Goal: Task Accomplishment & Management: Manage account settings

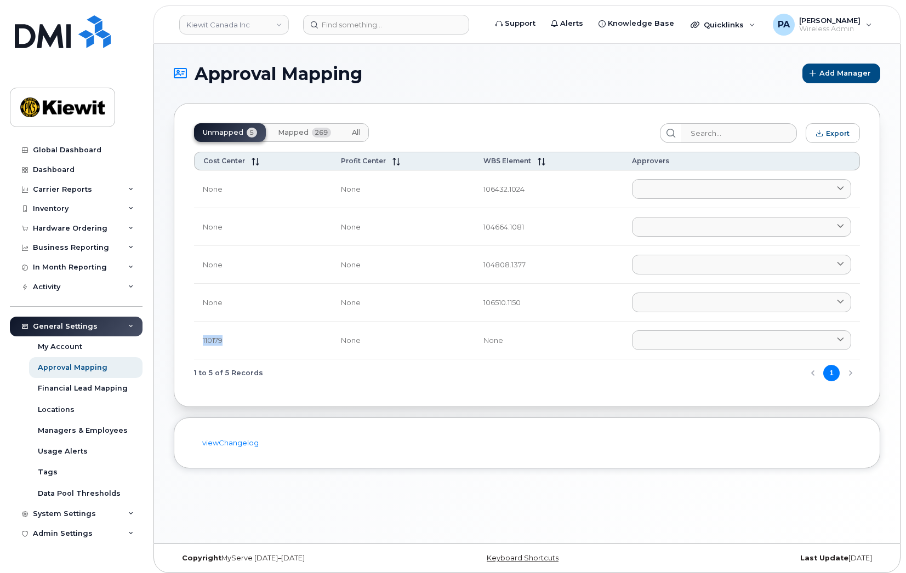
drag, startPoint x: 228, startPoint y: 342, endPoint x: 195, endPoint y: 342, distance: 33.4
click at [195, 342] on td "110179" at bounding box center [263, 341] width 138 height 38
copy td "110179"
click at [67, 207] on div "Inventory" at bounding box center [51, 208] width 36 height 9
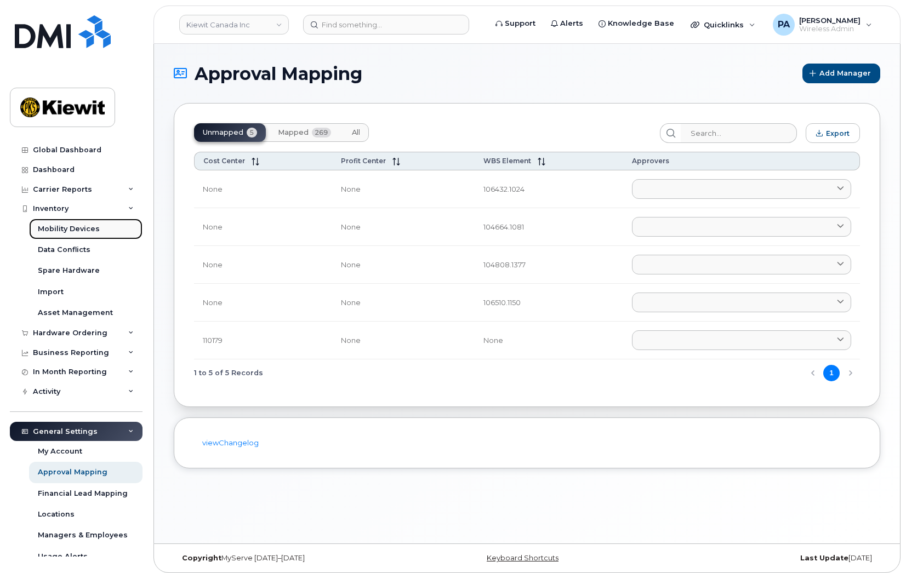
click at [66, 226] on div "Mobility Devices" at bounding box center [69, 229] width 62 height 10
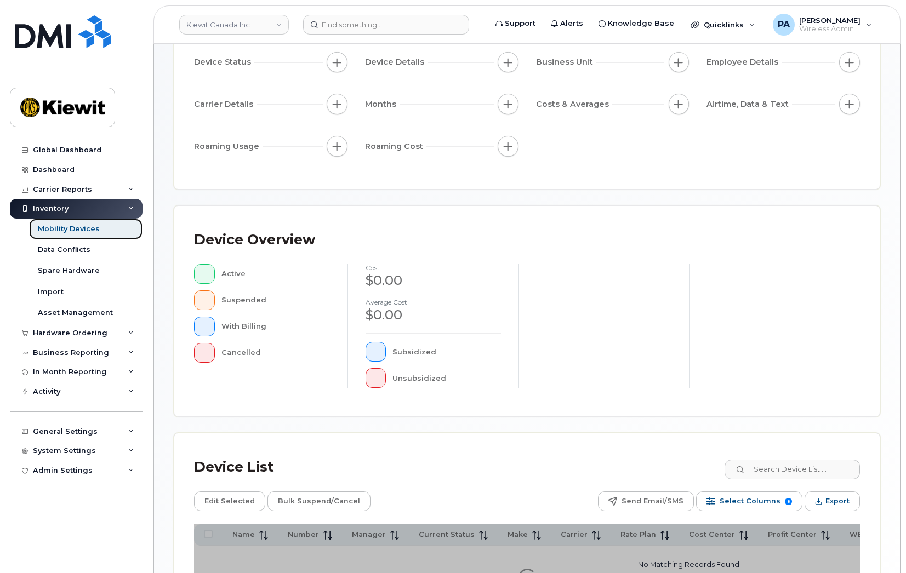
scroll to position [219, 0]
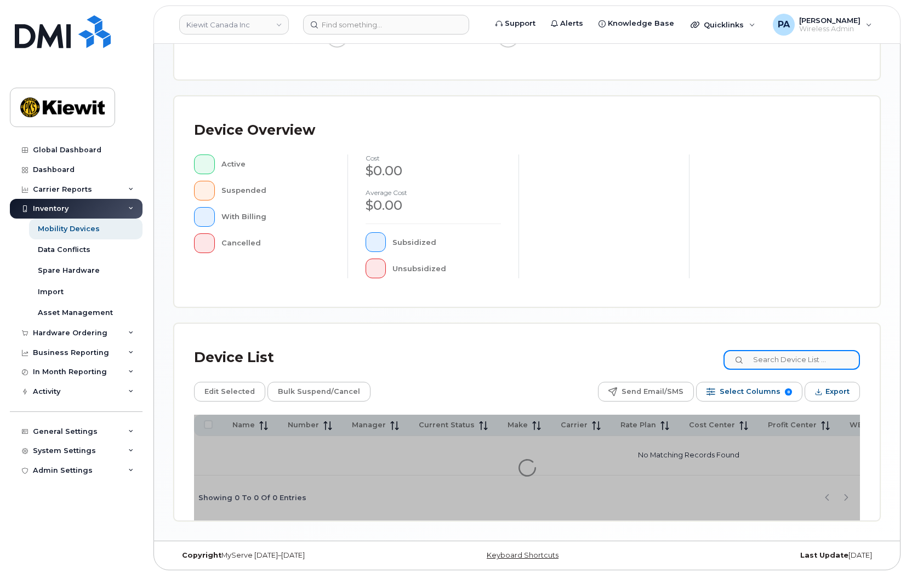
click at [786, 354] on input at bounding box center [791, 360] width 136 height 20
paste input "110179"
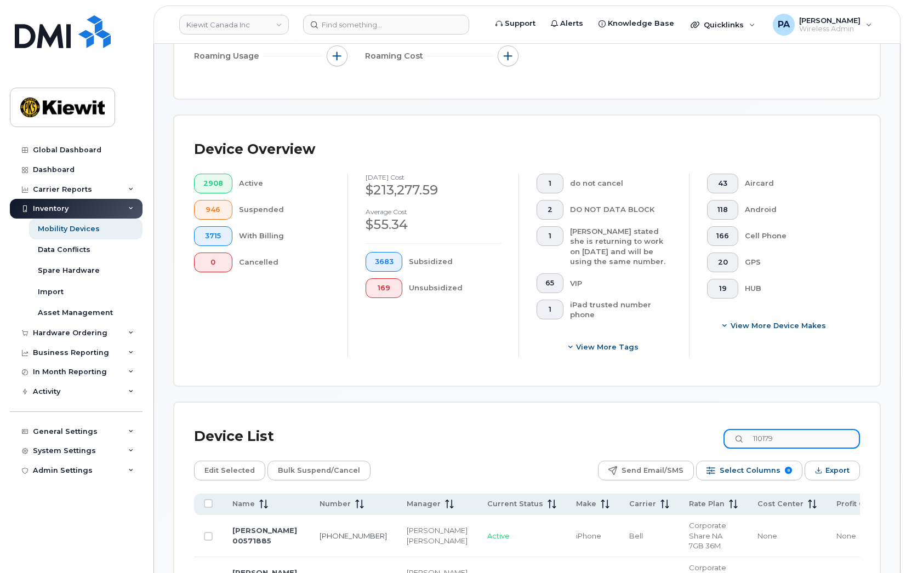
scroll to position [238, 0]
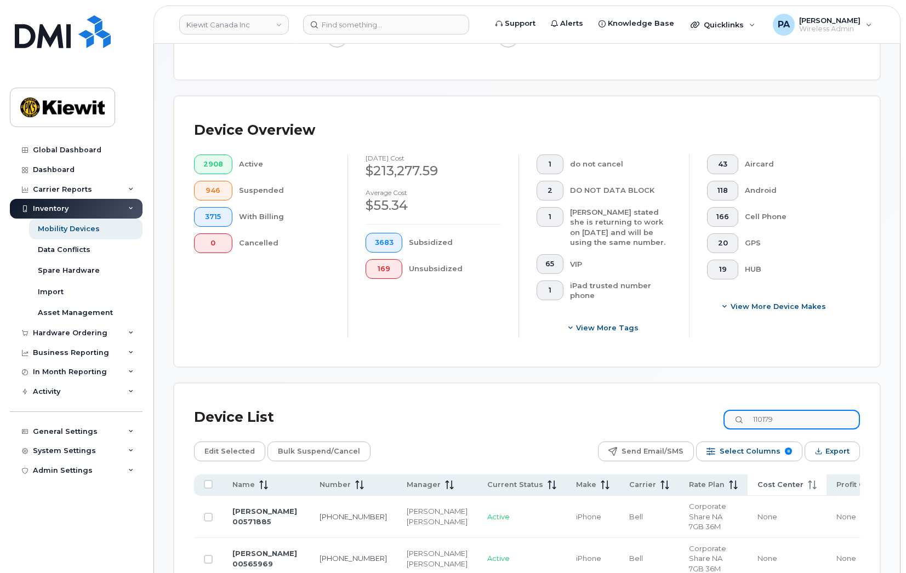
type input "110179"
click at [757, 482] on span "Cost Center" at bounding box center [780, 485] width 46 height 10
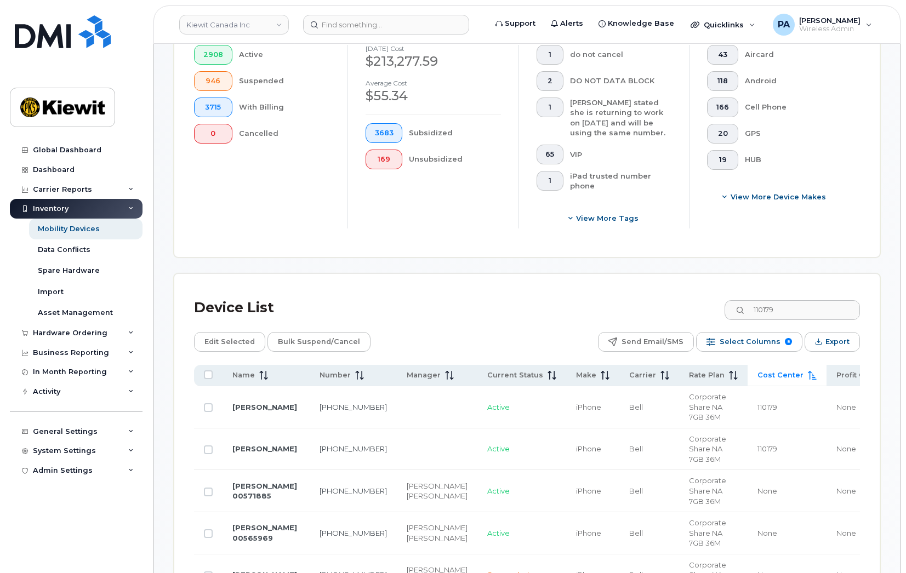
scroll to position [403, 0]
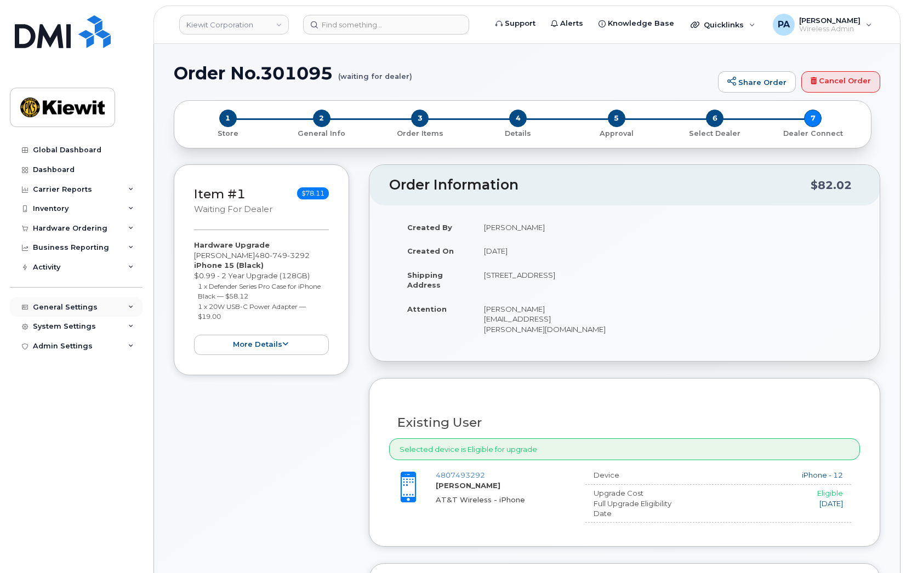
drag, startPoint x: 130, startPoint y: 304, endPoint x: 121, endPoint y: 313, distance: 12.8
click at [130, 305] on icon at bounding box center [130, 307] width 5 height 5
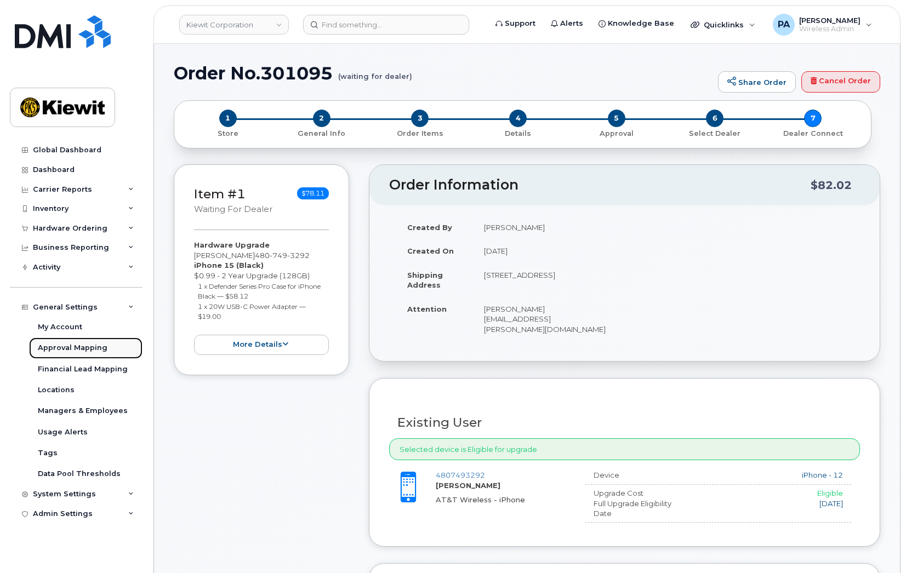
click at [64, 347] on div "Approval Mapping" at bounding box center [73, 348] width 70 height 10
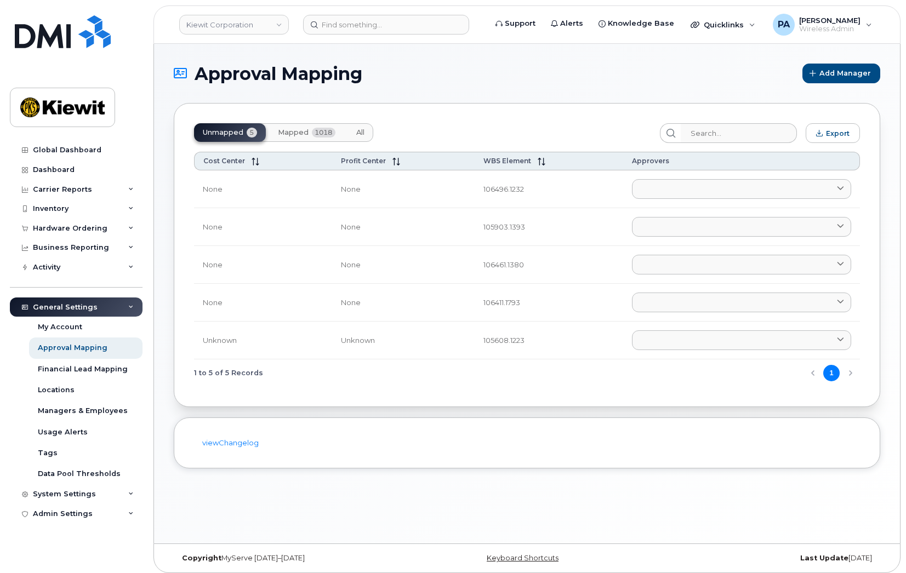
click at [354, 130] on button "All" at bounding box center [360, 132] width 26 height 19
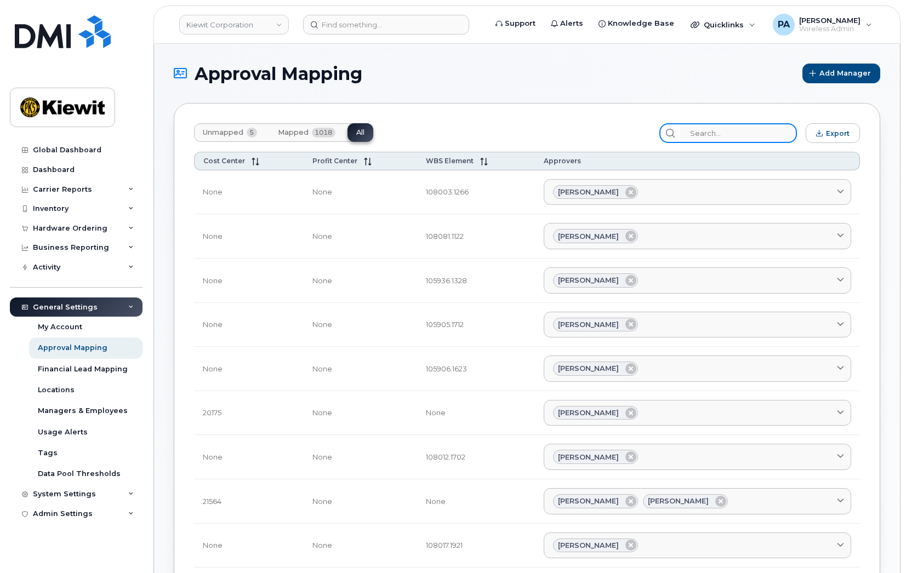
click at [717, 133] on input "search" at bounding box center [738, 133] width 117 height 20
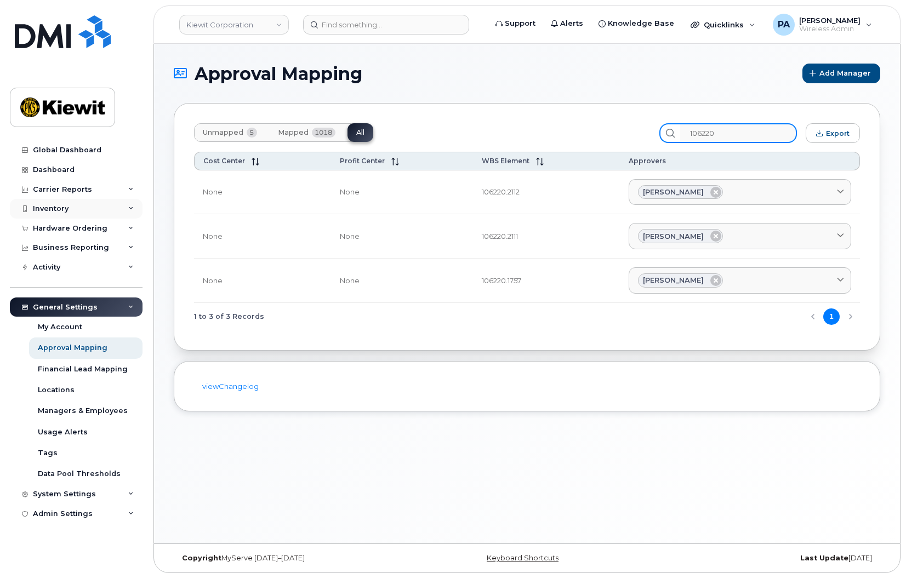
type input "106220"
click at [61, 204] on div "Inventory" at bounding box center [76, 209] width 133 height 20
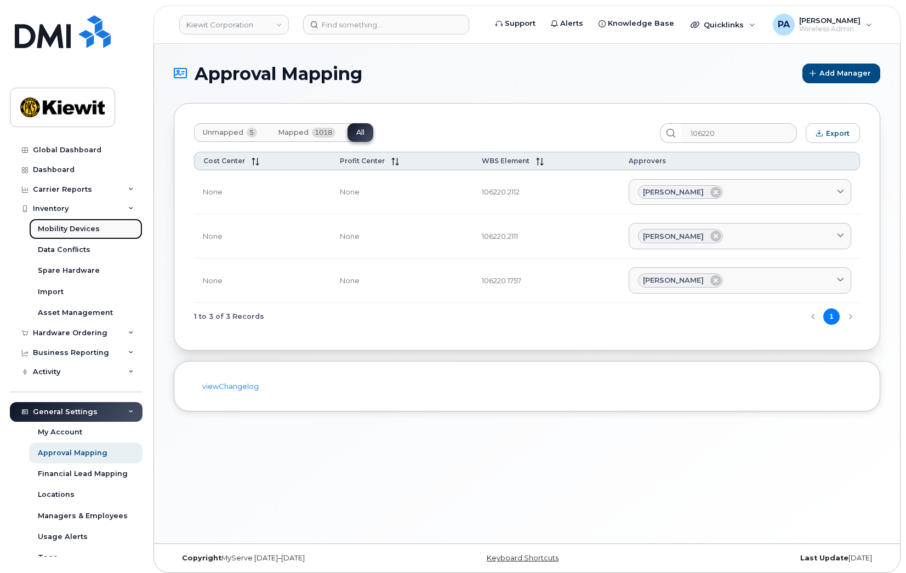
click at [95, 230] on div "Mobility Devices" at bounding box center [69, 229] width 62 height 10
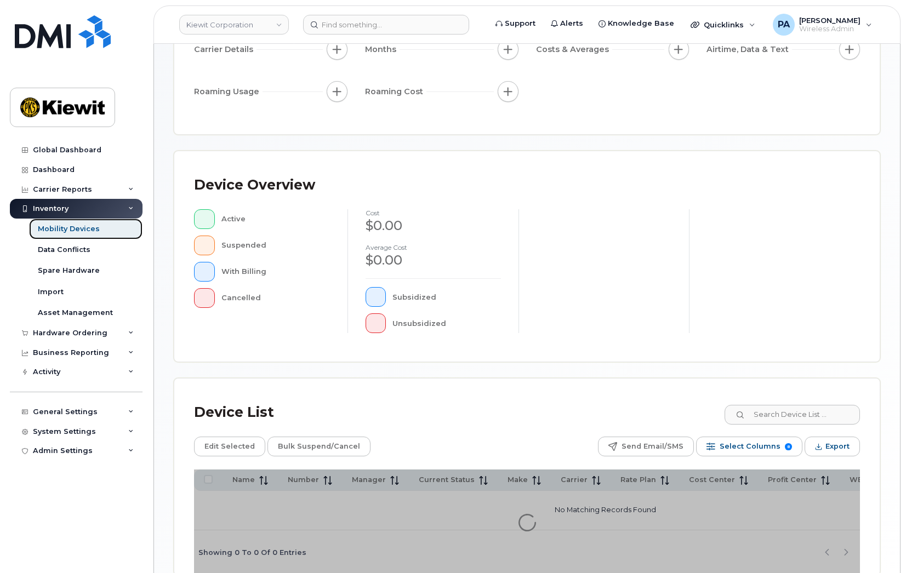
scroll to position [225, 0]
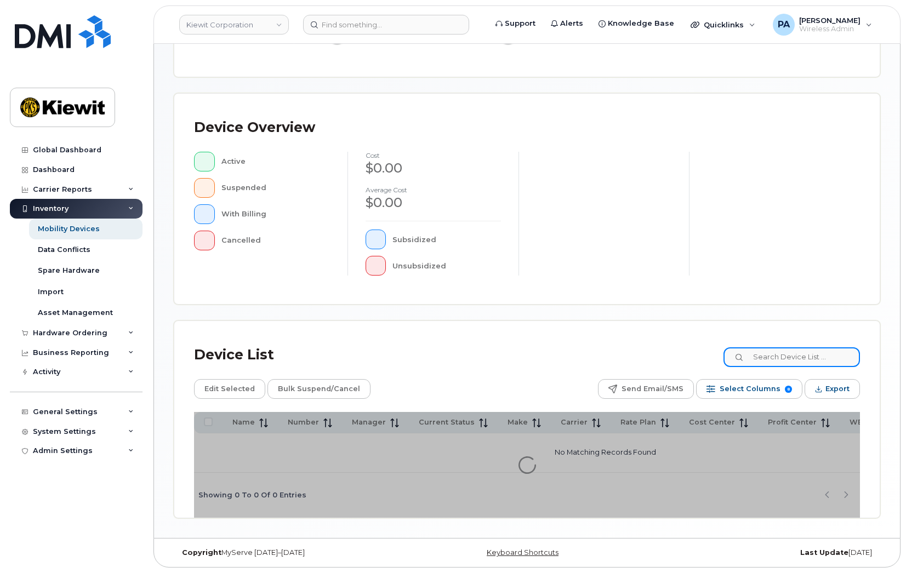
click at [792, 350] on input at bounding box center [791, 357] width 136 height 20
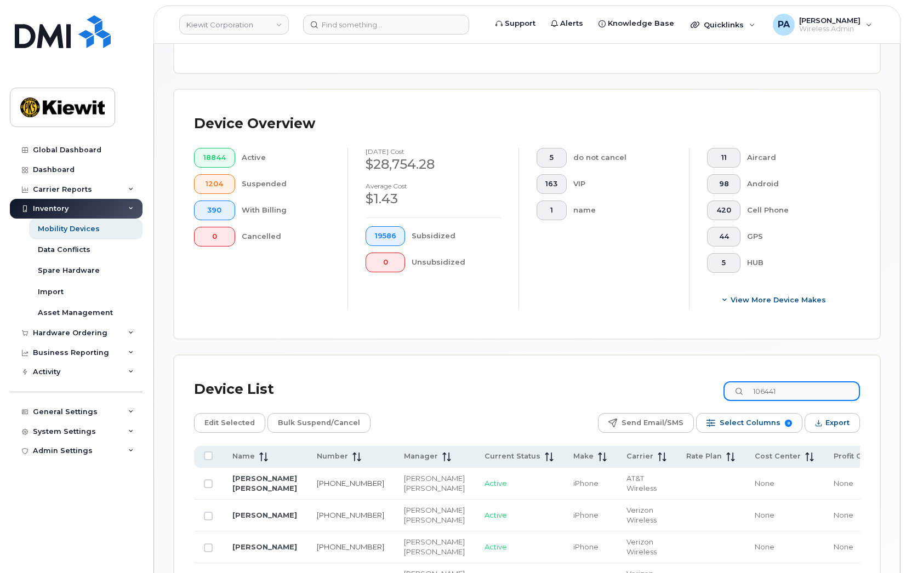
scroll to position [354, 0]
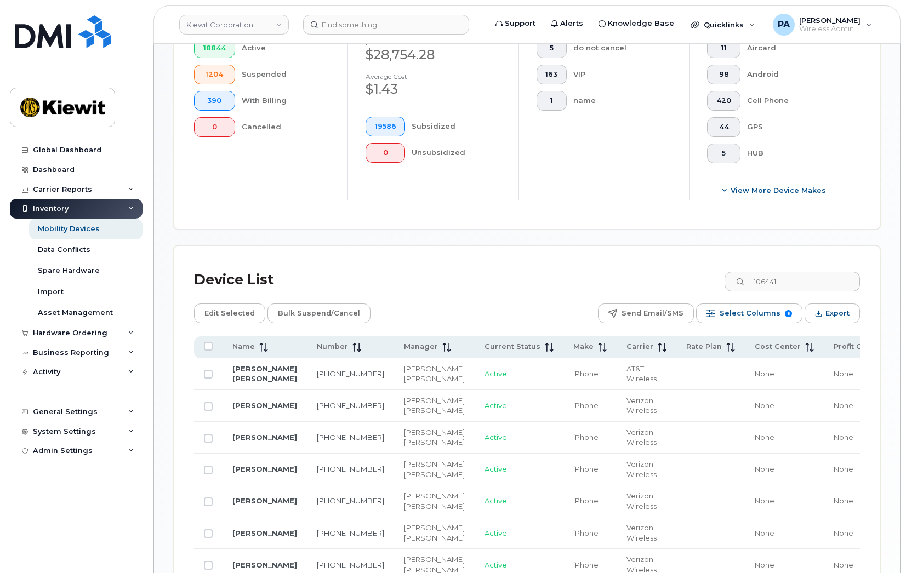
click at [168, 434] on div "Mobility Devices Devices Save Report Import from CSV Export to CSV Add Device F…" at bounding box center [527, 311] width 746 height 1244
click at [816, 279] on input "106441" at bounding box center [791, 282] width 136 height 20
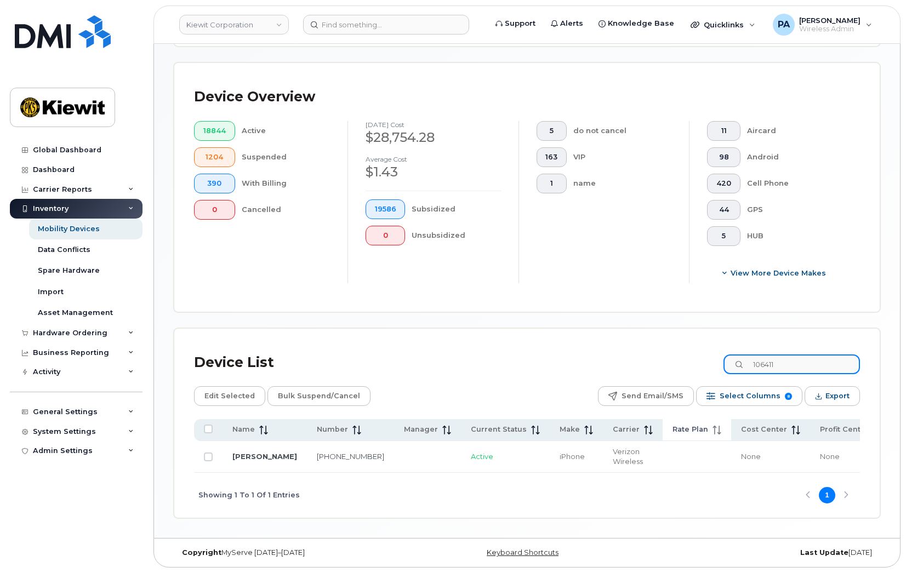
scroll to position [275, 0]
drag, startPoint x: 797, startPoint y: 357, endPoint x: 624, endPoint y: 354, distance: 172.6
click at [624, 354] on div "Device List 106411" at bounding box center [527, 362] width 666 height 28
paste input "5608"
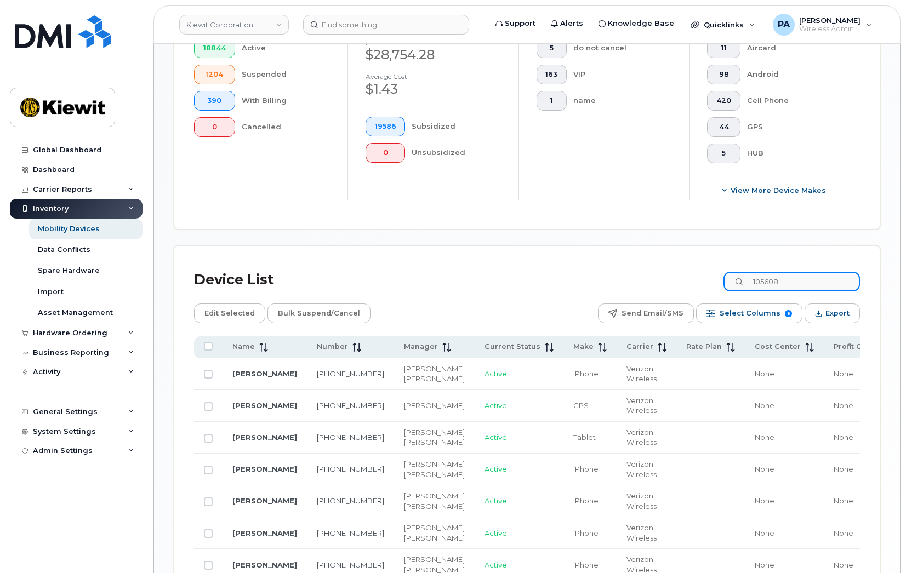
scroll to position [81, 0]
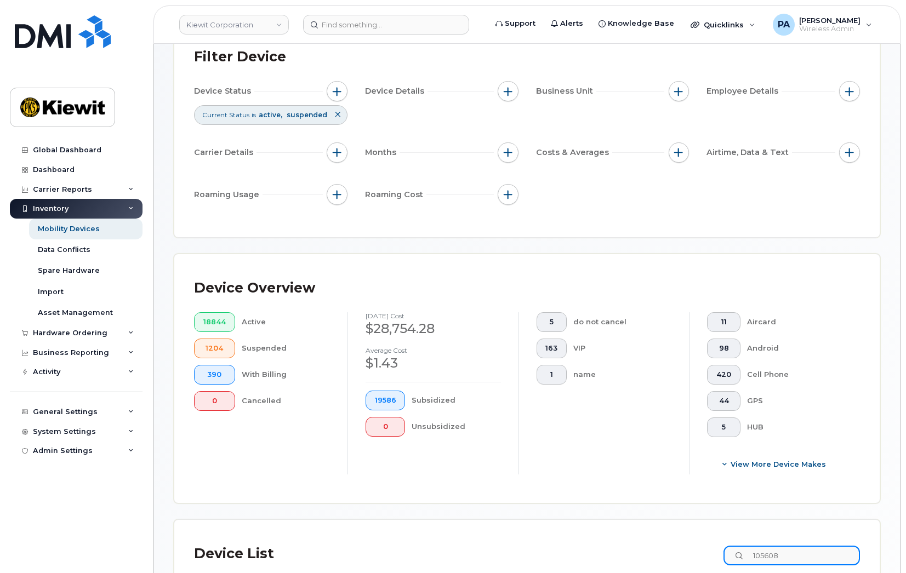
type input "105608"
click at [334, 117] on icon at bounding box center [337, 114] width 7 height 7
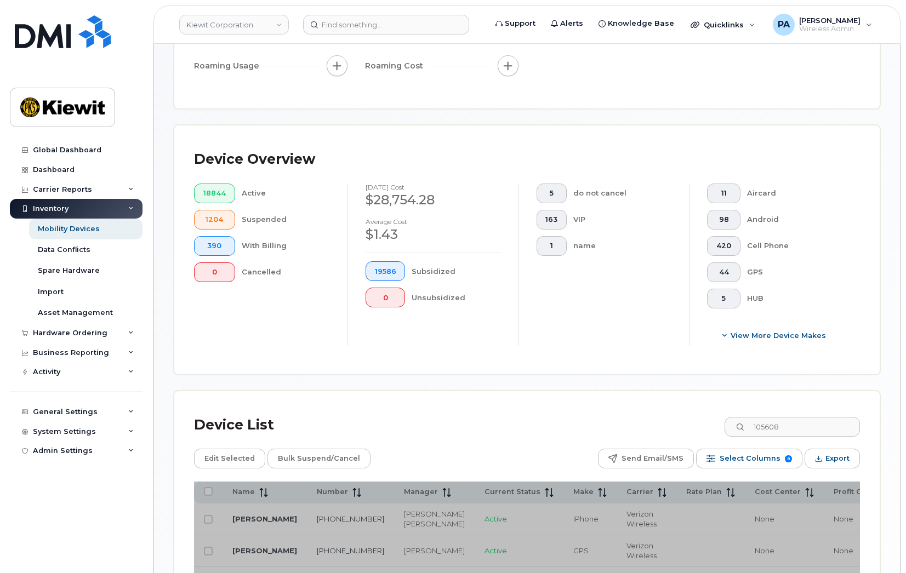
scroll to position [300, 0]
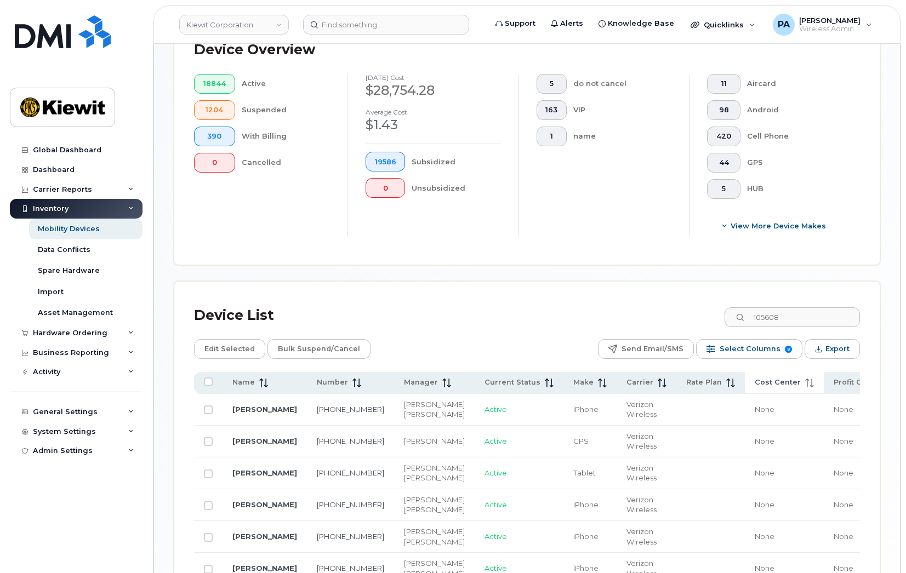
click at [754, 386] on span "Cost Center" at bounding box center [777, 382] width 46 height 10
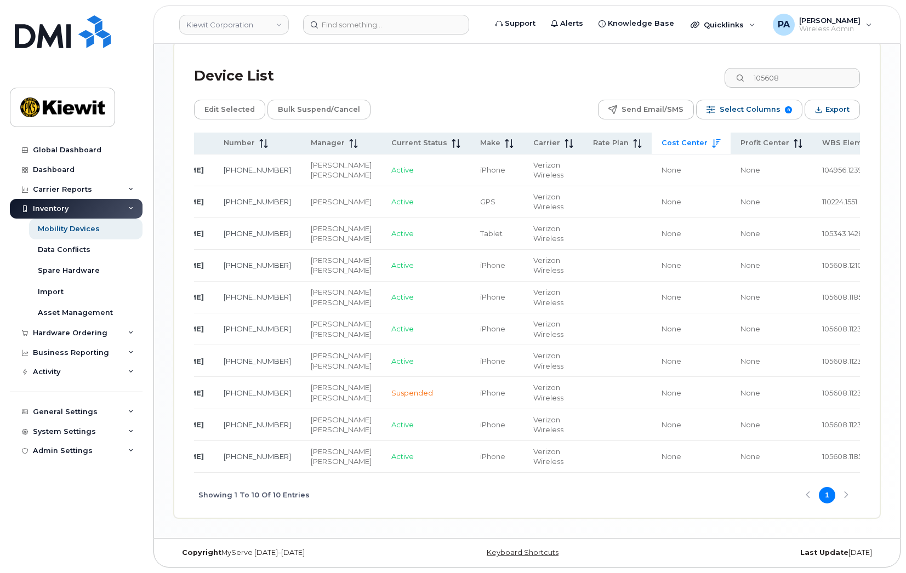
scroll to position [0, 151]
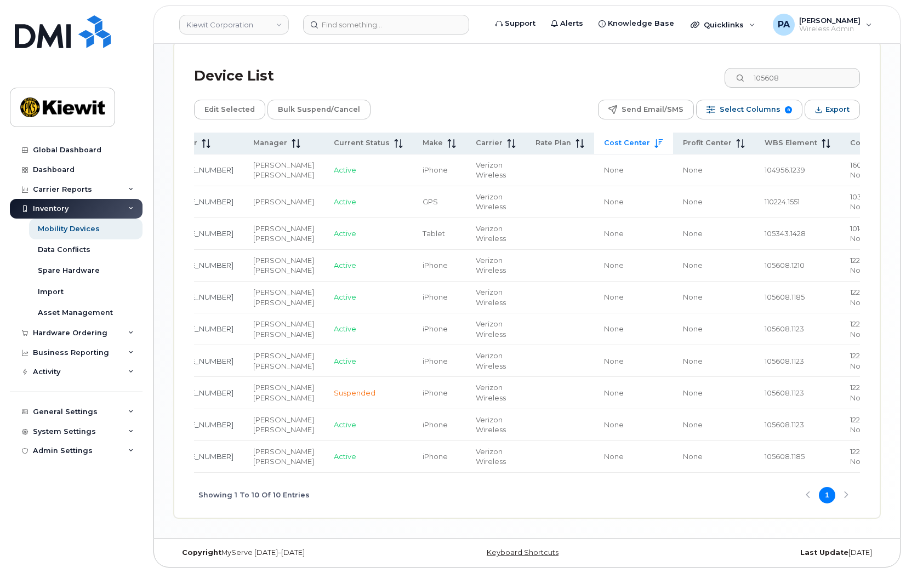
drag, startPoint x: 732, startPoint y: 469, endPoint x: 882, endPoint y: 465, distance: 149.6
click at [882, 465] on div "Mobility Devices Devices Save Report Import from CSV Export to CSV Add Device F…" at bounding box center [527, 21] width 746 height 1033
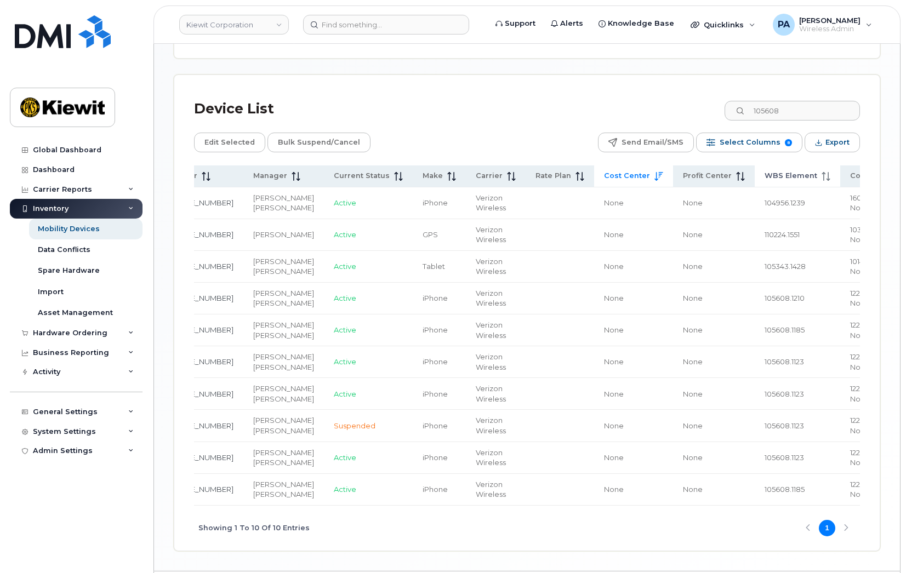
click at [764, 181] on span "WBS Element" at bounding box center [790, 176] width 53 height 10
click at [764, 175] on span "WBS Element" at bounding box center [790, 176] width 53 height 10
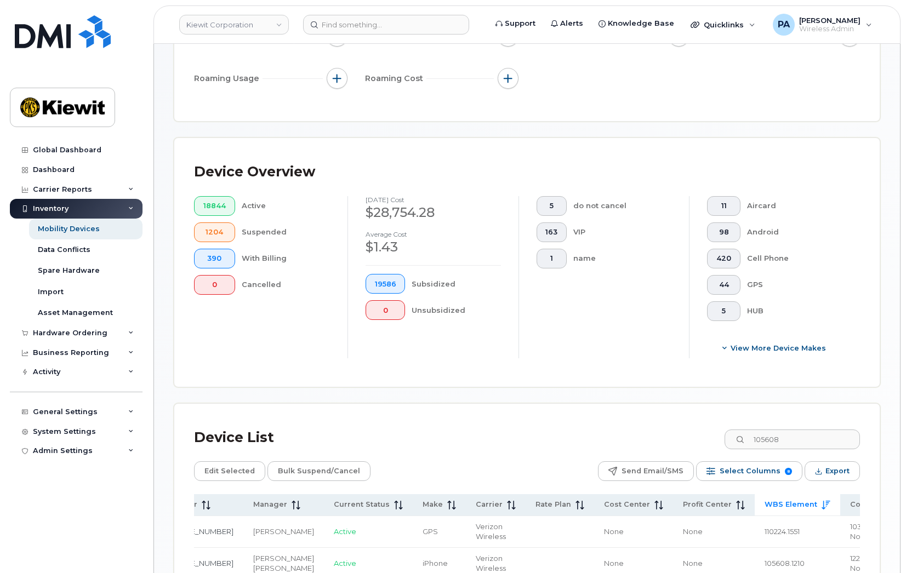
scroll to position [0, 0]
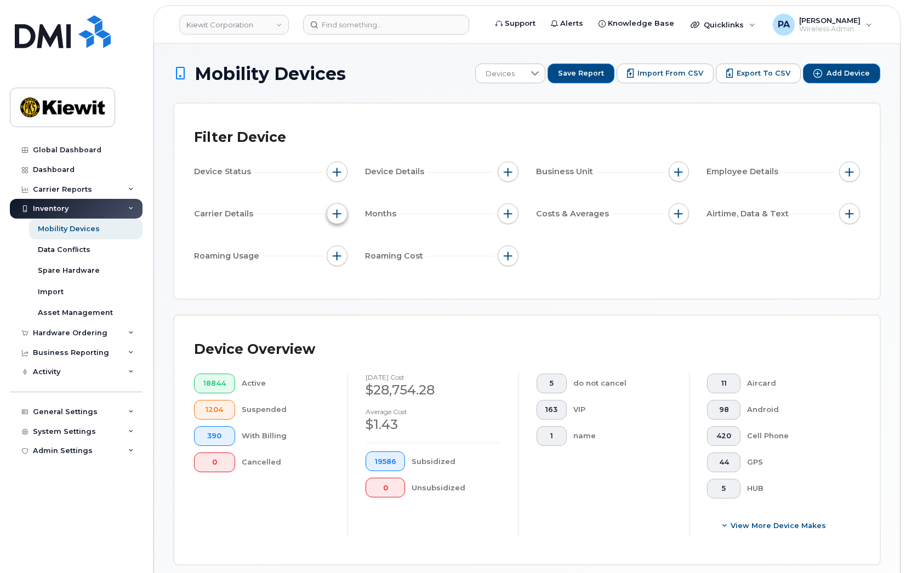
click at [341, 214] on button "button" at bounding box center [337, 213] width 21 height 21
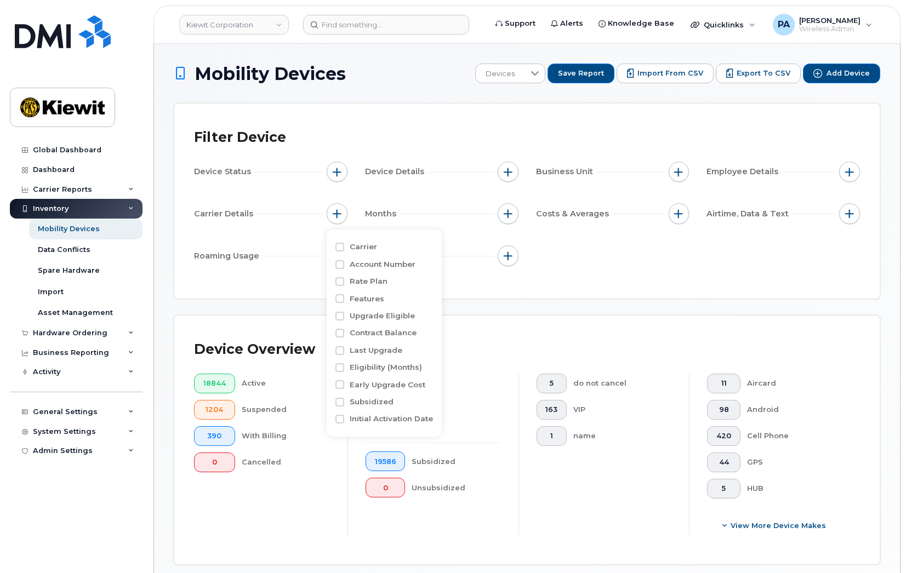
click at [493, 218] on div "Months" at bounding box center [441, 213] width 153 height 21
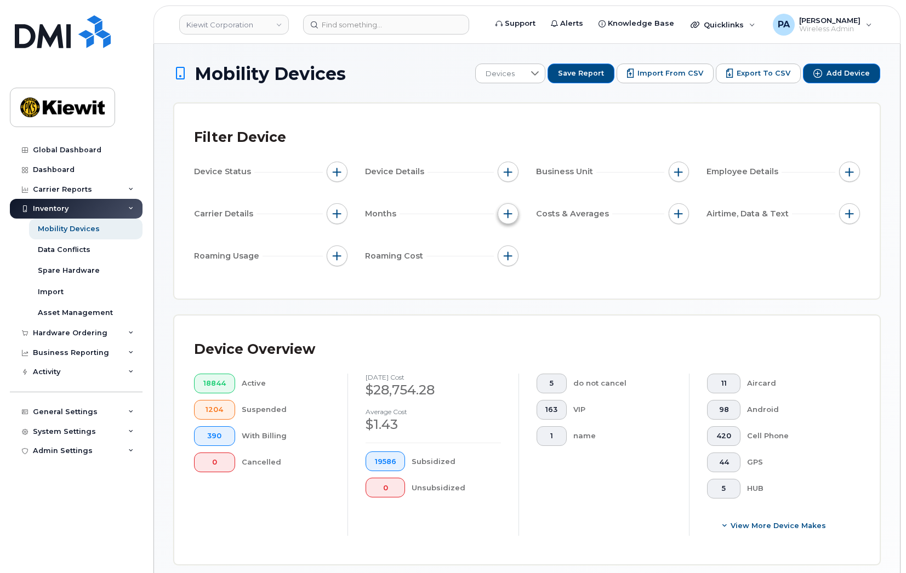
click at [502, 216] on button "button" at bounding box center [507, 213] width 21 height 21
click at [508, 247] on input "Billing Cycle" at bounding box center [510, 247] width 9 height 9
checkbox input "true"
click at [554, 296] on div at bounding box center [557, 292] width 21 height 19
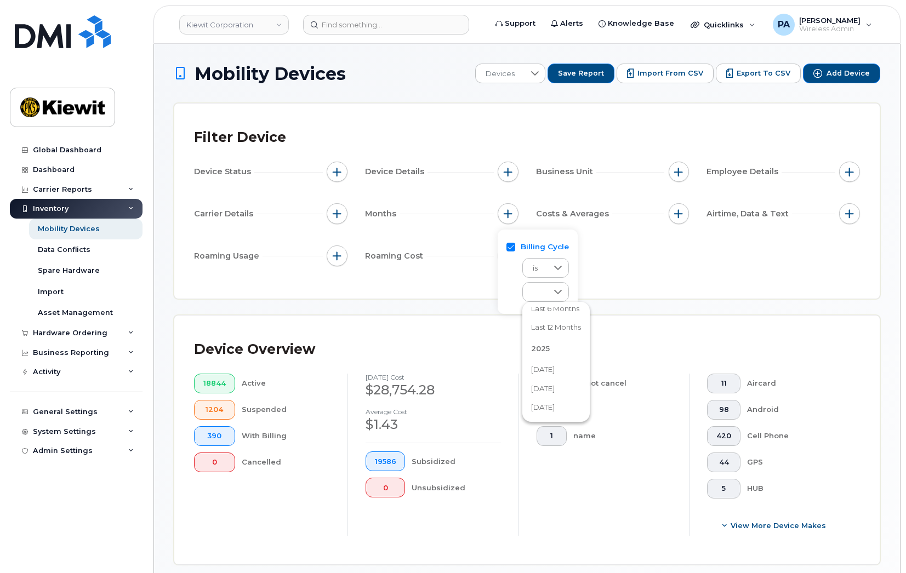
click at [554, 388] on span "August 2025" at bounding box center [543, 389] width 24 height 10
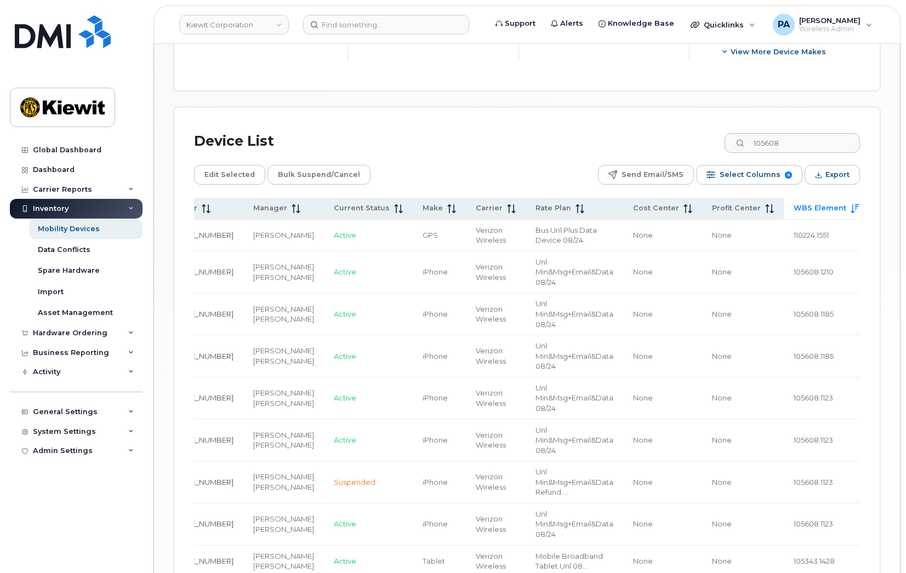
scroll to position [384, 0]
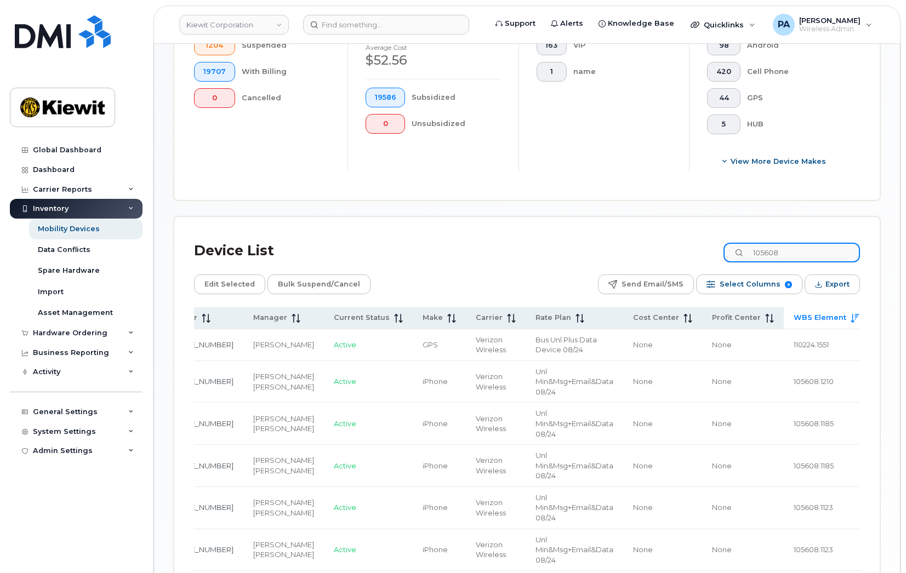
click at [806, 255] on input "105608" at bounding box center [791, 253] width 136 height 20
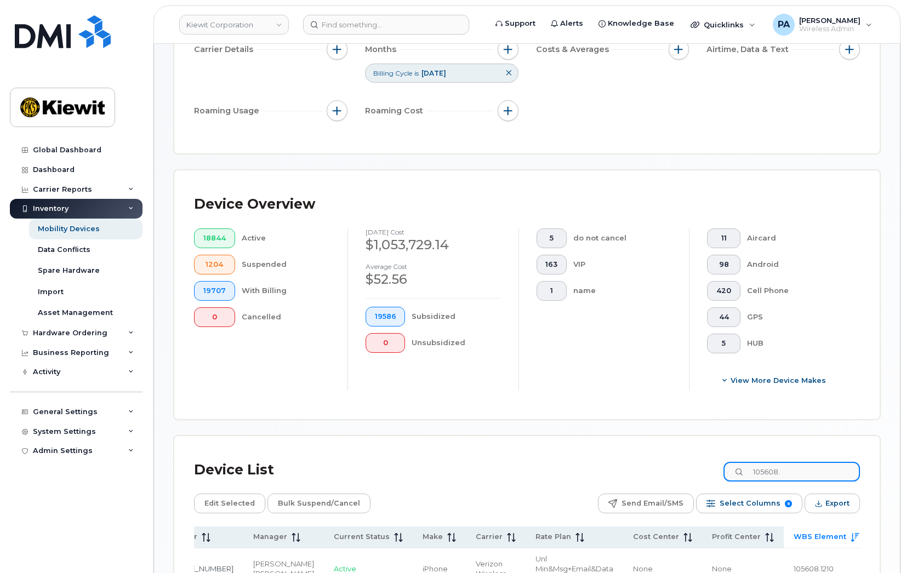
scroll to position [0, 0]
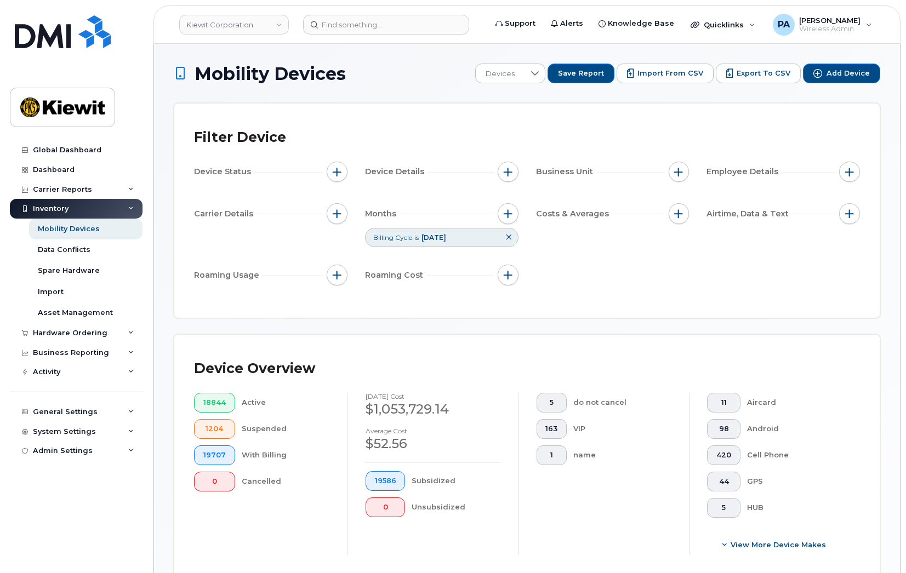
type input "105608."
click at [446, 241] on span "August 2025" at bounding box center [433, 237] width 25 height 8
click at [505, 236] on icon at bounding box center [508, 237] width 7 height 7
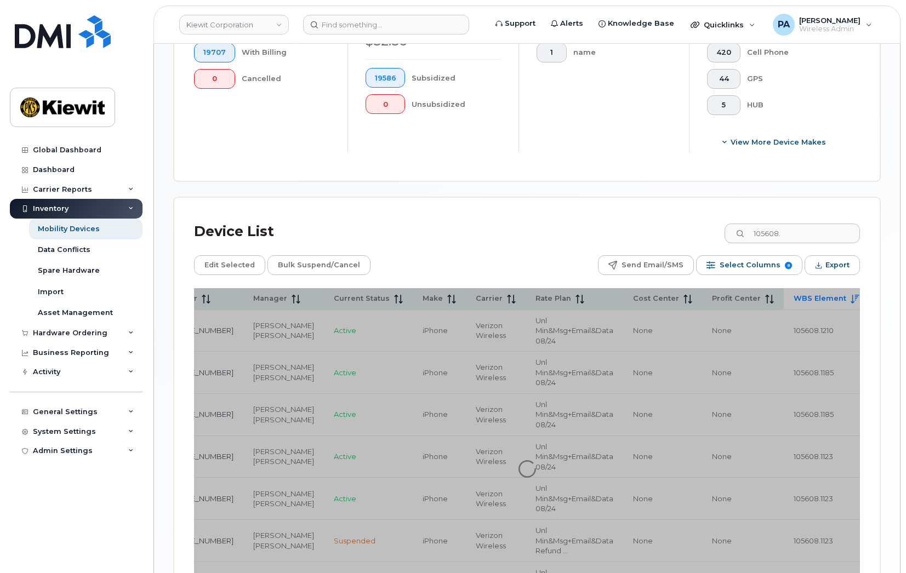
scroll to position [548, 0]
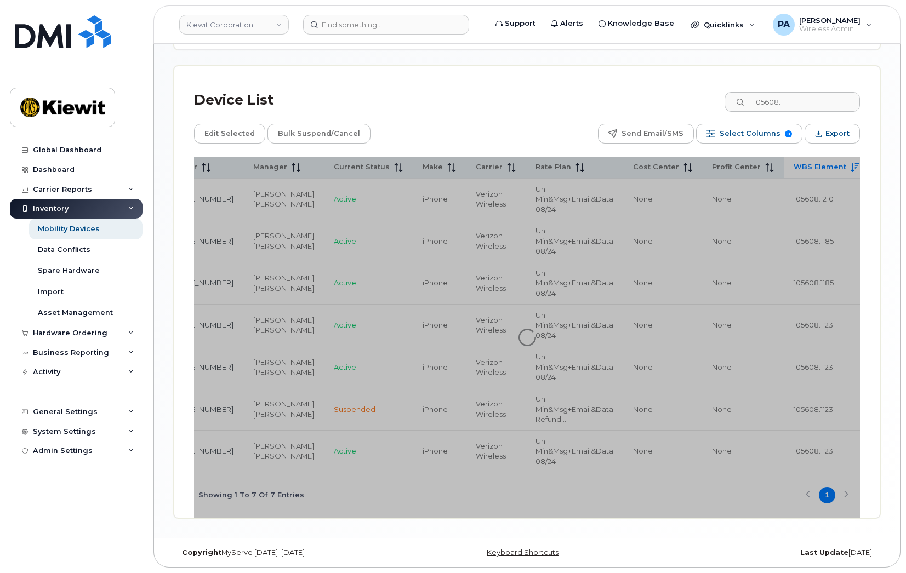
click at [308, 86] on div "Device List 105608." at bounding box center [527, 100] width 666 height 28
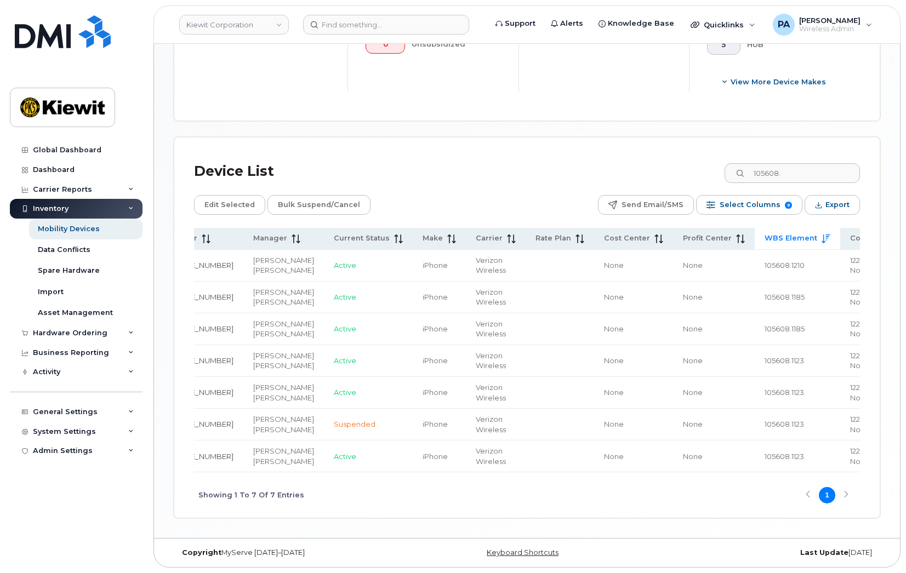
scroll to position [0, 142]
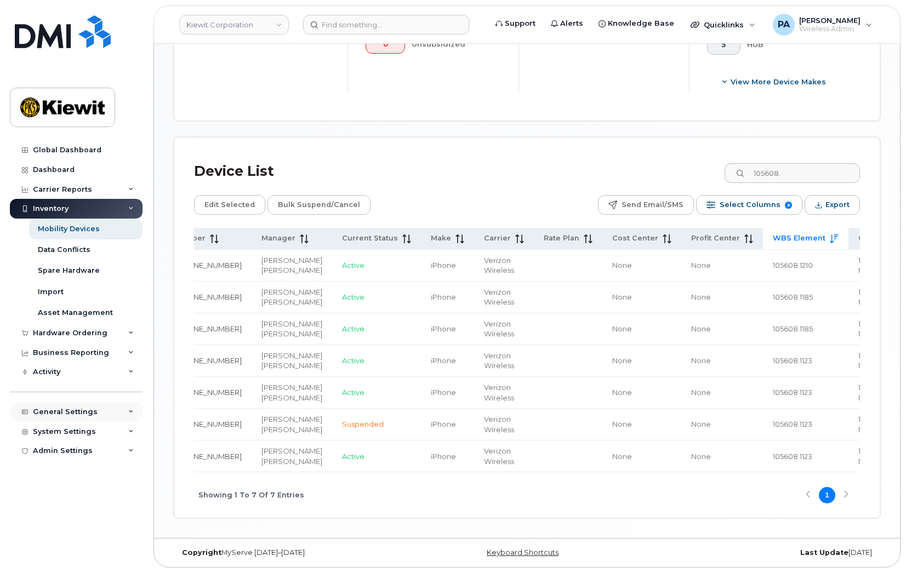
click at [72, 410] on div "General Settings" at bounding box center [65, 412] width 65 height 9
click at [409, 157] on div "Device List 105608. Edit Selected Bulk Suspend/Cancel Send Email/SMS Select Col…" at bounding box center [527, 337] width 666 height 361
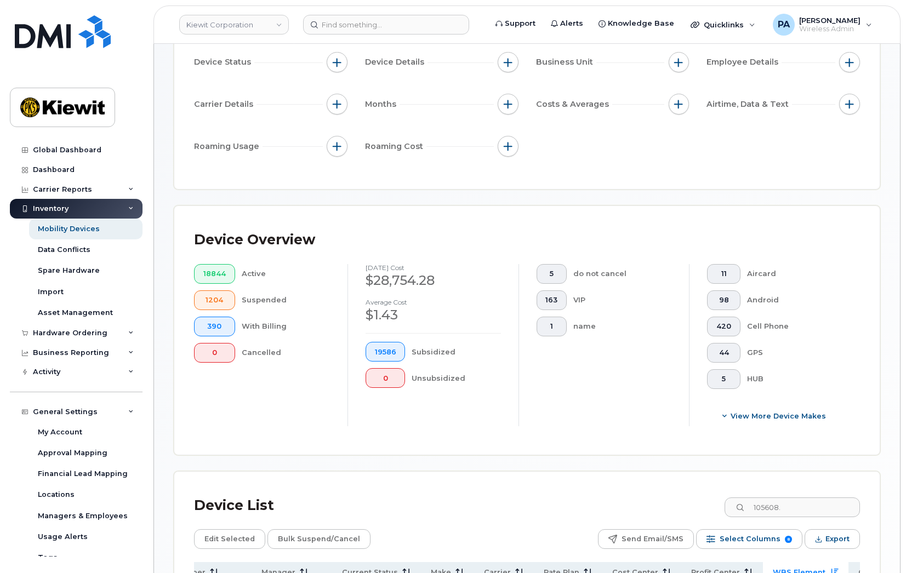
scroll to position [0, 0]
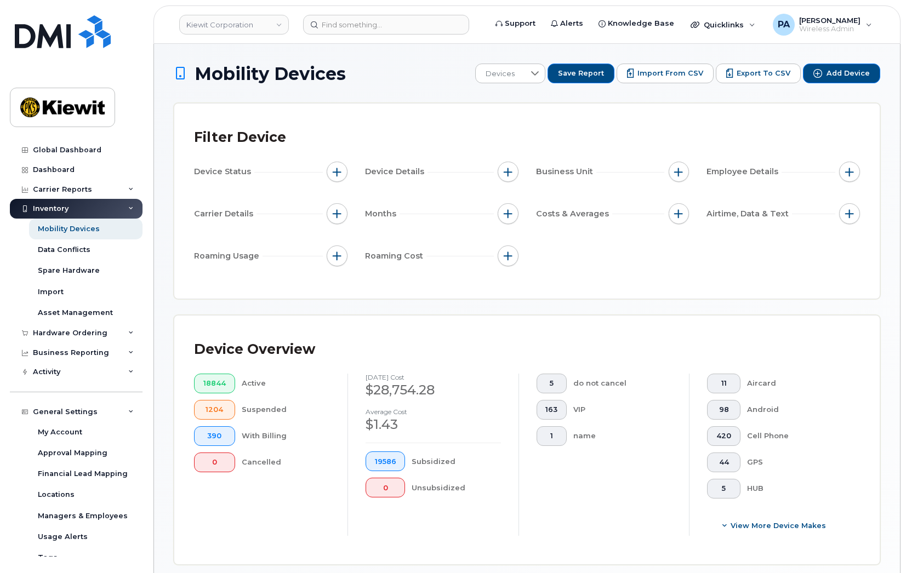
click at [517, 208] on div "Months" at bounding box center [441, 213] width 153 height 21
click at [516, 215] on button "button" at bounding box center [507, 213] width 21 height 21
click at [511, 250] on input "Billing Cycle" at bounding box center [510, 247] width 9 height 9
checkbox input "true"
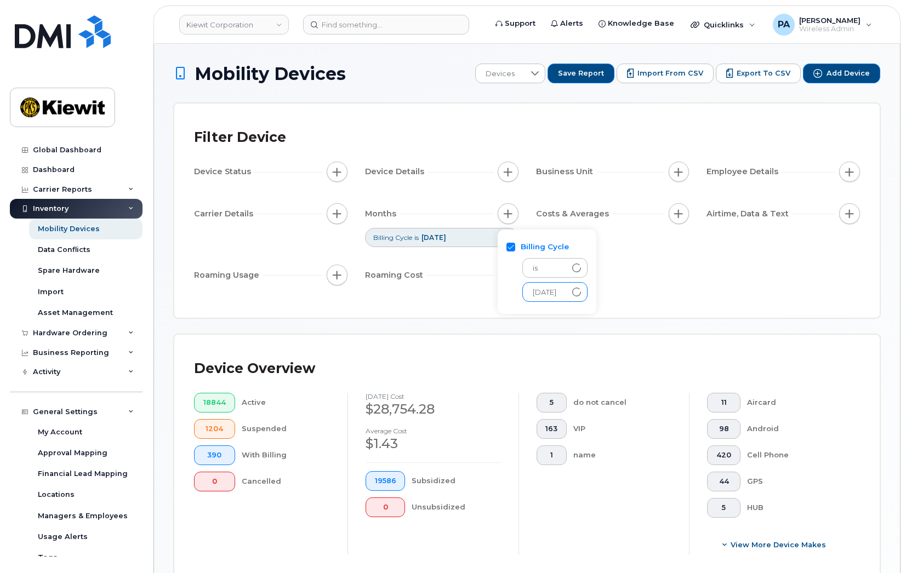
click at [562, 294] on span "August 2025" at bounding box center [544, 293] width 43 height 20
click at [582, 294] on icon at bounding box center [576, 292] width 11 height 11
click at [699, 262] on div "Device Status Device Details Business Unit Employee Details Carrier Details Mon…" at bounding box center [527, 226] width 666 height 128
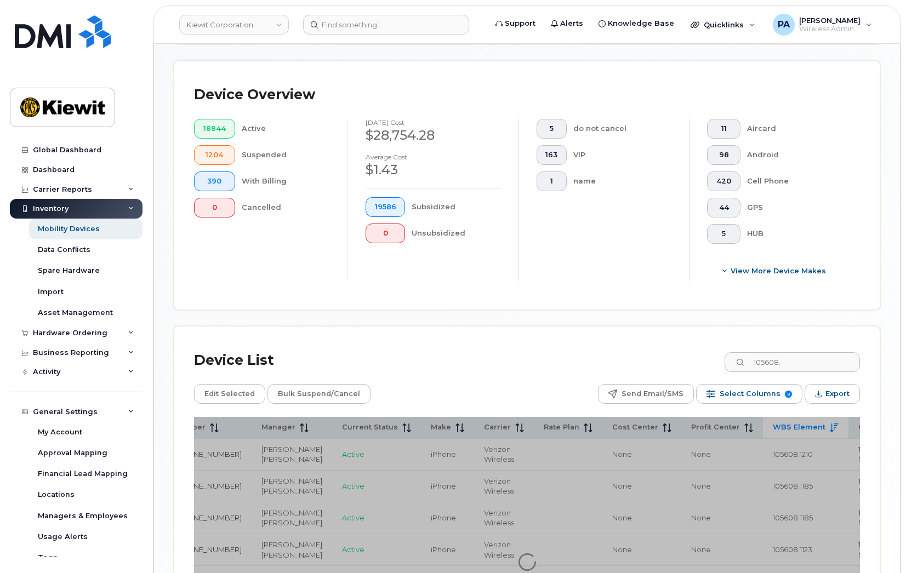
scroll to position [384, 0]
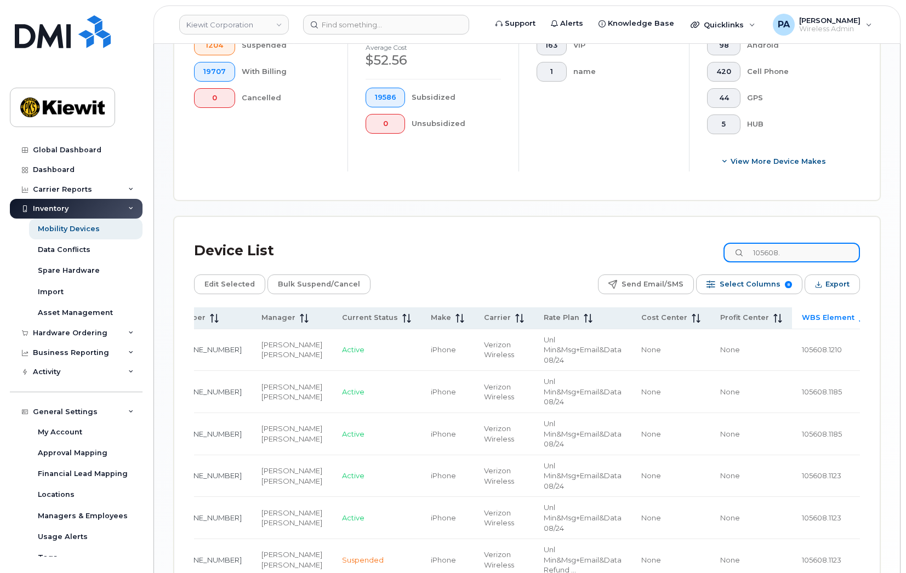
drag, startPoint x: 817, startPoint y: 253, endPoint x: 684, endPoint y: 253, distance: 132.6
click at [684, 253] on div "Device List 105608." at bounding box center [527, 251] width 666 height 28
paste input "6496.1232"
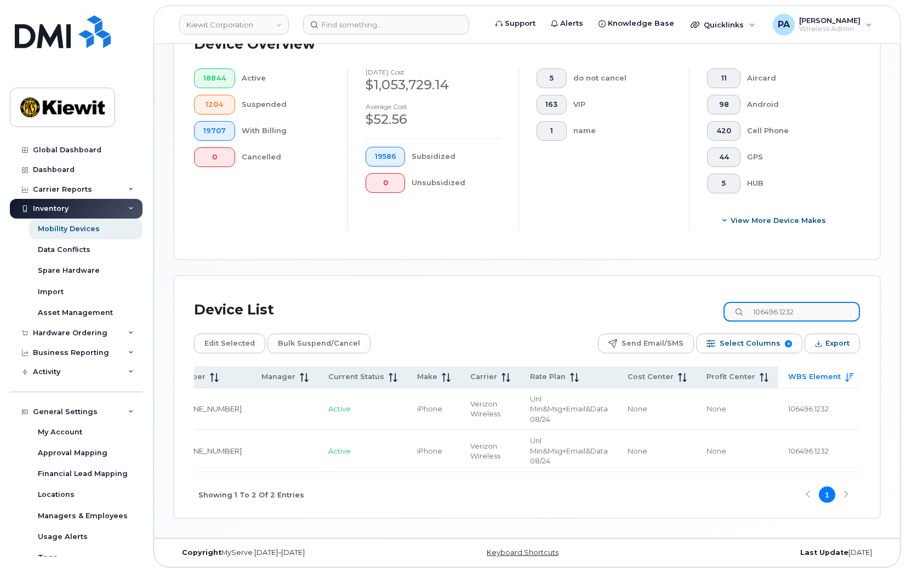
scroll to position [328, 0]
click at [238, 261] on div "Mobility Devices Devices Save Report Import from CSV Export to CSV Add Device F…" at bounding box center [527, 128] width 706 height 779
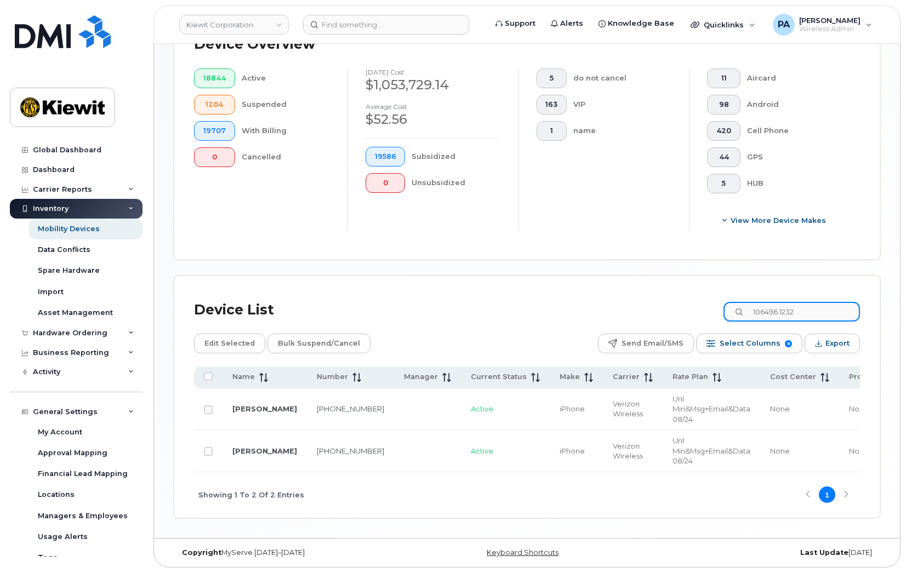
drag, startPoint x: 823, startPoint y: 310, endPoint x: 636, endPoint y: 292, distance: 188.2
click at [636, 296] on div "Device List 106496.1232" at bounding box center [527, 310] width 666 height 28
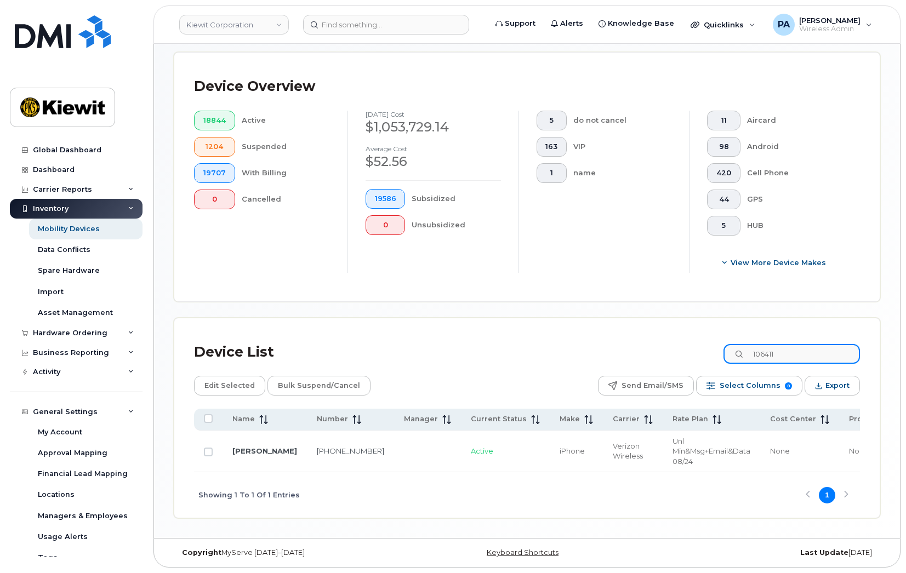
scroll to position [285, 0]
type input "106411"
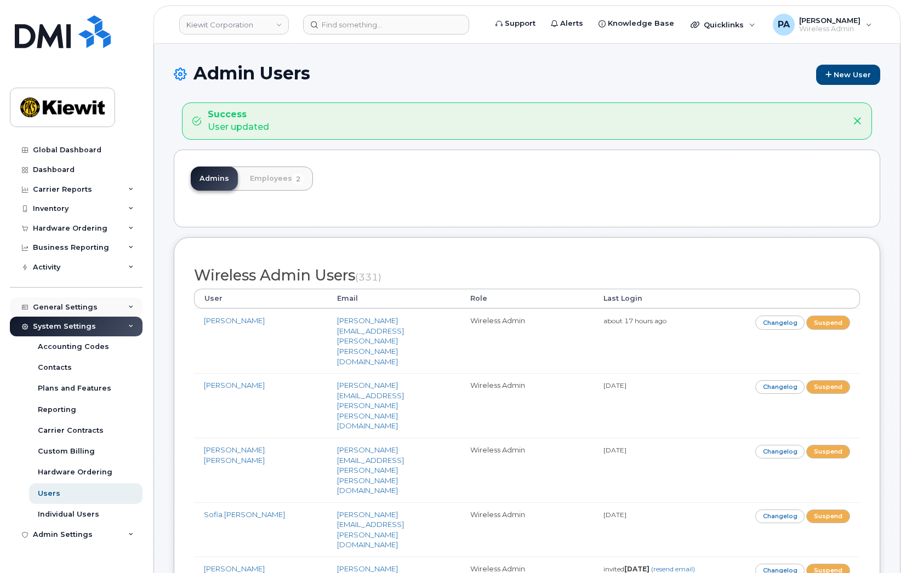
click at [76, 306] on div "General Settings" at bounding box center [65, 307] width 65 height 9
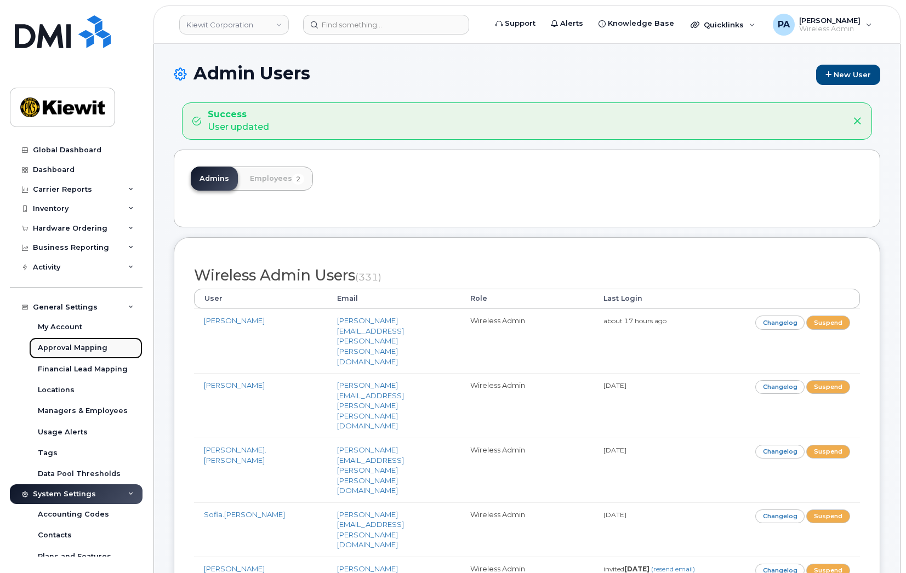
click at [69, 347] on div "Approval Mapping" at bounding box center [73, 348] width 70 height 10
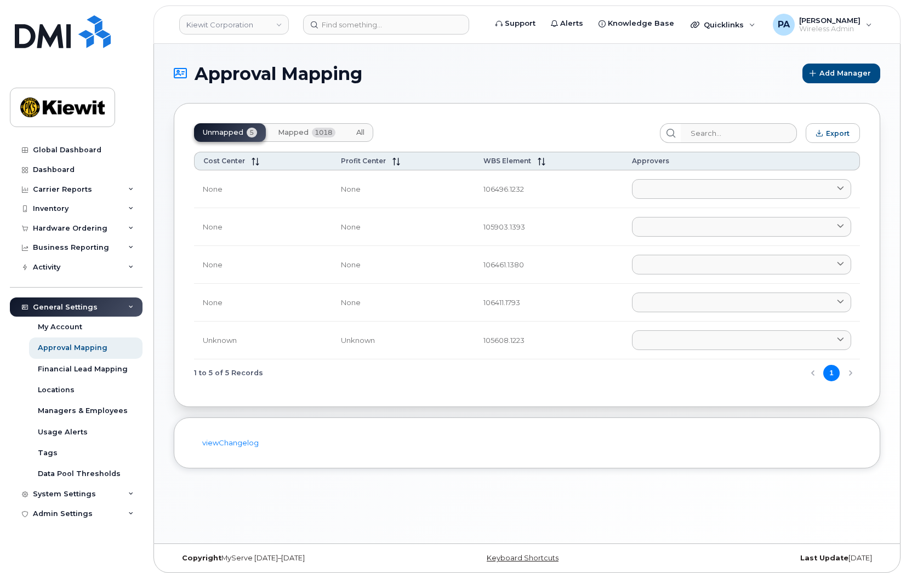
click at [356, 131] on span "All" at bounding box center [360, 132] width 8 height 9
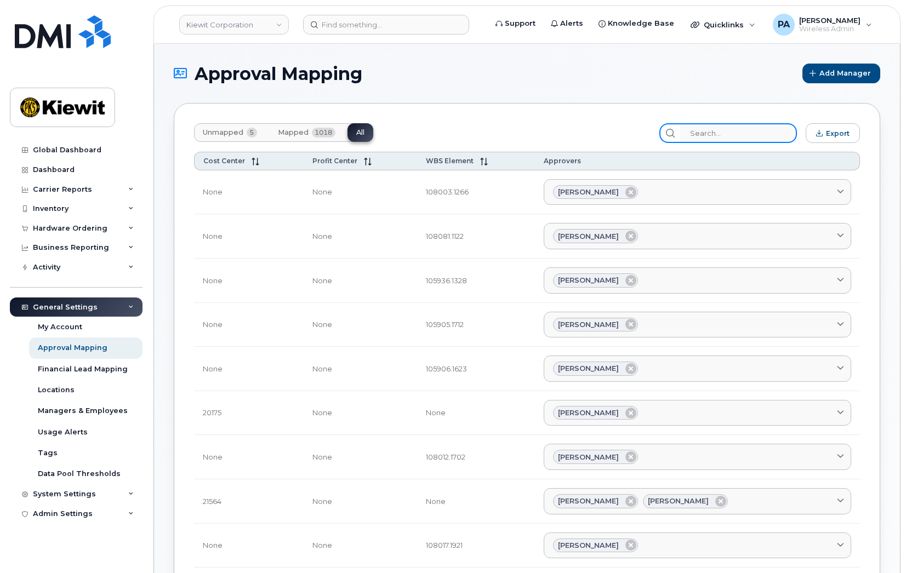
click at [751, 135] on input "search" at bounding box center [738, 133] width 117 height 20
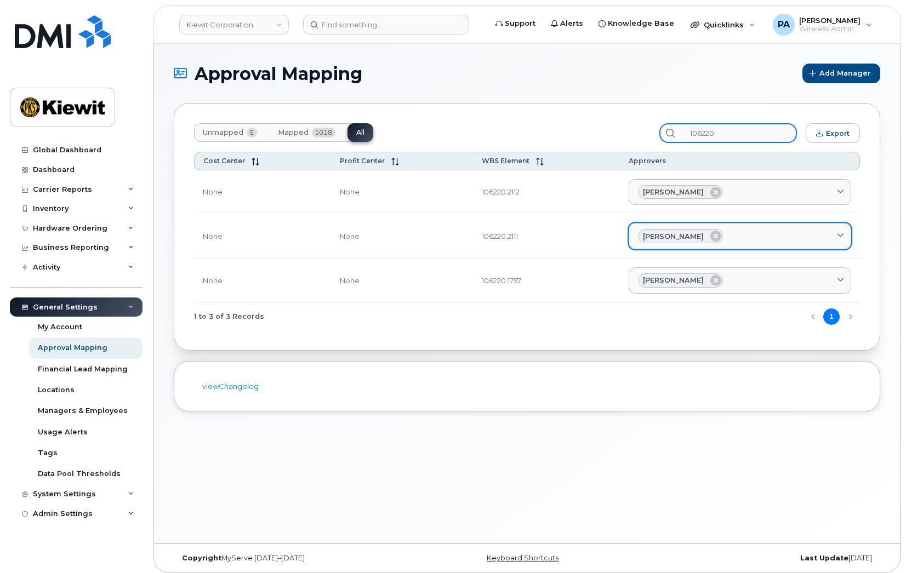
type input "106220"
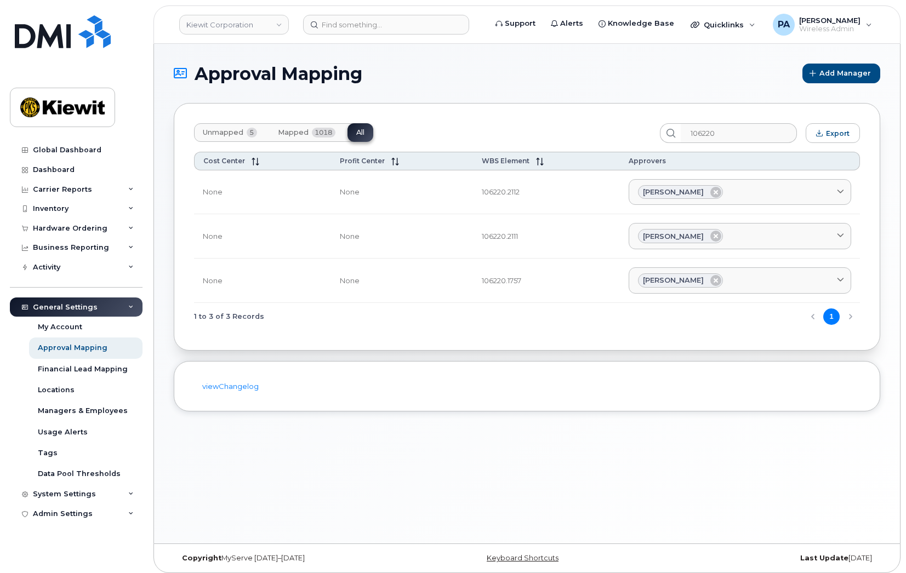
click at [238, 488] on div "Approval Mapping Add Manager Unmapped 5 Mapped 1018 All 106220 Export Cost Cent…" at bounding box center [527, 294] width 746 height 500
click at [213, 129] on span "Unmapped" at bounding box center [223, 132] width 41 height 9
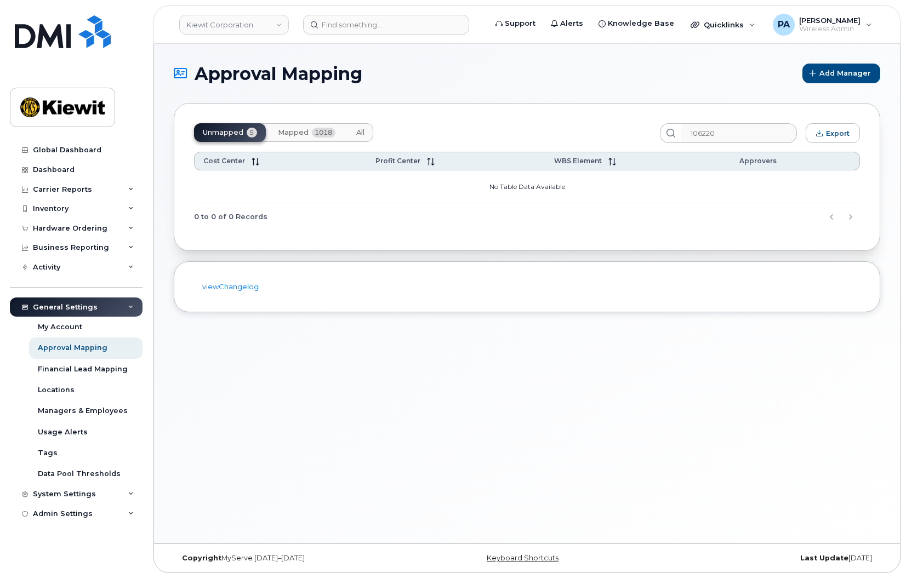
click at [285, 134] on span "Mapped" at bounding box center [293, 132] width 31 height 9
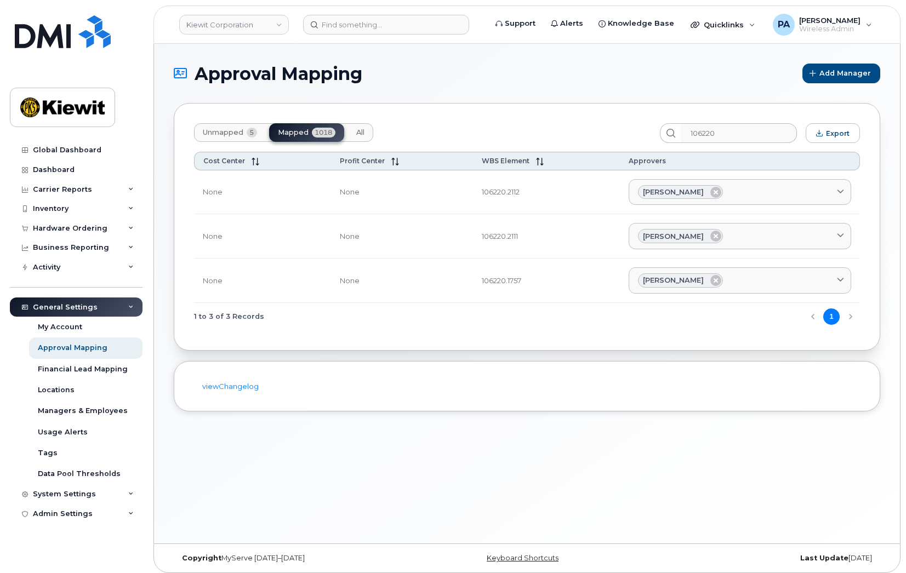
click at [216, 129] on span "Unmapped" at bounding box center [223, 132] width 41 height 9
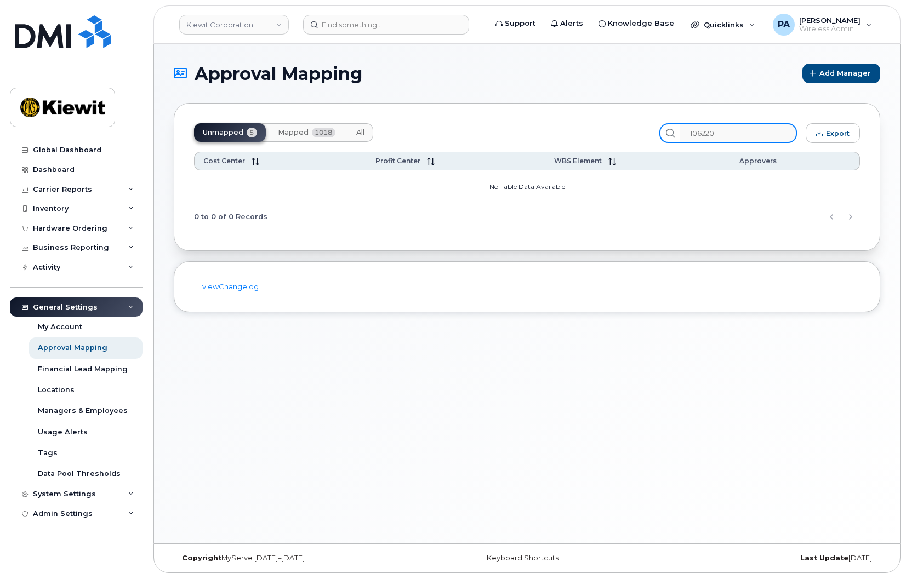
drag, startPoint x: 751, startPoint y: 128, endPoint x: 557, endPoint y: 131, distance: 194.0
click at [557, 131] on div "Unmapped 5 Mapped 1018 All 106220 Export" at bounding box center [527, 133] width 666 height 20
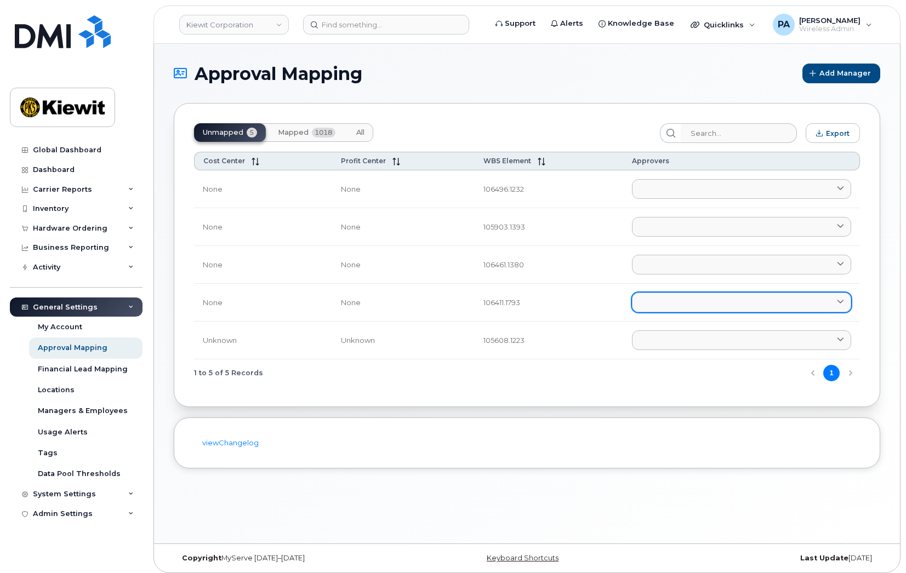
click at [670, 297] on link at bounding box center [741, 303] width 219 height 20
click at [673, 307] on link at bounding box center [741, 303] width 219 height 20
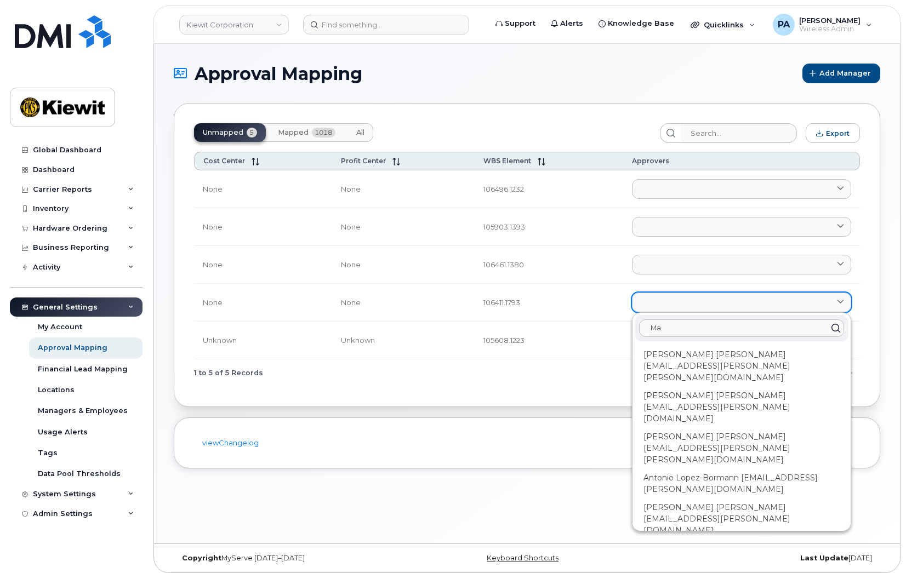
type input "M"
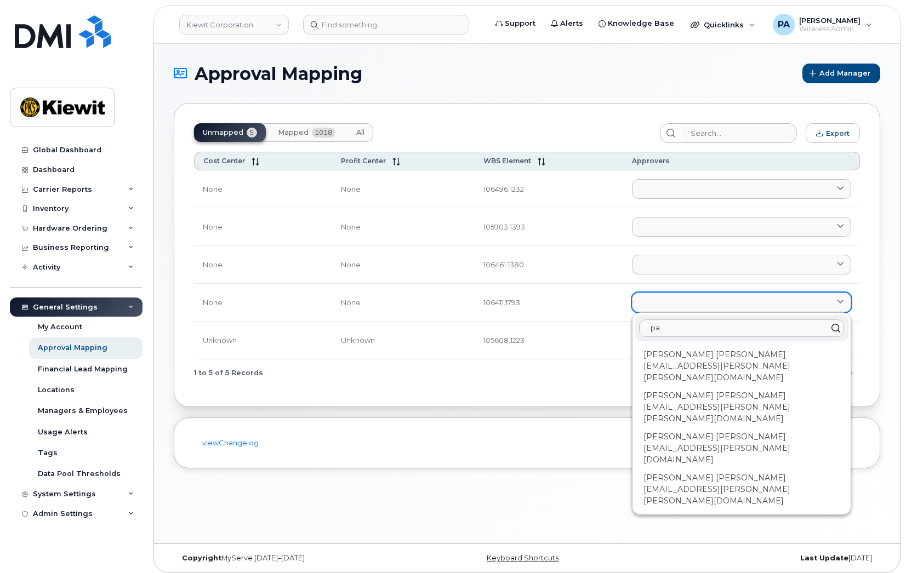
type input "p"
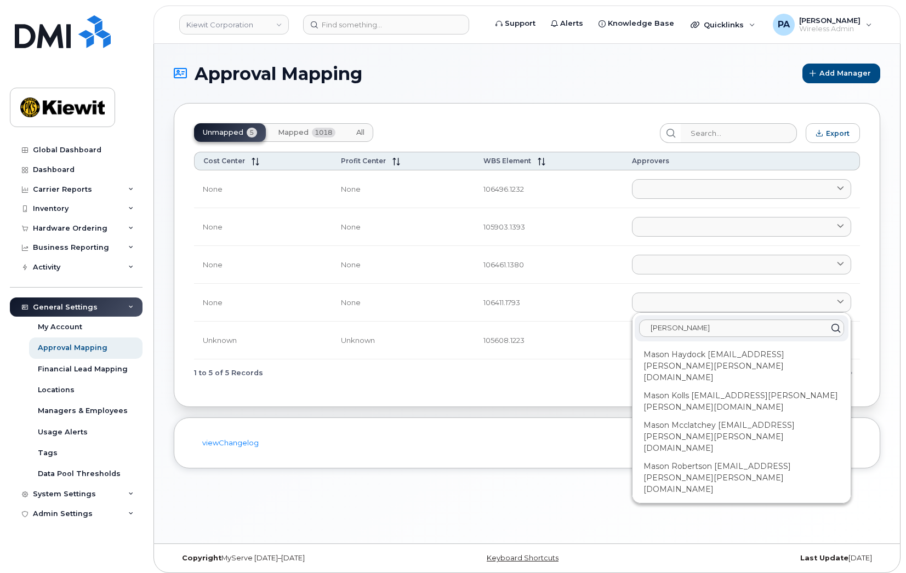
click at [466, 348] on td "Unknown" at bounding box center [403, 341] width 143 height 38
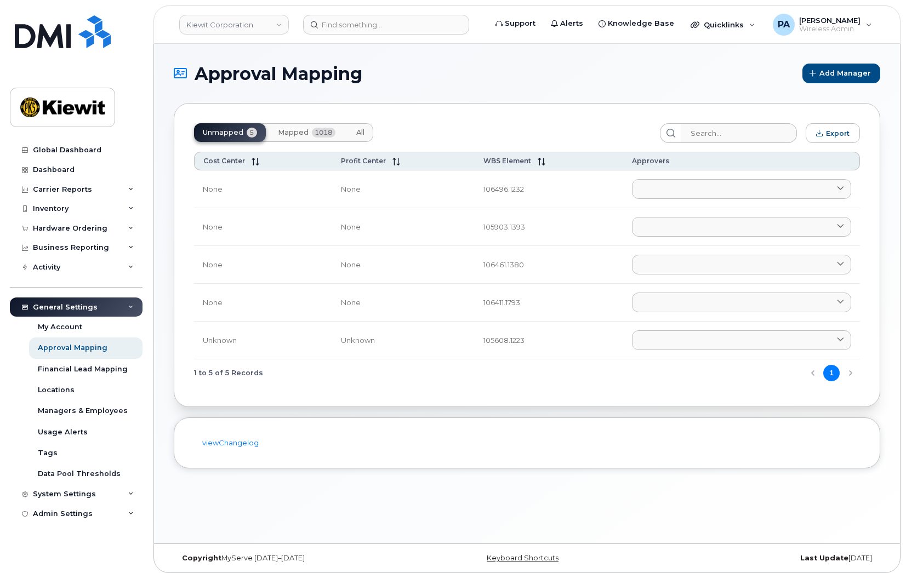
click at [285, 383] on div "1 to 5 of 5 Records 1" at bounding box center [527, 373] width 666 height 28
drag, startPoint x: 479, startPoint y: 341, endPoint x: 505, endPoint y: 339, distance: 26.4
click at [505, 339] on td "105608.1223" at bounding box center [548, 341] width 148 height 38
copy td "105608"
drag, startPoint x: 477, startPoint y: 188, endPoint x: 533, endPoint y: 187, distance: 55.3
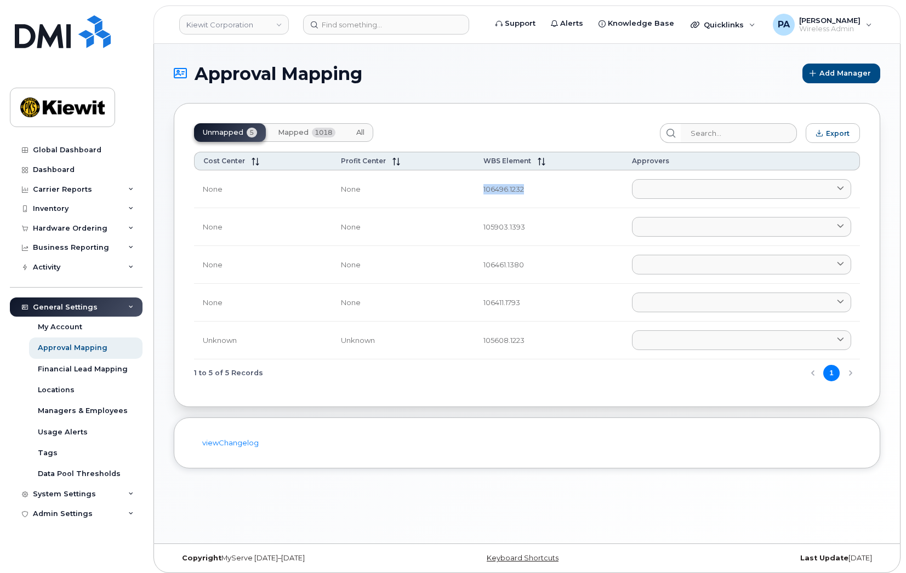
click at [533, 187] on td "106496.1232" at bounding box center [548, 189] width 148 height 38
copy td "106496.1232"
click at [663, 307] on link at bounding box center [741, 303] width 219 height 20
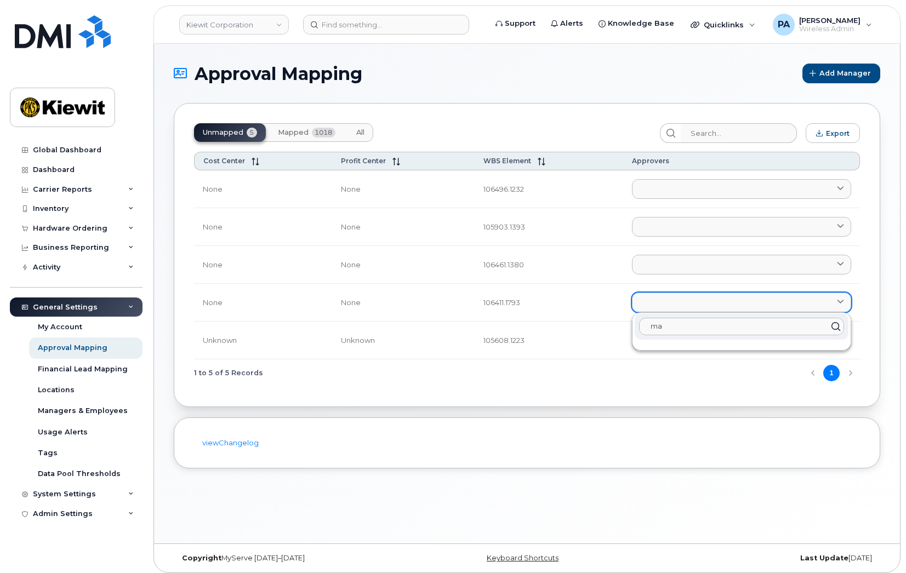
type input "m"
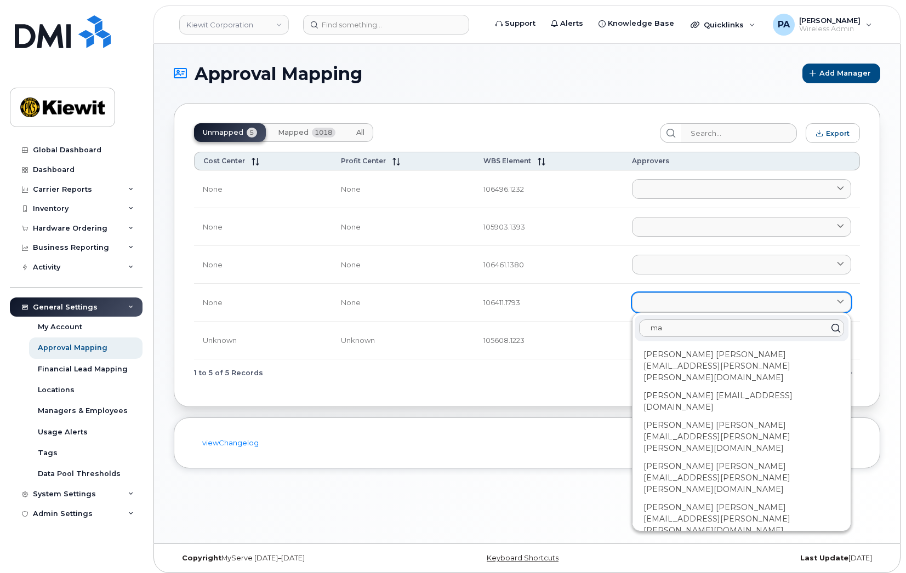
type input "m"
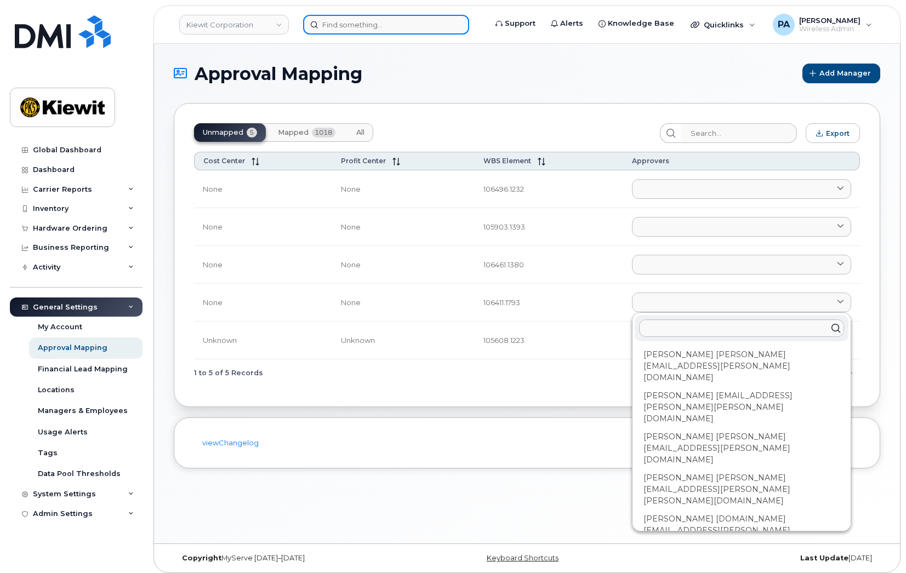
click at [351, 27] on input at bounding box center [386, 25] width 166 height 20
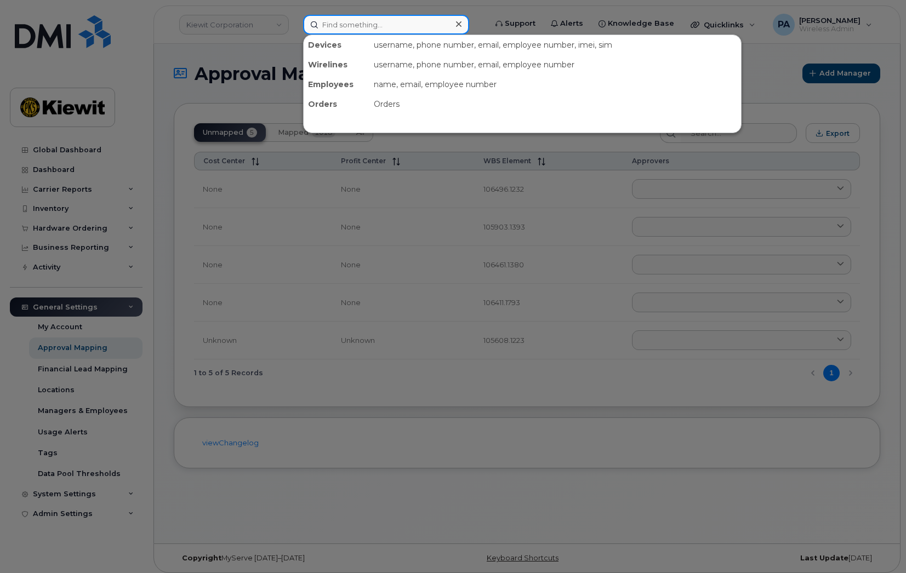
paste input "106496.1232"
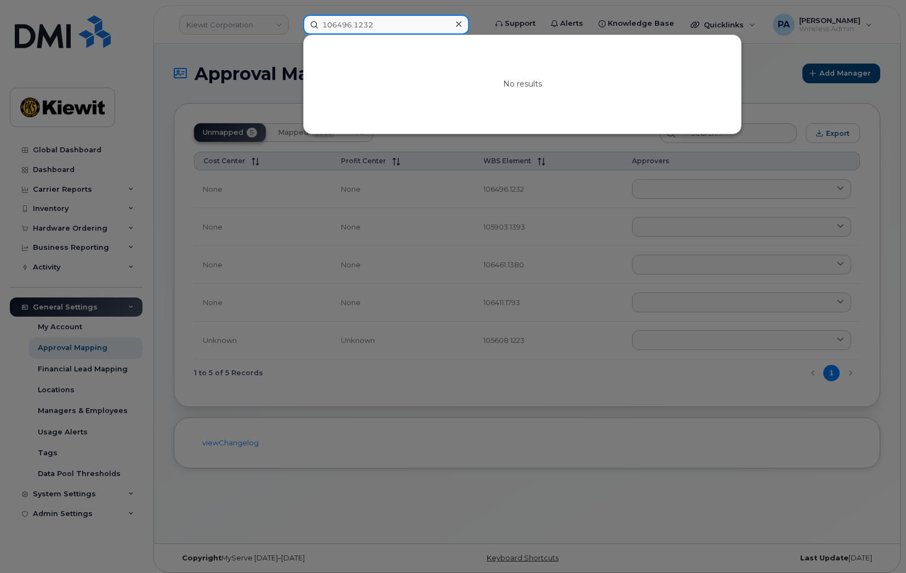
drag, startPoint x: 378, startPoint y: 24, endPoint x: 182, endPoint y: 21, distance: 196.2
click at [294, 21] on div "106496.1232 No results" at bounding box center [390, 25] width 193 height 20
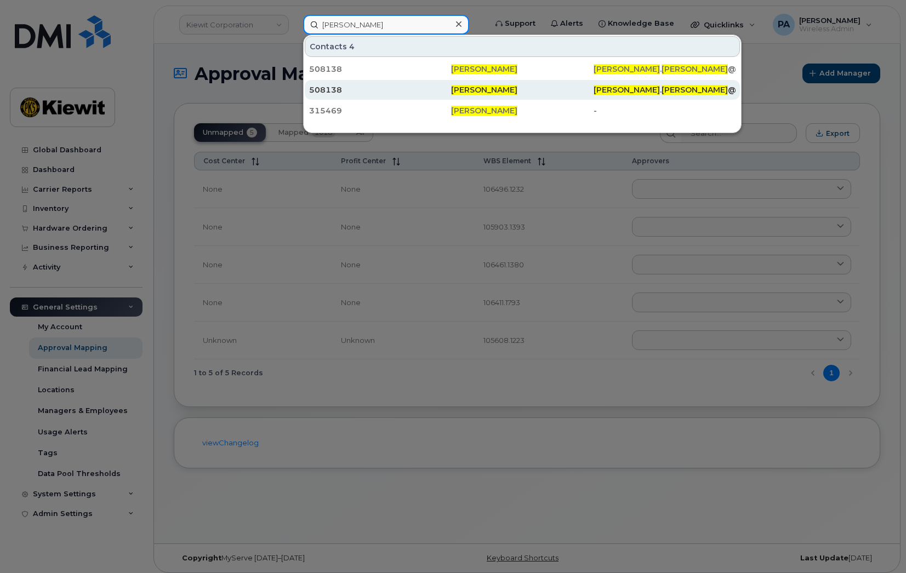
type input "Matthew Perry"
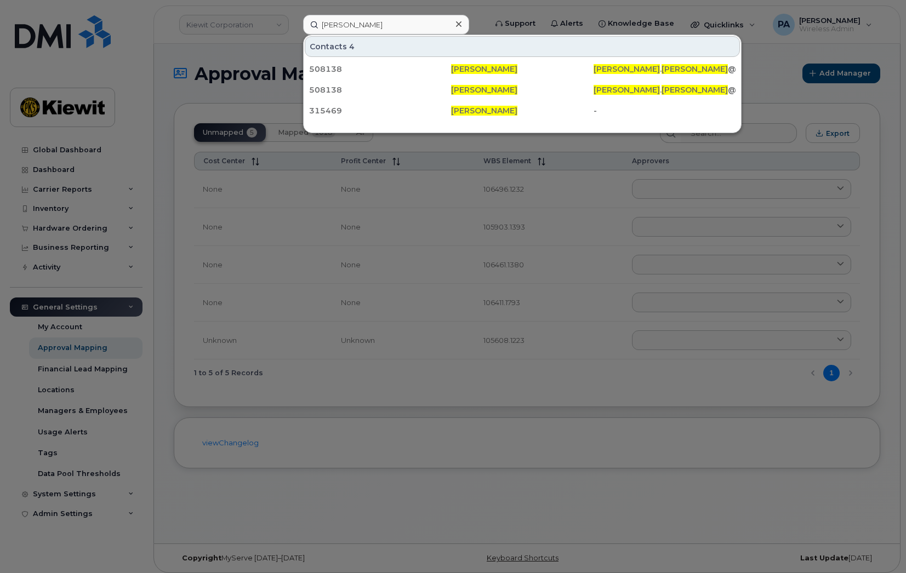
click at [574, 211] on div at bounding box center [453, 286] width 906 height 573
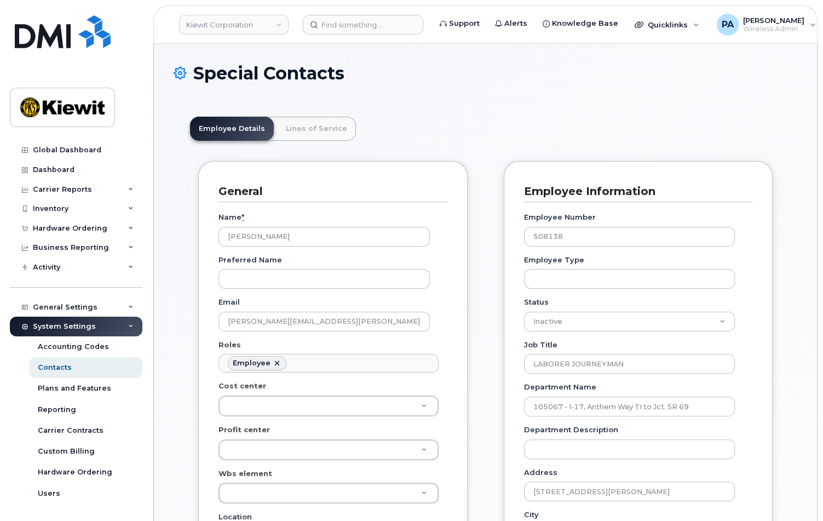
scroll to position [33, 0]
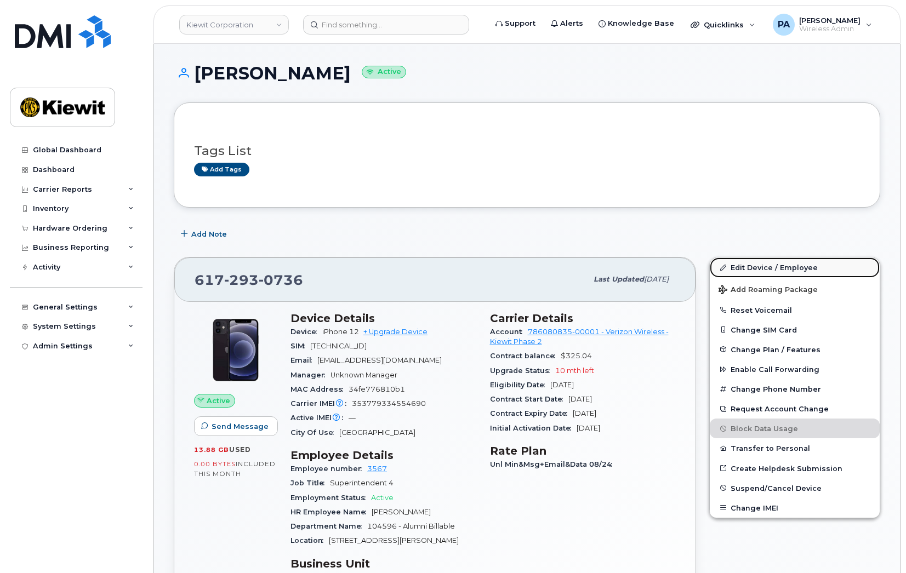
click at [762, 266] on link "Edit Device / Employee" at bounding box center [794, 268] width 170 height 20
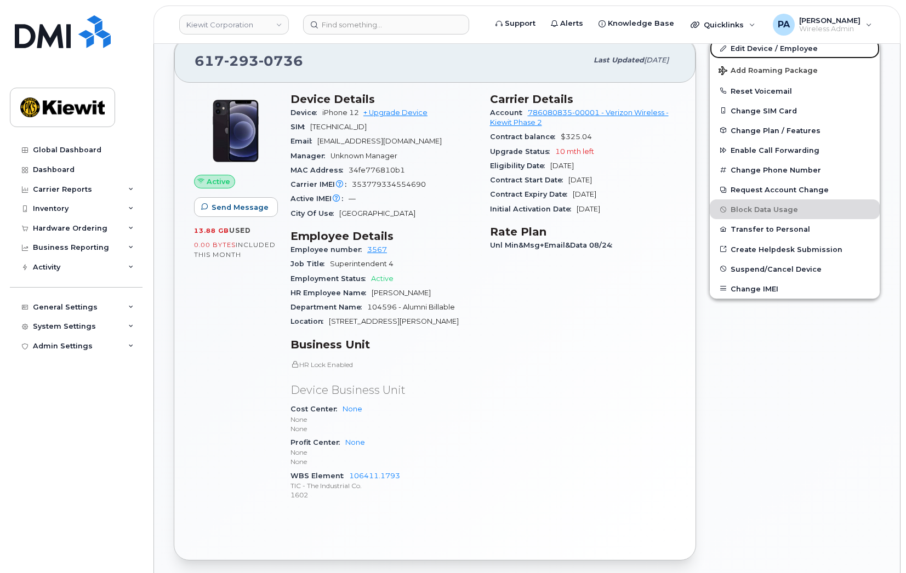
scroll to position [274, 0]
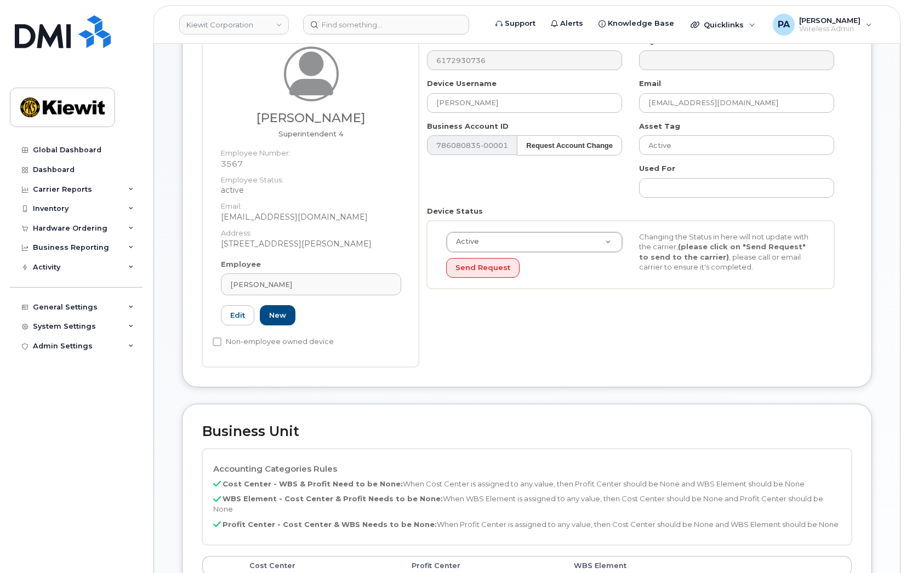
scroll to position [274, 0]
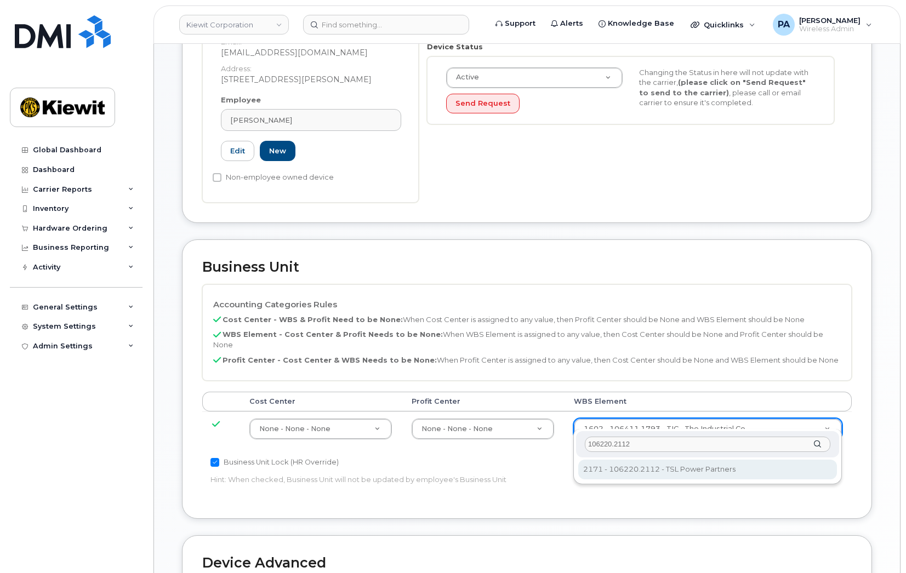
type input "106220.2112"
type input "33915203"
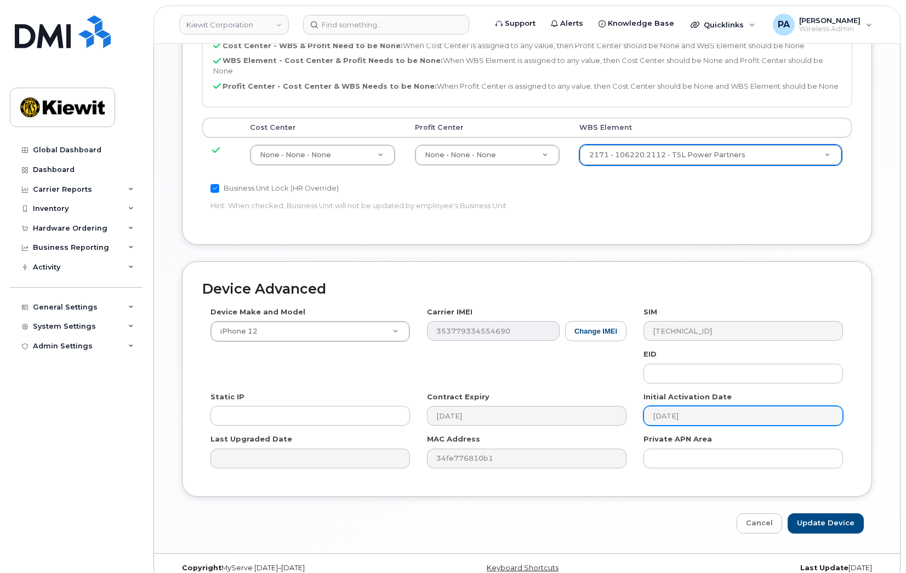
scroll to position [553, 0]
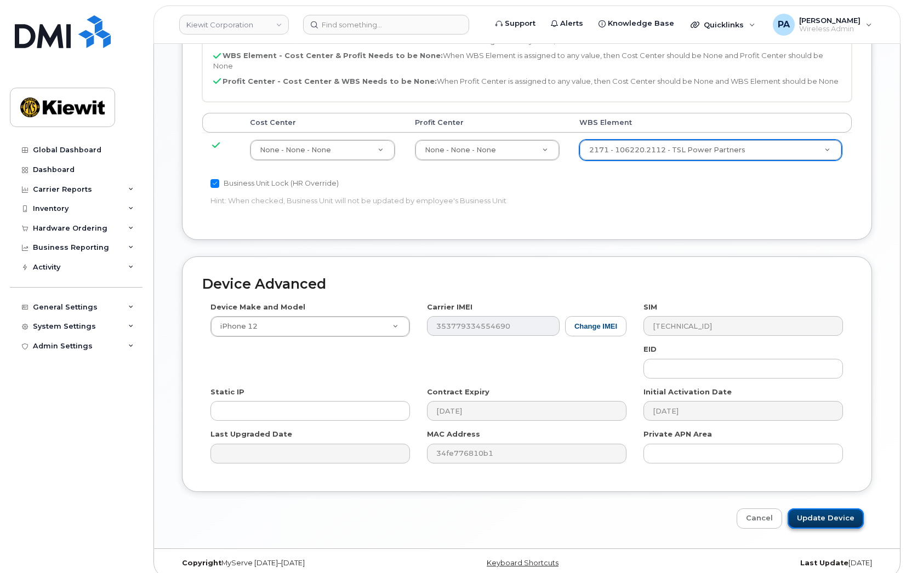
click at [825, 508] on input "Update Device" at bounding box center [825, 518] width 76 height 20
type input "Saving..."
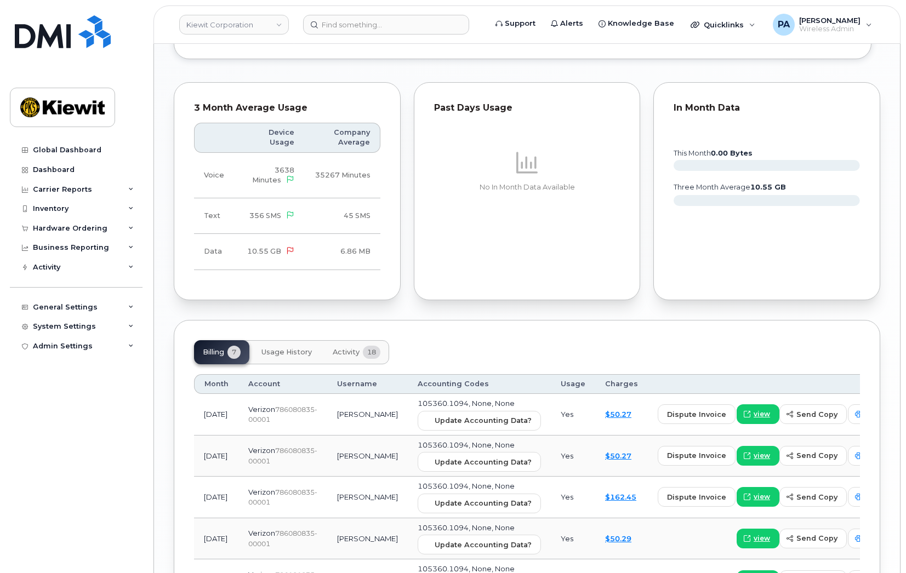
scroll to position [1041, 0]
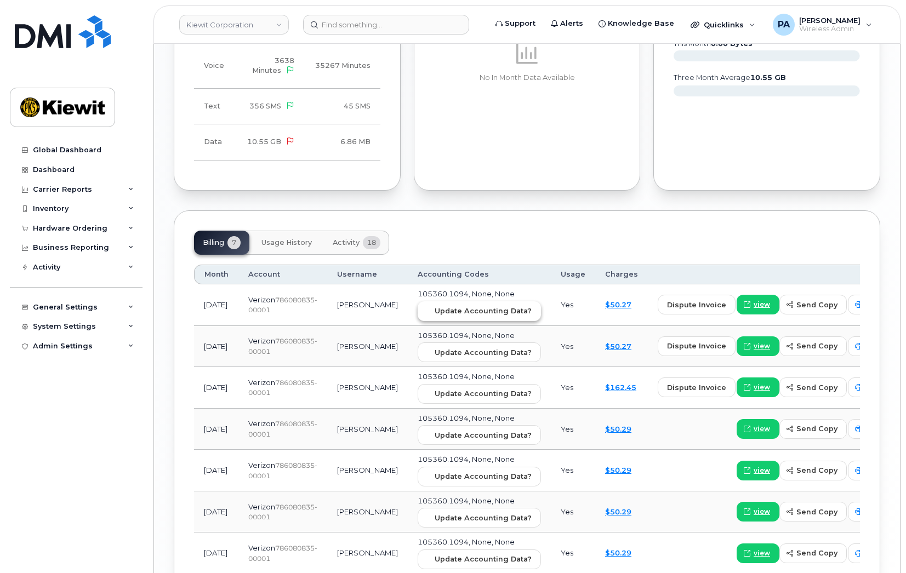
click at [457, 311] on span "Update Accounting Data?" at bounding box center [482, 311] width 97 height 10
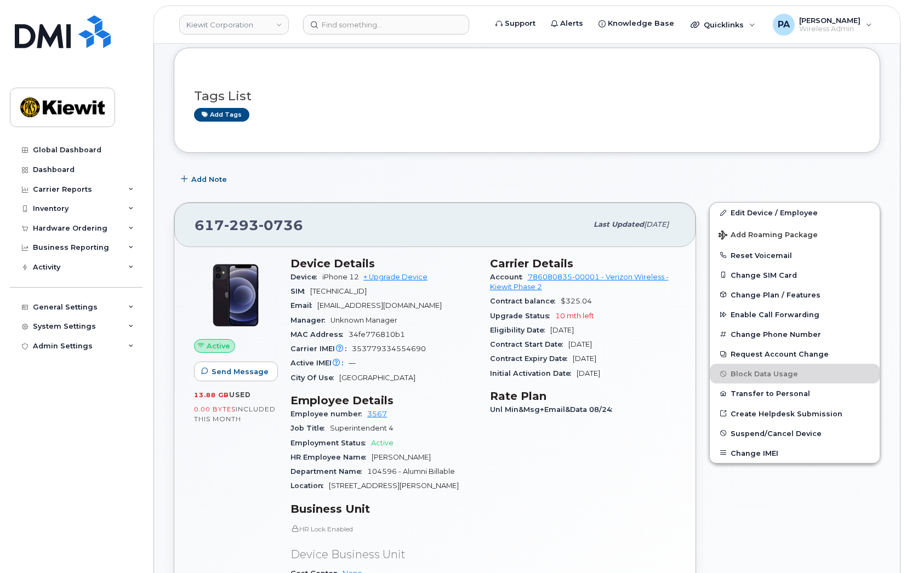
scroll to position [274, 0]
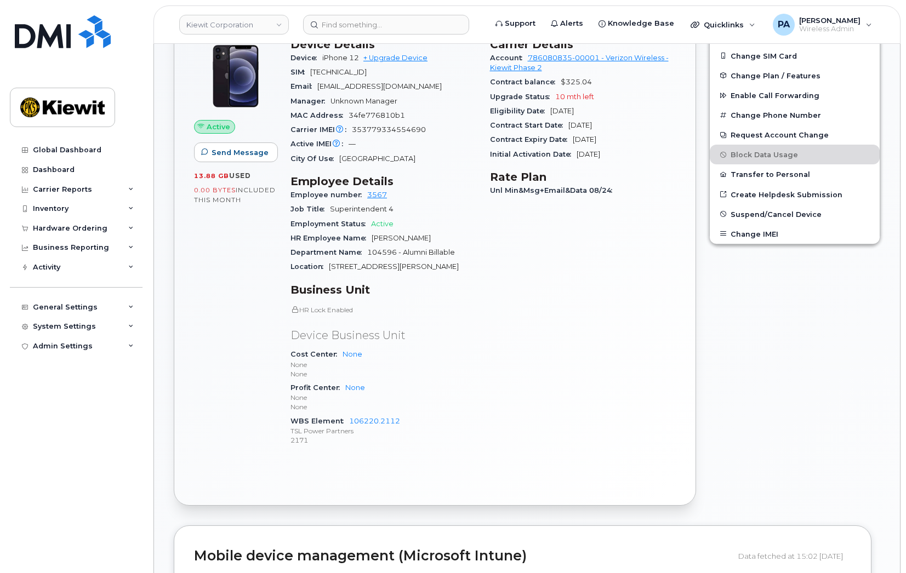
click at [205, 339] on div "Active Send Message 13.88 GB  used 0.00 Bytes  included this month" at bounding box center [235, 246] width 96 height 431
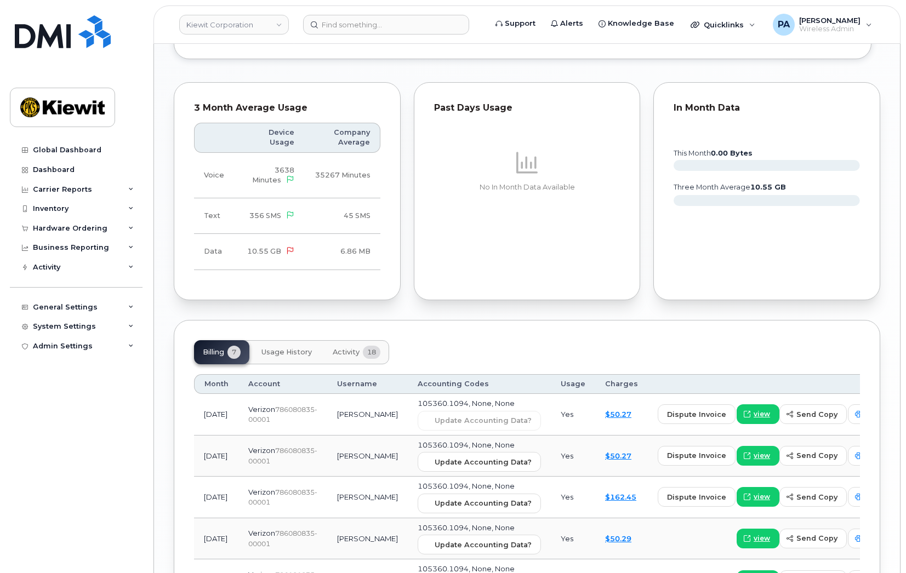
scroll to position [1041, 0]
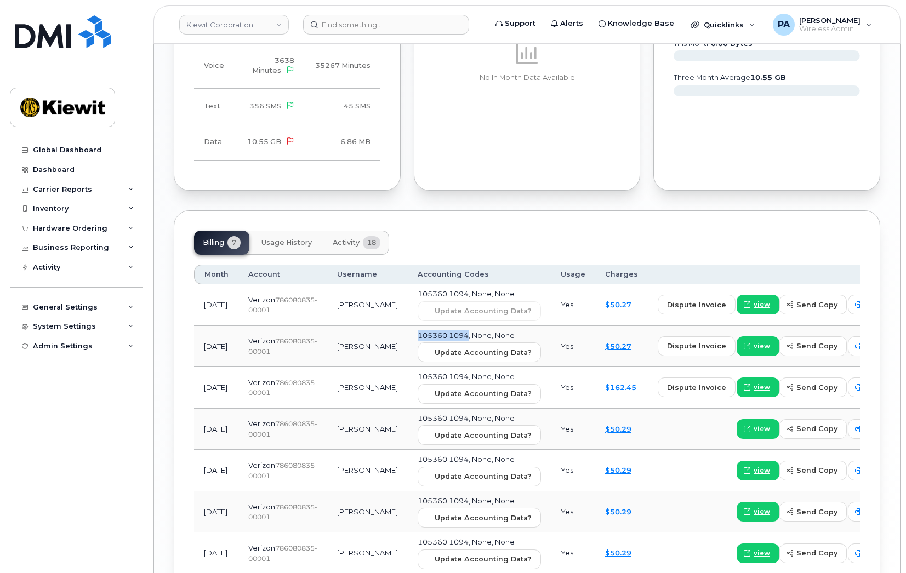
drag, startPoint x: 442, startPoint y: 334, endPoint x: 390, endPoint y: 335, distance: 51.5
click at [408, 335] on td "105360.1094, None, None Update Accounting Data?" at bounding box center [479, 347] width 143 height 42
copy span "105360.1094"
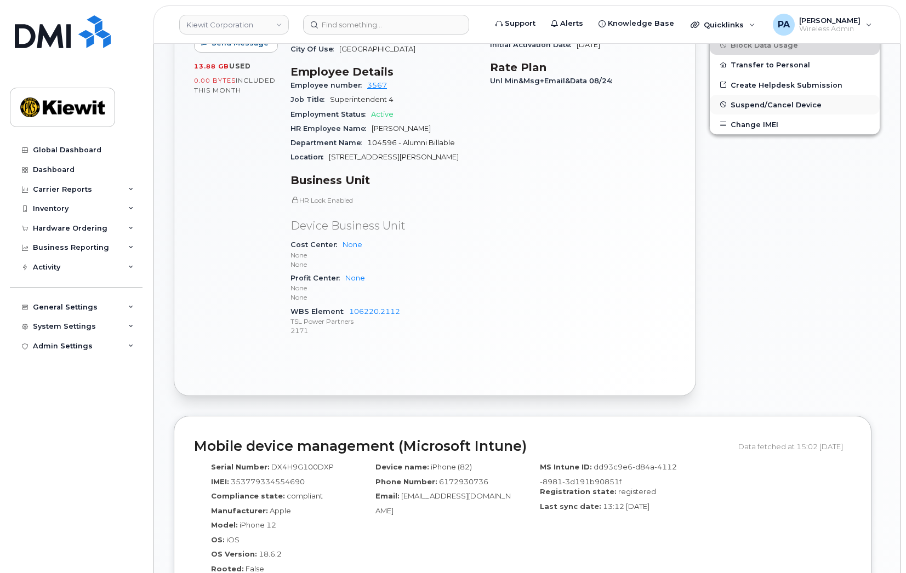
scroll to position [164, 0]
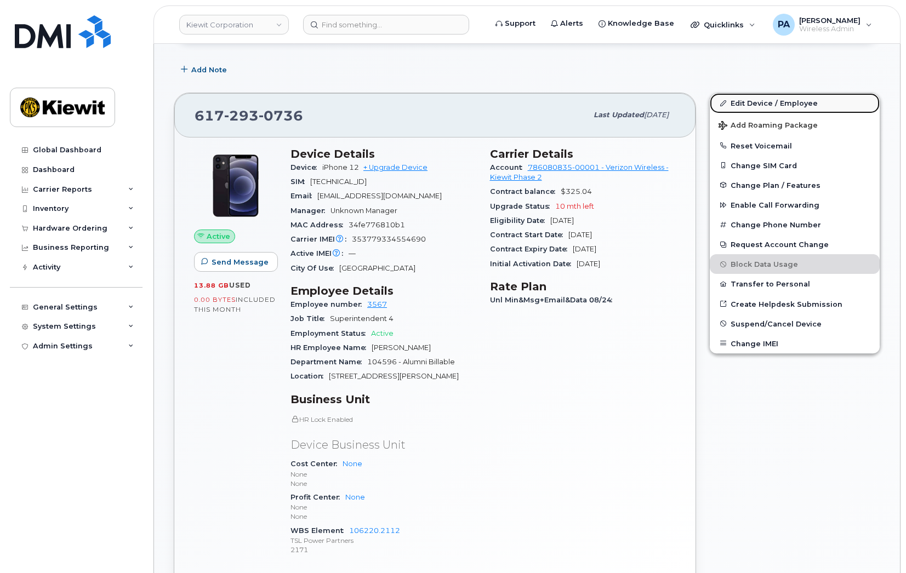
click at [744, 99] on link "Edit Device / Employee" at bounding box center [794, 103] width 170 height 20
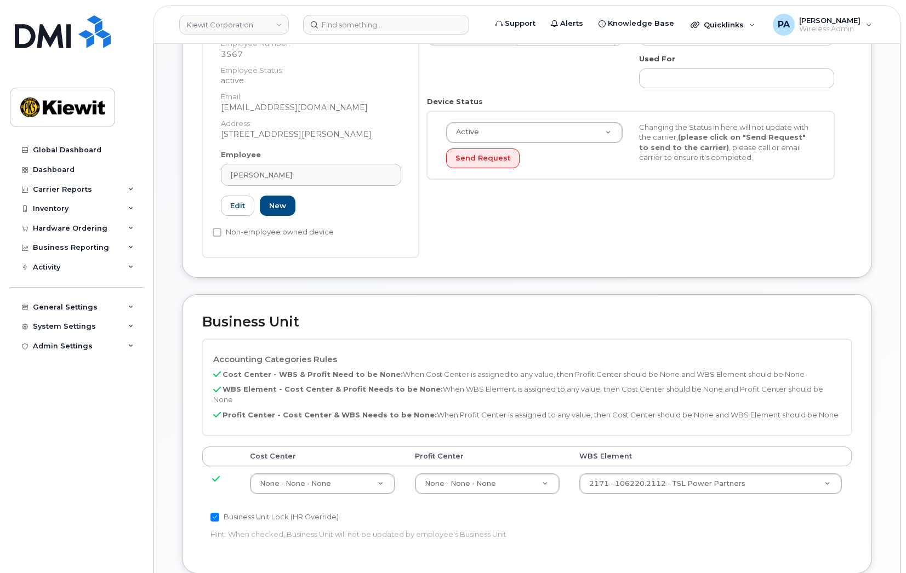
scroll to position [329, 0]
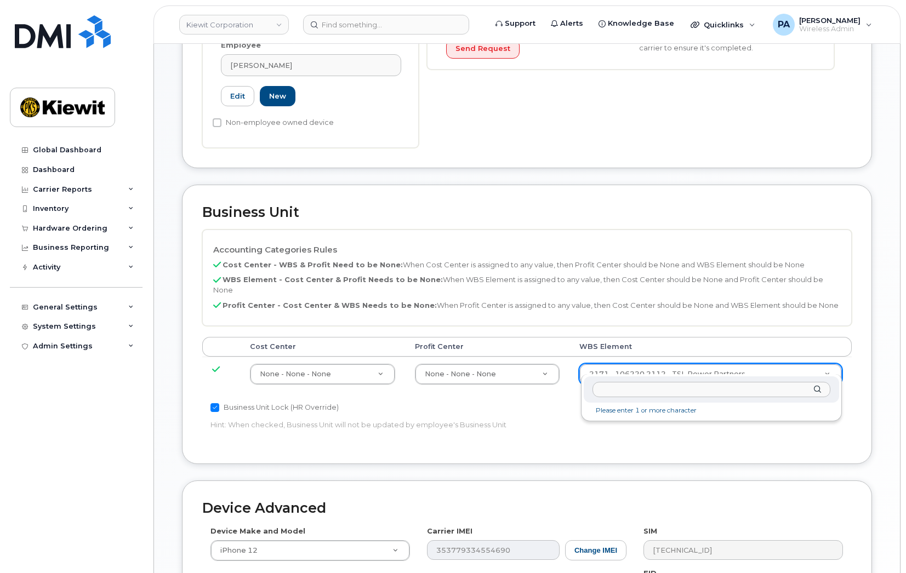
type input "105360.1094"
type input "29981356"
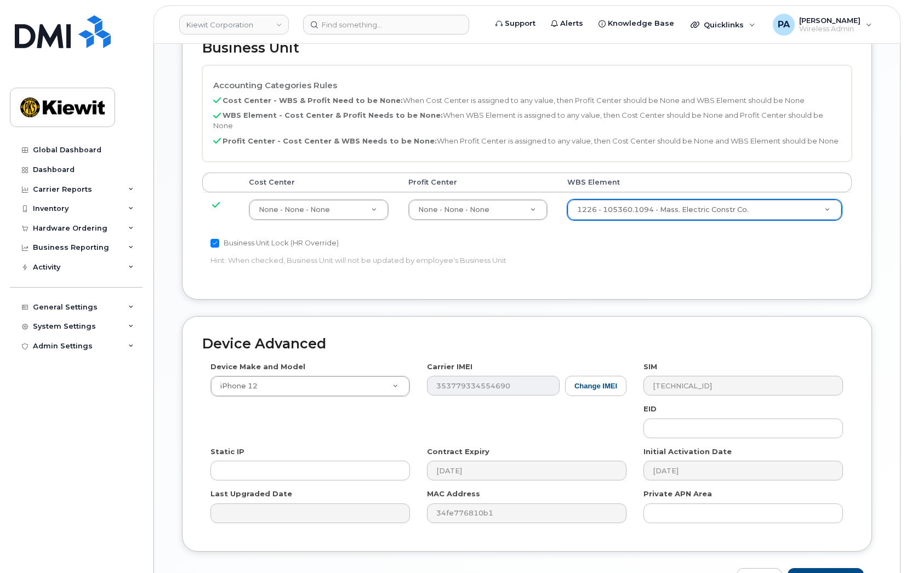
scroll to position [553, 0]
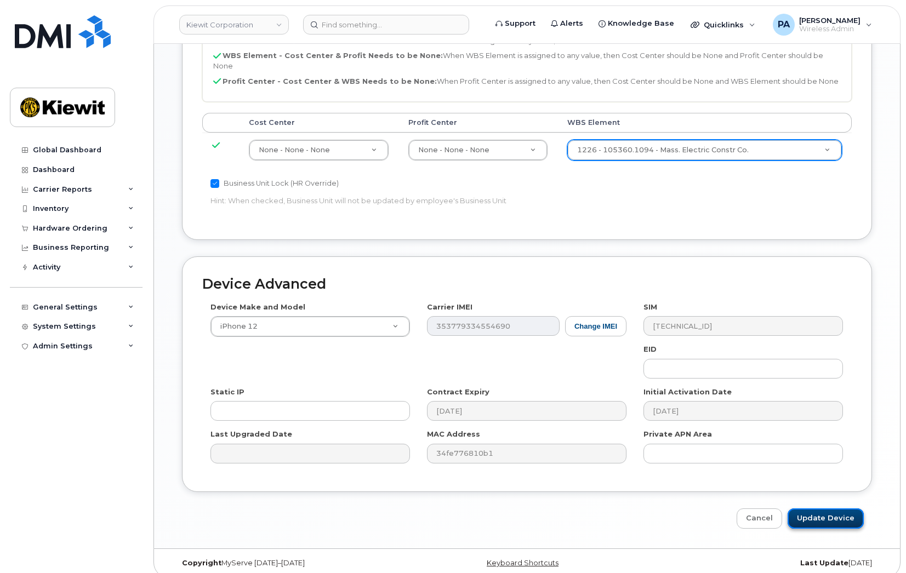
click at [812, 508] on input "Update Device" at bounding box center [825, 518] width 76 height 20
type input "Saving..."
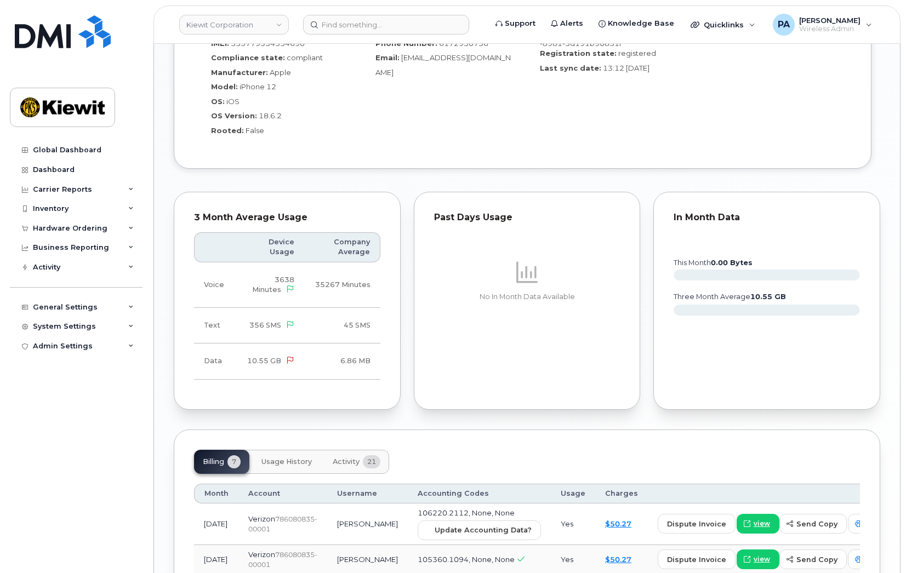
scroll to position [1096, 0]
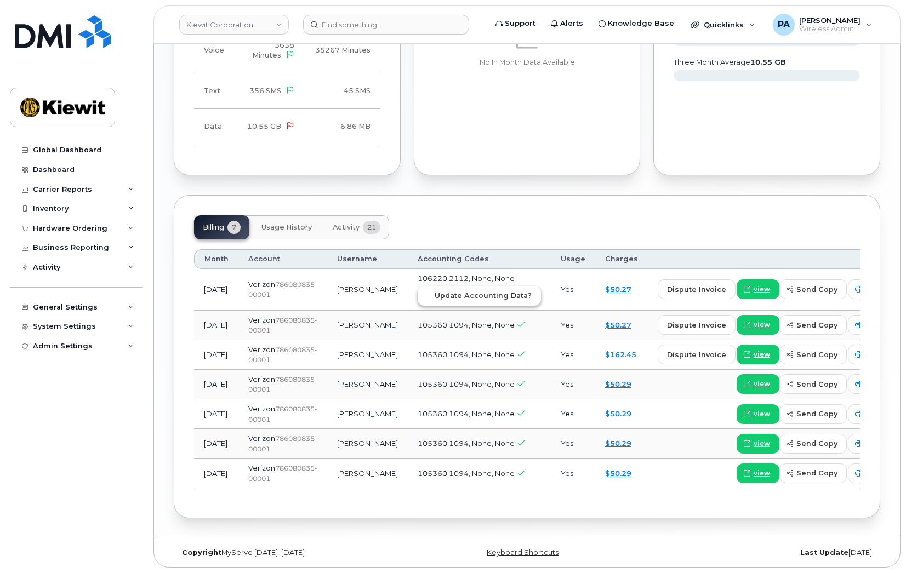
click at [436, 290] on span "Update Accounting Data?" at bounding box center [482, 295] width 97 height 10
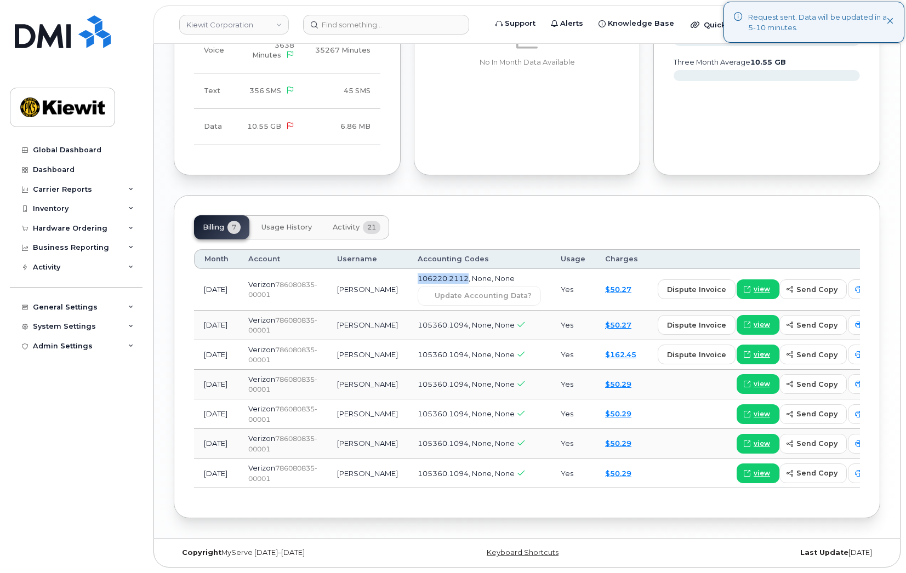
drag, startPoint x: 442, startPoint y: 238, endPoint x: 391, endPoint y: 243, distance: 51.1
click at [417, 274] on span "106220.2112, None, None" at bounding box center [465, 278] width 97 height 9
copy span "106220.2112"
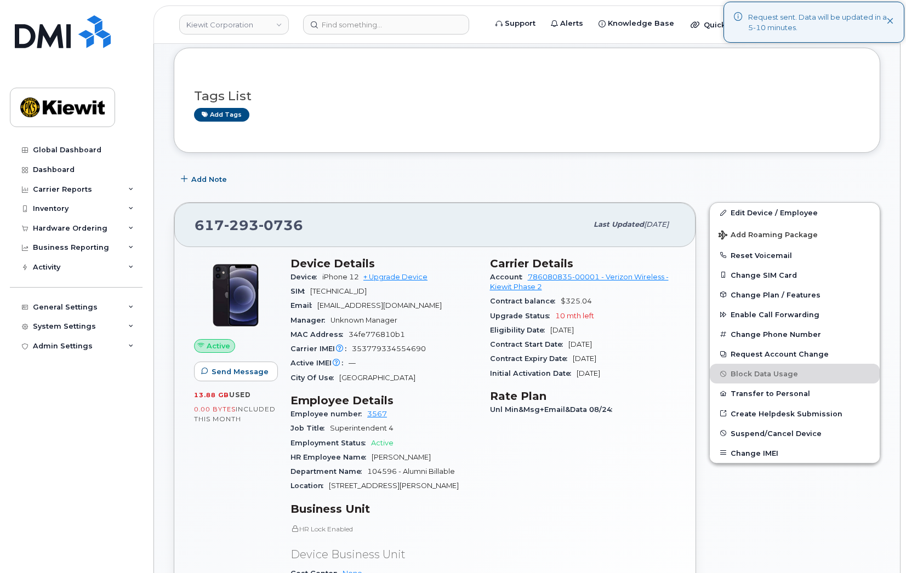
scroll to position [0, 0]
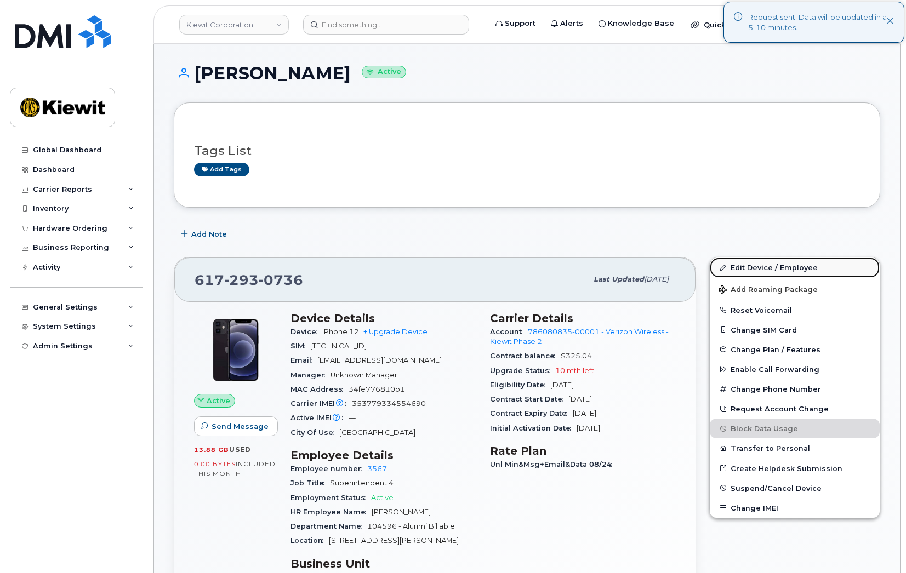
click at [761, 265] on link "Edit Device / Employee" at bounding box center [794, 268] width 170 height 20
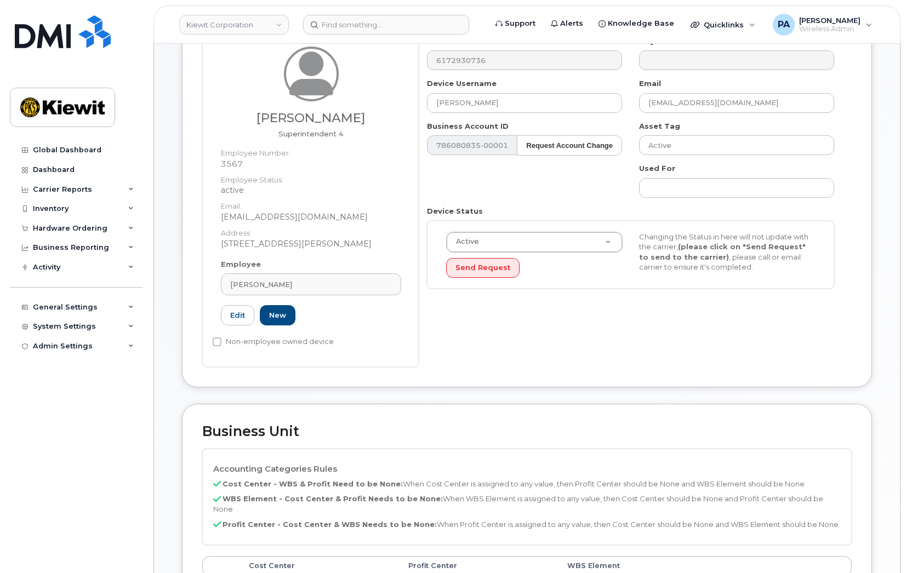
scroll to position [274, 0]
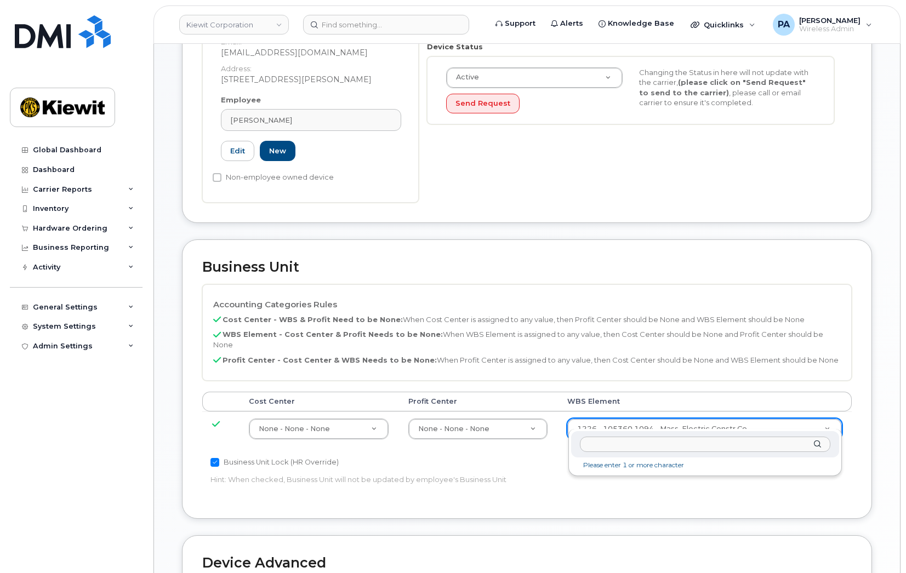
type input "106220.2112"
type input "33915203"
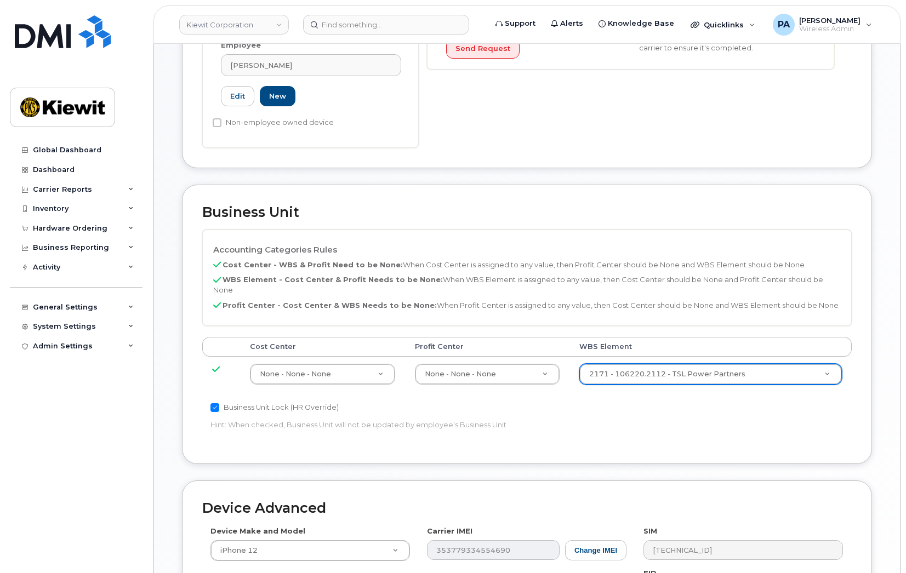
scroll to position [548, 0]
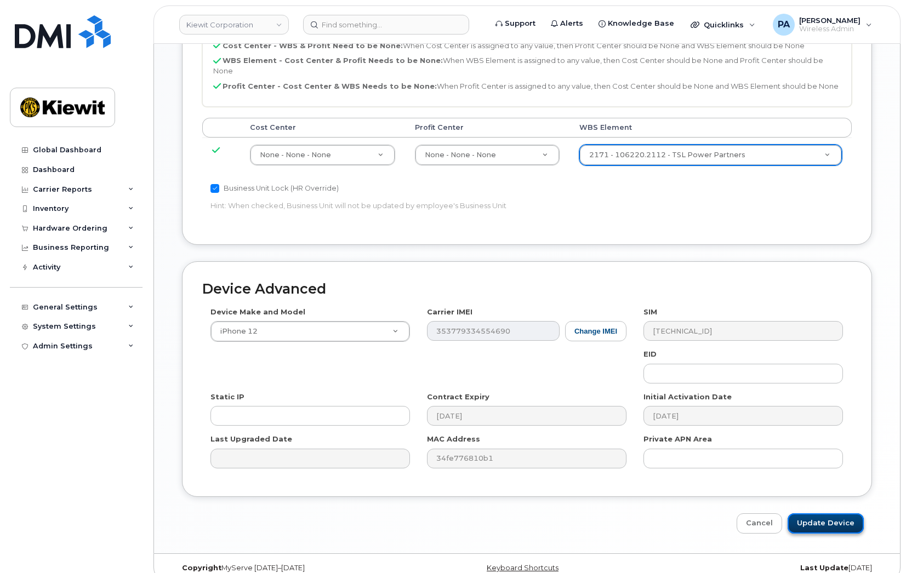
click at [832, 513] on input "Update Device" at bounding box center [825, 523] width 76 height 20
type input "Saving..."
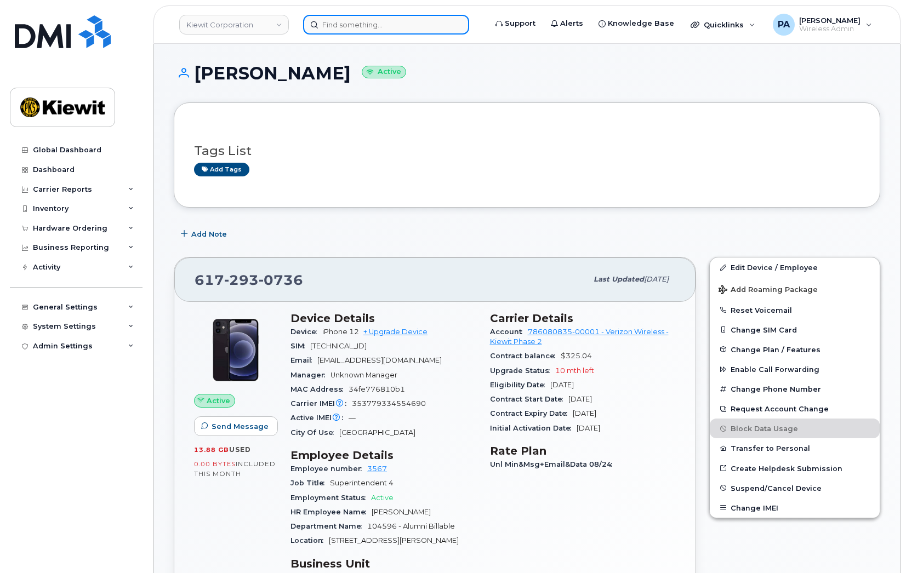
click at [349, 21] on input at bounding box center [386, 25] width 166 height 20
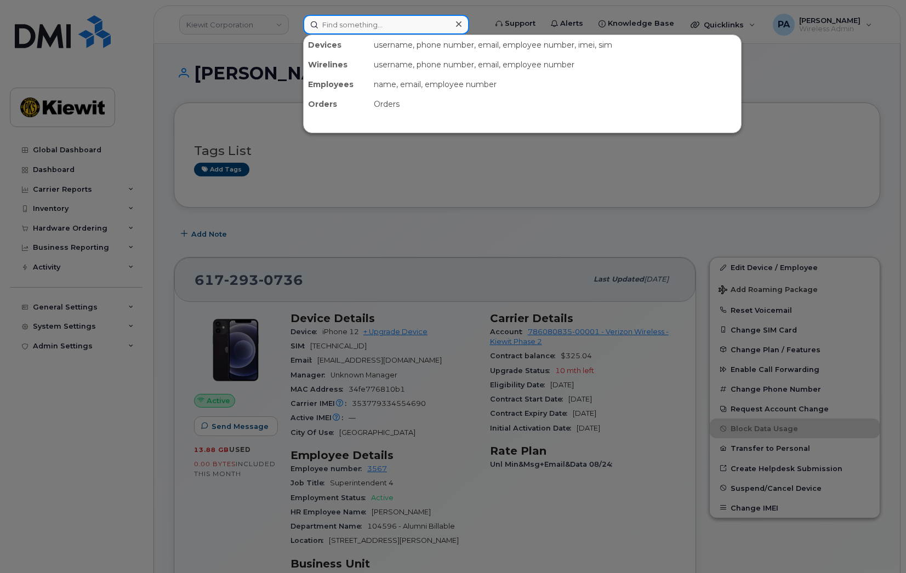
paste input "00497115"
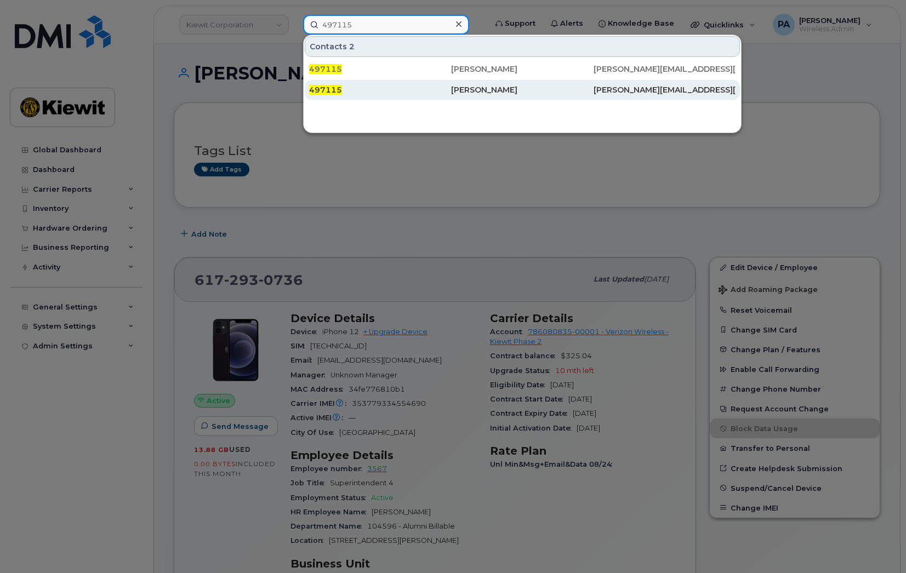
type input "497115"
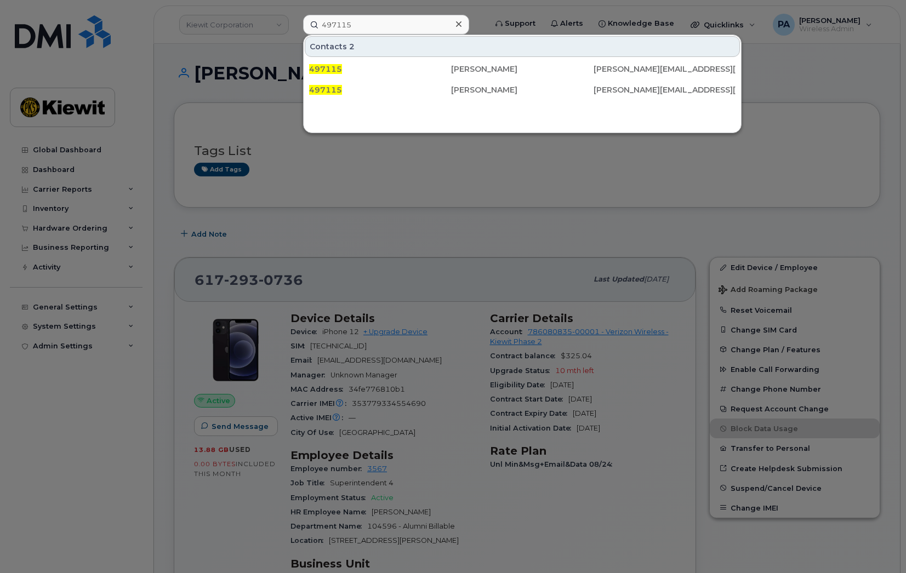
click at [257, 227] on div at bounding box center [453, 286] width 906 height 573
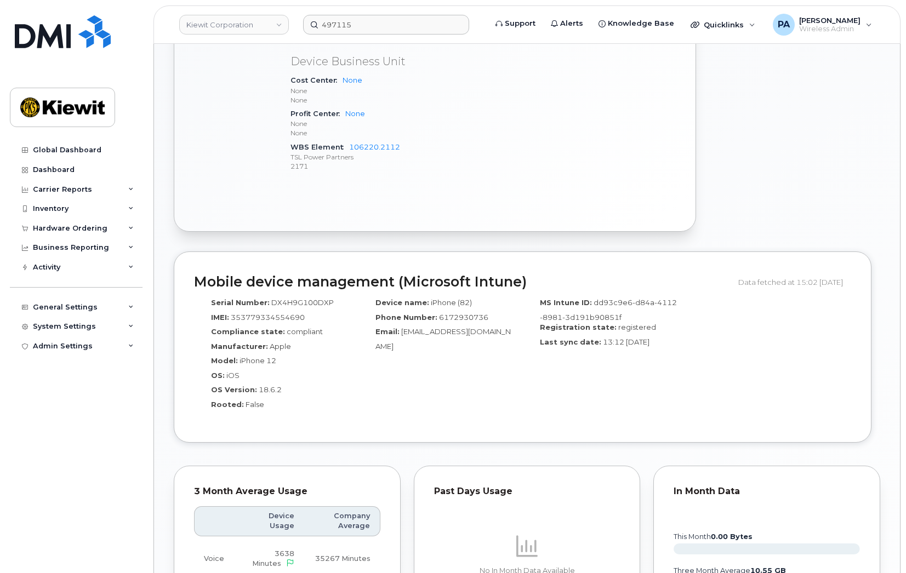
scroll to position [110, 0]
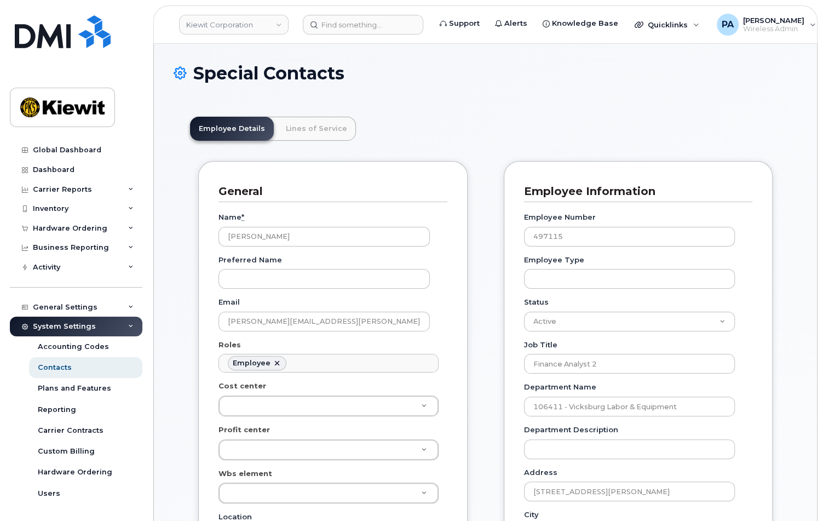
scroll to position [33, 0]
click at [334, 360] on ul "Employee" at bounding box center [328, 363] width 219 height 18
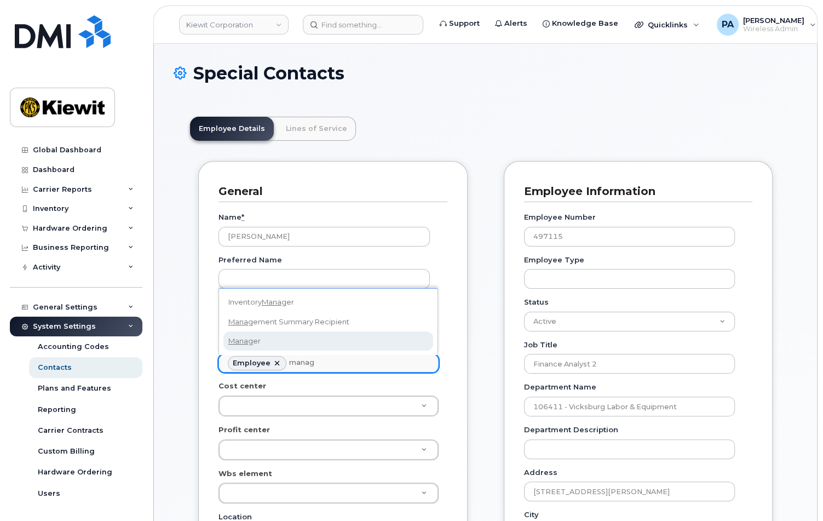
type input "manag"
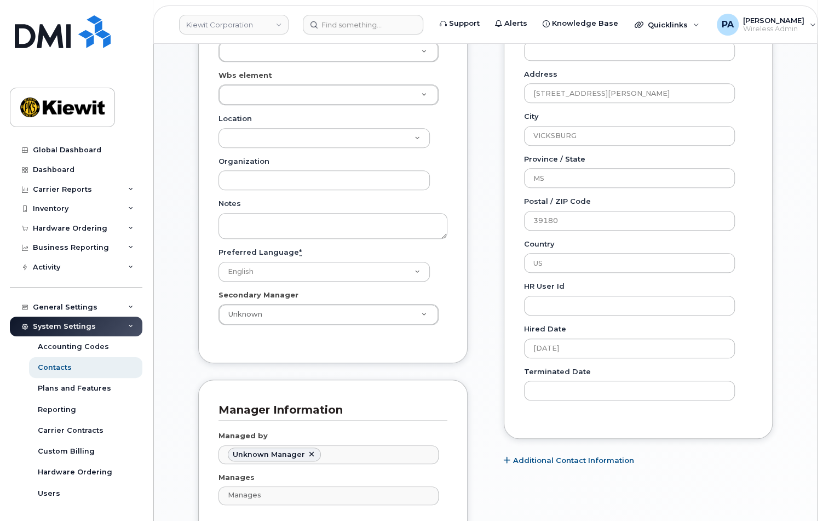
scroll to position [548, 0]
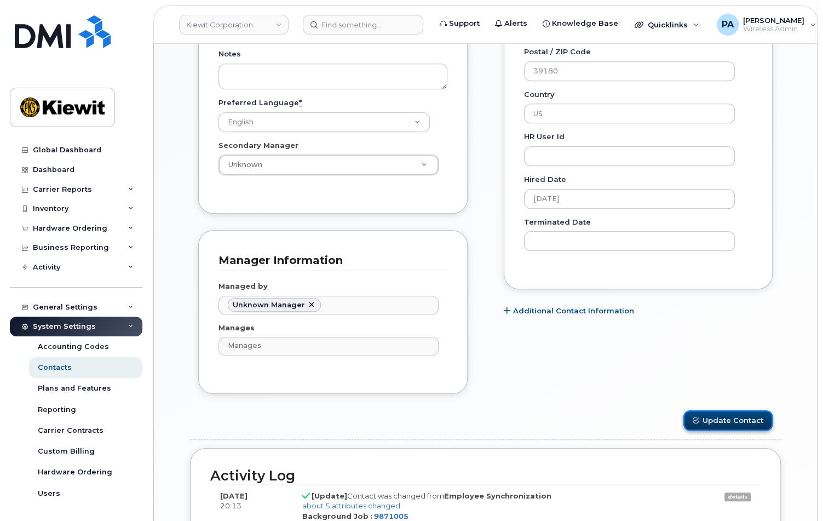
click at [711, 415] on button "Update Contact" at bounding box center [728, 420] width 89 height 20
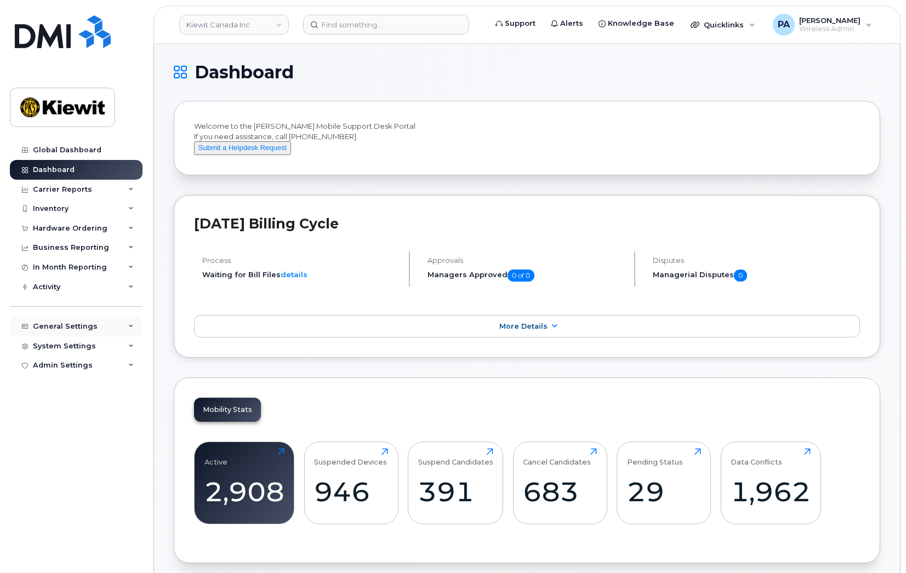
click at [129, 324] on icon at bounding box center [130, 326] width 5 height 5
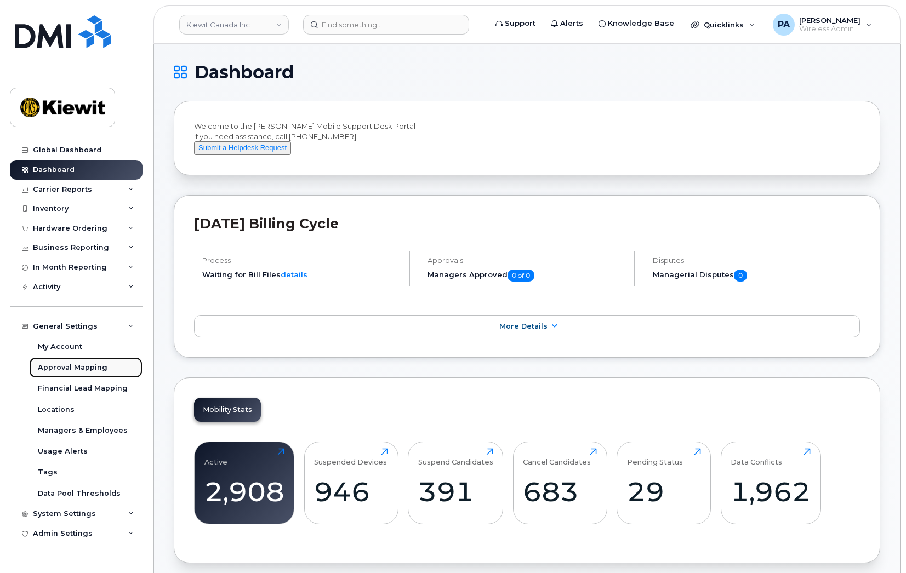
click at [68, 367] on div "Approval Mapping" at bounding box center [73, 368] width 70 height 10
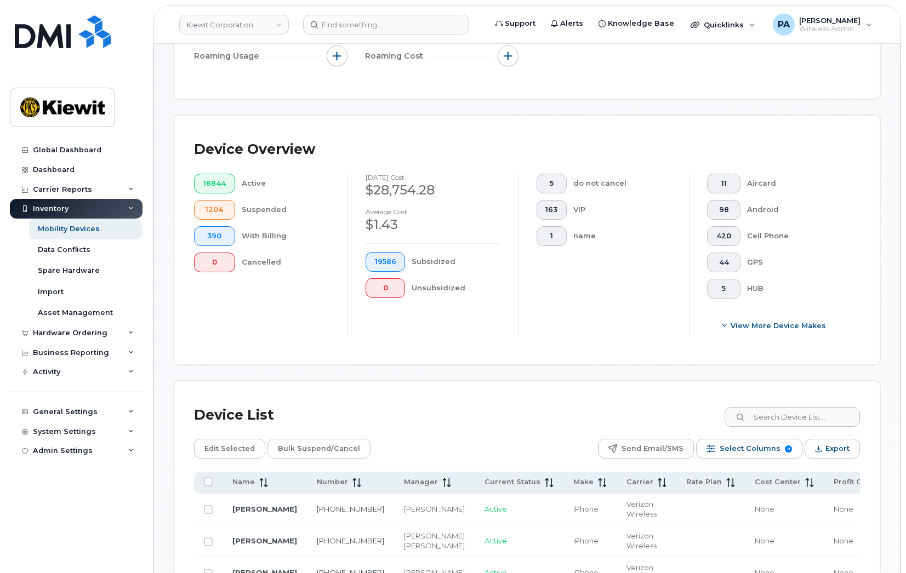
scroll to position [384, 0]
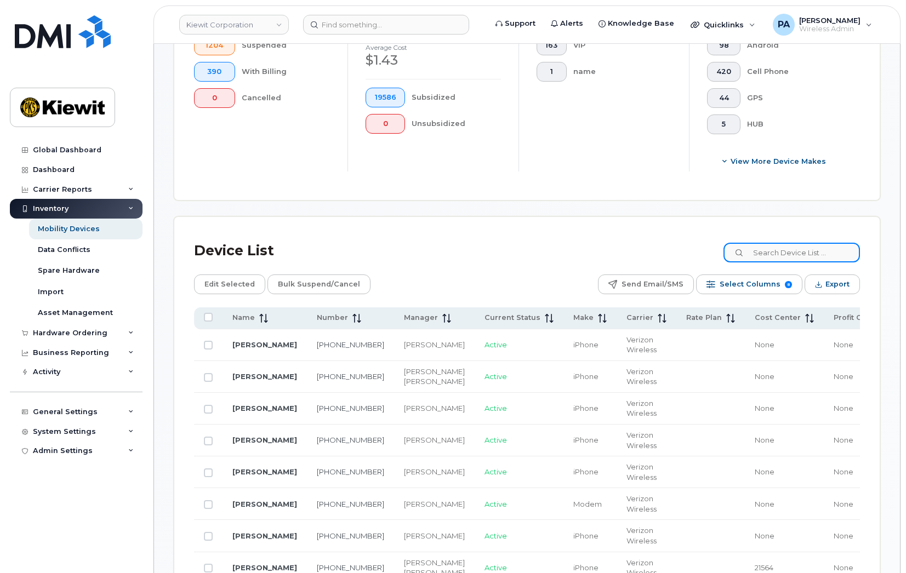
click at [802, 251] on input at bounding box center [791, 253] width 136 height 20
paste input "110179"
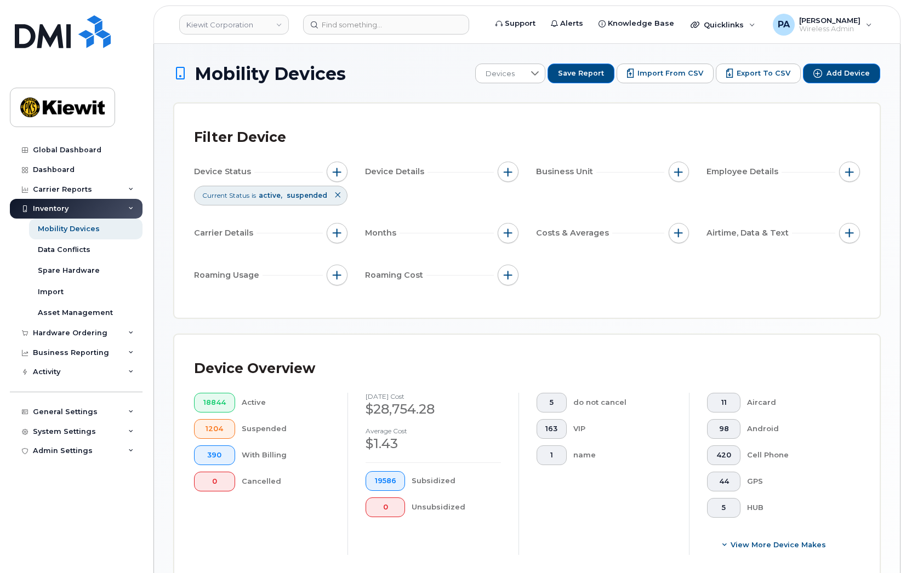
scroll to position [219, 0]
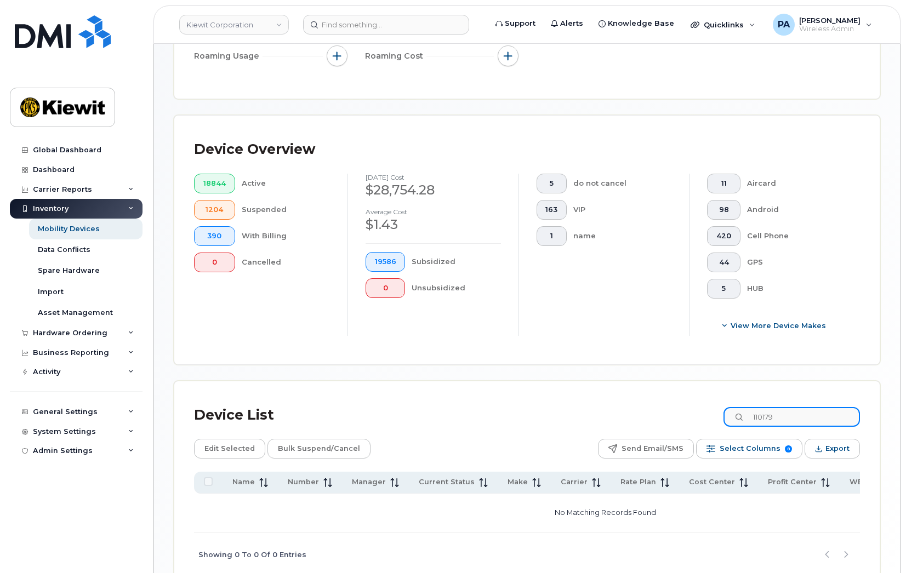
drag, startPoint x: 796, startPoint y: 414, endPoint x: 684, endPoint y: 411, distance: 111.8
click at [684, 411] on div "Device List 110179" at bounding box center [527, 415] width 666 height 28
paste input "06461.1380"
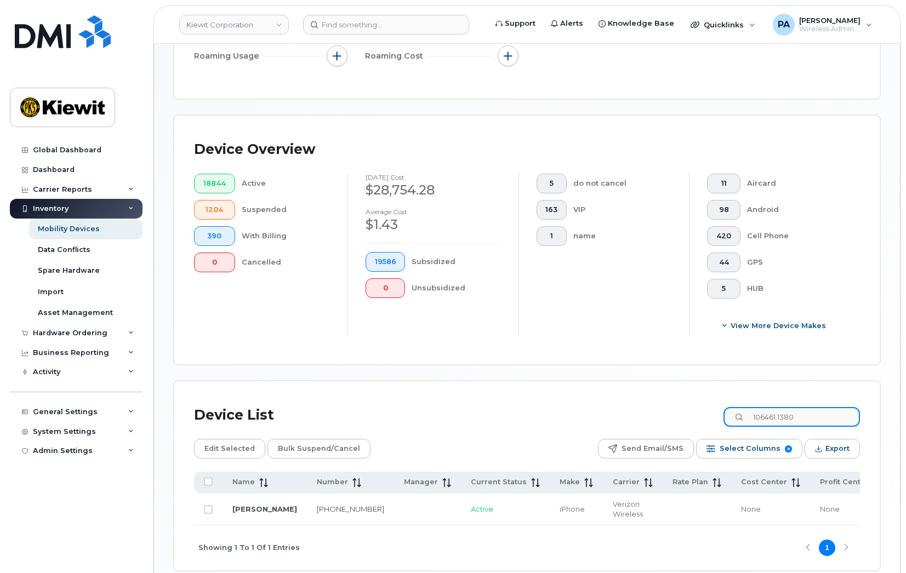
drag, startPoint x: 815, startPoint y: 416, endPoint x: 609, endPoint y: 393, distance: 207.2
click at [627, 398] on div "Device List 106461.1380 Edit Selected Bulk Suspend/Cancel Send Email/SMS Select…" at bounding box center [526, 476] width 705 height 190
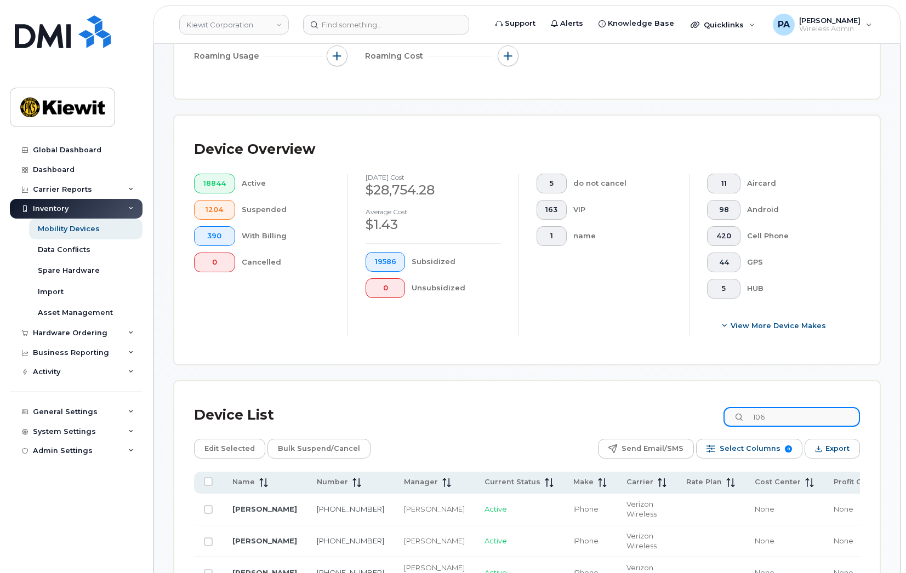
drag, startPoint x: 786, startPoint y: 414, endPoint x: 577, endPoint y: 393, distance: 210.3
paste input "5903"
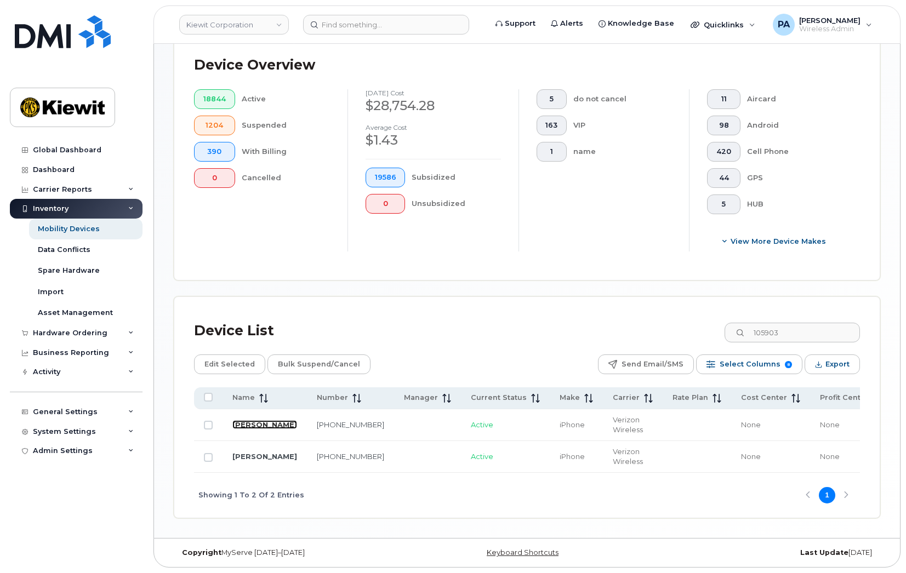
drag, startPoint x: 248, startPoint y: 421, endPoint x: 238, endPoint y: 424, distance: 9.6
drag, startPoint x: 826, startPoint y: 326, endPoint x: 674, endPoint y: 327, distance: 151.8
click at [674, 327] on div "Device List 105903" at bounding box center [527, 331] width 666 height 28
paste input "106461"
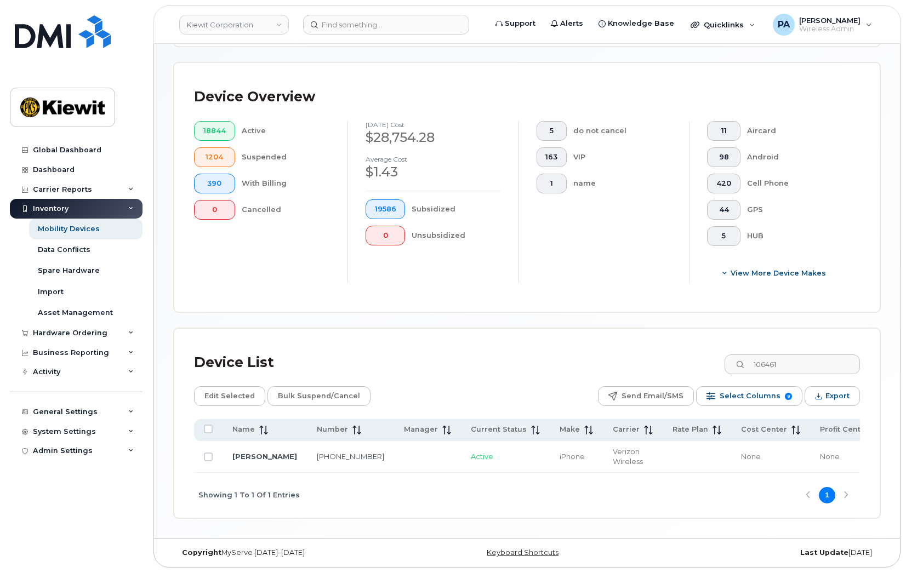
scroll to position [275, 0]
click at [777, 329] on div "Device List 106461 Edit Selected Bulk Suspend/Cancel Send Email/SMS Select Colu…" at bounding box center [526, 424] width 705 height 190
drag, startPoint x: 779, startPoint y: 365, endPoint x: 606, endPoint y: 364, distance: 172.6
click at [606, 364] on div "Device List 106461" at bounding box center [527, 362] width 666 height 28
type input "106461"
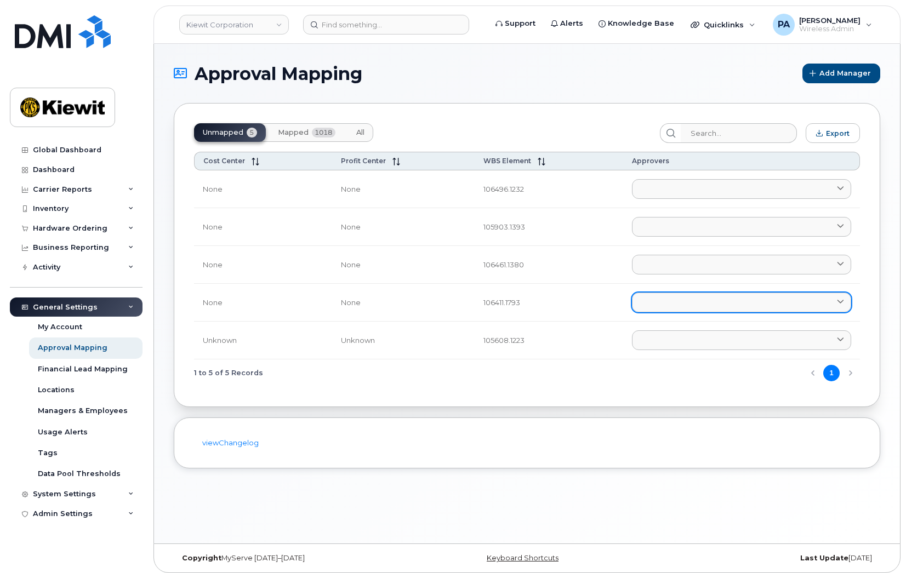
click at [671, 302] on link at bounding box center [741, 303] width 219 height 20
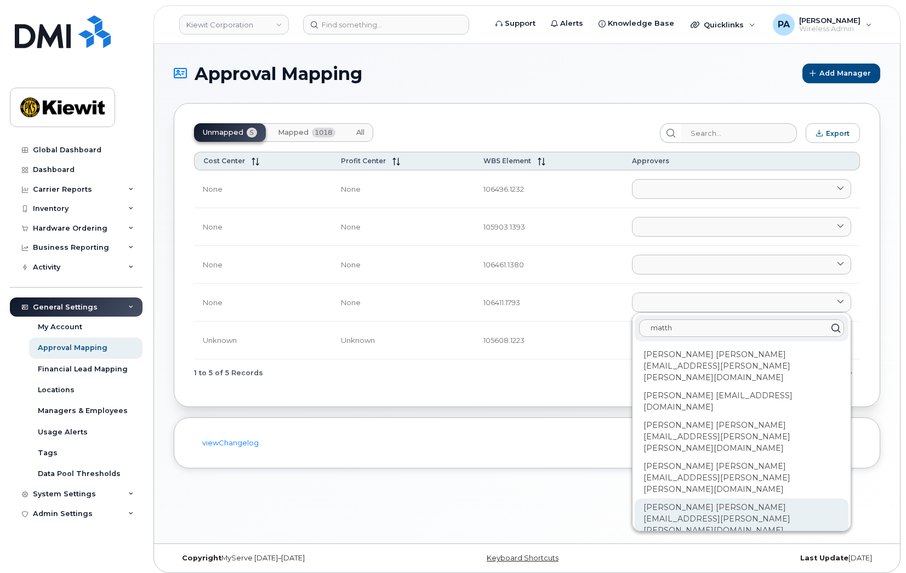
type input "matth"
click at [691, 499] on div "[PERSON_NAME] [PERSON_NAME][EMAIL_ADDRESS][PERSON_NAME][PERSON_NAME][DOMAIN_NAM…" at bounding box center [741, 519] width 214 height 41
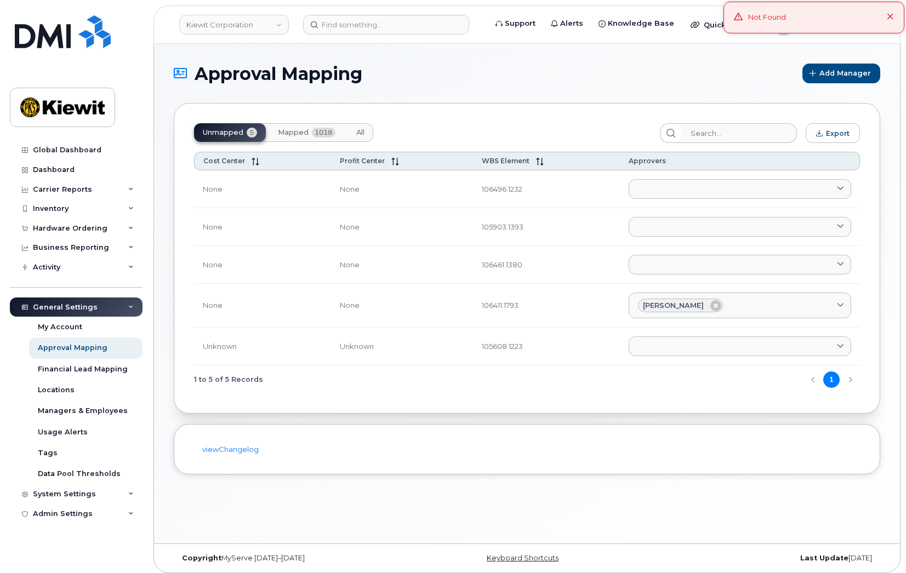
click at [363, 129] on span "All" at bounding box center [360, 132] width 8 height 9
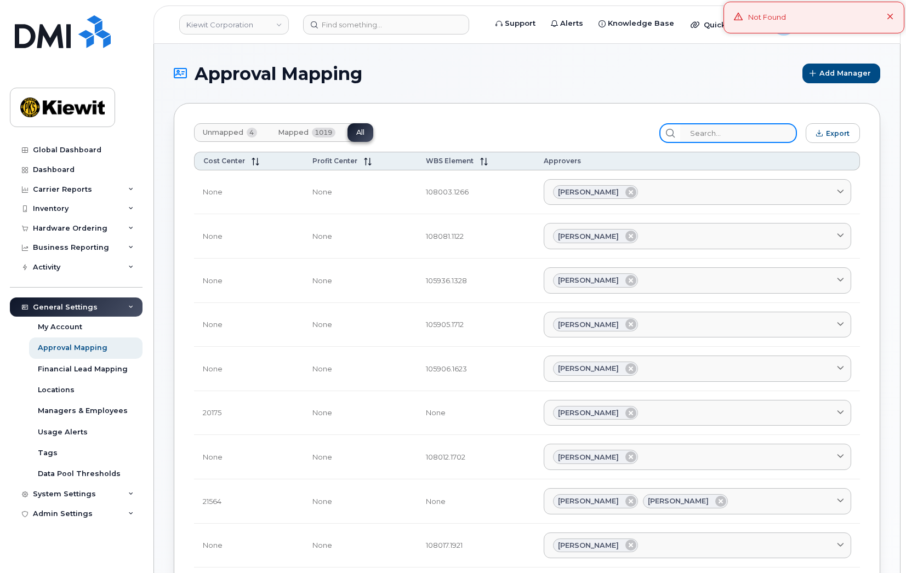
click at [728, 139] on input "search" at bounding box center [738, 133] width 117 height 20
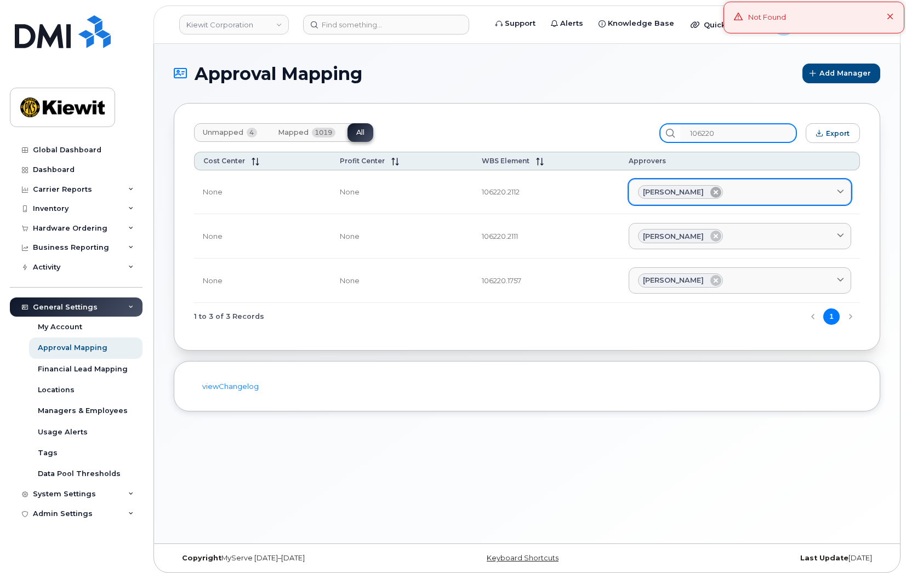
type input "106220"
click at [713, 191] on icon at bounding box center [715, 192] width 11 height 11
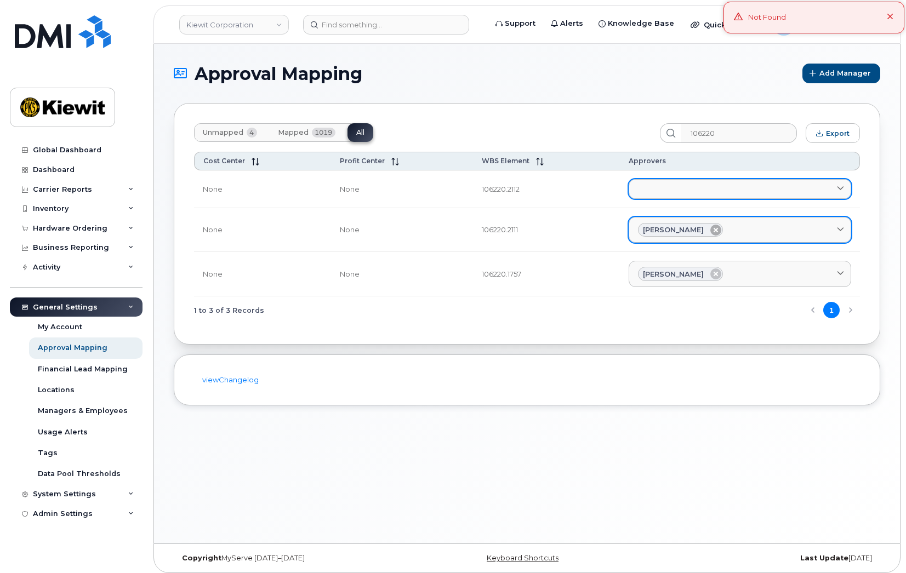
click at [714, 228] on icon at bounding box center [715, 230] width 11 height 11
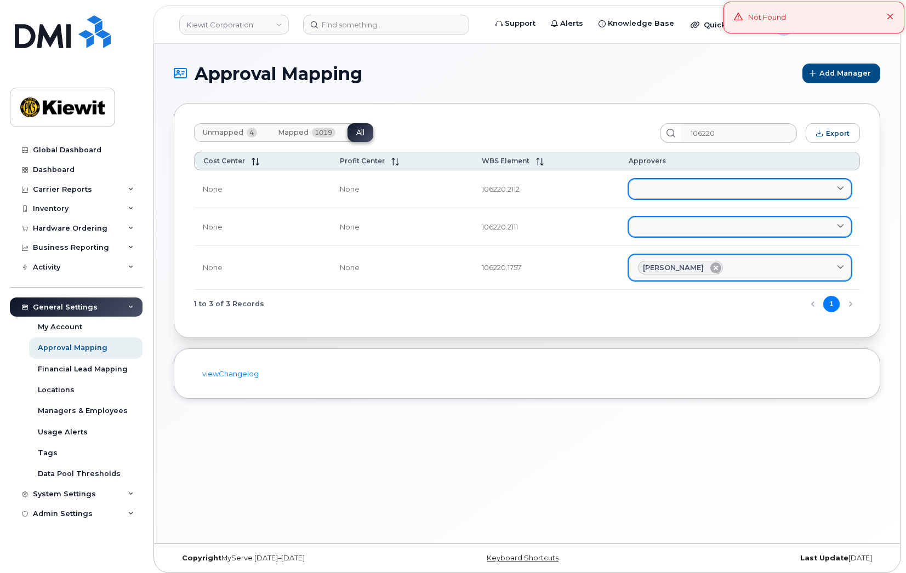
click at [715, 270] on icon at bounding box center [715, 267] width 11 height 11
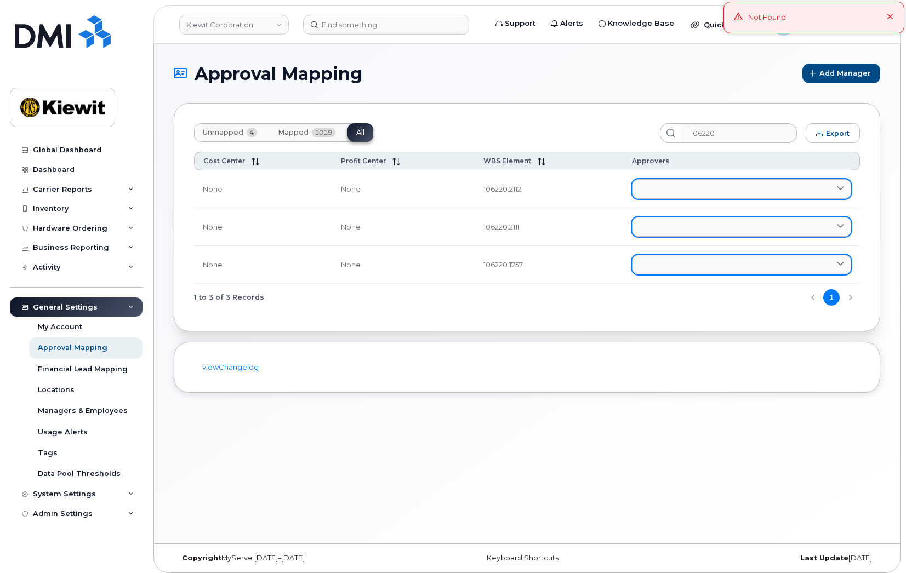
click at [666, 186] on link at bounding box center [741, 189] width 219 height 20
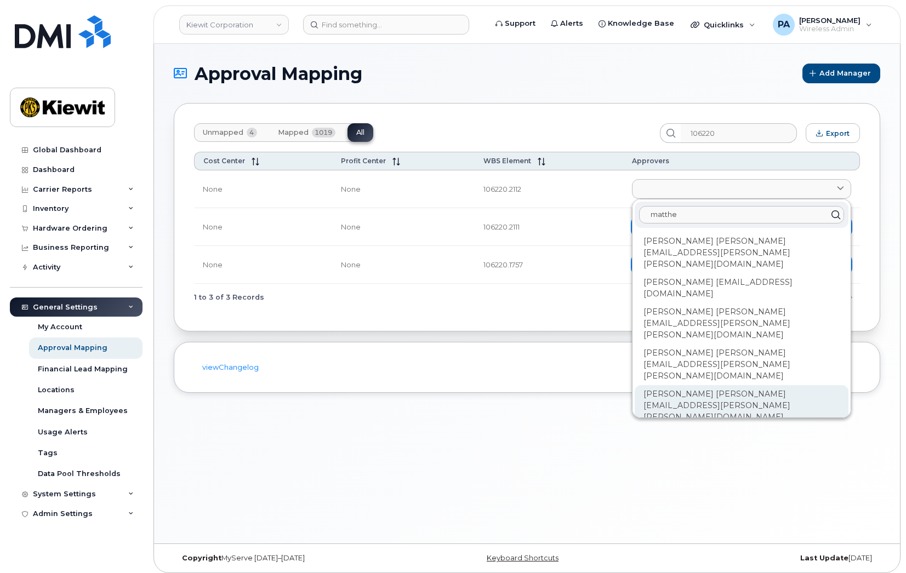
type input "matthe"
click at [708, 385] on div "[PERSON_NAME] [PERSON_NAME][EMAIL_ADDRESS][PERSON_NAME][PERSON_NAME][DOMAIN_NAM…" at bounding box center [741, 405] width 214 height 41
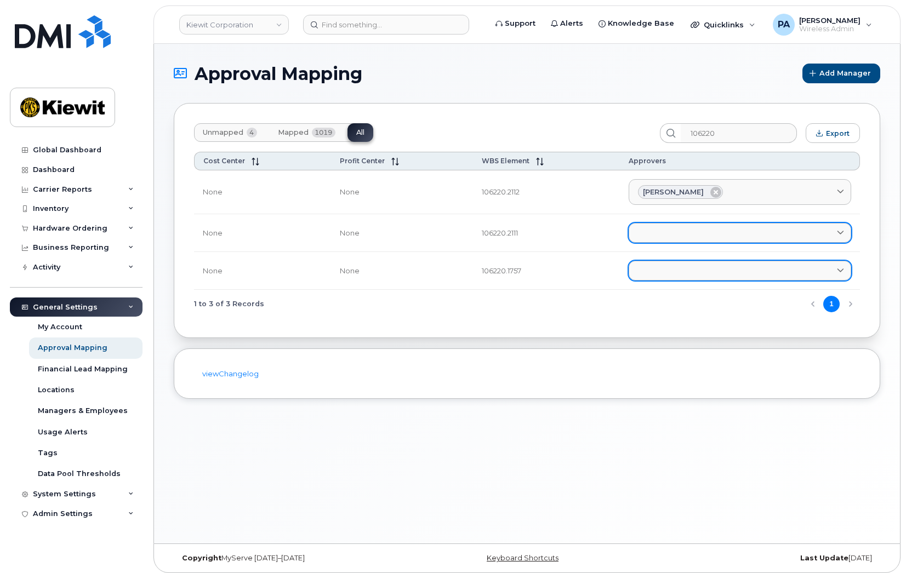
click at [684, 231] on link at bounding box center [739, 233] width 222 height 20
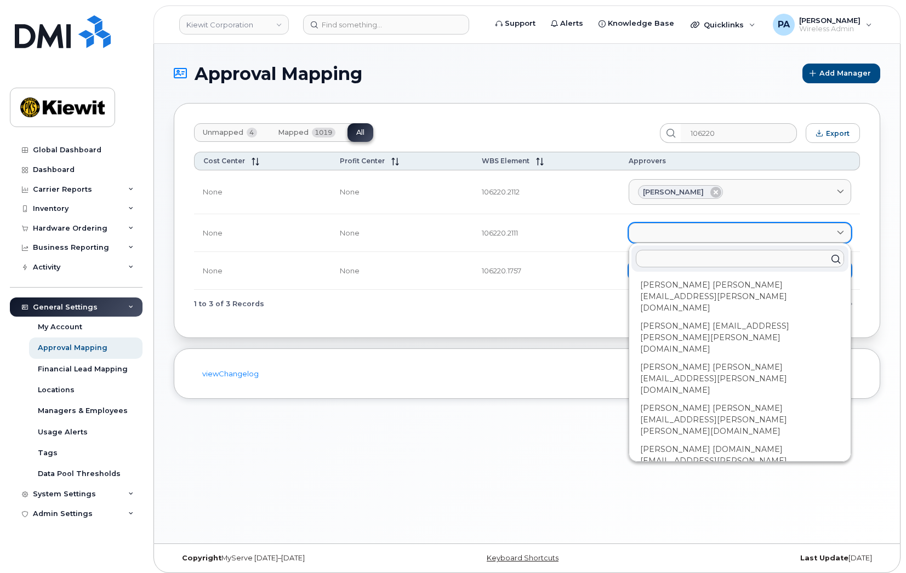
type input "m"
type input "ma"
type input "mat"
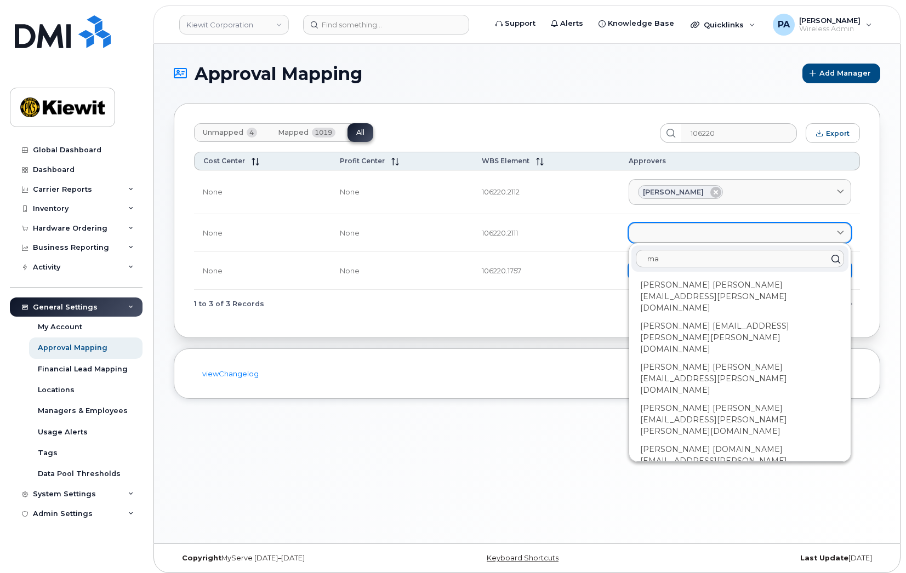
type input "mat"
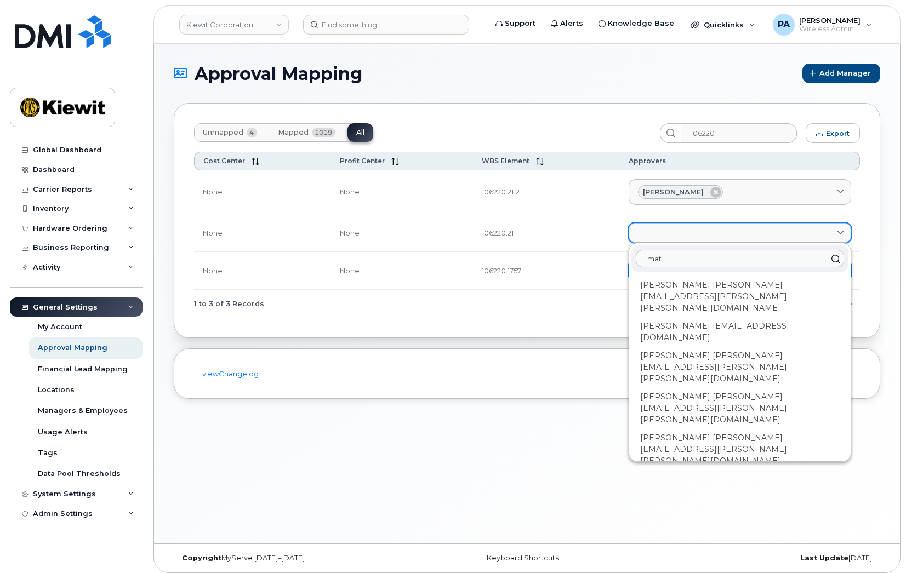
type input "matt"
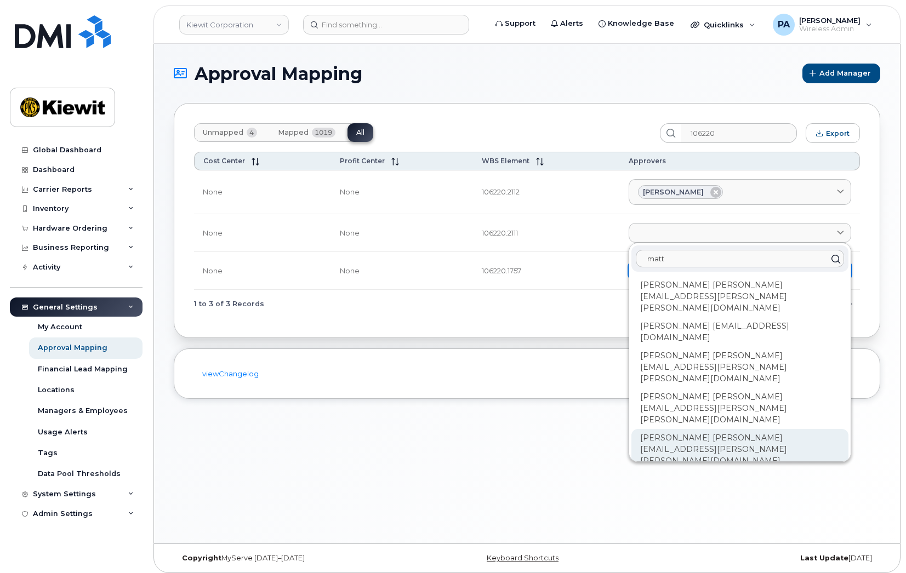
type input "matt"
click at [686, 429] on div "Matthew Peterman MATTHEW.PETERMAN@KIEWIT.COM" at bounding box center [739, 449] width 217 height 41
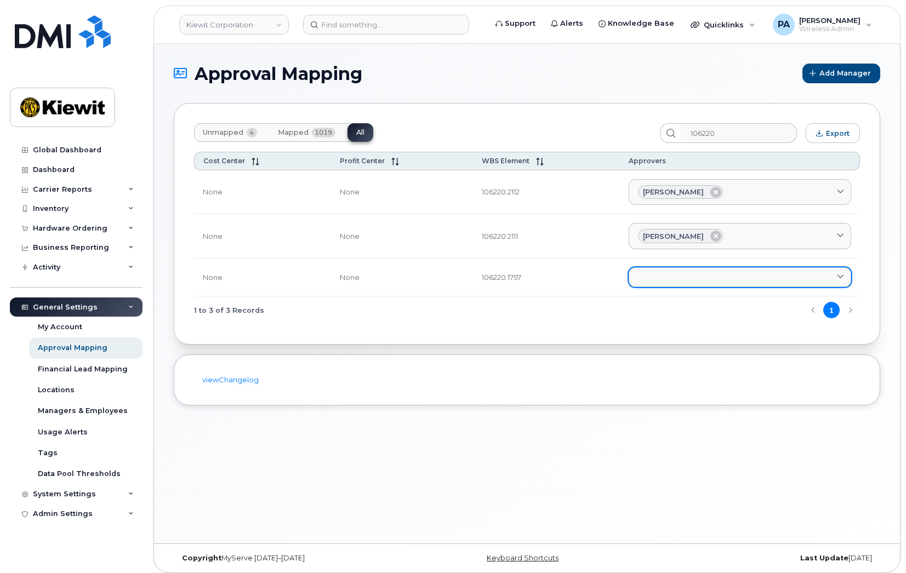
click at [650, 276] on link at bounding box center [739, 277] width 222 height 20
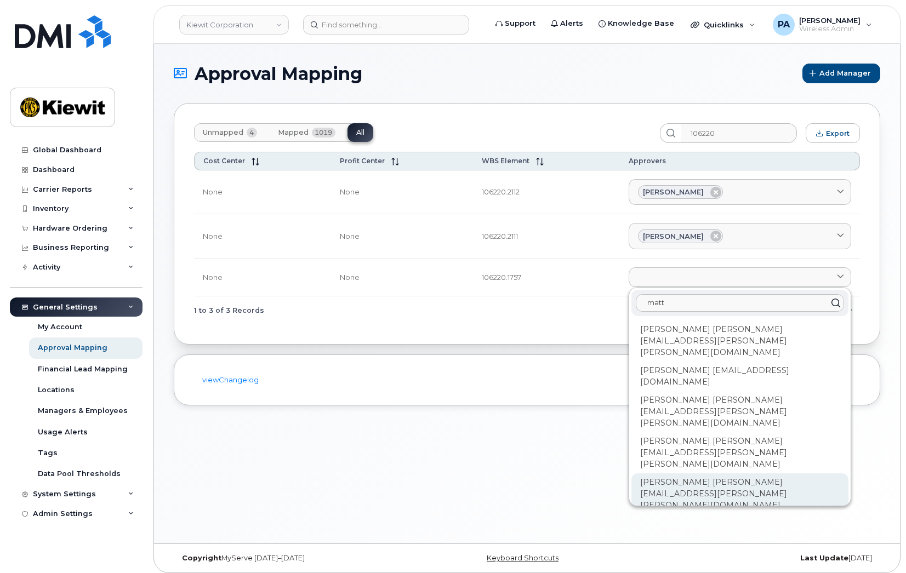
type input "matt"
click at [708, 473] on div "Matthew Peterman MATTHEW.PETERMAN@KIEWIT.COM" at bounding box center [739, 493] width 217 height 41
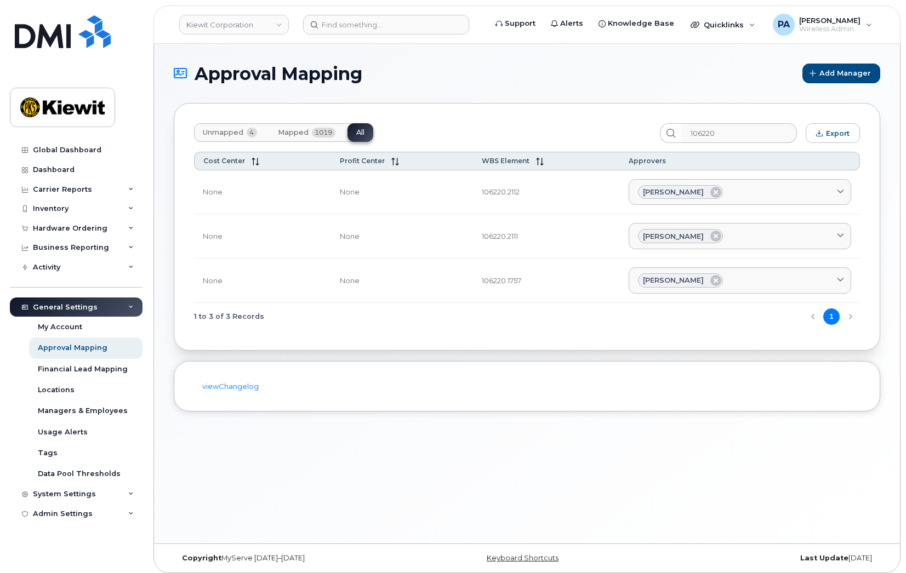
click at [226, 129] on span "Unmapped" at bounding box center [223, 132] width 41 height 9
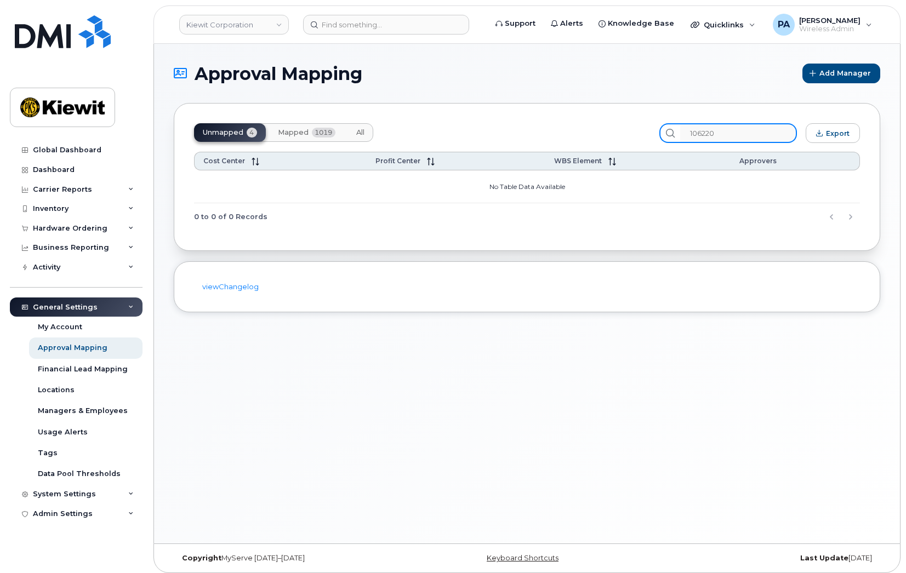
drag, startPoint x: 746, startPoint y: 139, endPoint x: 644, endPoint y: 134, distance: 102.0
click at [650, 136] on div "Unmapped 4 Mapped 1019 All 106220 Export" at bounding box center [527, 133] width 666 height 20
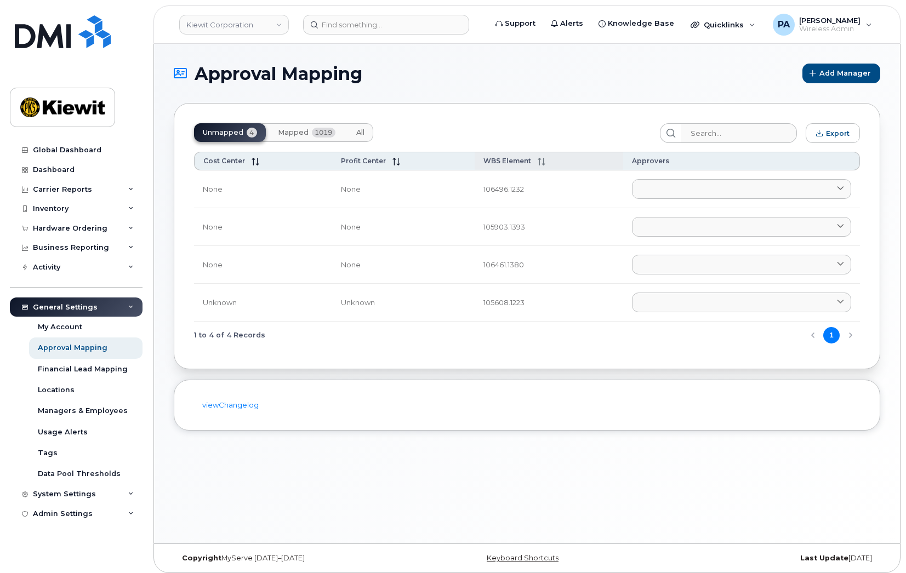
click at [506, 161] on span "WBS Element" at bounding box center [507, 161] width 48 height 8
drag, startPoint x: 480, startPoint y: 267, endPoint x: 503, endPoint y: 267, distance: 22.5
click at [503, 267] on td "106461.1380" at bounding box center [548, 265] width 148 height 38
copy td "106461"
click at [357, 135] on span "All" at bounding box center [360, 132] width 8 height 9
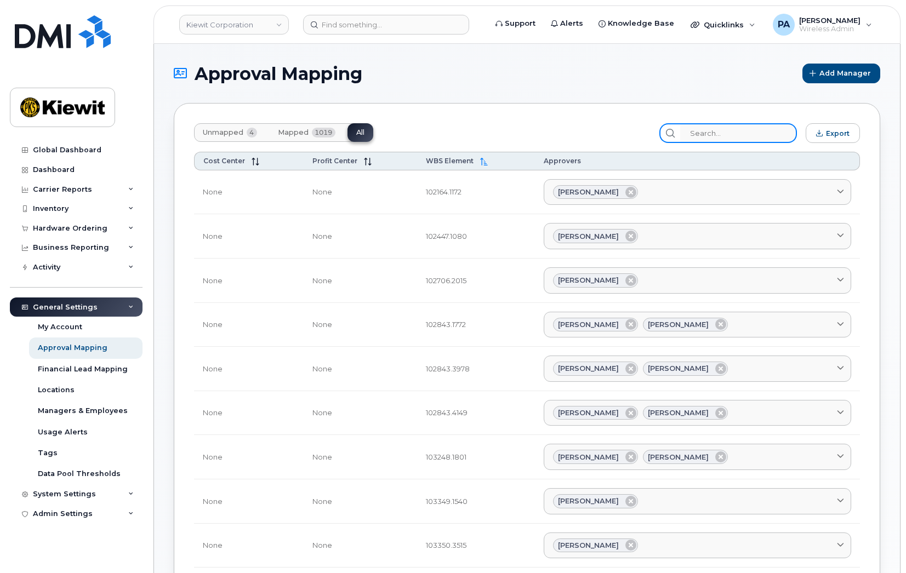
click at [717, 133] on input "search" at bounding box center [738, 133] width 117 height 20
paste input "106461"
type input "106461"
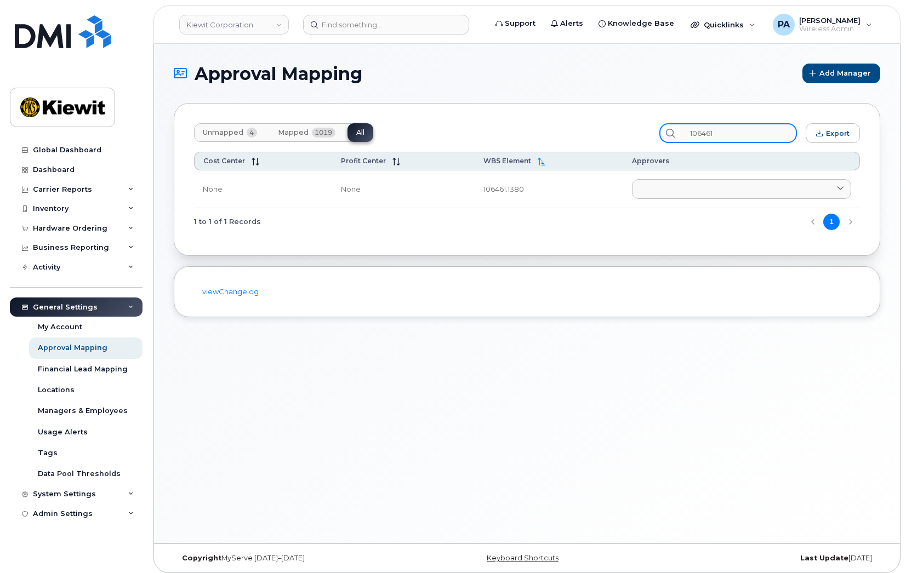
drag, startPoint x: 735, startPoint y: 131, endPoint x: 543, endPoint y: 121, distance: 192.6
click at [543, 121] on div "Unmapped 4 Mapped 1019 All 106461 Export Cost Center Profit Center WBS Element …" at bounding box center [527, 179] width 706 height 153
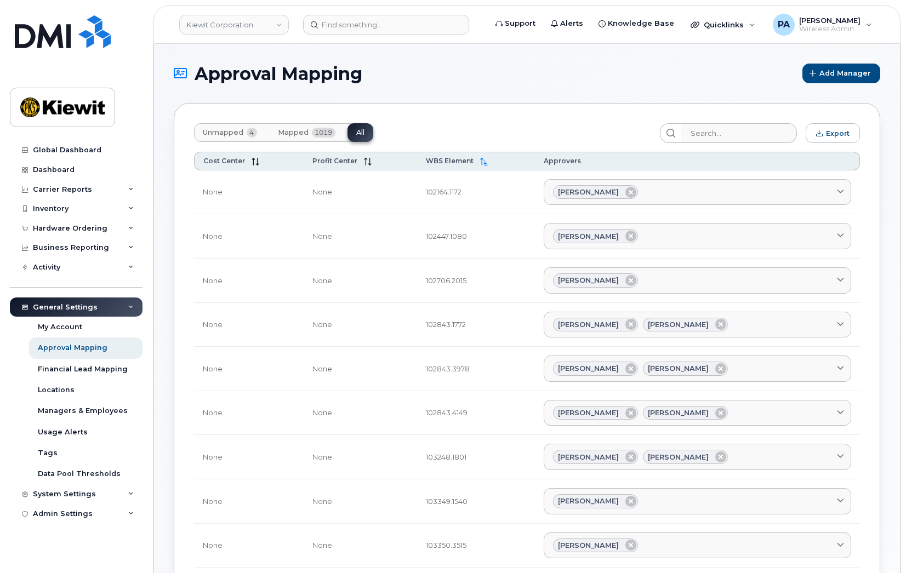
click at [217, 136] on span "Unmapped" at bounding box center [223, 132] width 41 height 9
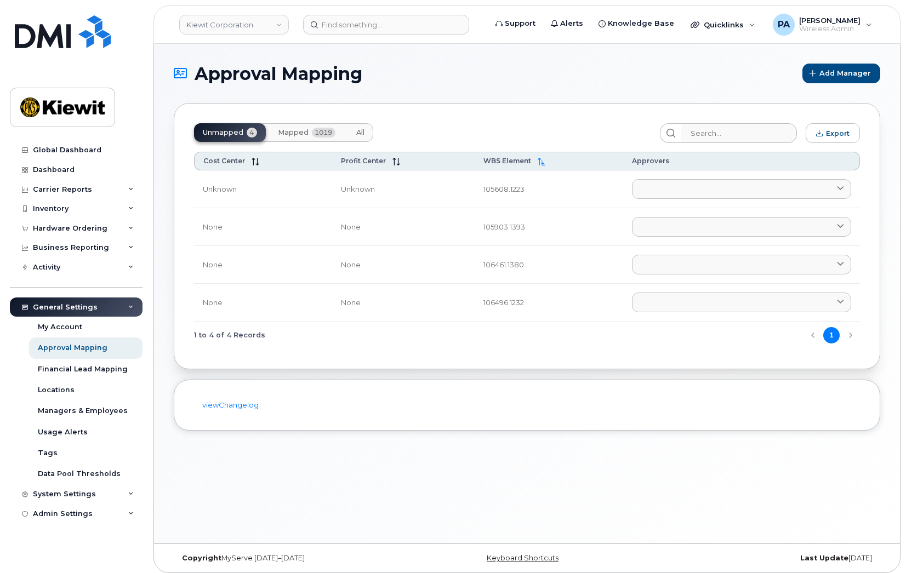
click at [324, 420] on div "viewChangelog" at bounding box center [527, 405] width 706 height 51
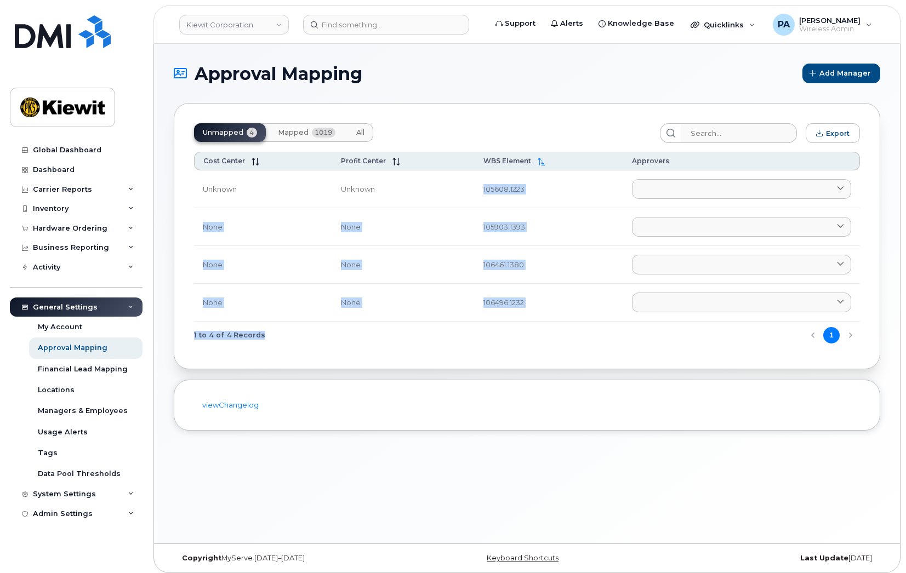
drag, startPoint x: 478, startPoint y: 190, endPoint x: 546, endPoint y: 335, distance: 160.3
click at [546, 335] on div "Cost Center Profit Center WBS Element Approvers Unknown Unknown 105608.1223 Aar…" at bounding box center [527, 250] width 666 height 197
copy div "105608.1223 Aaron Seward AARON.SEWARD@KSTCJV.COM Abrianna Garcia ABRIANNA.GARCI…"
click at [584, 304] on td "106496.1232" at bounding box center [548, 303] width 148 height 38
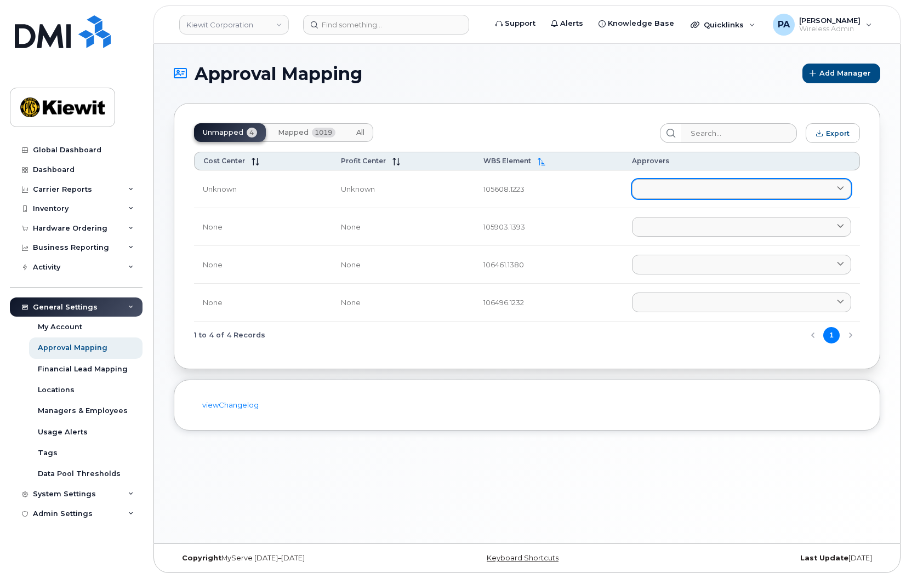
click at [647, 191] on link at bounding box center [741, 189] width 219 height 20
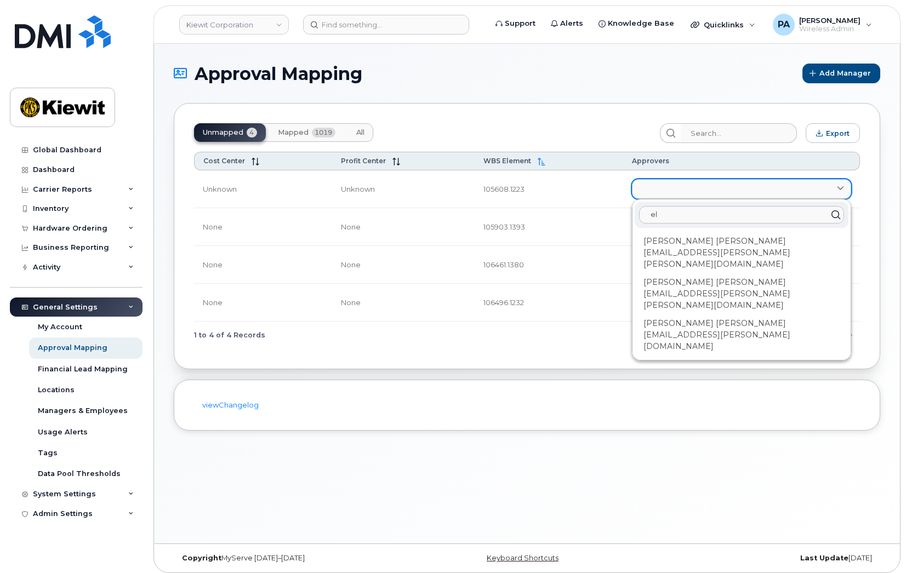
type input "e"
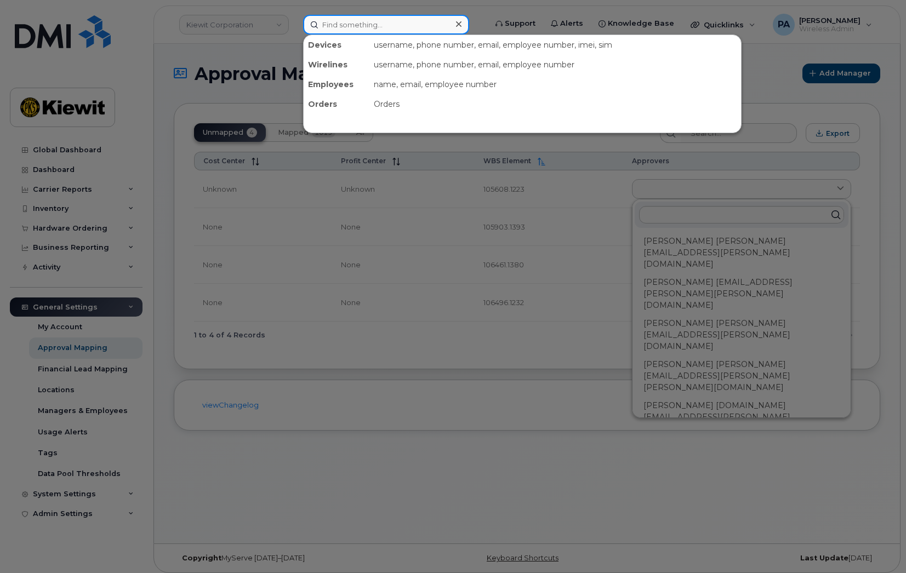
click at [354, 24] on input at bounding box center [386, 25] width 166 height 20
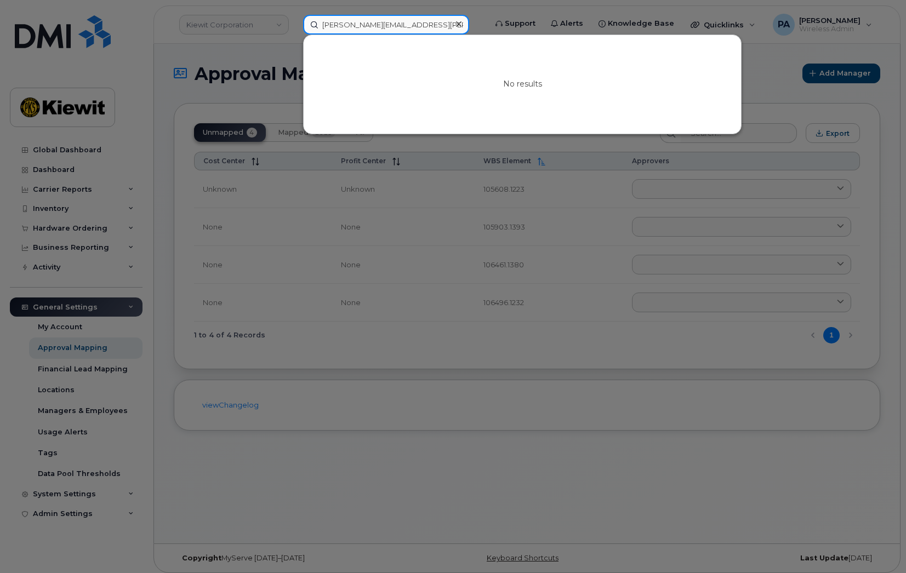
click at [345, 17] on input "elizabeth.gray@kiewit.com" at bounding box center [386, 25] width 166 height 20
drag, startPoint x: 432, startPoint y: 22, endPoint x: 162, endPoint y: 9, distance: 270.4
click at [294, 15] on div "elizabeth.gray@kiewit.com No results" at bounding box center [390, 25] width 193 height 20
paste input "gray@masselec"
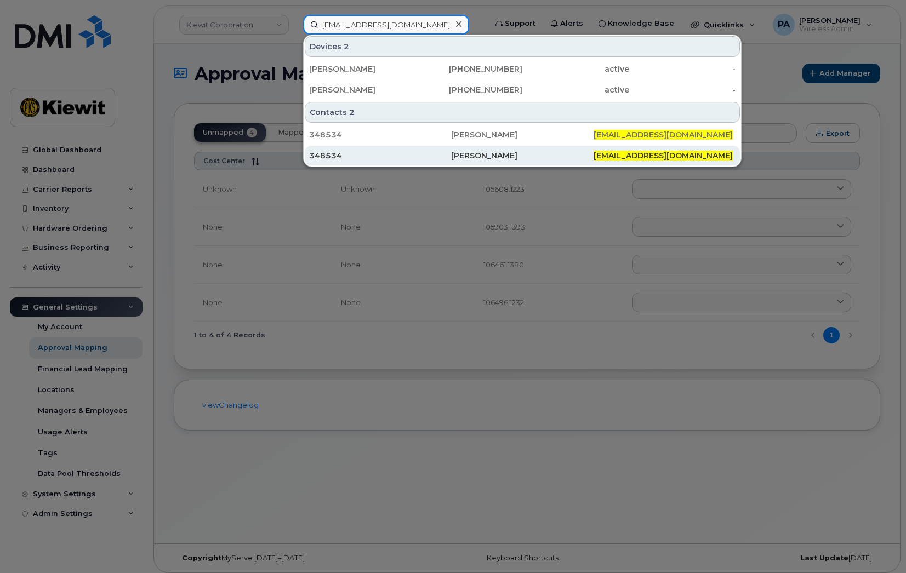
type input "egray@masselec.com"
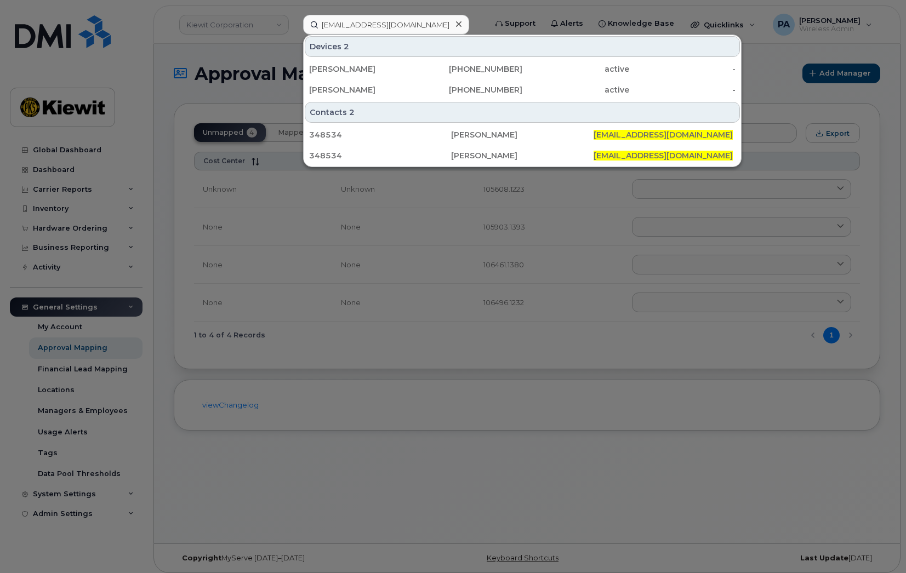
click at [416, 341] on div at bounding box center [453, 286] width 906 height 573
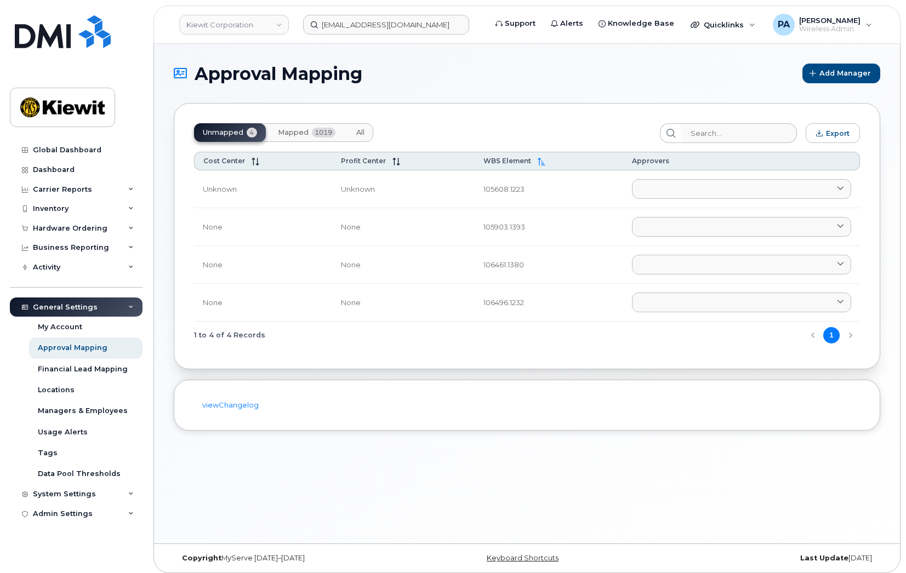
click at [363, 54] on div "Approval Mapping Add Manager Unmapped 4 Mapped 1019 All Export Cost Center Prof…" at bounding box center [527, 294] width 746 height 500
click at [364, 131] on span "All" at bounding box center [360, 132] width 8 height 9
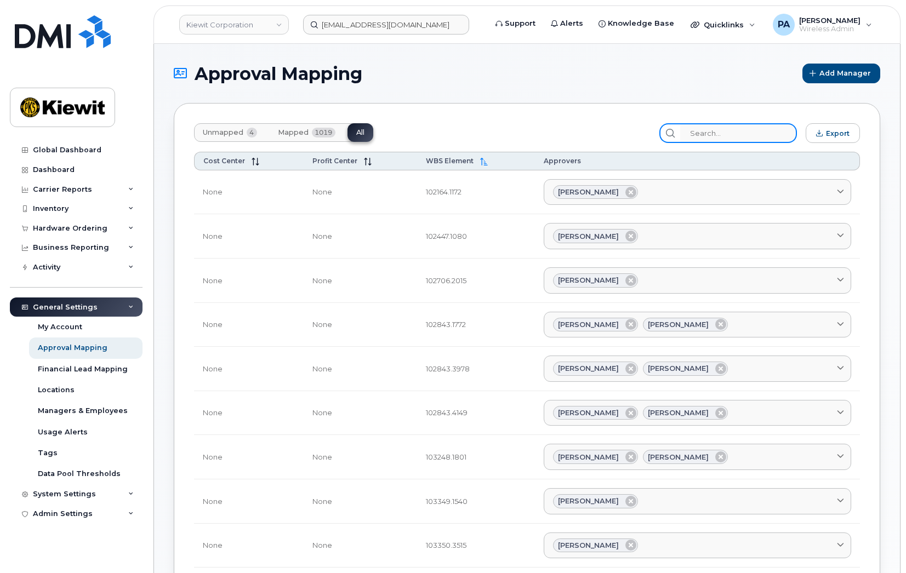
click at [731, 133] on input "search" at bounding box center [738, 133] width 117 height 20
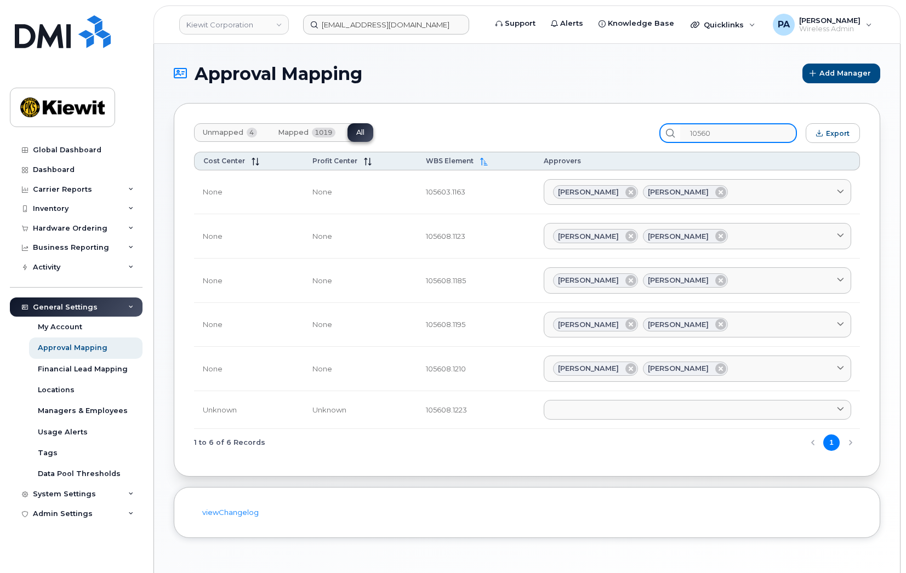
type input "105608"
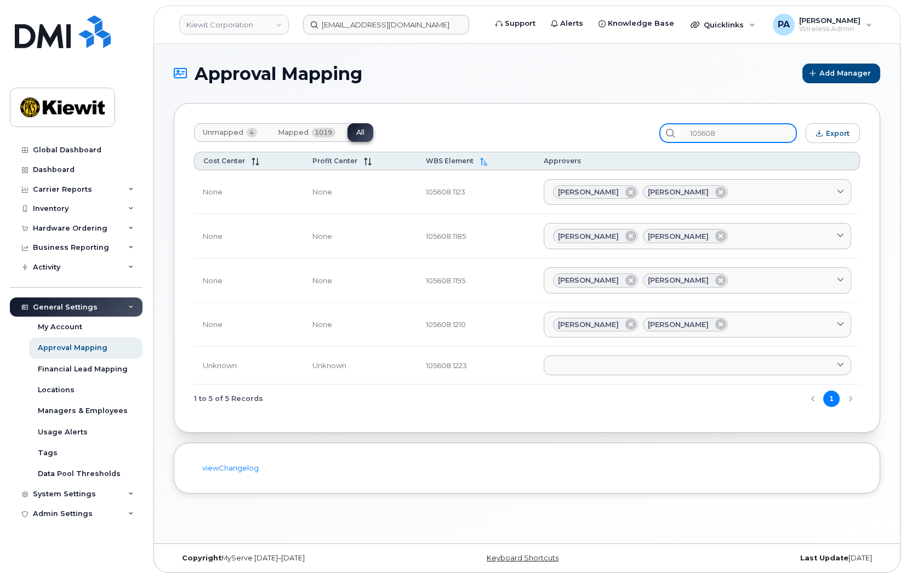
drag, startPoint x: 763, startPoint y: 130, endPoint x: 560, endPoint y: 111, distance: 203.6
click at [560, 112] on div "Unmapped 4 Mapped 1019 All 105608 Export Cost Center Profit Center WBS Element …" at bounding box center [527, 268] width 706 height 330
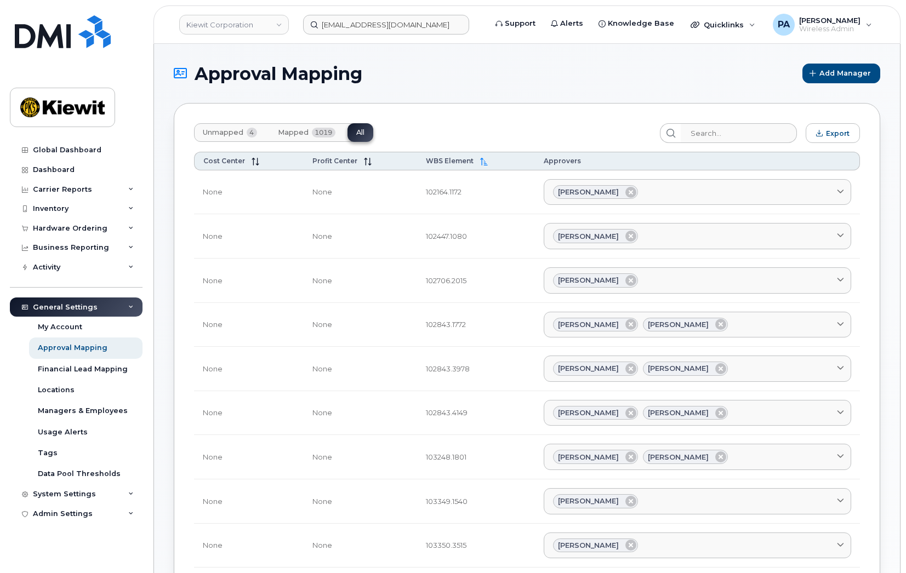
click at [724, 131] on input "search" at bounding box center [738, 133] width 117 height 20
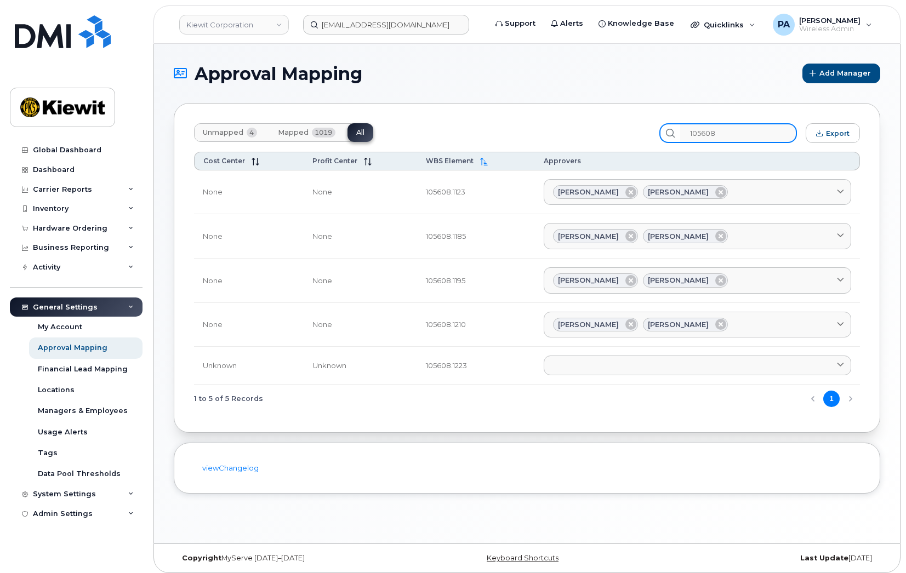
type input "105608"
click at [225, 133] on span "Unmapped" at bounding box center [223, 132] width 41 height 9
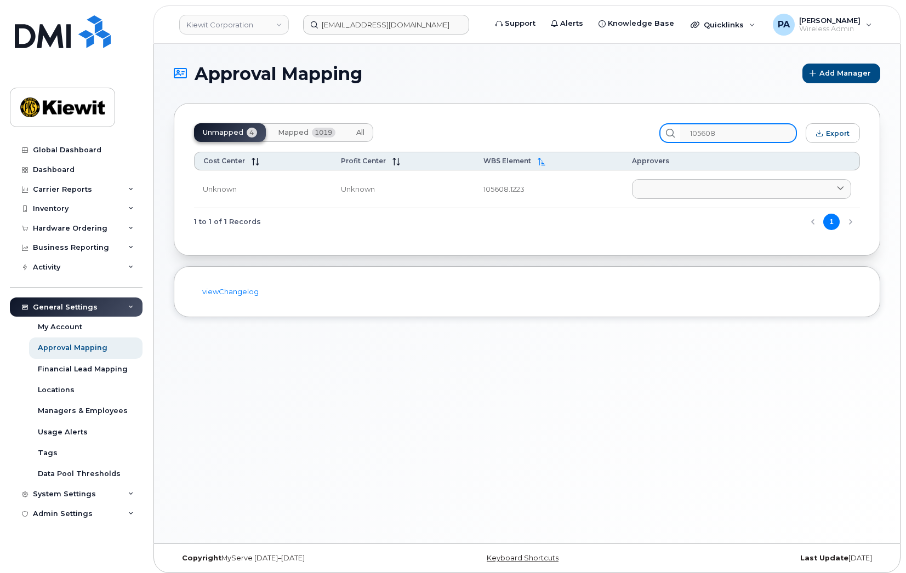
drag, startPoint x: 740, startPoint y: 138, endPoint x: 573, endPoint y: 131, distance: 167.3
click at [605, 134] on div "Unmapped 4 Mapped 1019 All 105608 Export" at bounding box center [527, 133] width 666 height 20
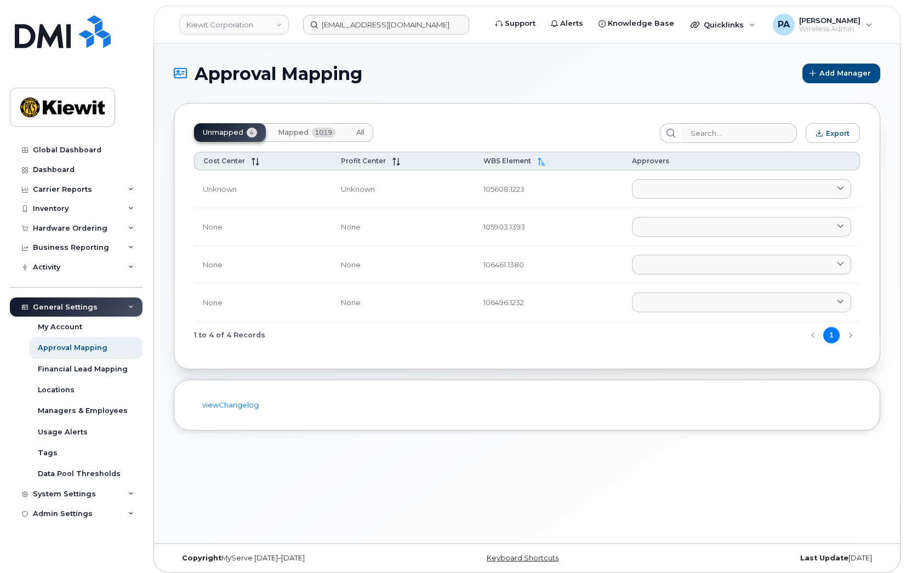
click at [364, 135] on span "All" at bounding box center [360, 132] width 8 height 9
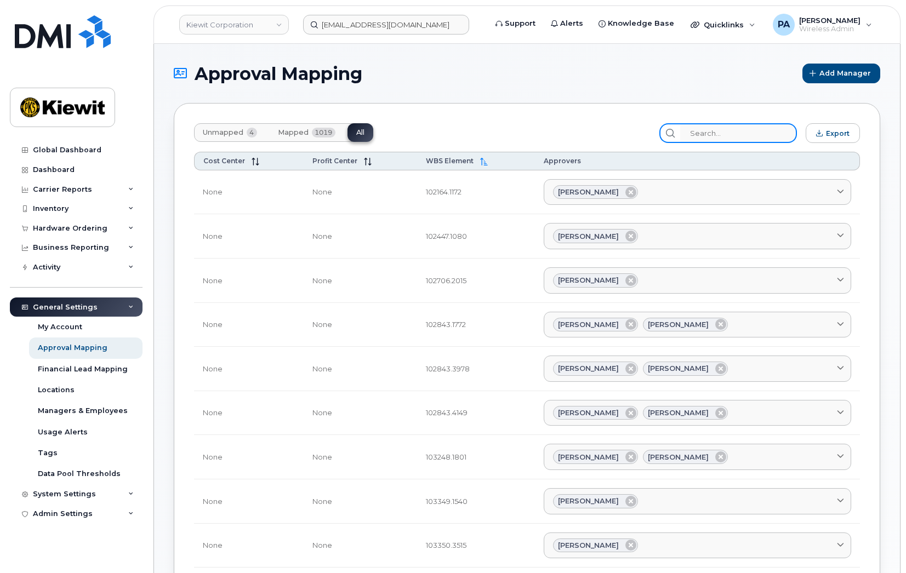
click at [736, 128] on input "search" at bounding box center [738, 133] width 117 height 20
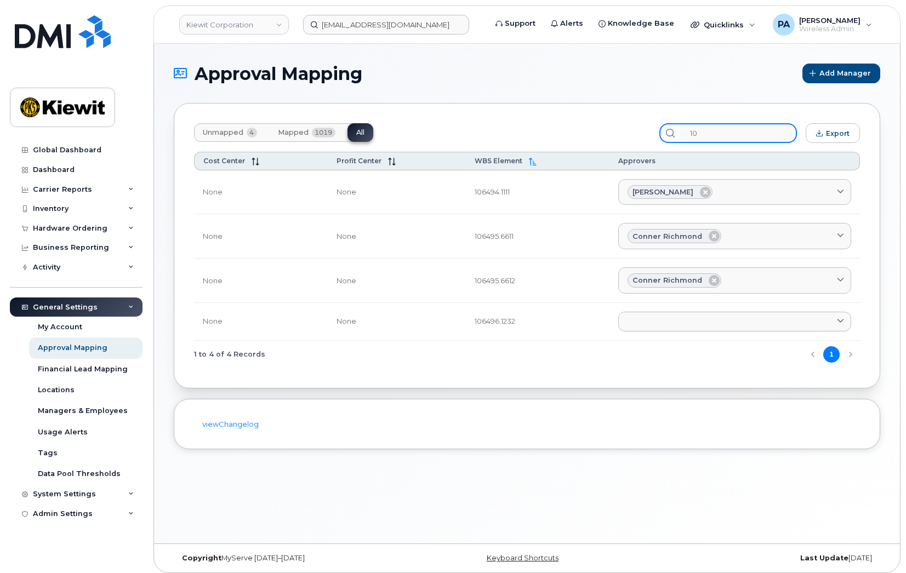
type input "1"
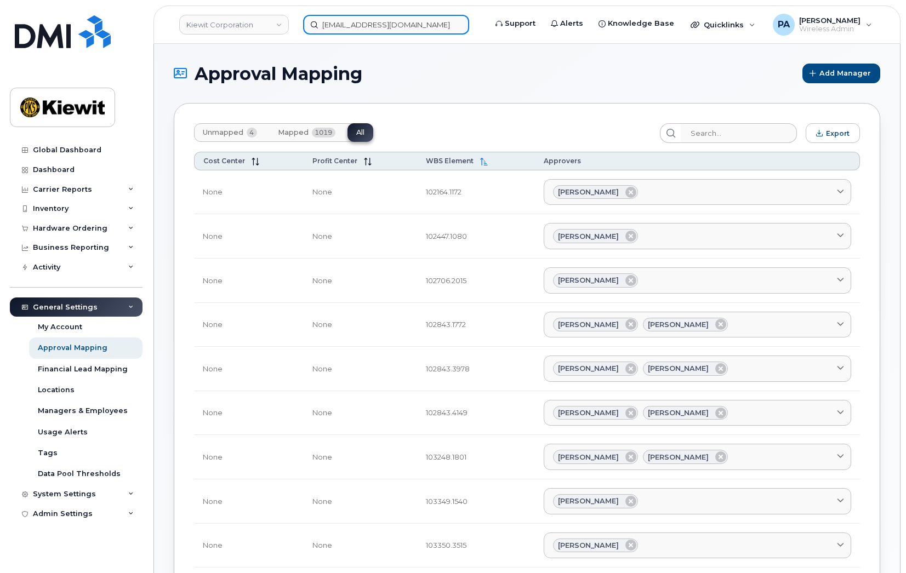
click at [358, 18] on input "egray@masselec.com" at bounding box center [386, 25] width 166 height 20
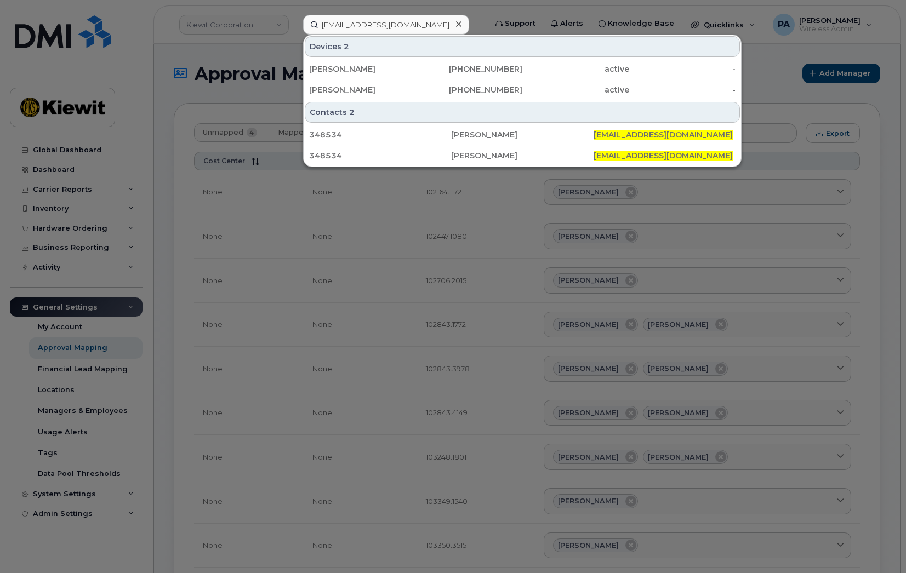
click at [457, 21] on icon at bounding box center [458, 24] width 5 height 9
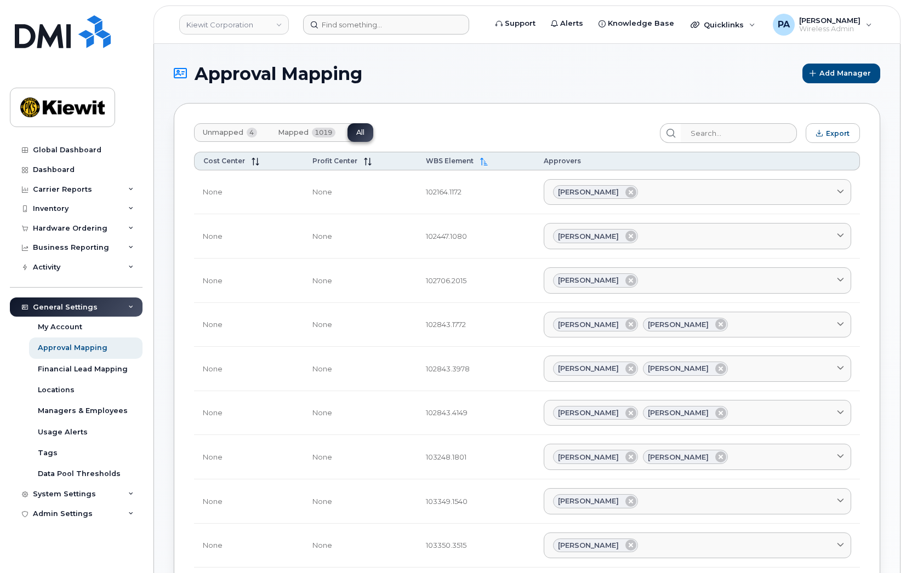
click at [205, 131] on span "Unmapped" at bounding box center [223, 132] width 41 height 9
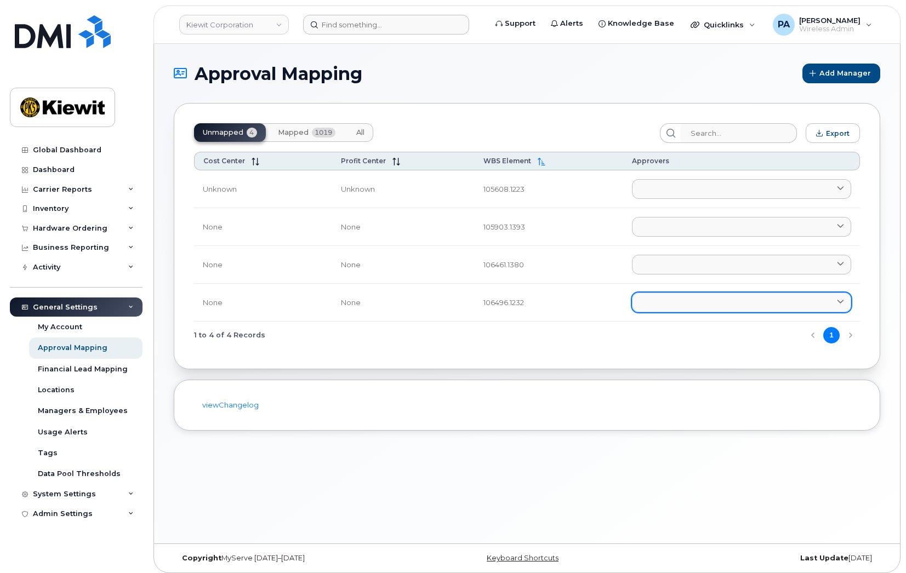
click at [655, 301] on link at bounding box center [741, 303] width 219 height 20
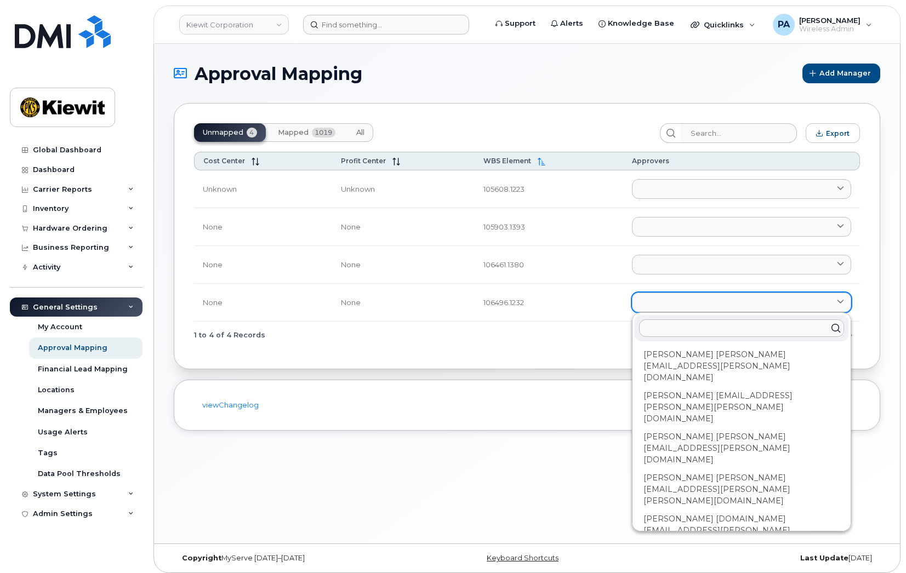
type input "c"
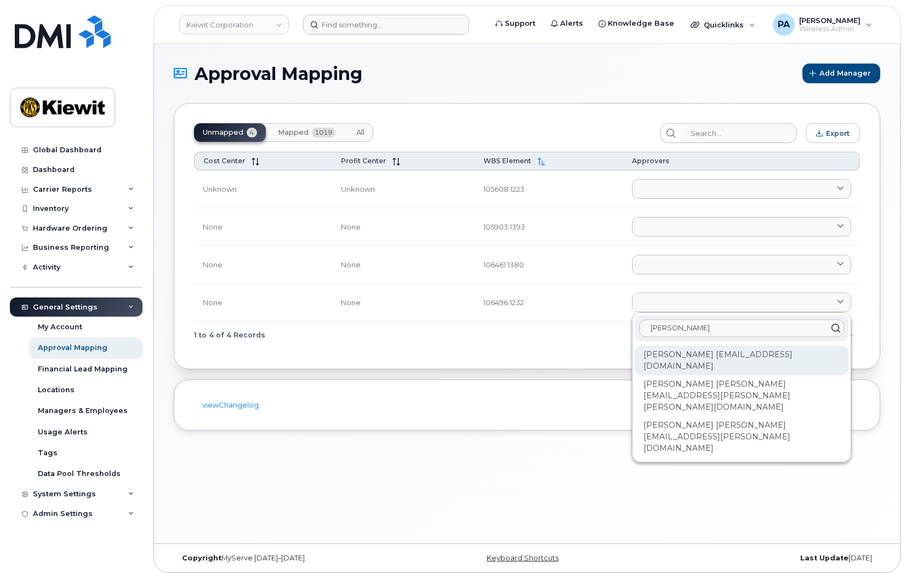
type input "jacob"
click at [705, 349] on div "Jacob Chadwick JCHADWICK@MASSELEC.COM" at bounding box center [741, 361] width 214 height 30
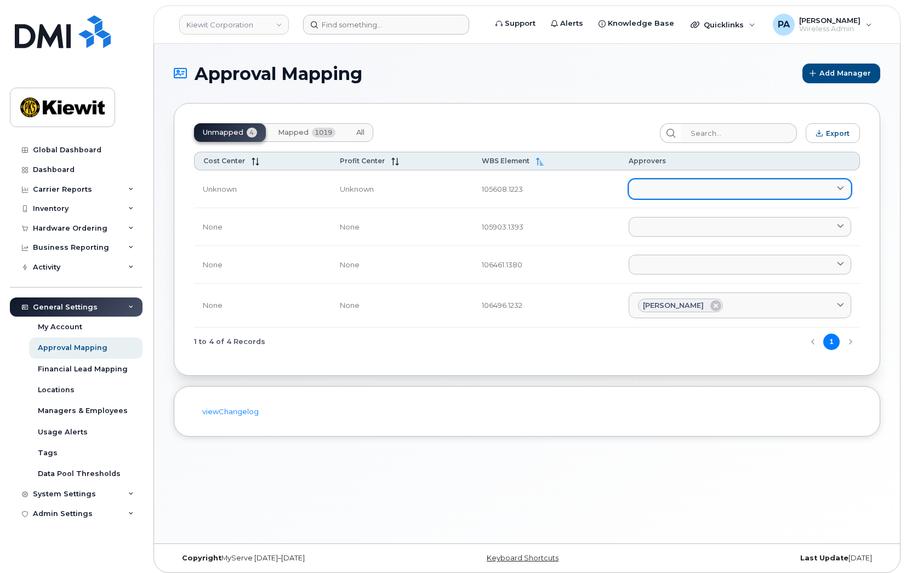
click at [672, 187] on link at bounding box center [739, 189] width 222 height 20
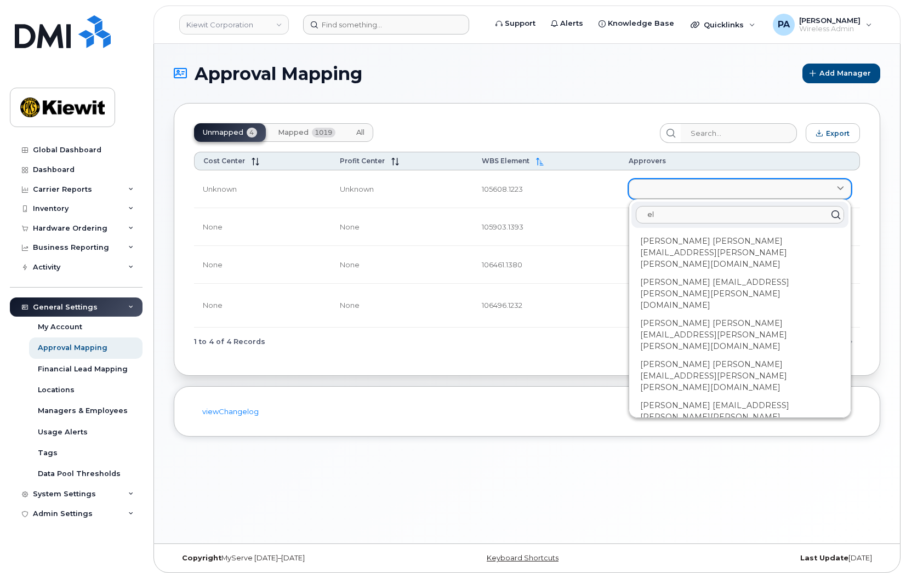
type input "e"
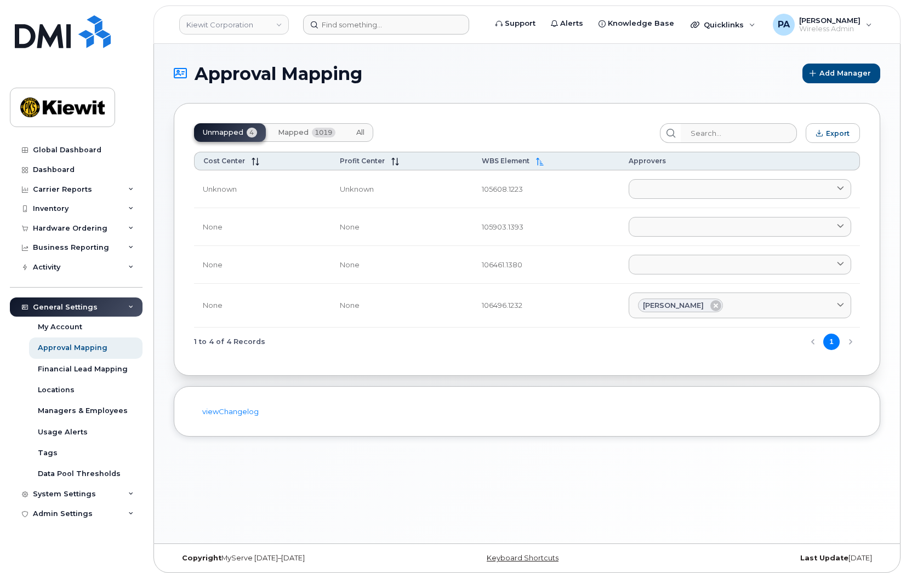
click at [302, 137] on button "Mapped 1019" at bounding box center [306, 132] width 75 height 19
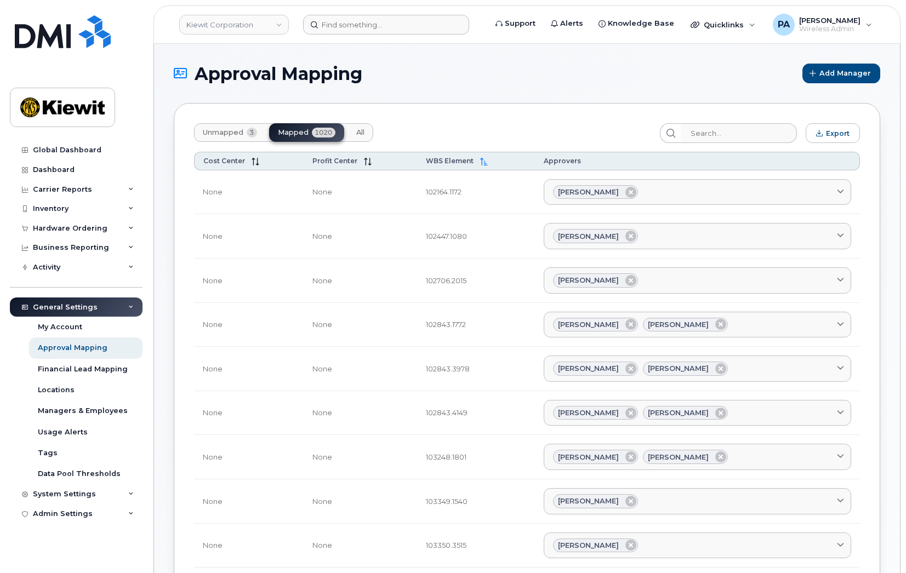
click at [349, 129] on button "All" at bounding box center [360, 132] width 26 height 19
click at [745, 134] on input "search" at bounding box center [738, 133] width 117 height 20
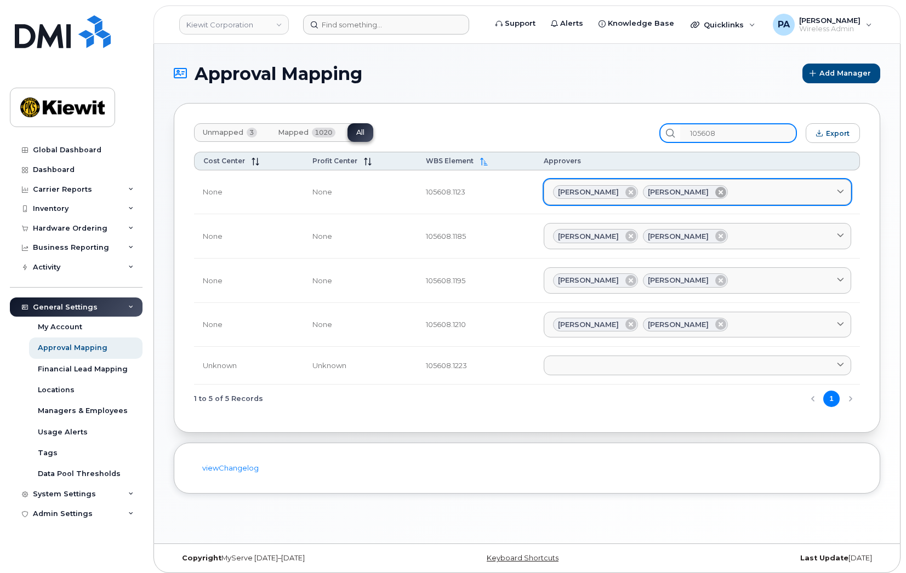
type input "105608"
click at [715, 188] on icon at bounding box center [720, 192] width 11 height 11
click at [626, 190] on icon at bounding box center [630, 192] width 11 height 11
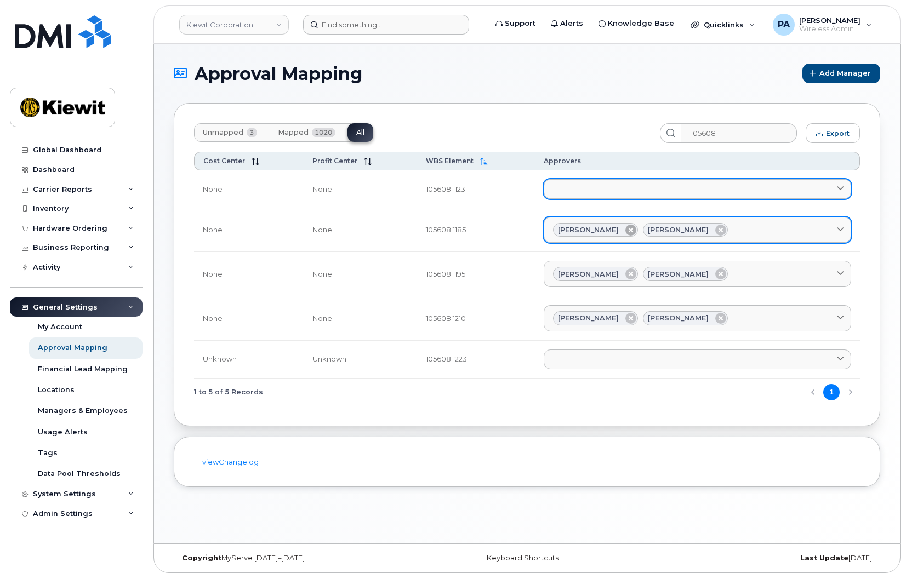
click at [625, 231] on icon at bounding box center [630, 230] width 11 height 11
click at [625, 276] on icon at bounding box center [630, 273] width 11 height 11
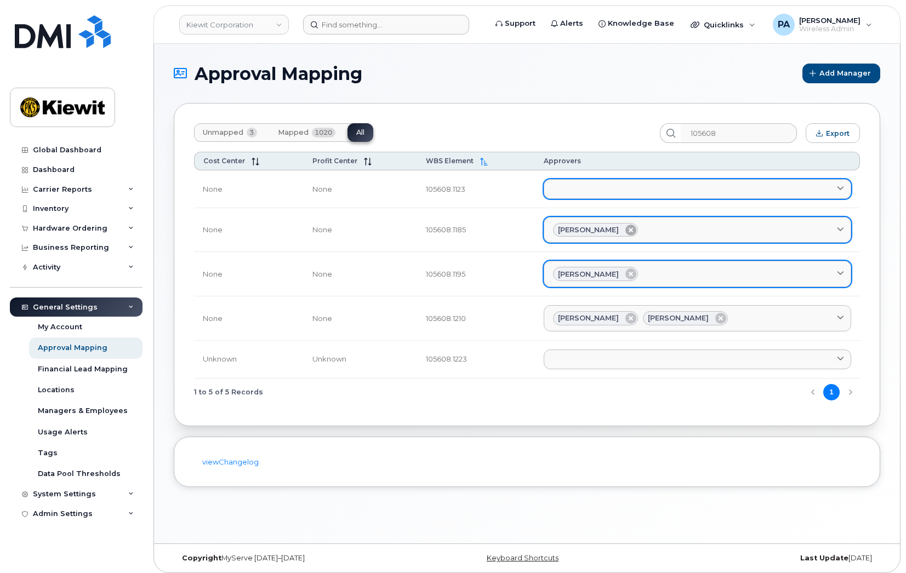
click at [628, 231] on icon at bounding box center [630, 230] width 11 height 11
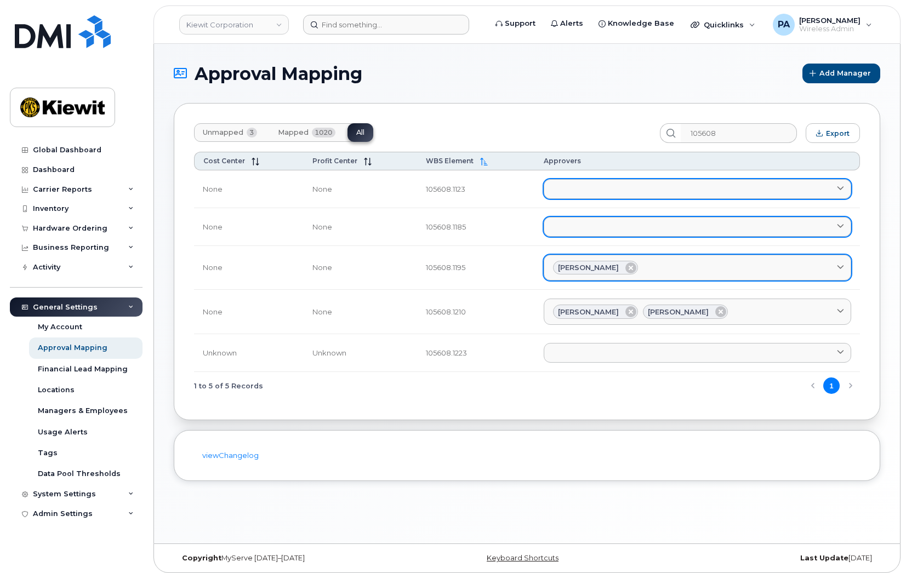
click at [634, 266] on div "Stephen Marshall" at bounding box center [595, 268] width 85 height 14
click at [632, 271] on icon at bounding box center [630, 267] width 11 height 11
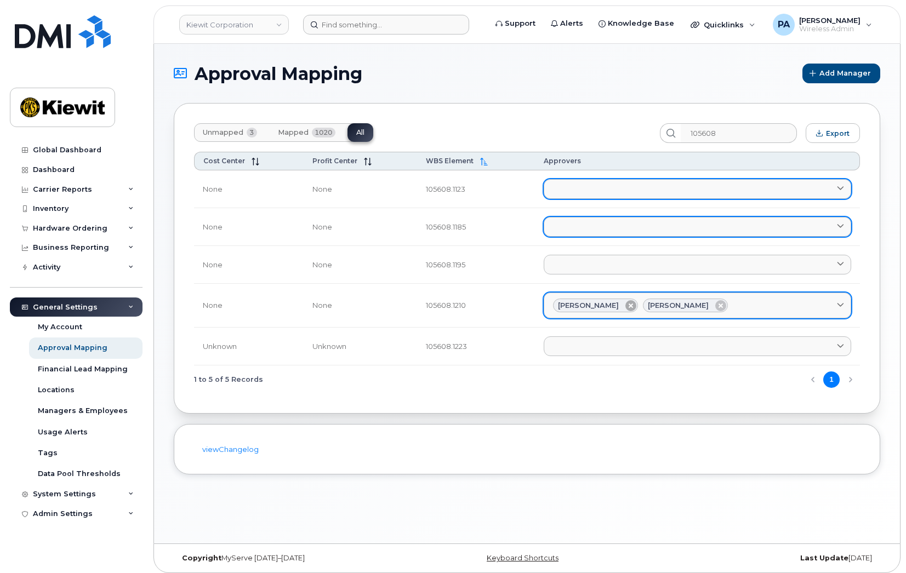
click at [630, 304] on icon at bounding box center [630, 305] width 11 height 11
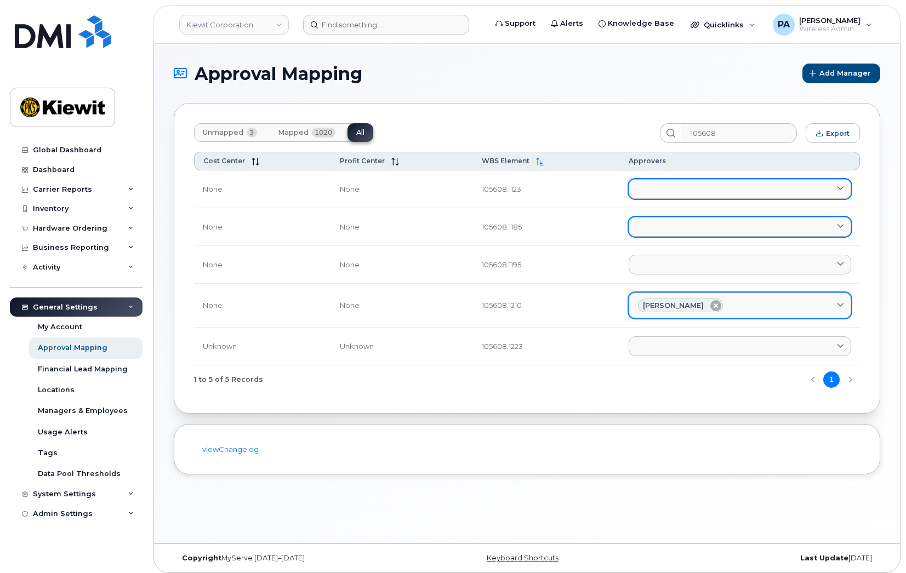
click at [716, 308] on icon at bounding box center [715, 305] width 11 height 11
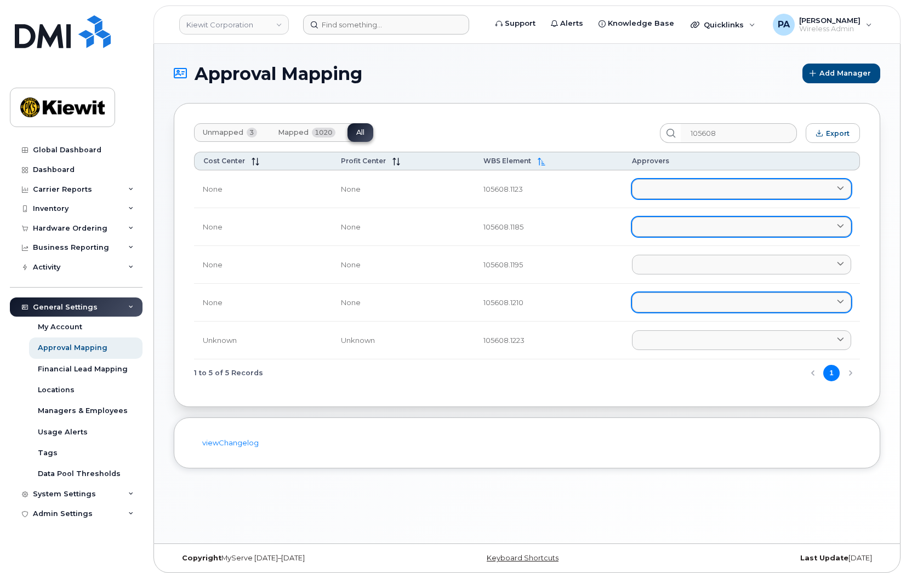
click at [673, 186] on link at bounding box center [741, 189] width 219 height 20
type input "Eli"
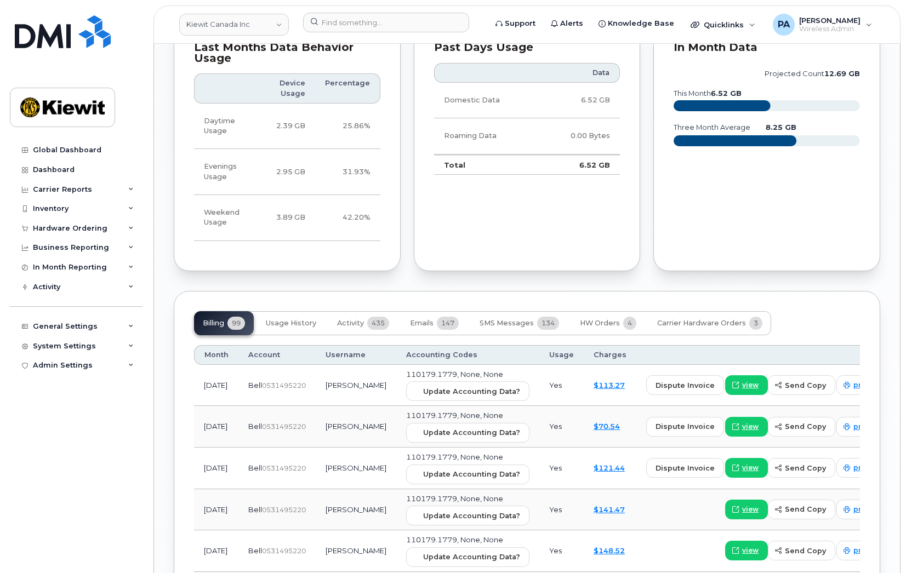
scroll to position [1288, 0]
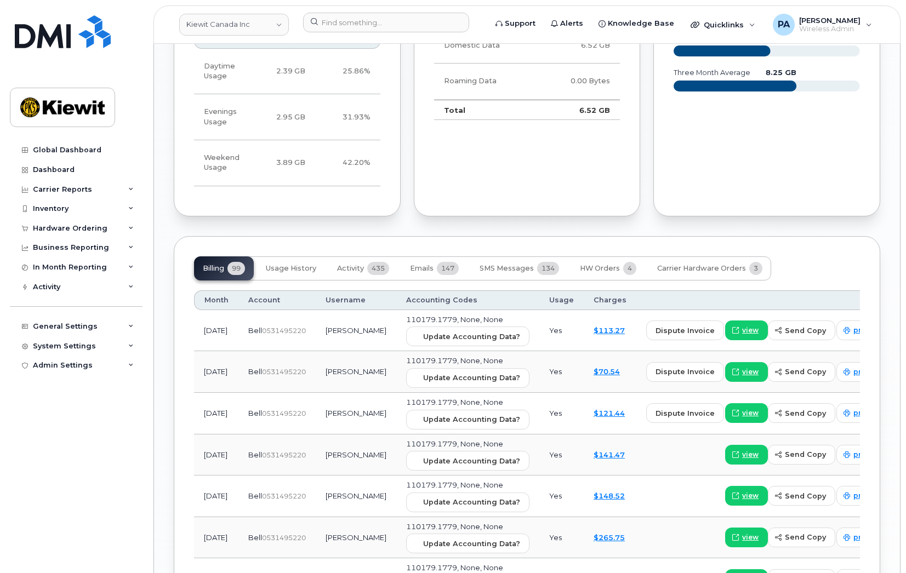
click at [438, 315] on span "110179.1779, None, None" at bounding box center [454, 319] width 97 height 9
drag, startPoint x: 442, startPoint y: 308, endPoint x: 389, endPoint y: 311, distance: 53.2
click at [396, 311] on td "110179.1779, None, None Update Accounting Data?" at bounding box center [467, 331] width 143 height 42
copy span "110179.1779"
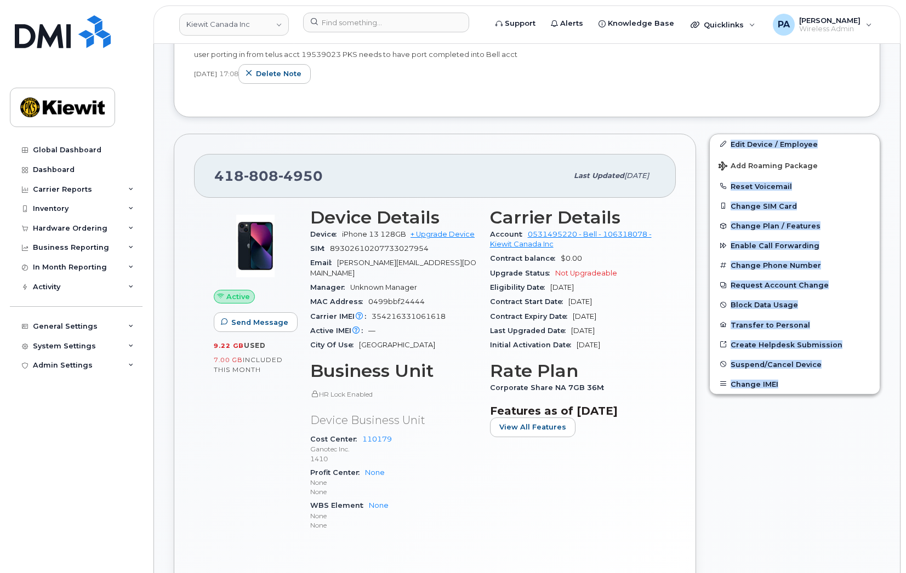
scroll to position [302, 0]
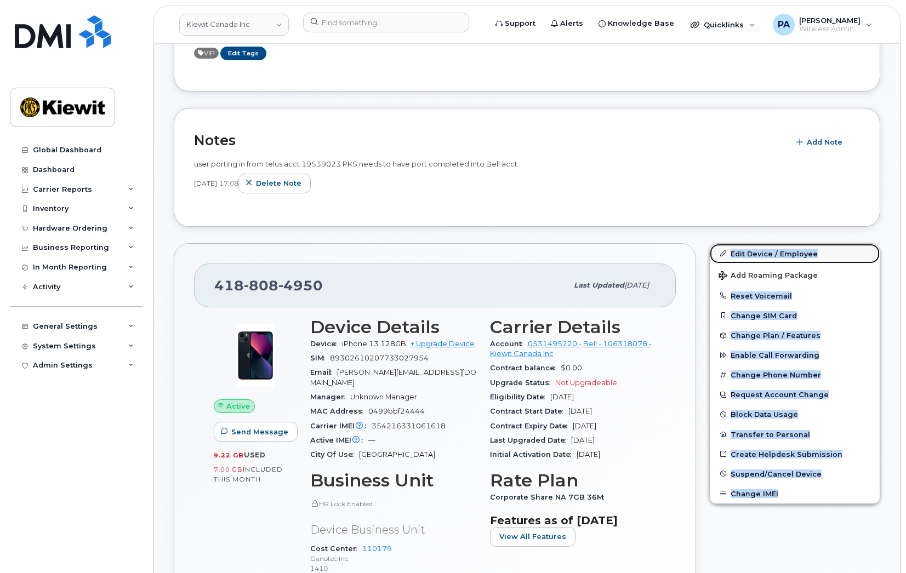
click at [755, 250] on link "Edit Device / Employee" at bounding box center [794, 254] width 170 height 20
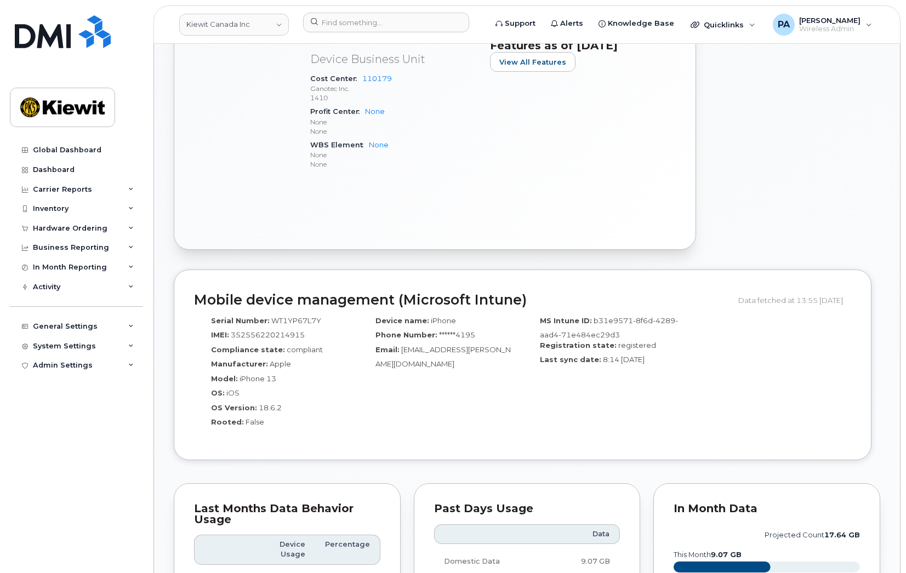
scroll to position [931, 0]
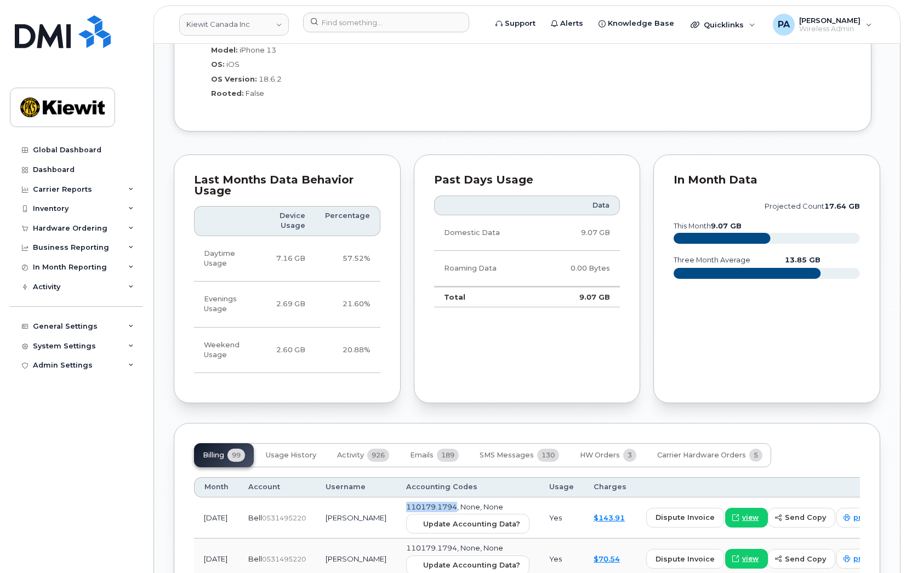
drag, startPoint x: 391, startPoint y: 498, endPoint x: 441, endPoint y: 496, distance: 49.9
click at [441, 502] on span "110179.1794, None, None" at bounding box center [454, 506] width 97 height 9
copy span "110179.1794"
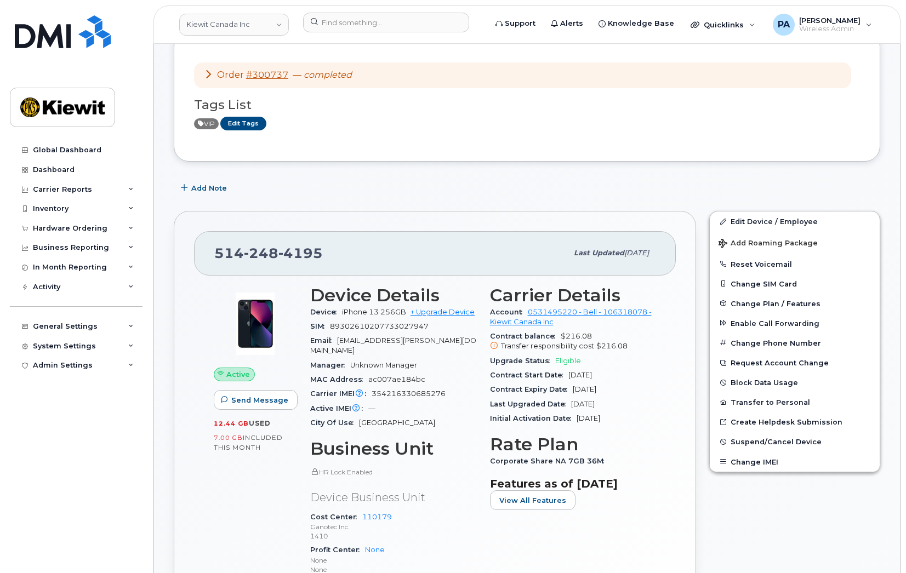
scroll to position [110, 0]
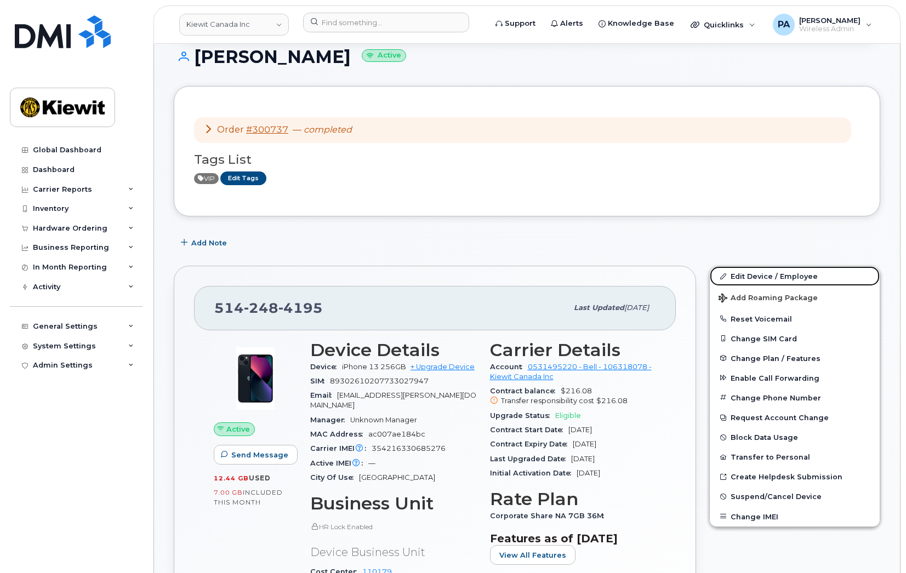
drag, startPoint x: 793, startPoint y: 278, endPoint x: 580, endPoint y: 356, distance: 227.2
click at [792, 278] on link "Edit Device / Employee" at bounding box center [794, 276] width 170 height 20
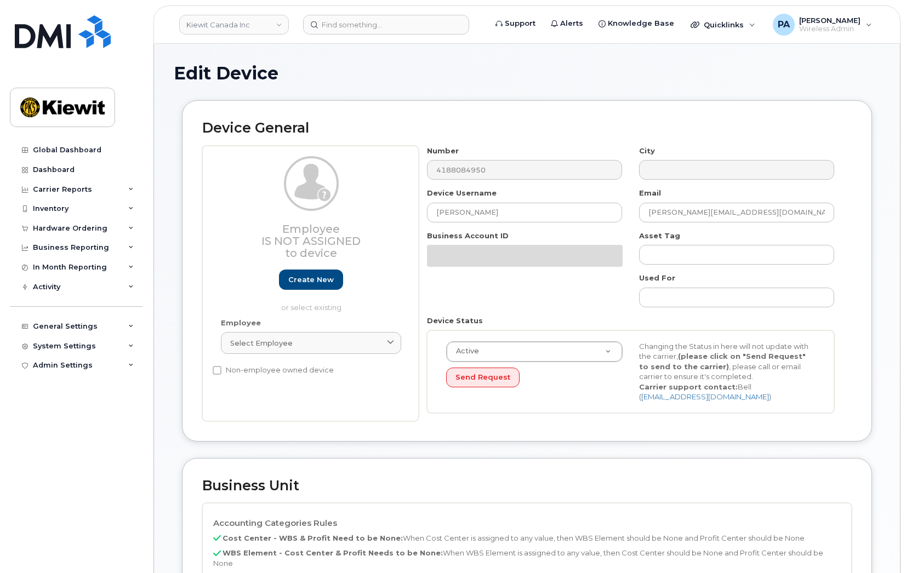
select select "14059"
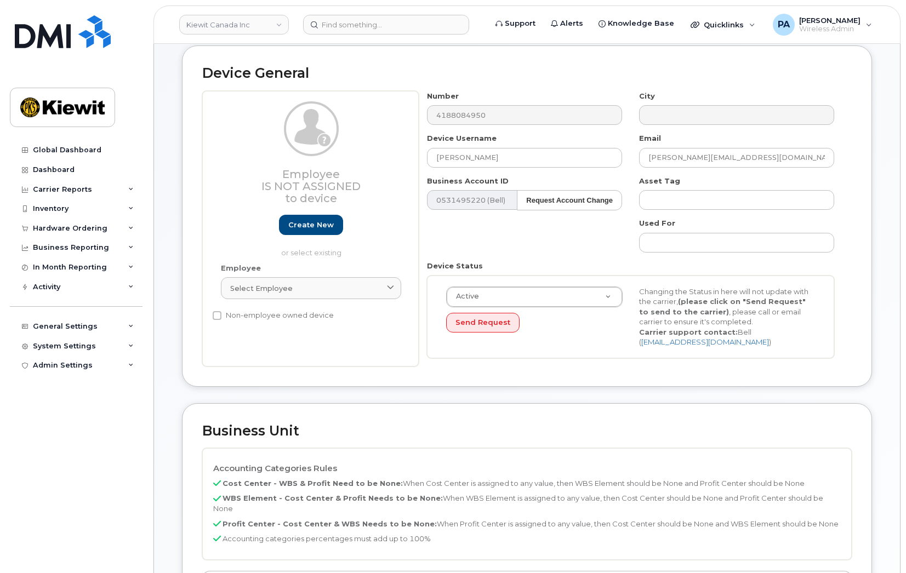
scroll to position [164, 0]
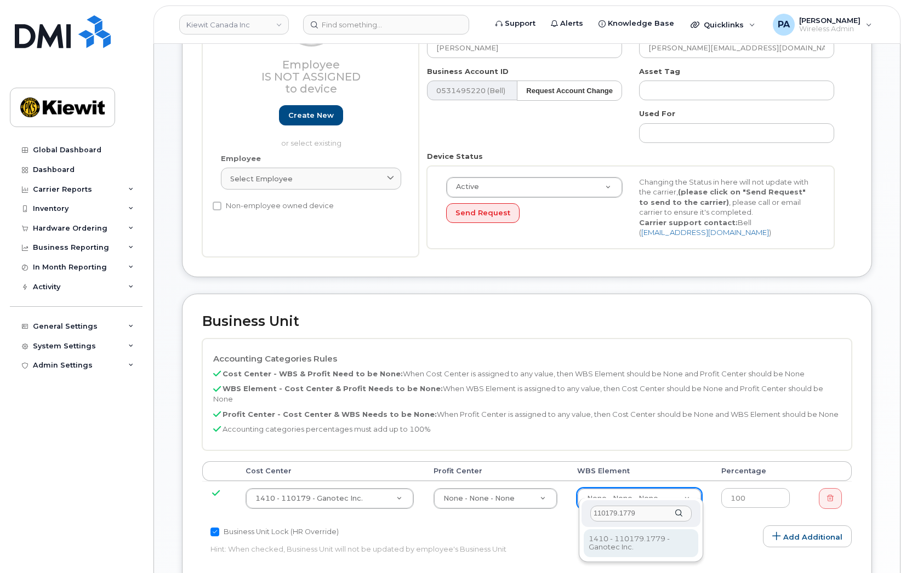
type input "110179.1779"
type input "33454868"
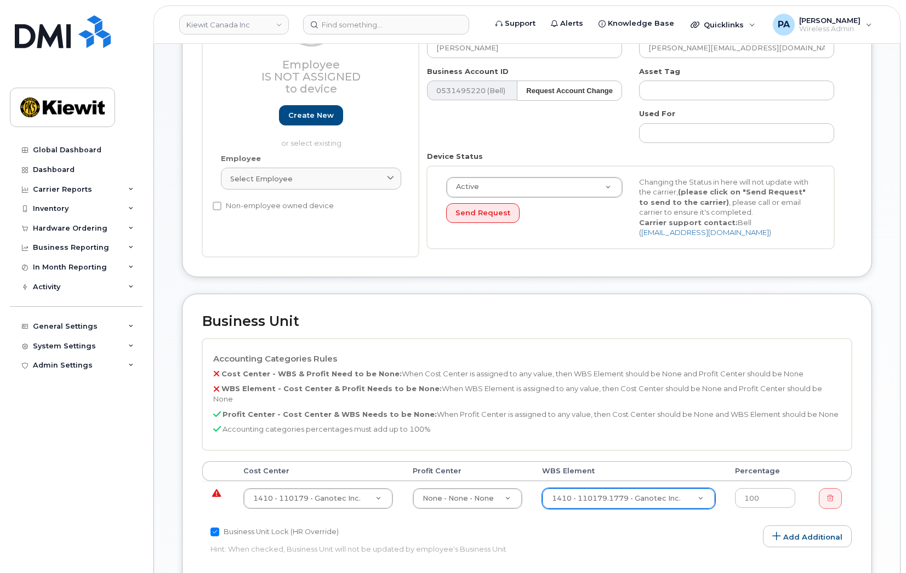
click at [281, 481] on td "1410 - 110179 - Ganotec Inc. 30553937" at bounding box center [317, 498] width 169 height 35
type input "None"
type input "13383"
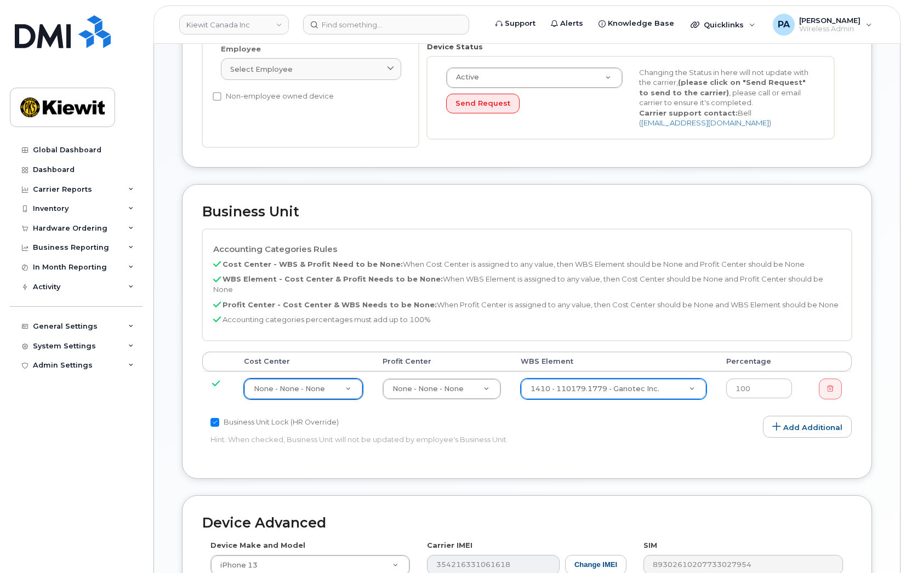
scroll to position [513, 0]
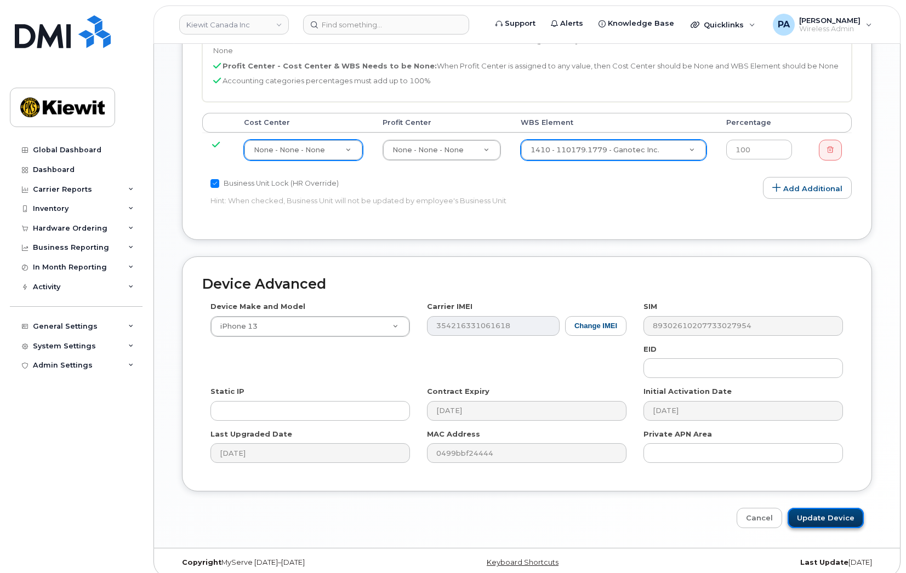
click at [822, 508] on input "Update Device" at bounding box center [825, 518] width 76 height 20
type input "Saving..."
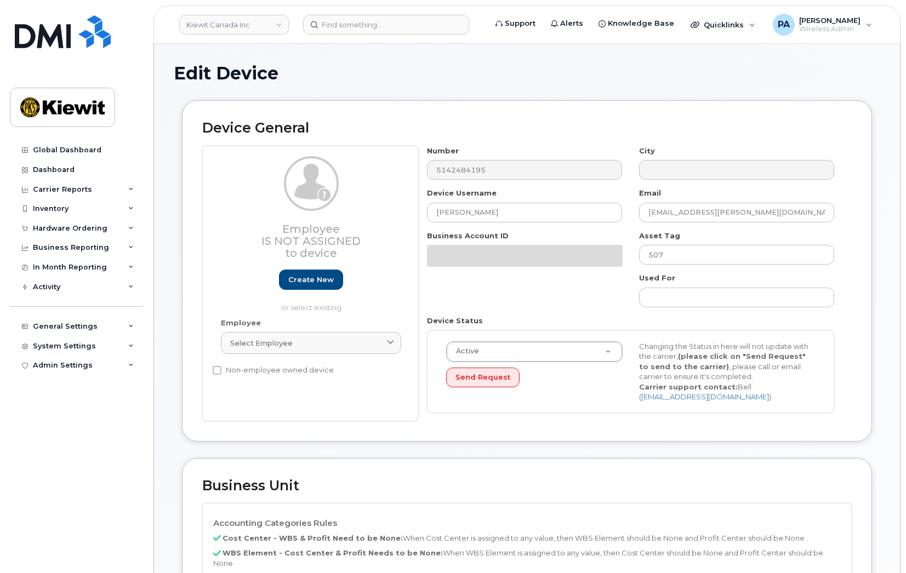
select select "14059"
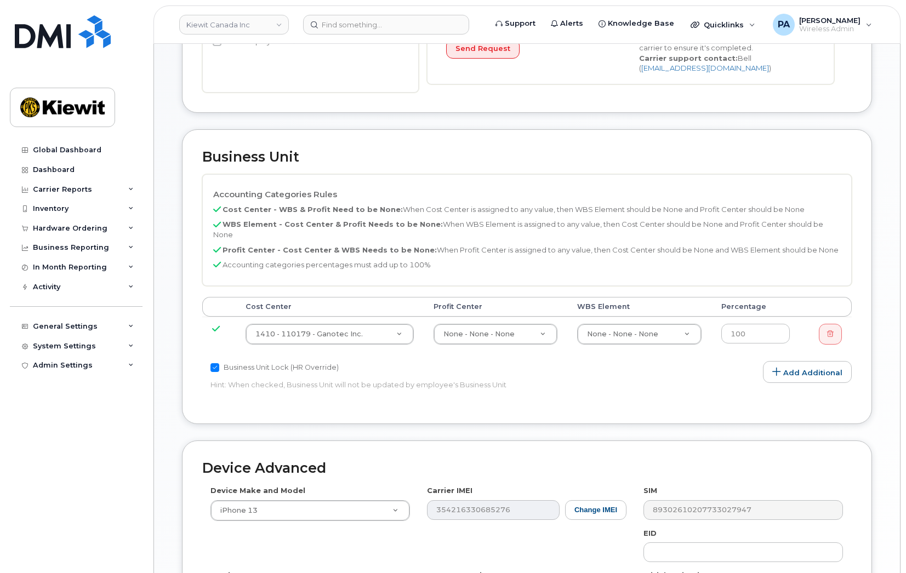
scroll to position [513, 0]
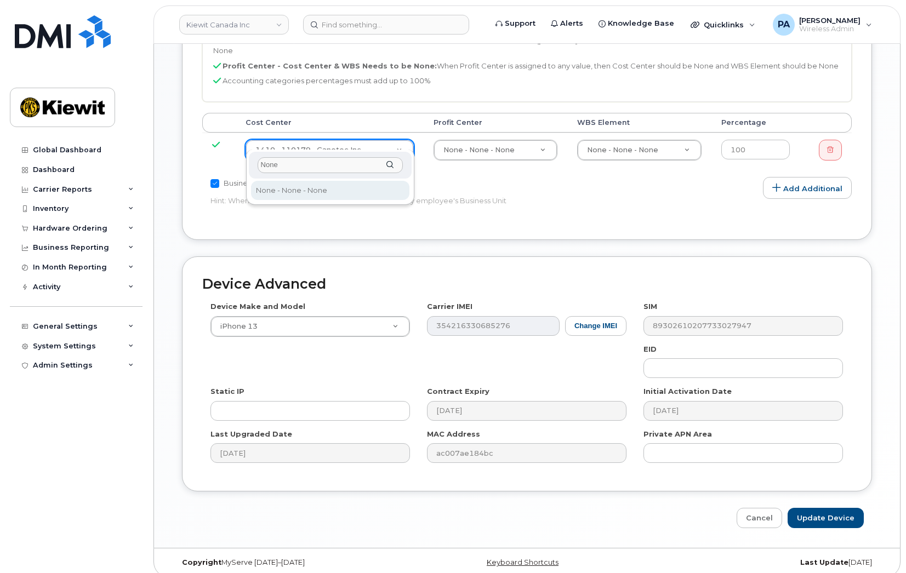
type input "None"
type input "13383"
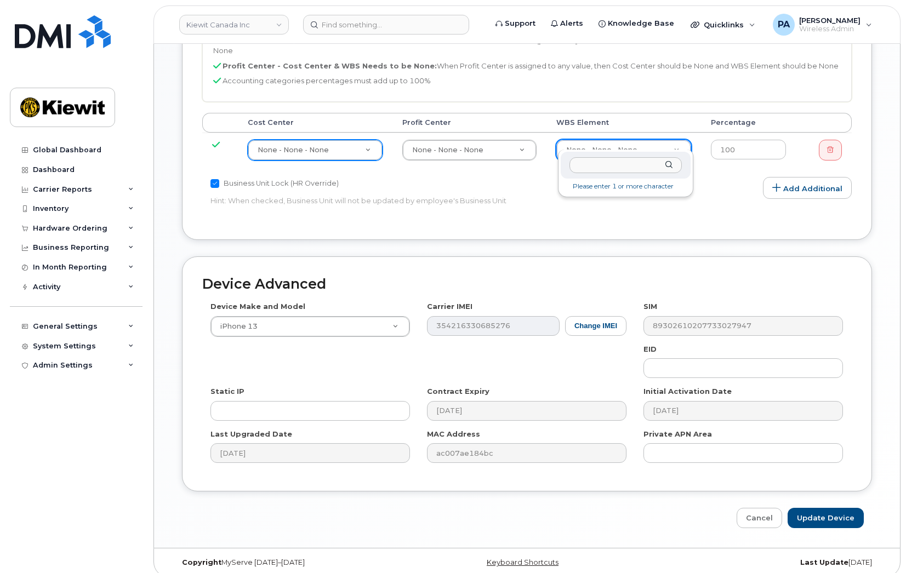
click at [609, 171] on input "text" at bounding box center [625, 165] width 112 height 16
paste input "110179.1794"
type input "110179.1794"
type input "33454890"
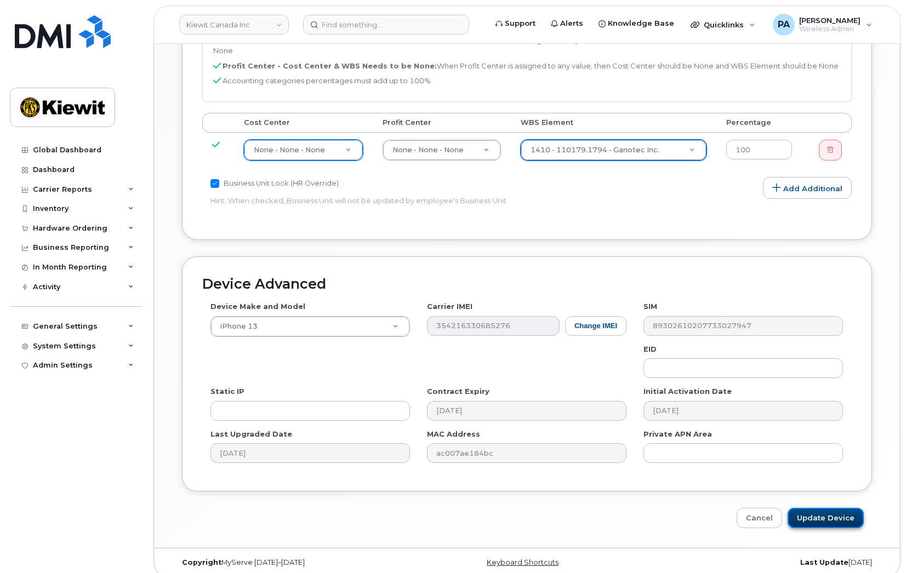
click at [827, 508] on input "Update Device" at bounding box center [825, 518] width 76 height 20
type input "Saving..."
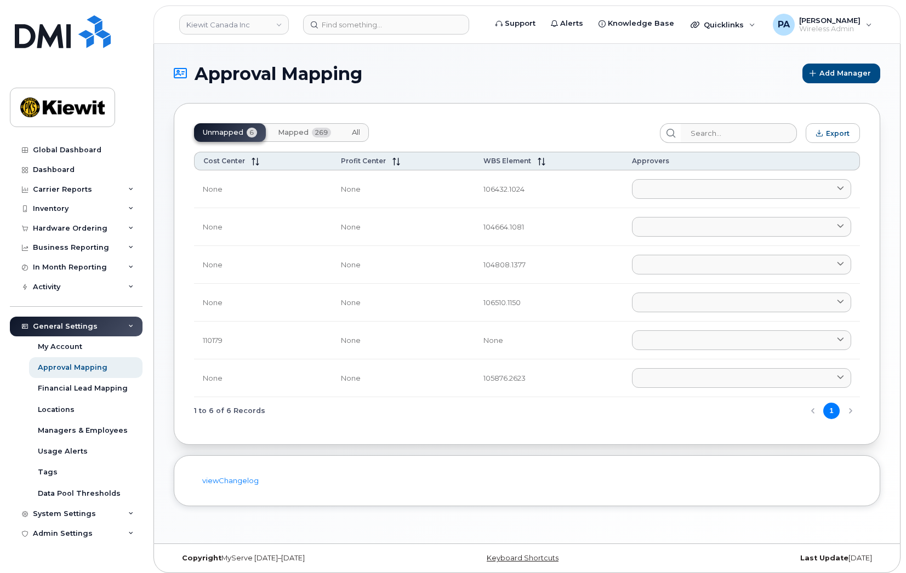
click at [495, 188] on td "106432.1024" at bounding box center [548, 189] width 148 height 38
drag, startPoint x: 495, startPoint y: 188, endPoint x: 485, endPoint y: 191, distance: 9.7
click at [488, 191] on td "106432.1024" at bounding box center [548, 189] width 148 height 38
click at [725, 134] on input "search" at bounding box center [738, 133] width 117 height 20
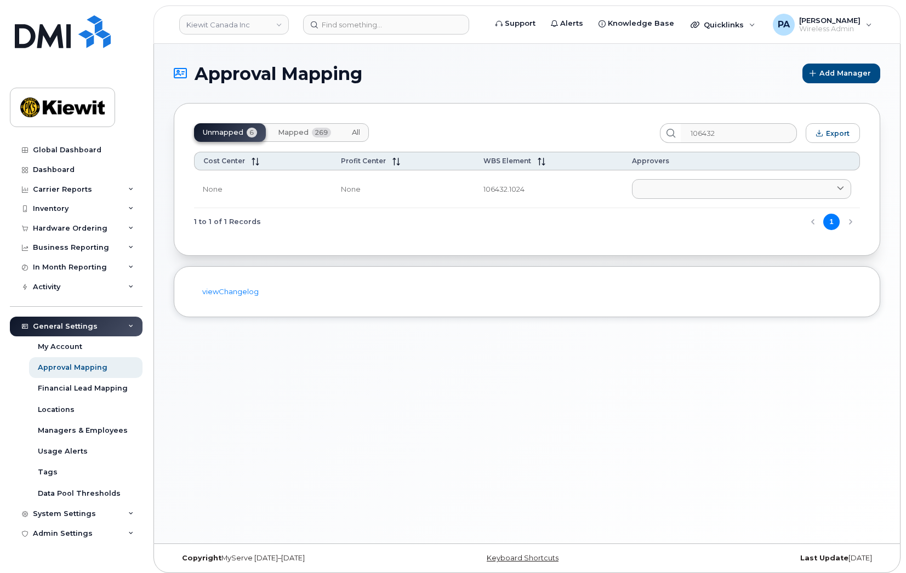
click at [363, 129] on button "All" at bounding box center [356, 132] width 26 height 19
click at [243, 135] on span "Unmapped" at bounding box center [223, 132] width 41 height 9
drag, startPoint x: 736, startPoint y: 136, endPoint x: 674, endPoint y: 134, distance: 61.4
click at [674, 134] on div "106432" at bounding box center [728, 133] width 138 height 20
type input "106510"
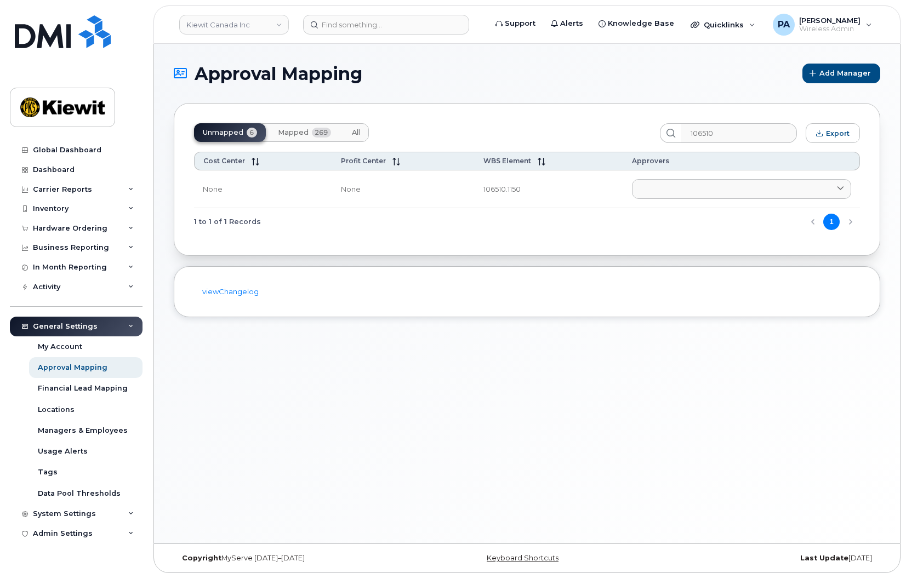
click at [354, 129] on span "All" at bounding box center [356, 132] width 8 height 9
click at [356, 130] on div "Unmapped 6 Mapped 269 All" at bounding box center [281, 132] width 175 height 19
drag, startPoint x: 756, startPoint y: 131, endPoint x: 621, endPoint y: 116, distance: 135.2
click at [622, 116] on div "Unmapped 6 Mapped 269 All 106510 Export Cost Center Profit Center WBS Element A…" at bounding box center [527, 179] width 706 height 153
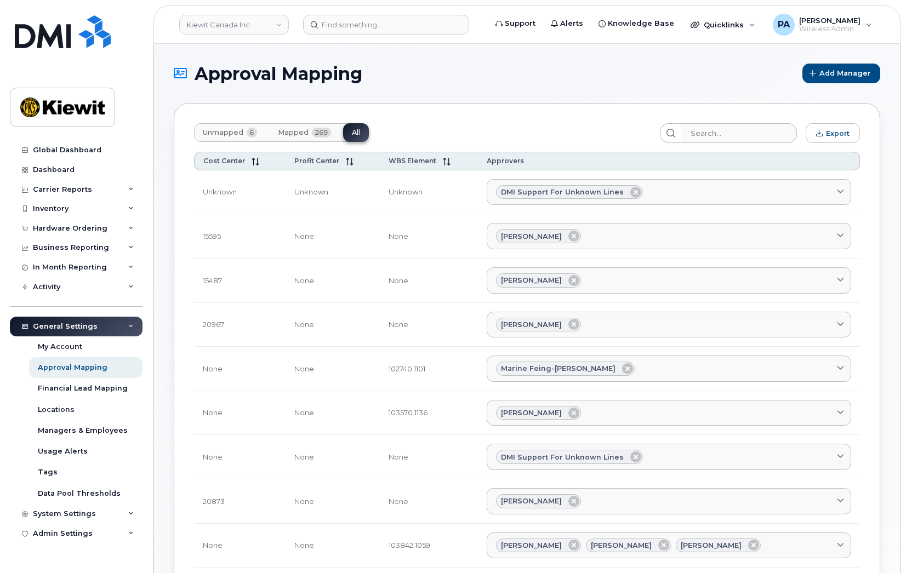
click at [220, 134] on span "Unmapped" at bounding box center [223, 132] width 41 height 9
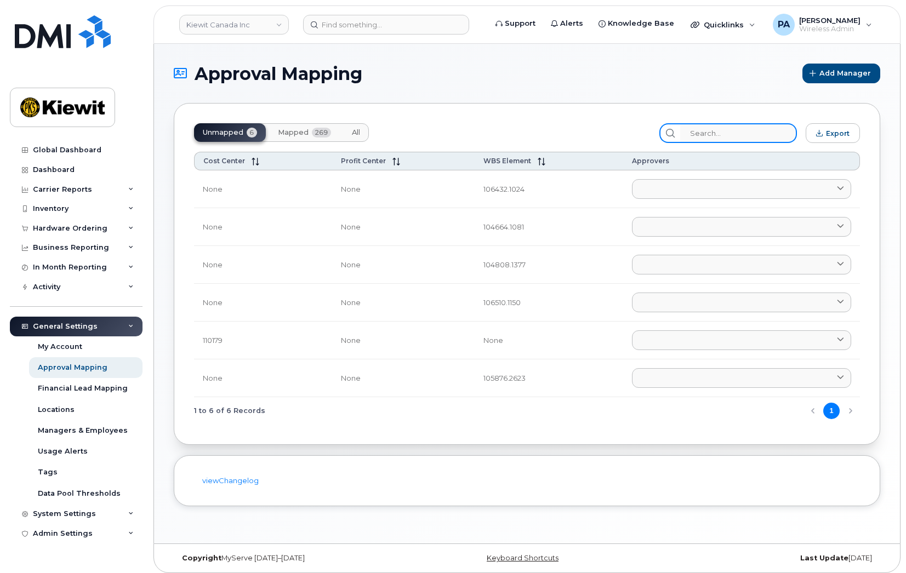
click at [706, 132] on input "search" at bounding box center [738, 133] width 117 height 20
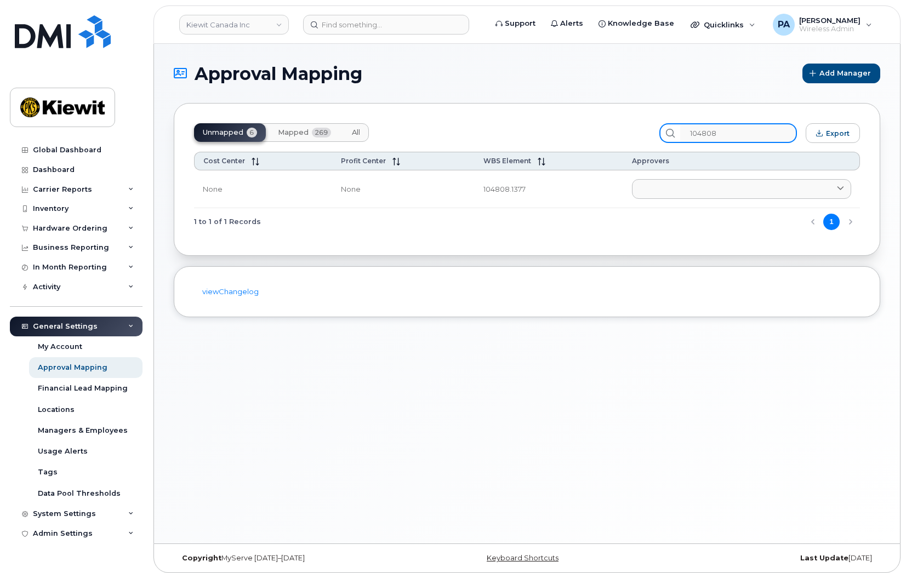
type input "104808"
click at [355, 130] on span "All" at bounding box center [356, 132] width 8 height 9
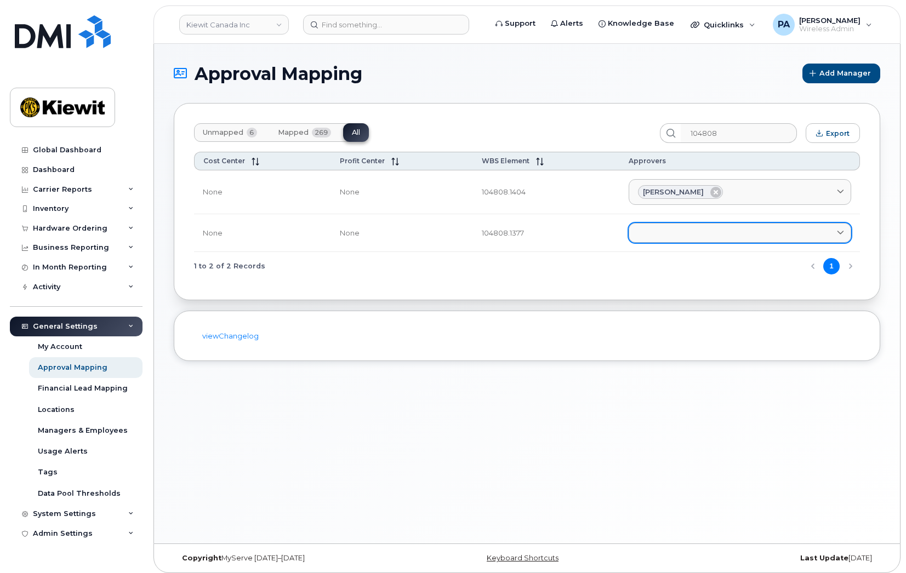
click at [679, 231] on link at bounding box center [739, 233] width 222 height 20
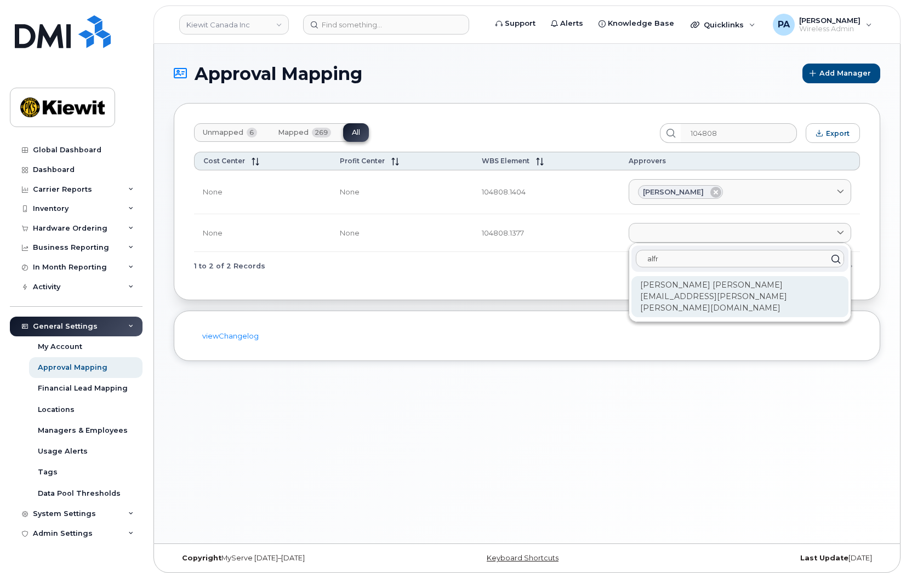
type input "alfr"
click at [701, 290] on div "[PERSON_NAME] [PERSON_NAME][EMAIL_ADDRESS][PERSON_NAME][PERSON_NAME][DOMAIN_NAM…" at bounding box center [739, 296] width 217 height 41
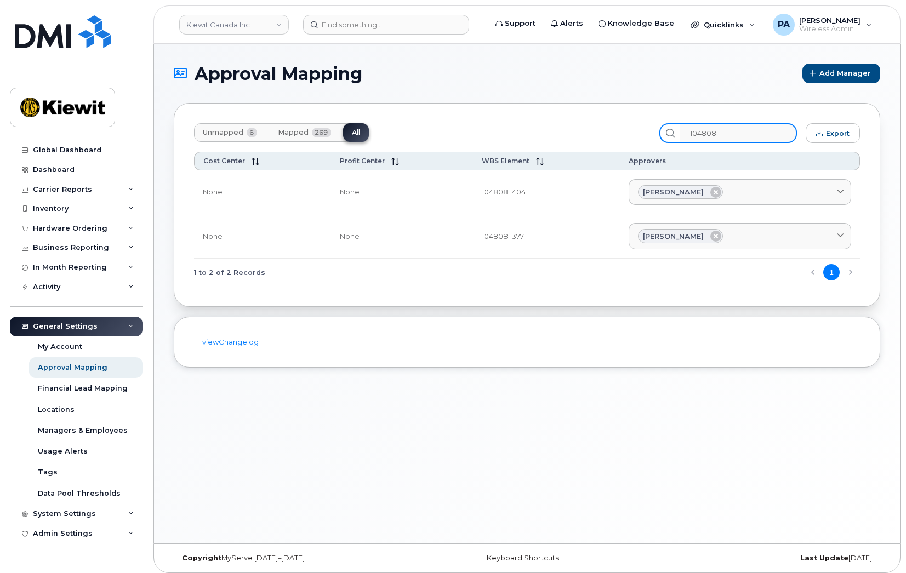
drag, startPoint x: 740, startPoint y: 135, endPoint x: 407, endPoint y: 107, distance: 334.8
click at [407, 108] on div "Unmapped 6 Mapped 269 All 104808 Export Cost Center Profit Center WBS Element A…" at bounding box center [527, 205] width 706 height 204
click at [238, 133] on span "Unmapped" at bounding box center [223, 132] width 41 height 9
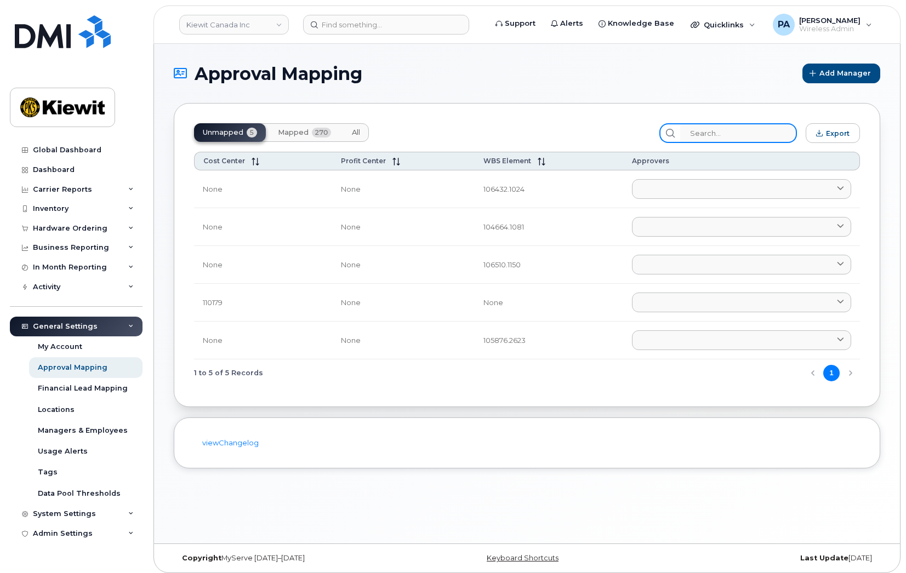
click at [732, 134] on input "search" at bounding box center [738, 133] width 117 height 20
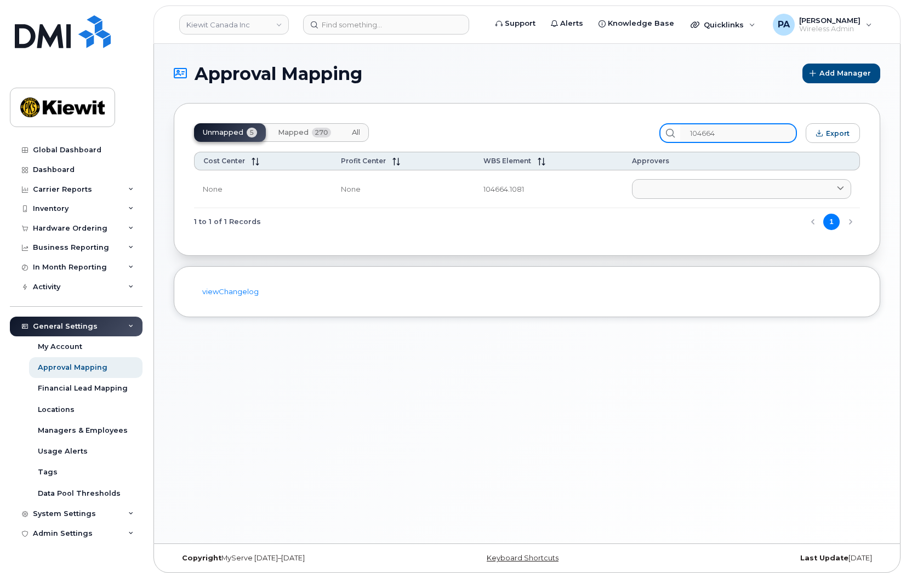
type input "104664"
click at [352, 132] on span "All" at bounding box center [356, 132] width 8 height 9
click at [249, 131] on span "5" at bounding box center [252, 133] width 10 height 10
drag, startPoint x: 761, startPoint y: 138, endPoint x: 393, endPoint y: 125, distance: 367.9
click at [406, 130] on div "Unmapped 5 Mapped 270 All 104664 Export" at bounding box center [527, 133] width 666 height 20
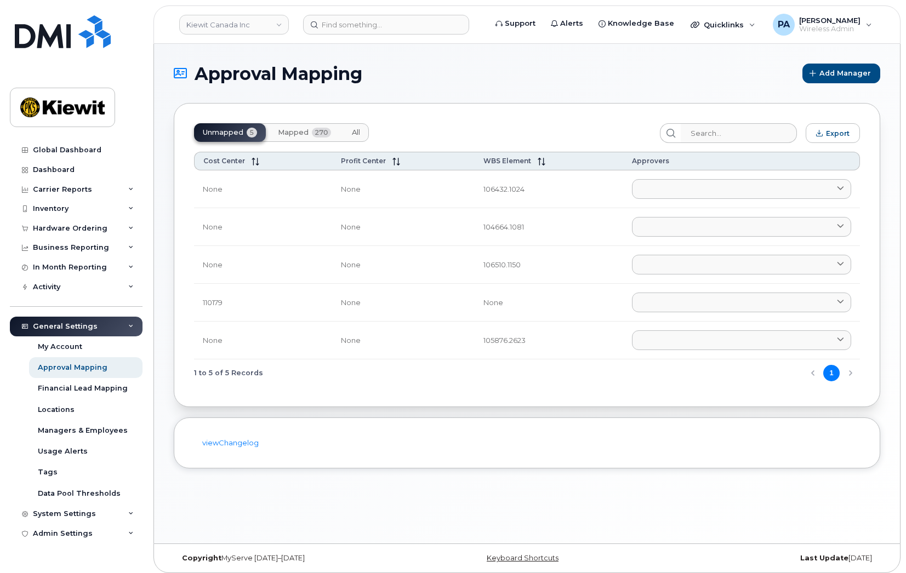
click at [492, 341] on td "105876.2623" at bounding box center [548, 341] width 148 height 38
click at [492, 339] on td "105876.2623" at bounding box center [548, 341] width 148 height 38
drag, startPoint x: 503, startPoint y: 336, endPoint x: 454, endPoint y: 341, distance: 49.0
click at [454, 341] on tr "None None 105876.2623 [PERSON_NAME] [PERSON_NAME] [PERSON_NAME][EMAIL_ADDRESS][…" at bounding box center [527, 341] width 666 height 38
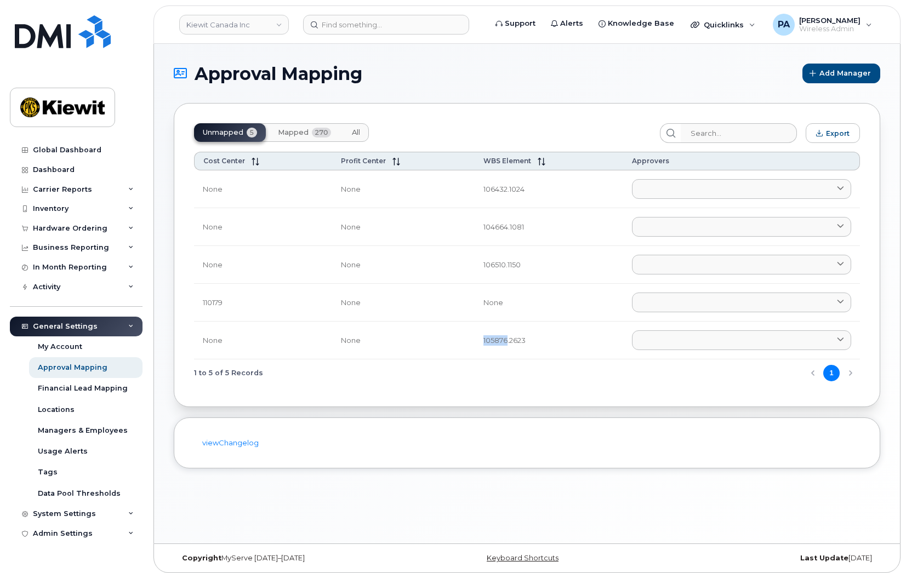
copy tr "105876"
click at [746, 135] on input "search" at bounding box center [738, 133] width 117 height 20
paste input "105876"
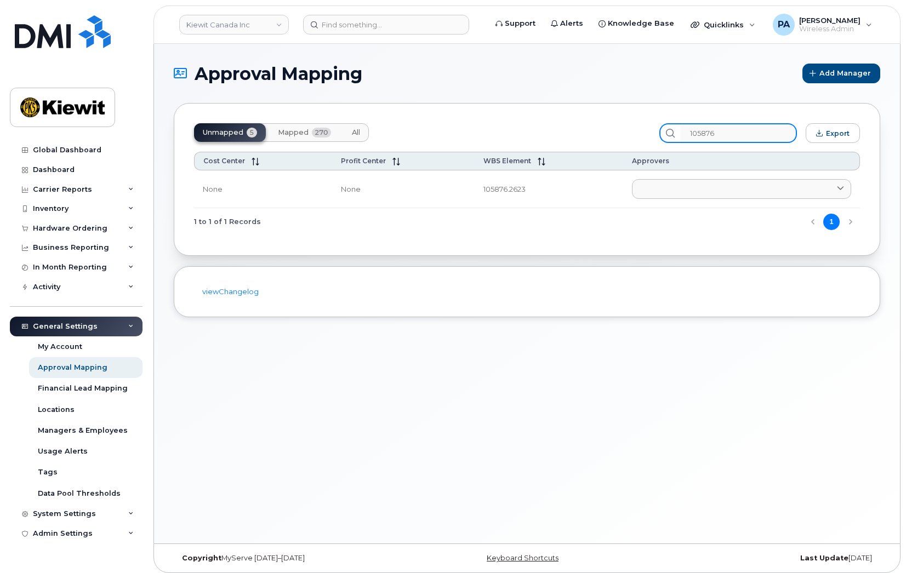
type input "105876"
click at [356, 133] on span "All" at bounding box center [356, 132] width 8 height 9
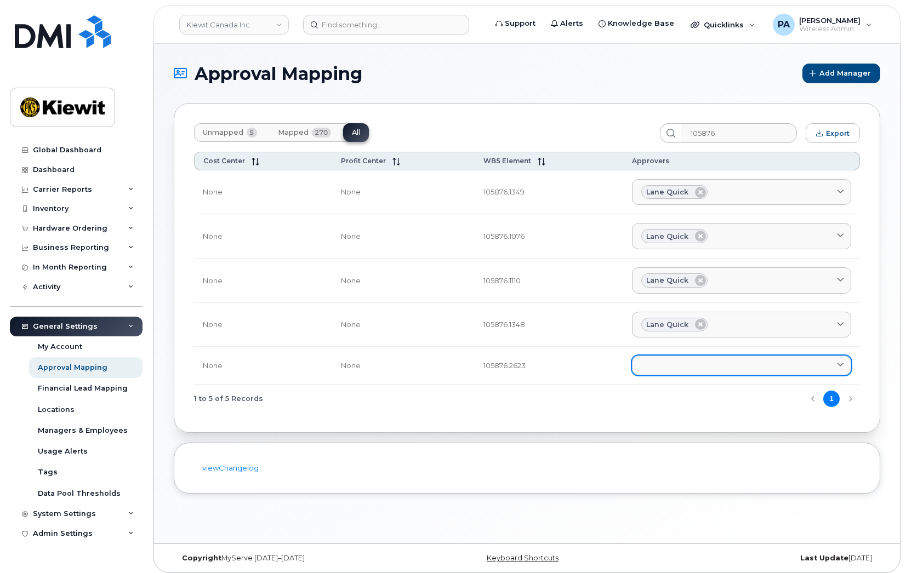
click at [682, 373] on link at bounding box center [741, 366] width 219 height 20
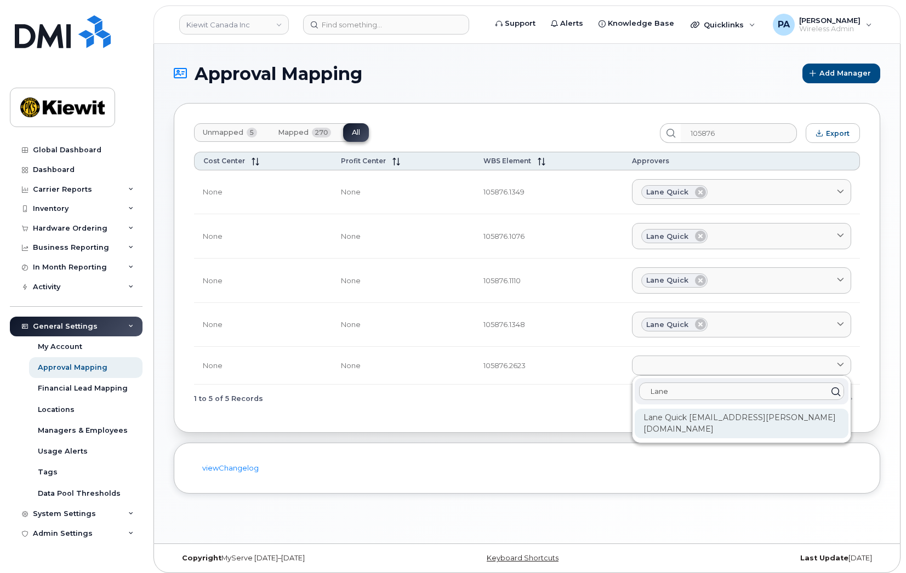
type input "Lane"
click at [684, 423] on div "Lane Quick [EMAIL_ADDRESS][PERSON_NAME][DOMAIN_NAME]" at bounding box center [741, 424] width 214 height 30
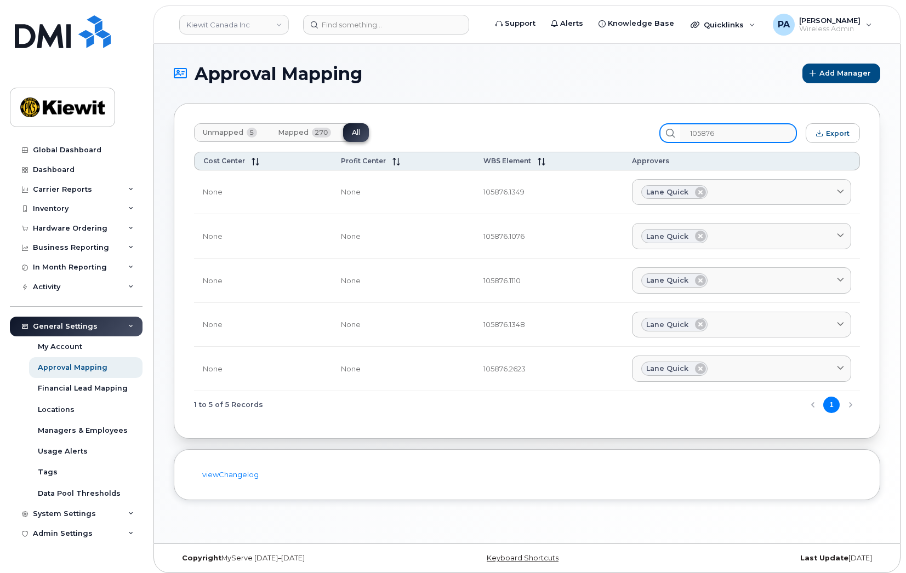
drag, startPoint x: 736, startPoint y: 129, endPoint x: 447, endPoint y: 108, distance: 290.0
click at [447, 108] on div "Unmapped 5 Mapped 270 All 105876 Export Cost Center Profit Center WBS Element A…" at bounding box center [527, 271] width 706 height 336
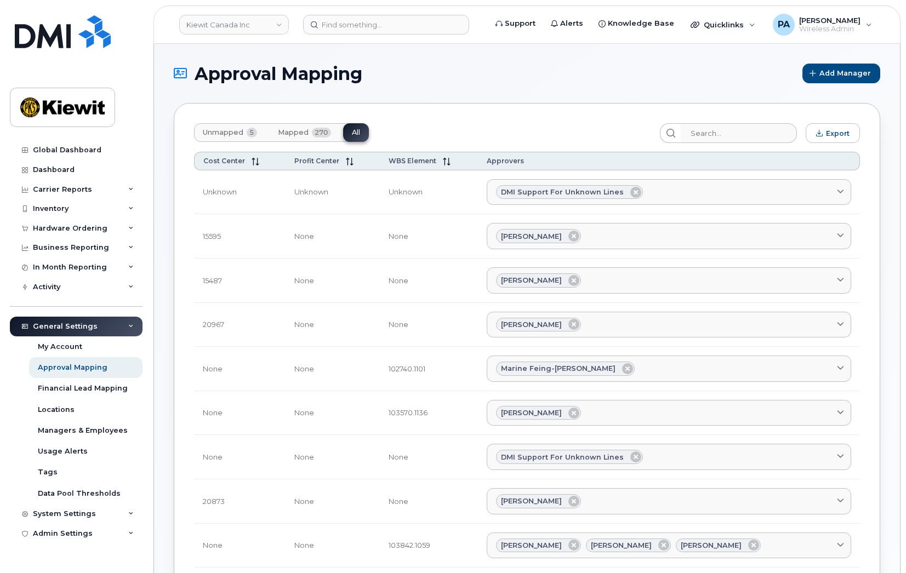
click at [231, 130] on span "Unmapped" at bounding box center [223, 132] width 41 height 9
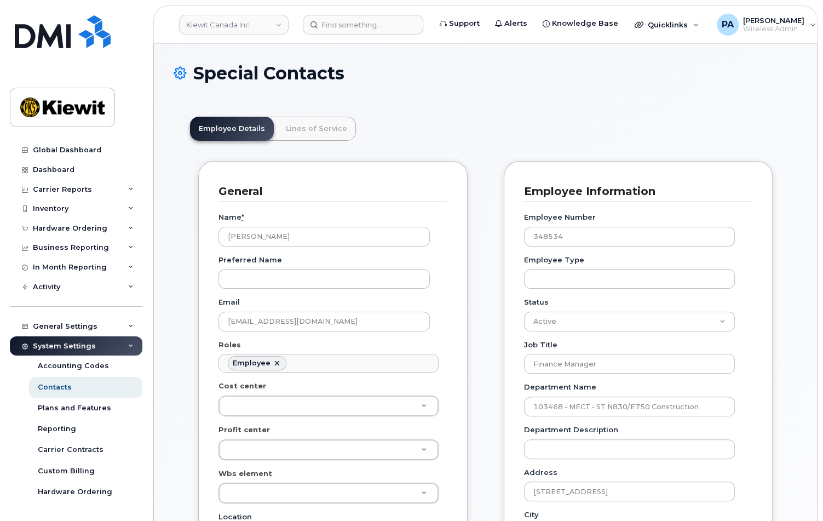
scroll to position [33, 0]
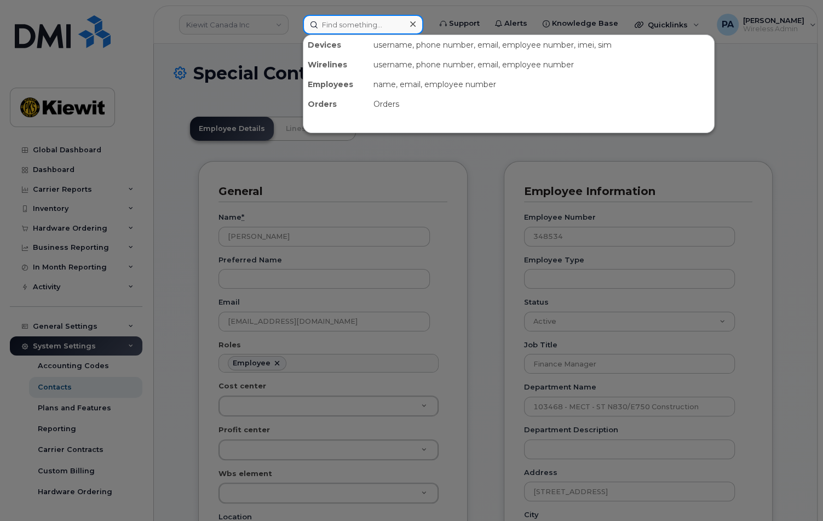
click at [342, 28] on input at bounding box center [363, 25] width 121 height 20
paste input "[EMAIL_ADDRESS][DOMAIN_NAME]"
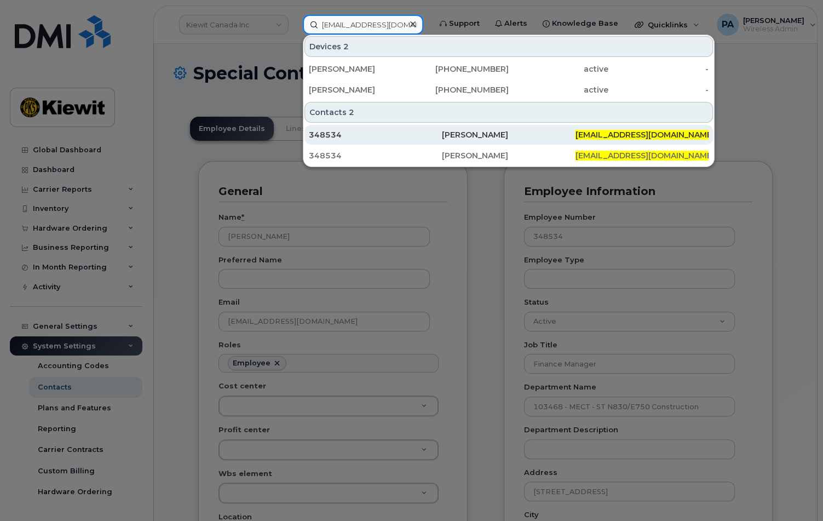
type input "[EMAIL_ADDRESS][DOMAIN_NAME]"
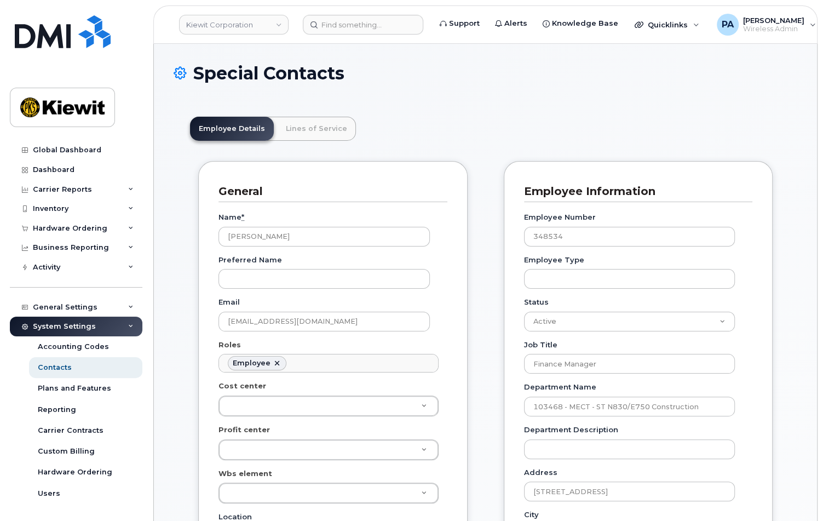
scroll to position [33, 0]
click at [307, 363] on ul "Employee" at bounding box center [328, 363] width 219 height 18
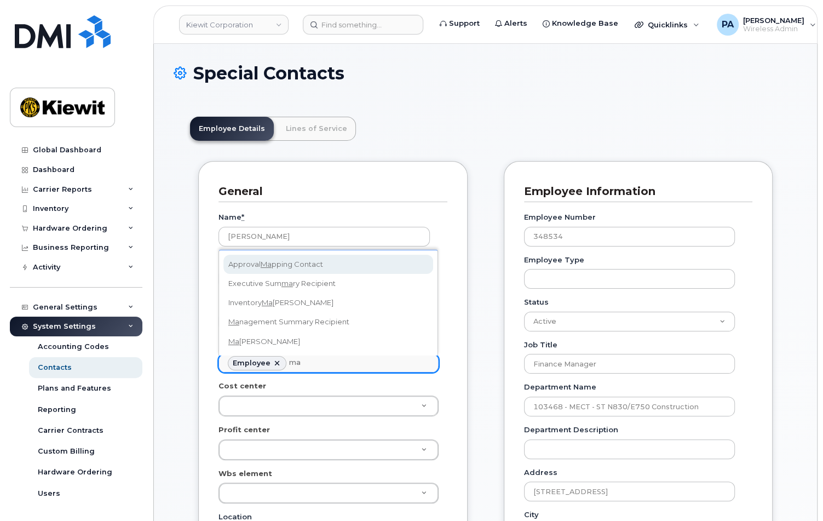
type input "ma"
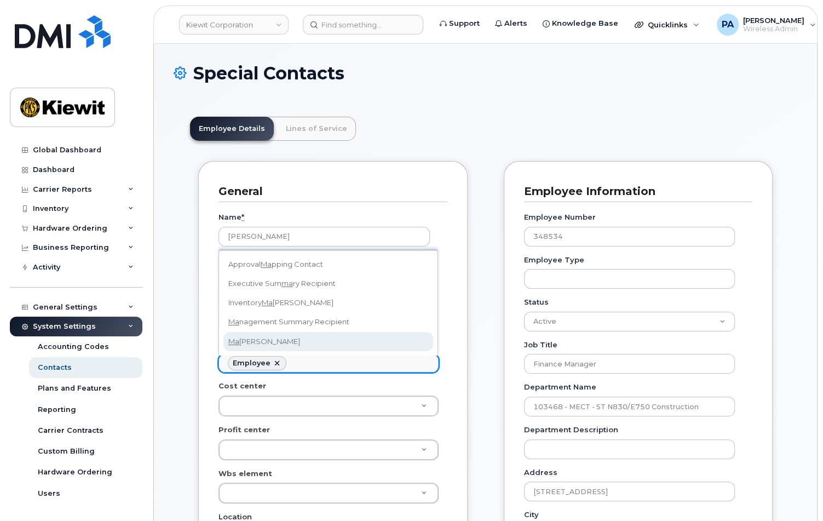
scroll to position [65, 0]
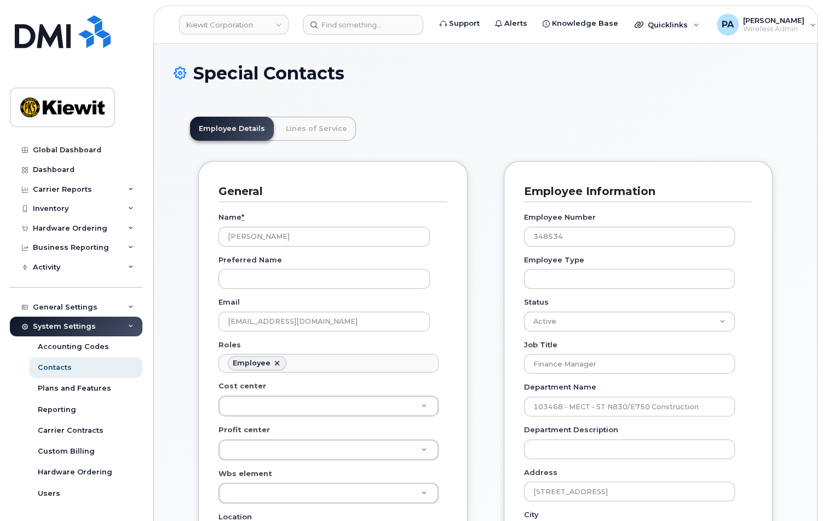
scroll to position [33, 0]
click at [314, 365] on ul "Employee" at bounding box center [328, 363] width 219 height 18
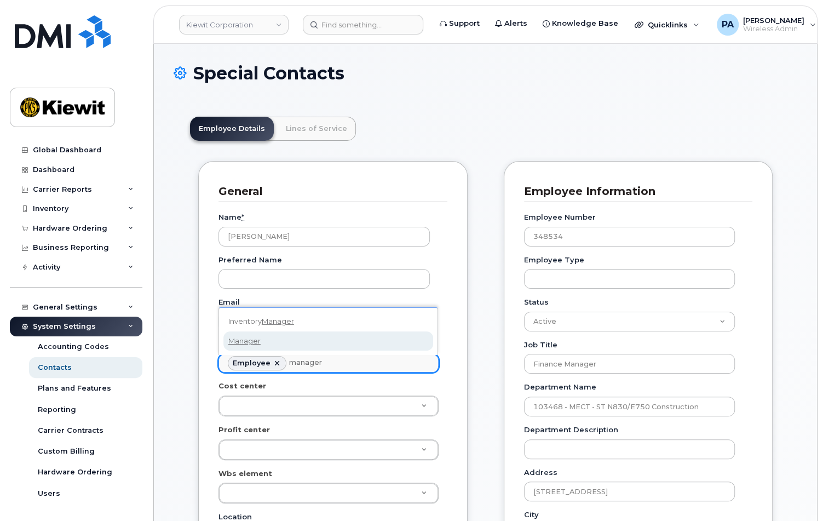
type input "manager"
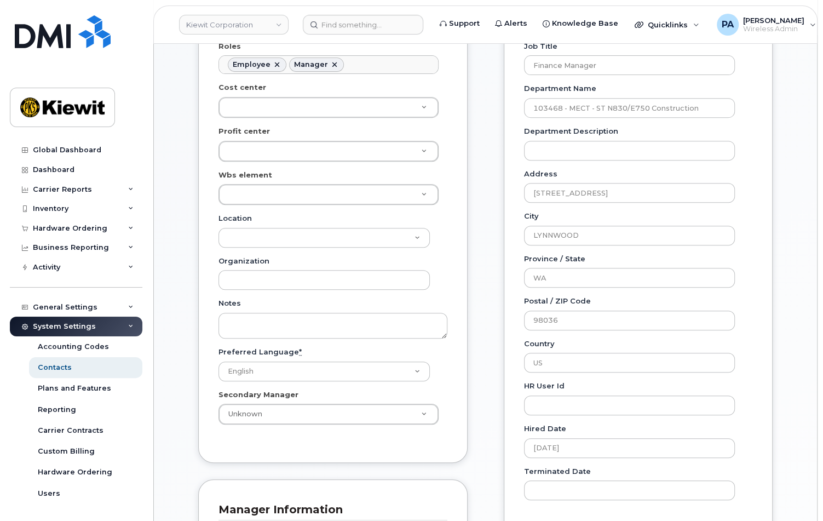
scroll to position [548, 0]
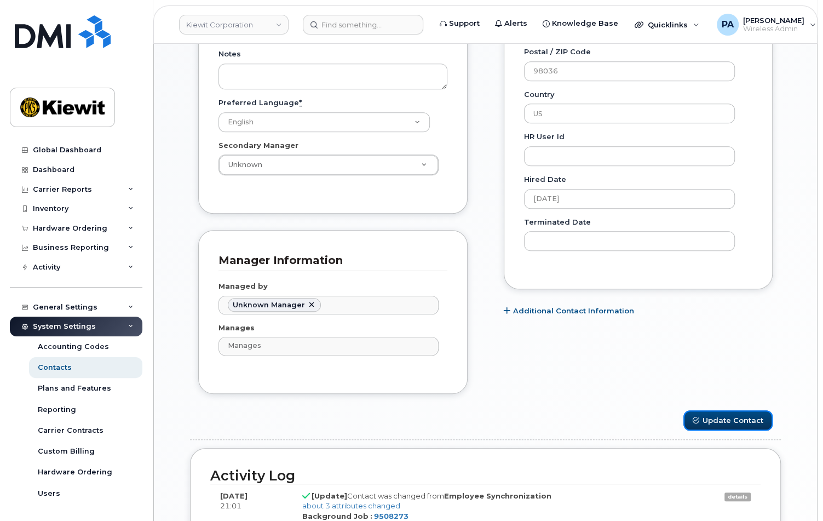
click at [714, 419] on button "Update Contact" at bounding box center [728, 420] width 89 height 20
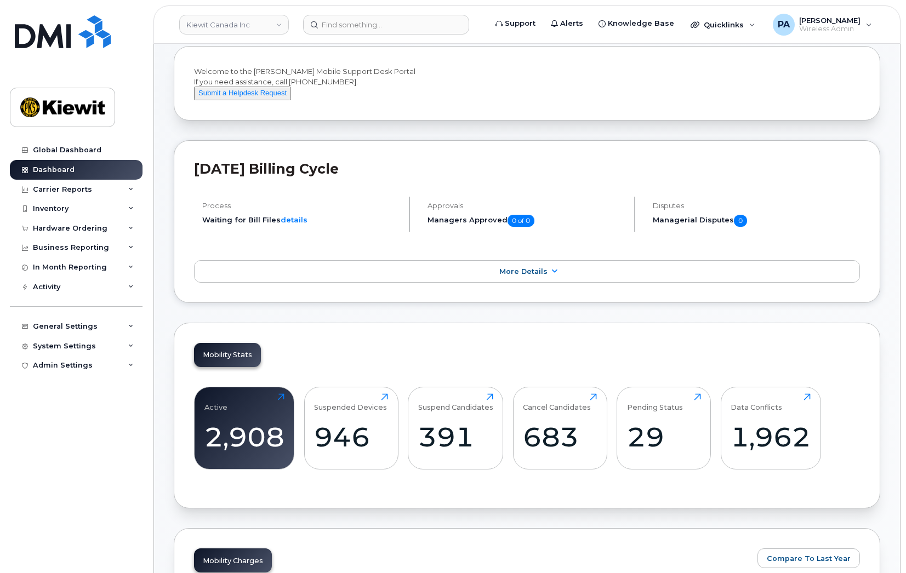
scroll to position [274, 0]
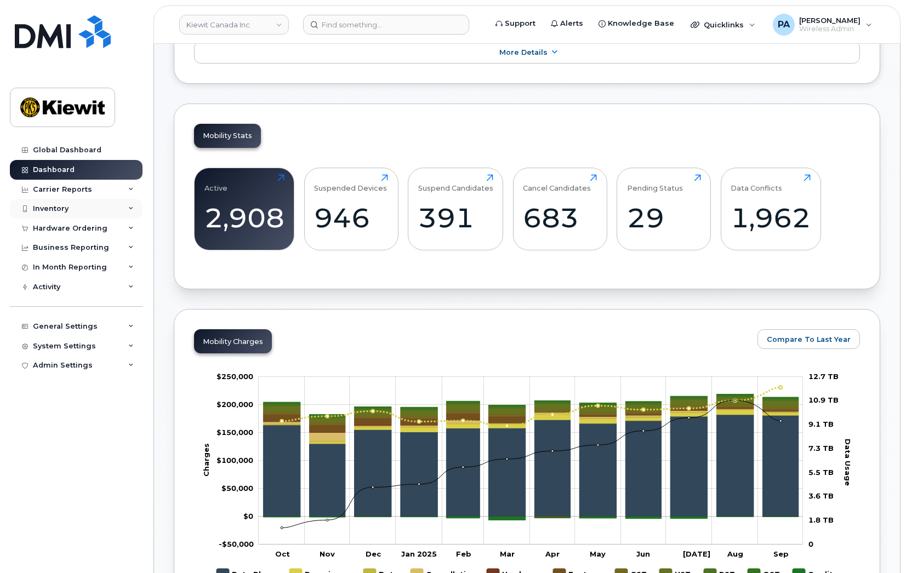
click at [45, 211] on div "Inventory" at bounding box center [51, 208] width 36 height 9
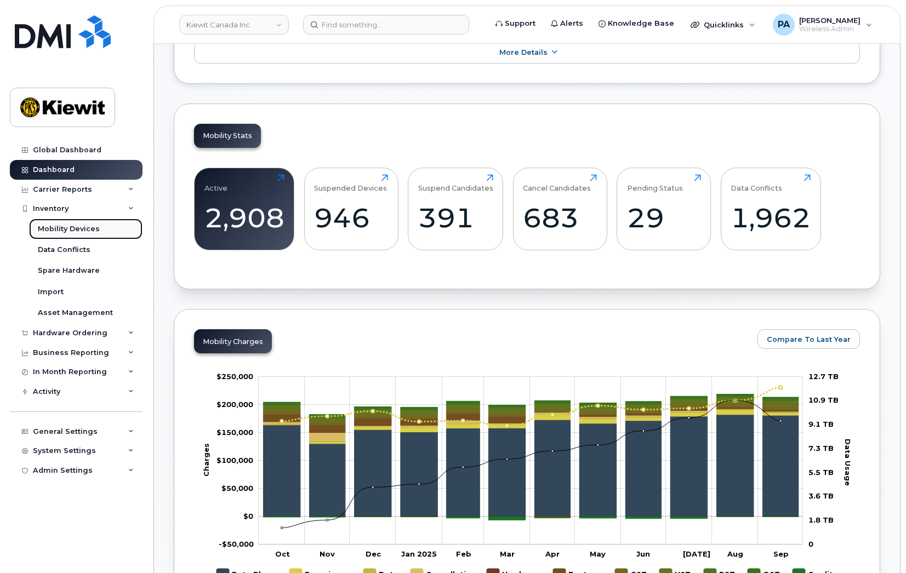
click at [47, 223] on link "Mobility Devices" at bounding box center [85, 229] width 113 height 21
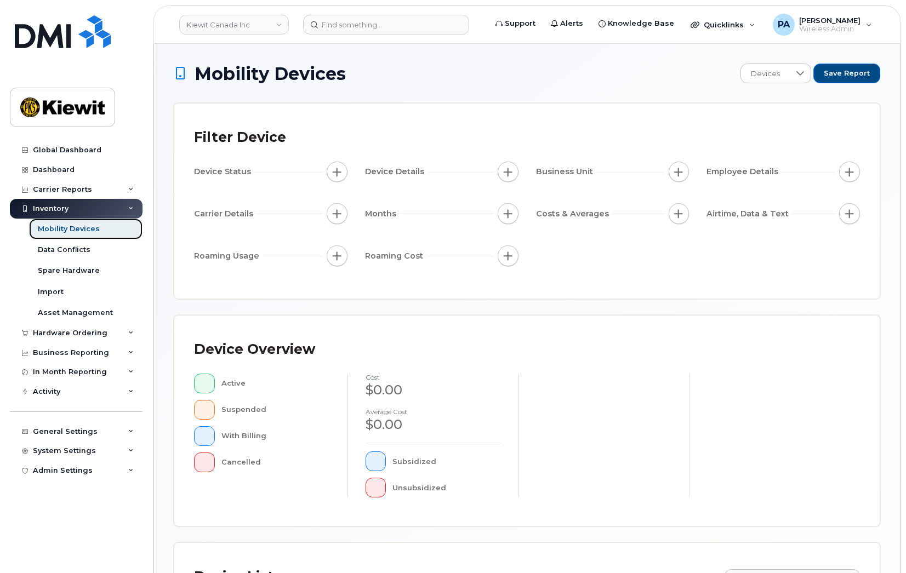
scroll to position [222, 0]
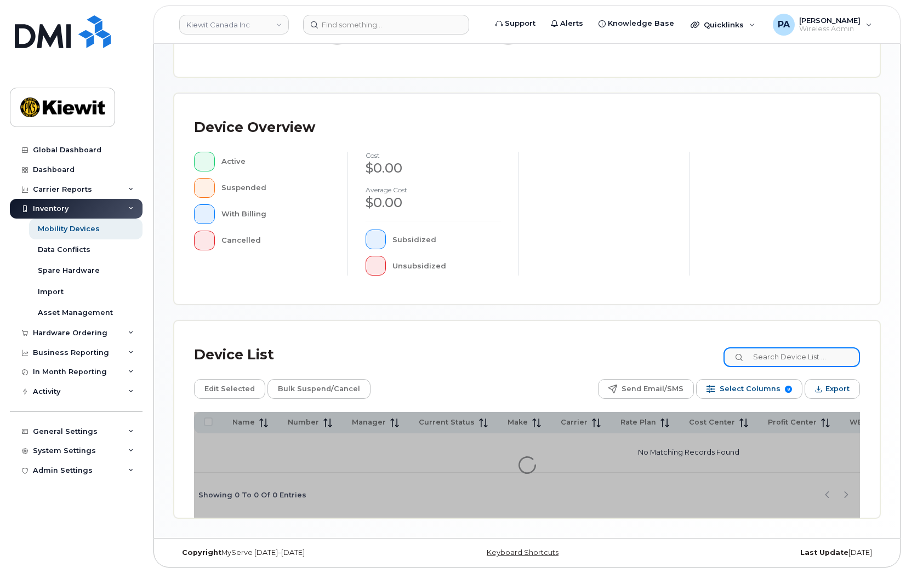
click at [763, 348] on input at bounding box center [791, 357] width 136 height 20
paste input "106461.1380"
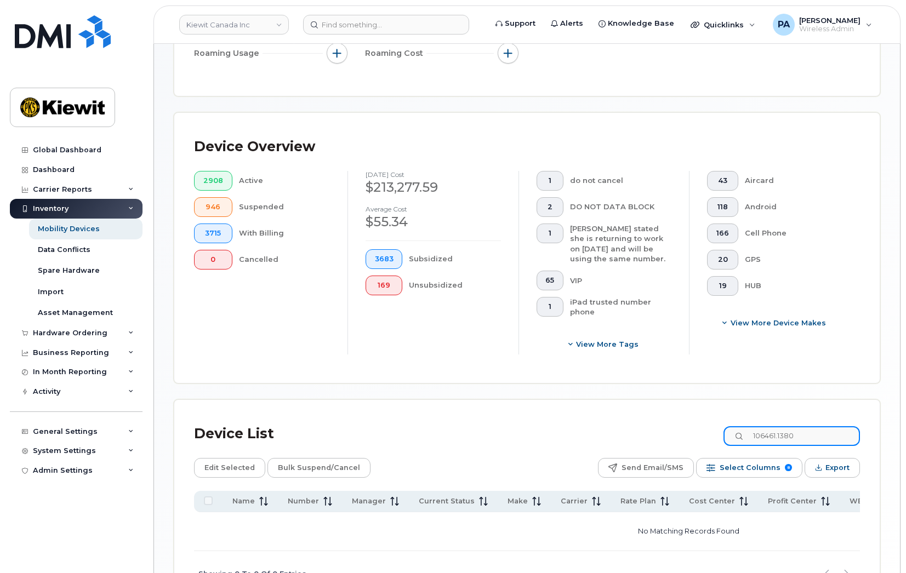
scroll to position [242, 0]
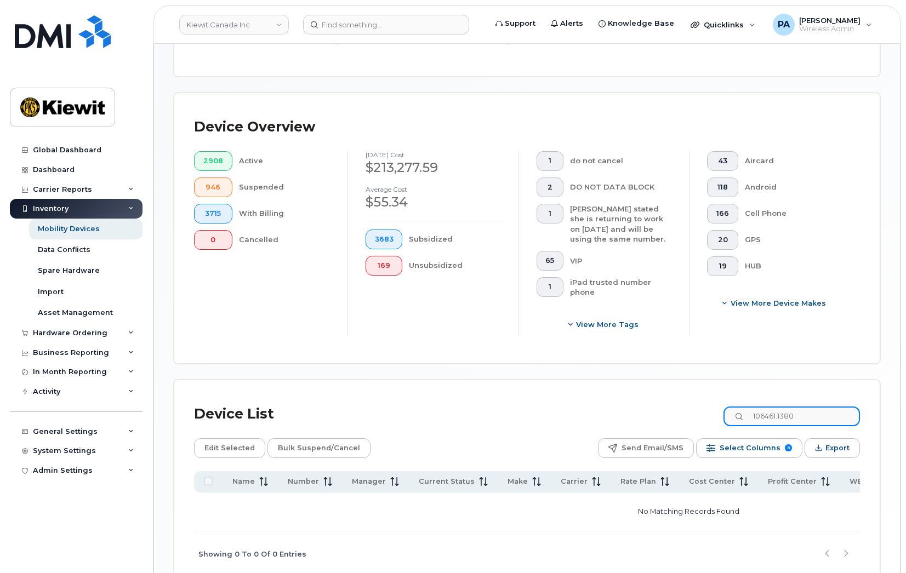
drag, startPoint x: 787, startPoint y: 415, endPoint x: 911, endPoint y: 417, distance: 123.8
click at [905, 417] on html "[PERSON_NAME] Canada Inc Support Alerts Knowledge Base Quicklinks Suspend / Can…" at bounding box center [453, 195] width 906 height 874
type input "106461"
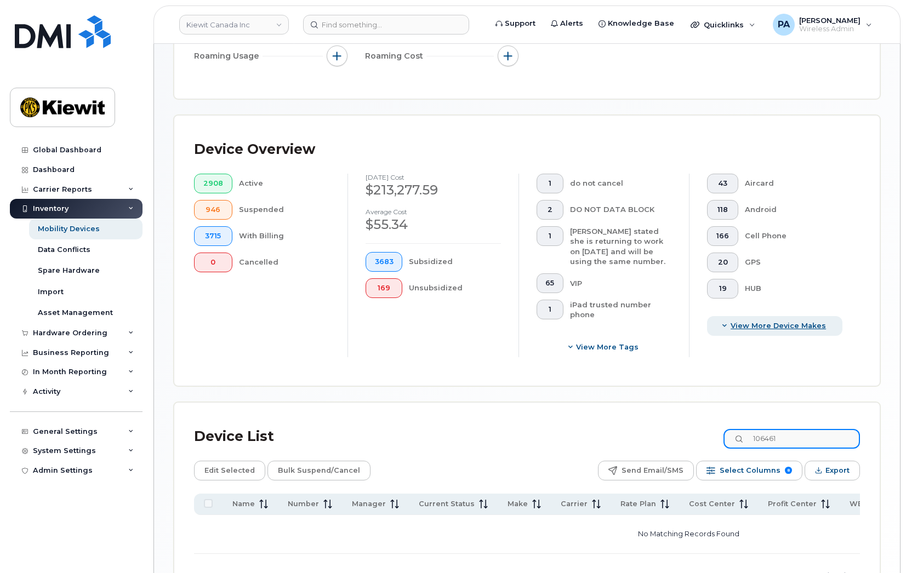
scroll to position [274, 0]
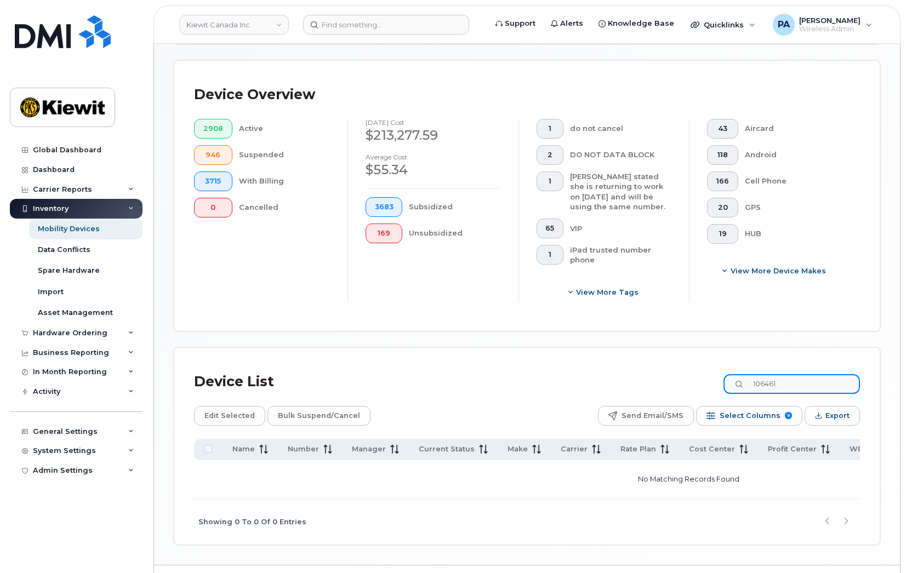
drag, startPoint x: 794, startPoint y: 385, endPoint x: 697, endPoint y: 377, distance: 97.3
click at [697, 377] on div "Device List 106461" at bounding box center [527, 382] width 666 height 28
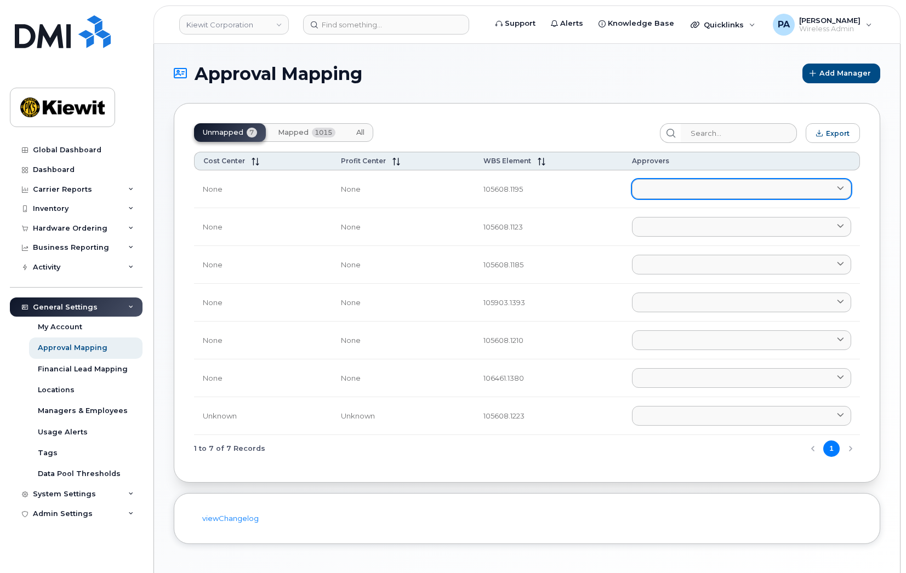
click at [648, 191] on link at bounding box center [741, 189] width 219 height 20
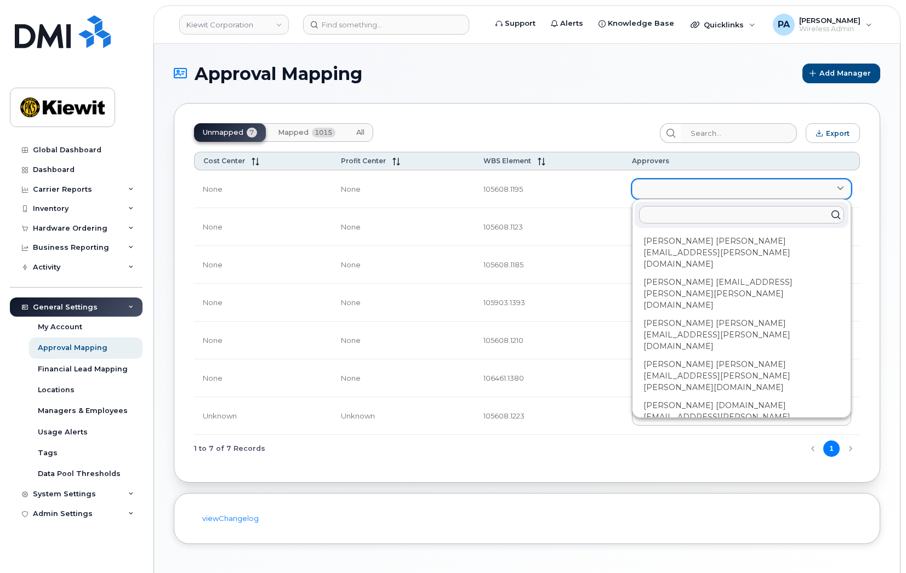
type input "1"
type input "e"
type input "el"
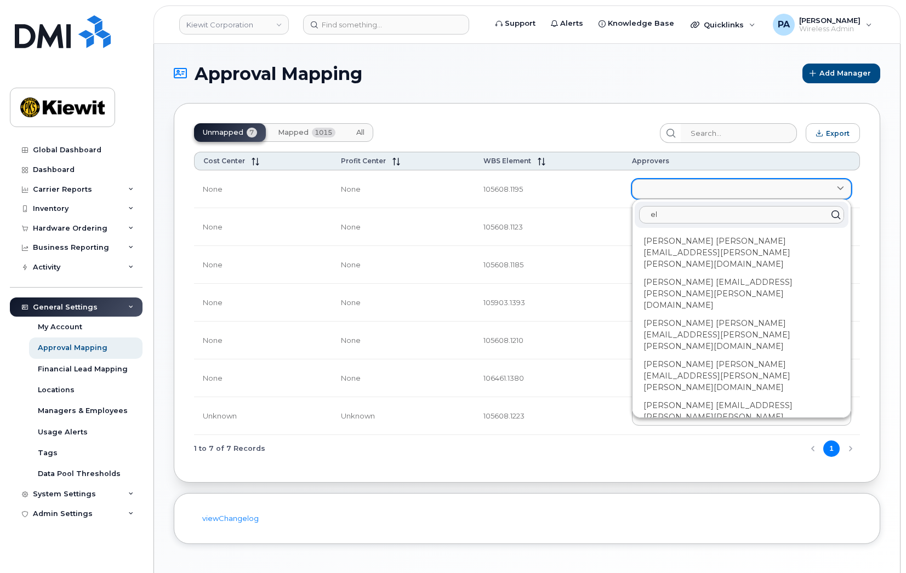
type input "elu"
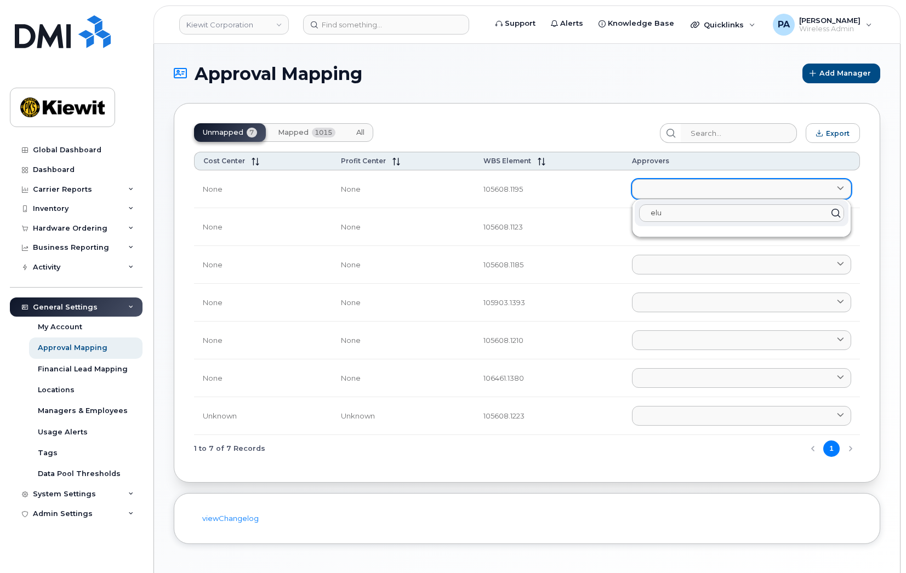
type input "el"
type input "eli"
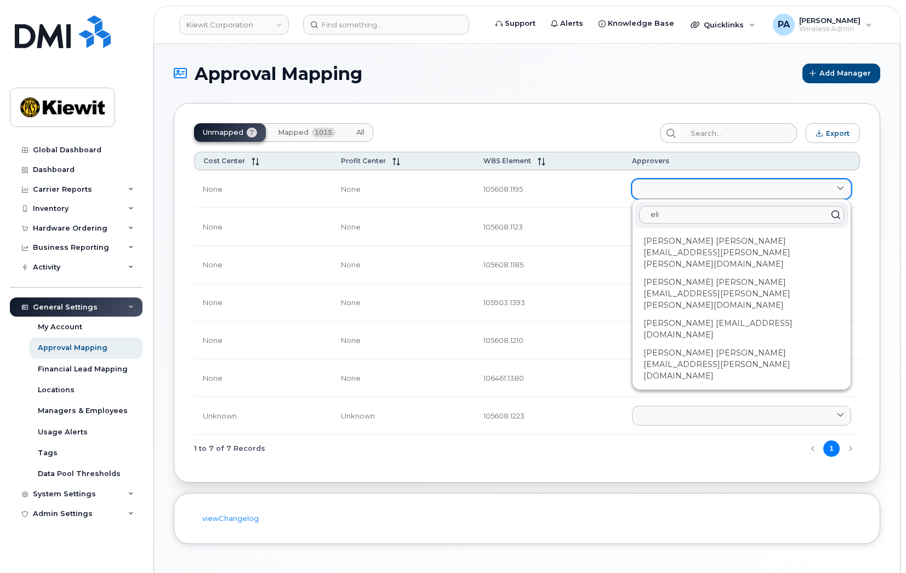
type input "eliz"
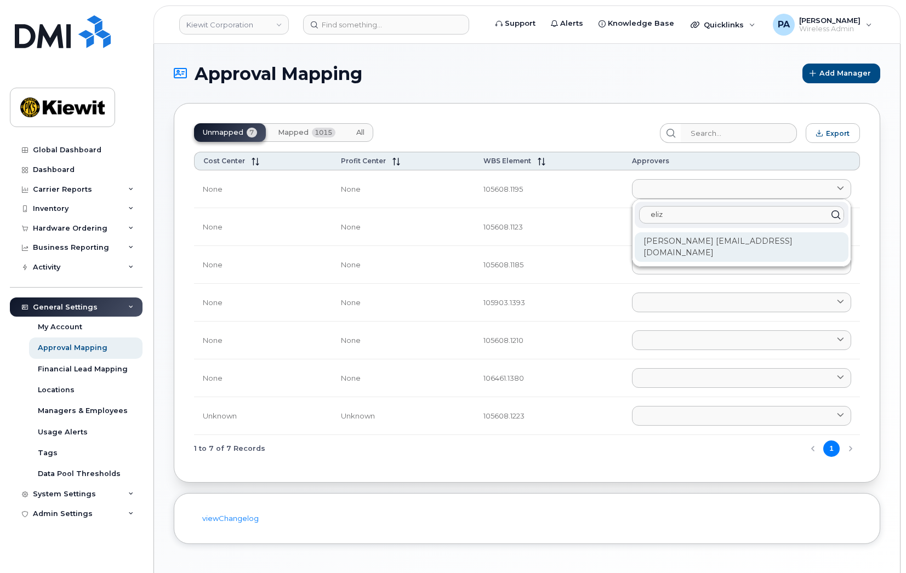
type input "eliz"
click at [669, 245] on div "Elizabeth Gray EGRAY@MASSELEC.COM" at bounding box center [741, 247] width 214 height 30
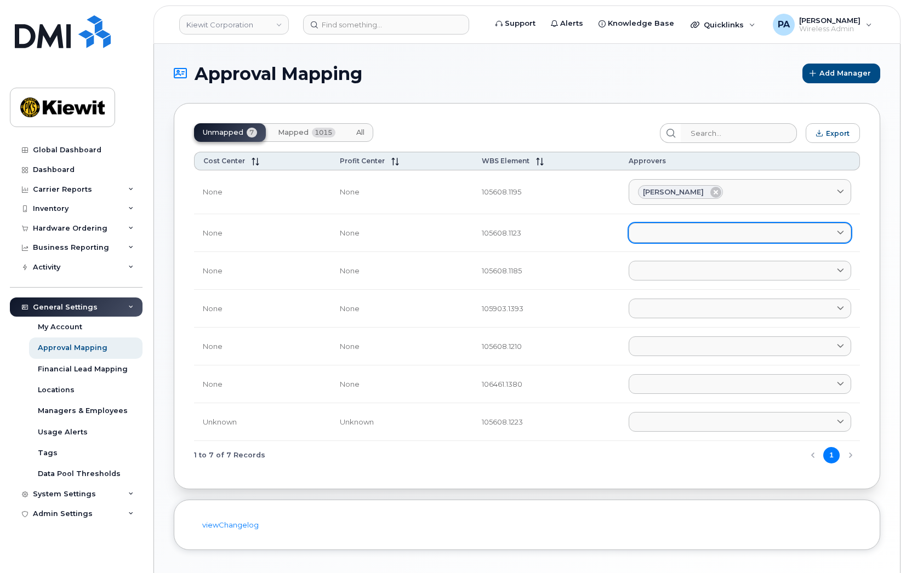
click at [661, 233] on link at bounding box center [739, 233] width 222 height 20
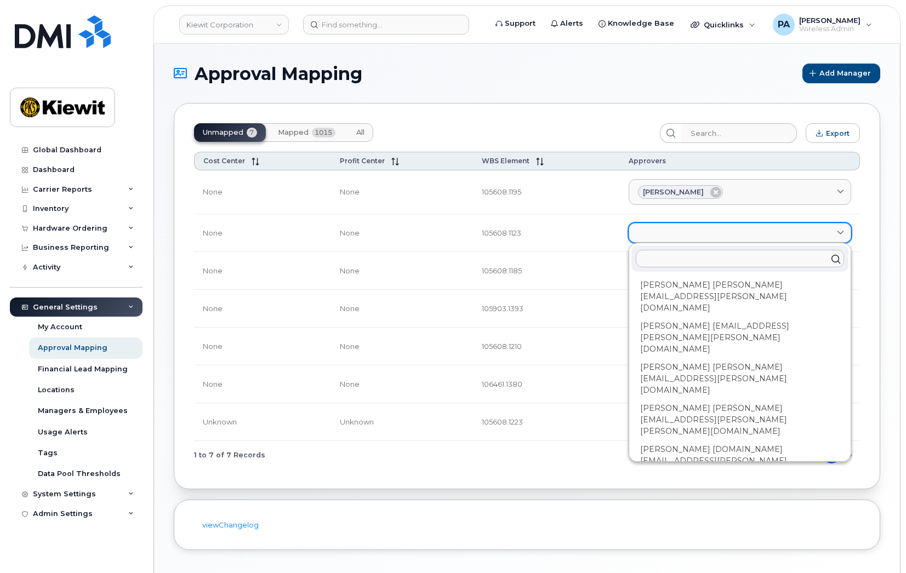
type input "e"
type input "el"
type input "eliz"
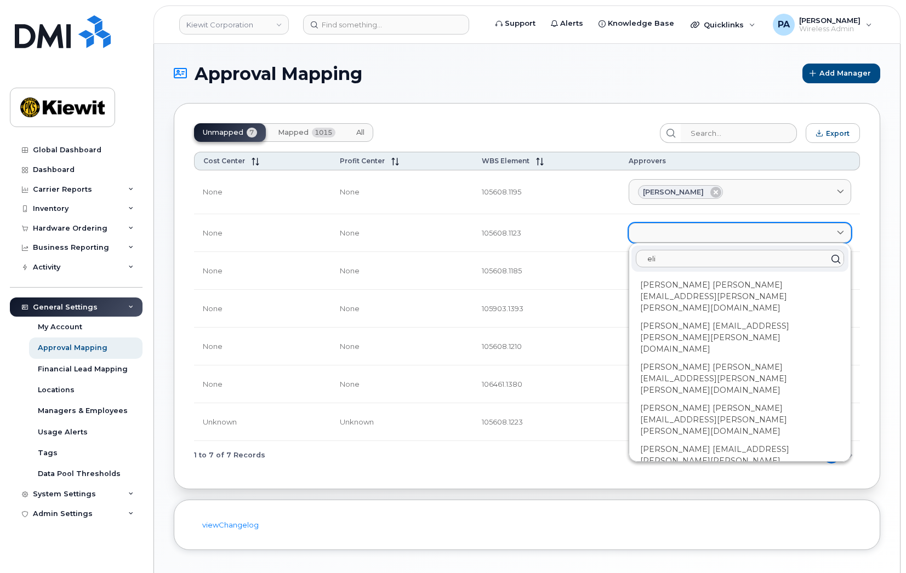
type input "eliz"
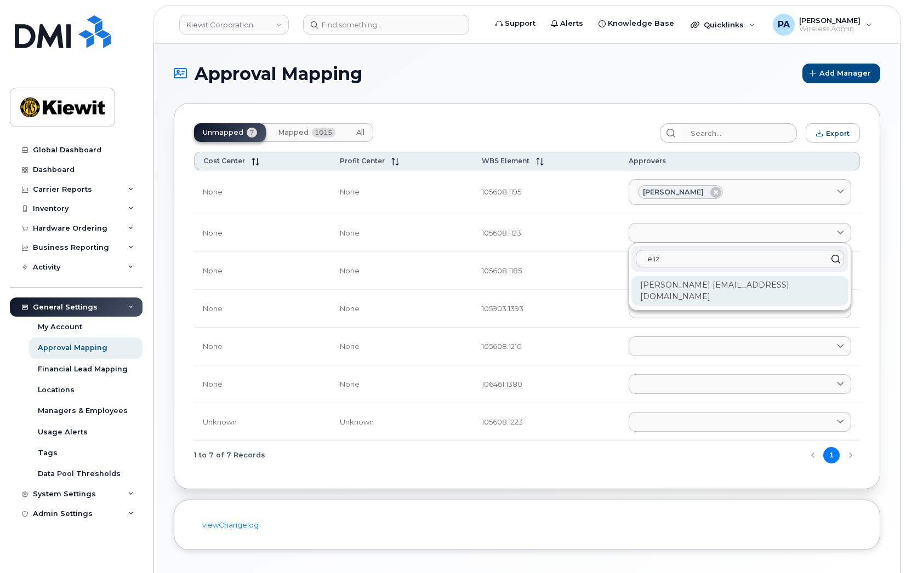
type input "eliz"
click at [725, 288] on div "Elizabeth Gray EGRAY@MASSELEC.COM" at bounding box center [739, 291] width 217 height 30
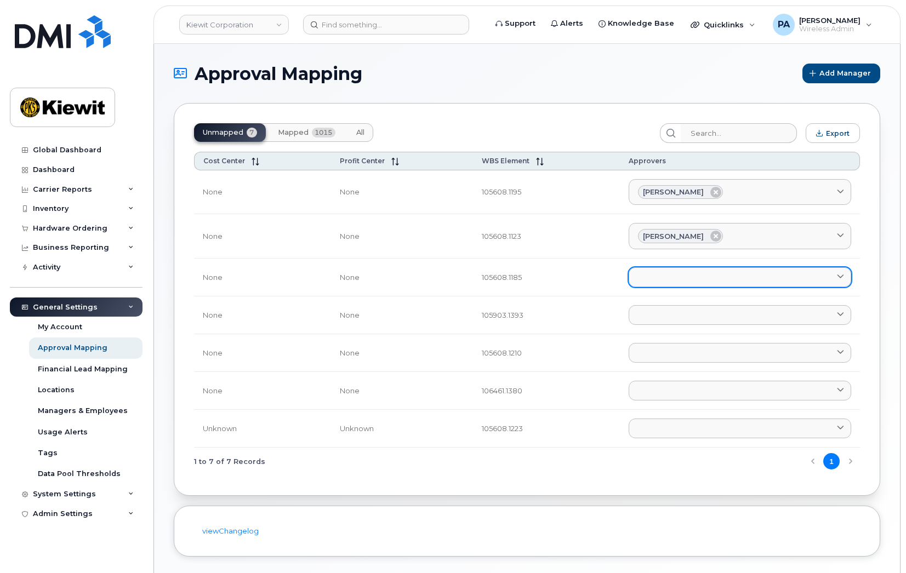
click at [660, 272] on link at bounding box center [739, 277] width 222 height 20
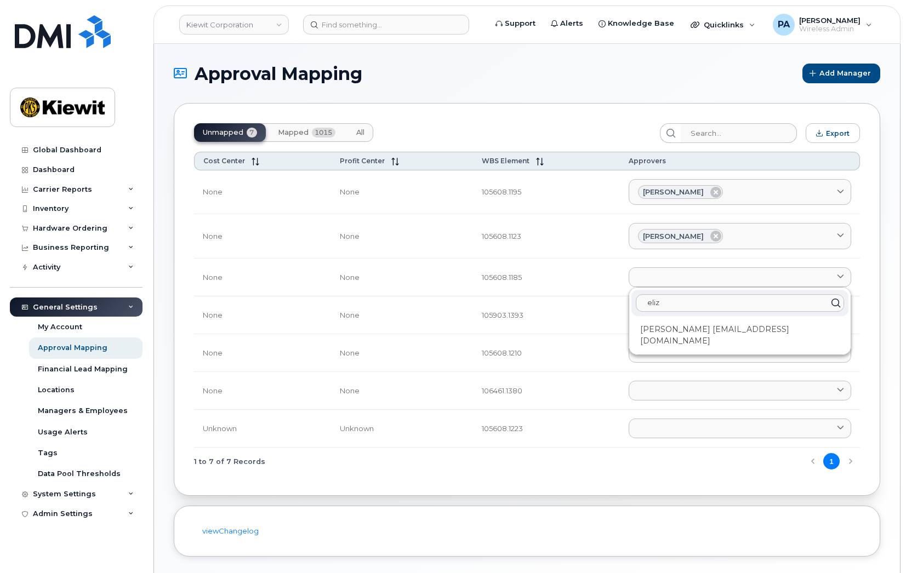
type input "eliz"
click at [678, 339] on div "eliz Elizabeth Gray EGRAY@MASSELEC.COM" at bounding box center [739, 321] width 221 height 67
click at [676, 327] on div "Elizabeth Gray EGRAY@MASSELEC.COM" at bounding box center [739, 336] width 217 height 30
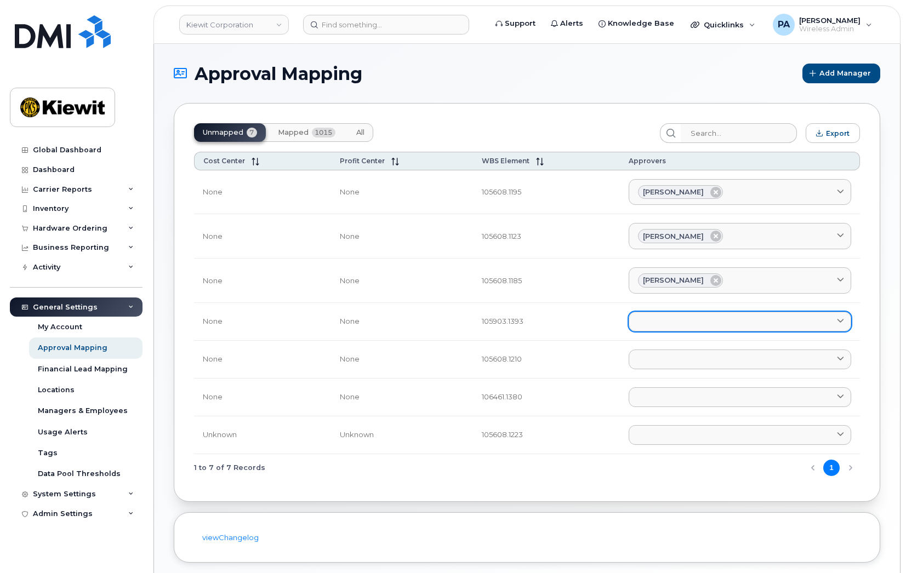
click at [672, 324] on link at bounding box center [739, 322] width 222 height 20
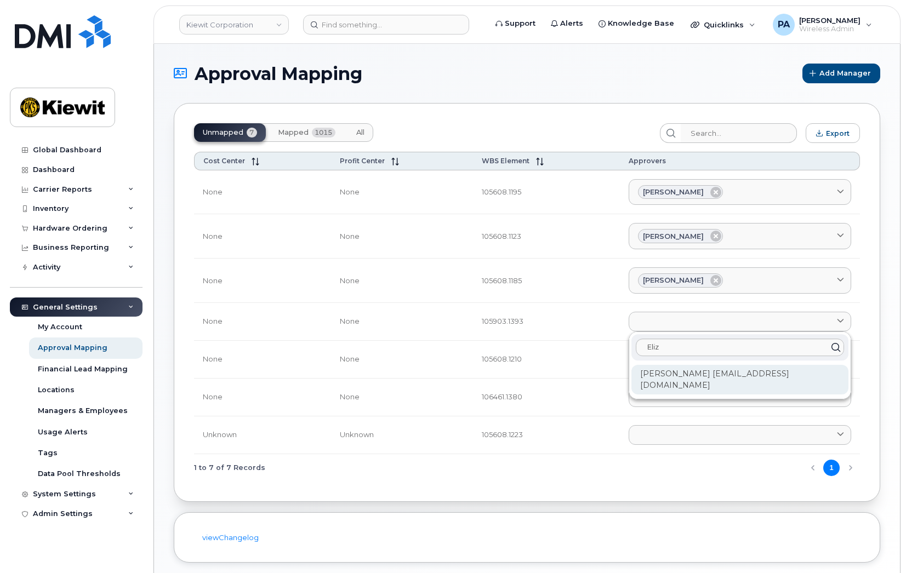
click at [676, 380] on div "Elizabeth Gray EGRAY@MASSELEC.COM" at bounding box center [739, 380] width 217 height 30
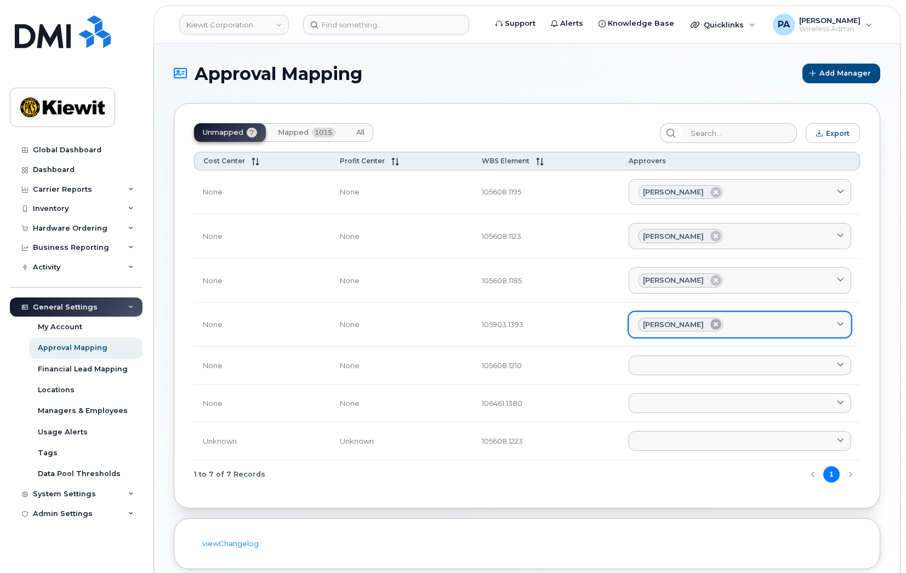
click at [710, 327] on icon at bounding box center [715, 324] width 11 height 11
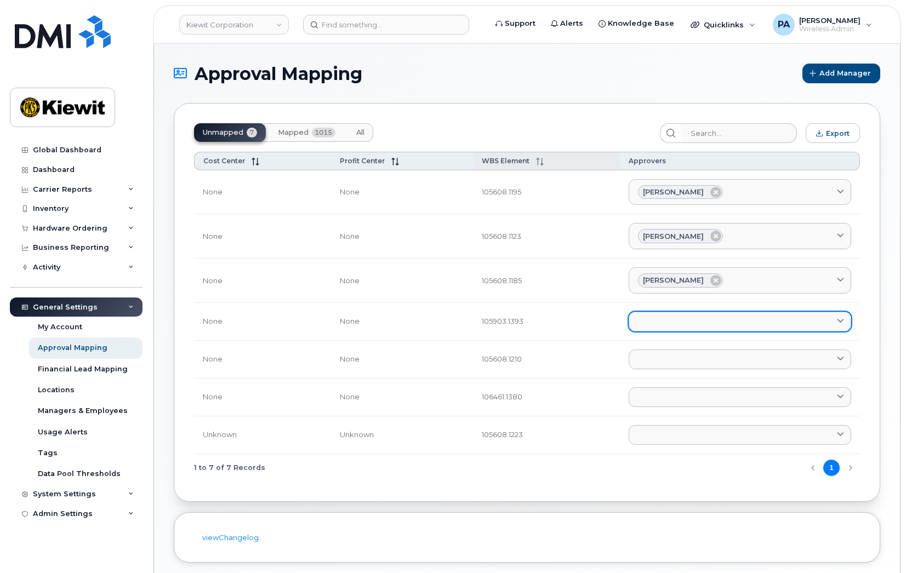
click at [510, 164] on span "WBS Element" at bounding box center [506, 161] width 48 height 8
click at [508, 160] on span "WBS Element" at bounding box center [506, 161] width 48 height 8
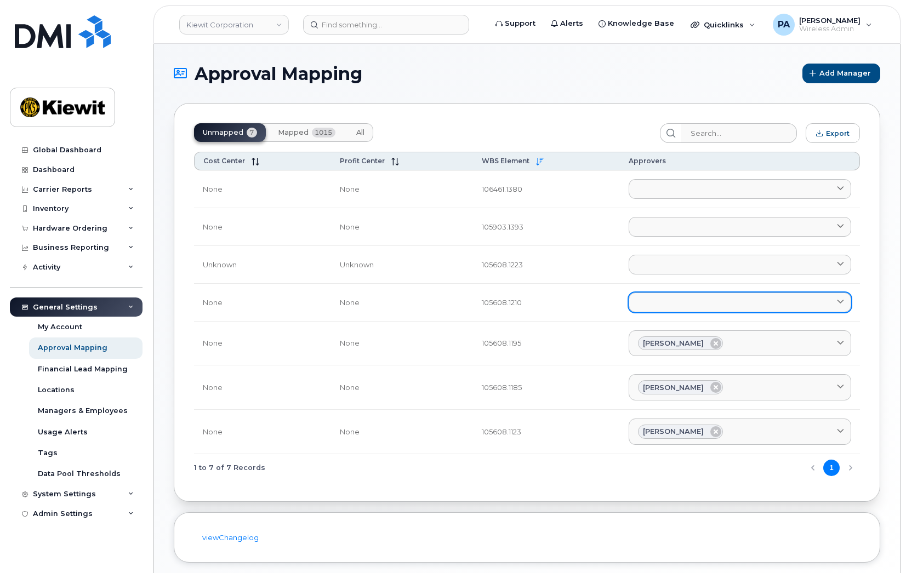
click at [682, 300] on link at bounding box center [739, 303] width 222 height 20
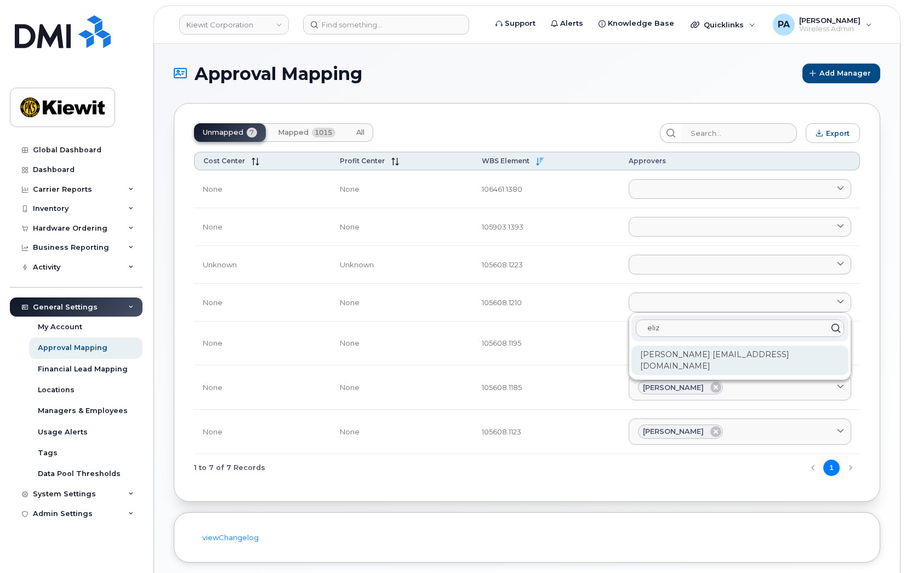
type input "eliz"
click at [700, 354] on div "Elizabeth Gray EGRAY@MASSELEC.COM" at bounding box center [739, 361] width 217 height 30
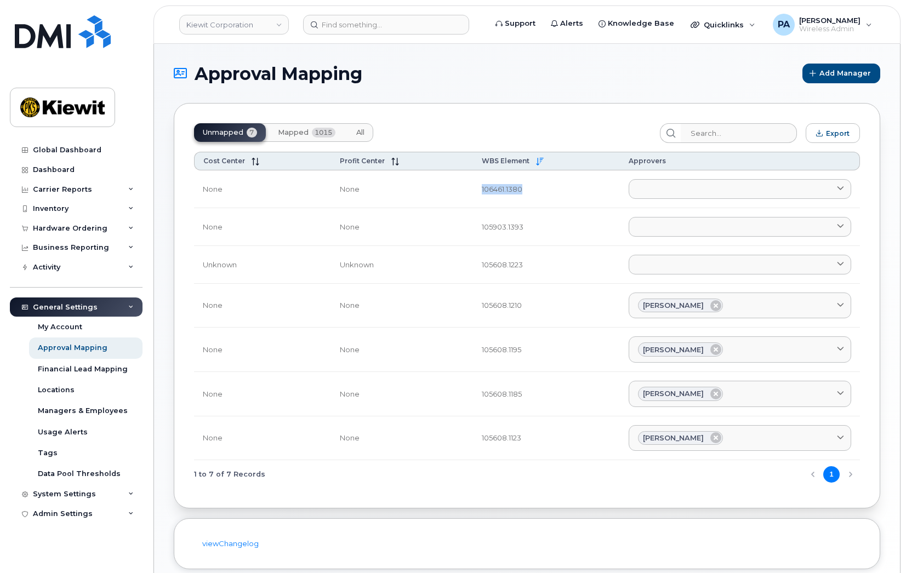
drag, startPoint x: 478, startPoint y: 188, endPoint x: 529, endPoint y: 188, distance: 50.4
click at [529, 188] on td "106461.1380" at bounding box center [546, 189] width 147 height 38
copy td "106461.1380"
click at [507, 189] on td "106461.1380" at bounding box center [546, 189] width 147 height 38
drag, startPoint x: 502, startPoint y: 188, endPoint x: 470, endPoint y: 188, distance: 32.3
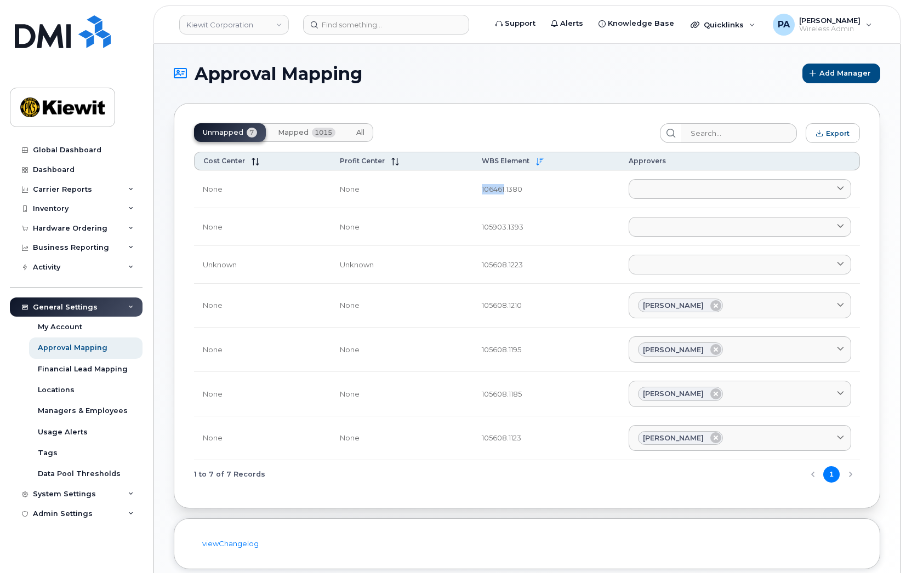
click at [470, 188] on tr "None None 106461.1380 Aaron Seward AARON.SEWARD@KSTCJV.COM Abrianna Garcia ABRI…" at bounding box center [527, 189] width 666 height 38
copy tr "106461"
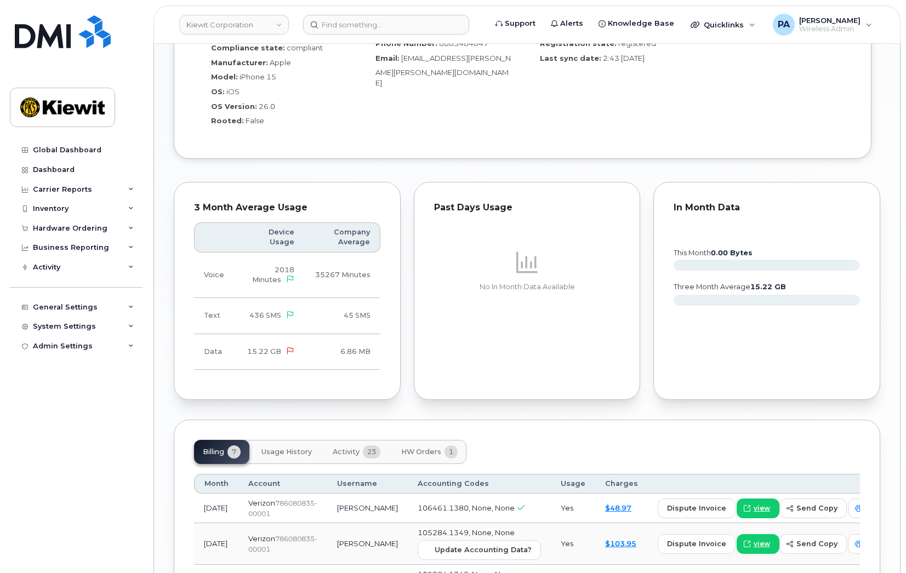
scroll to position [547, 0]
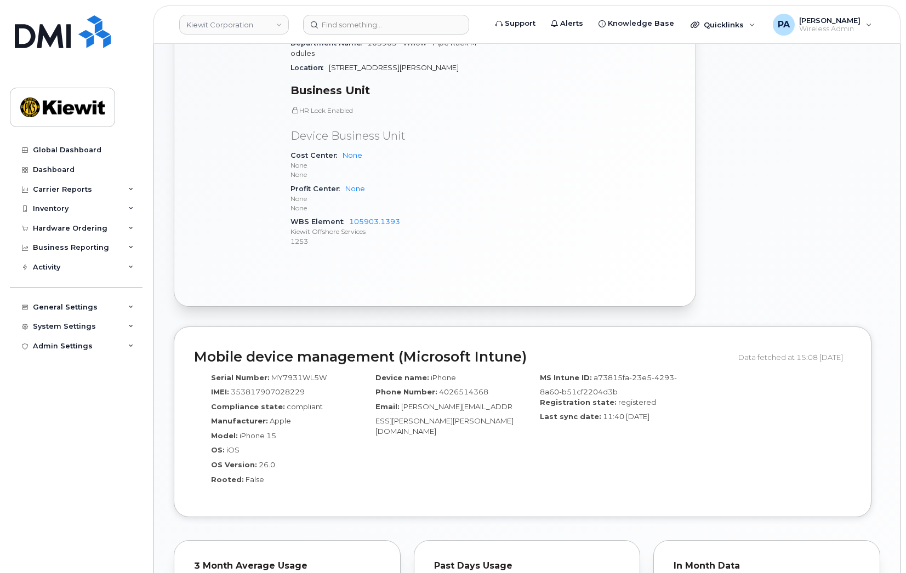
scroll to position [329, 0]
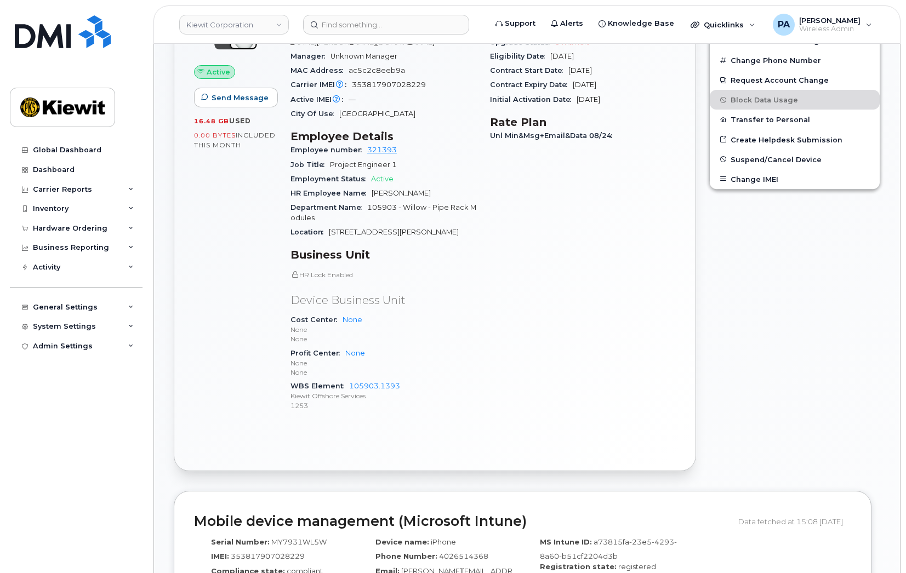
click at [326, 419] on div "Active Send Message 16.48 GB  used 0.00 Bytes  included this month Device Detai…" at bounding box center [434, 221] width 521 height 497
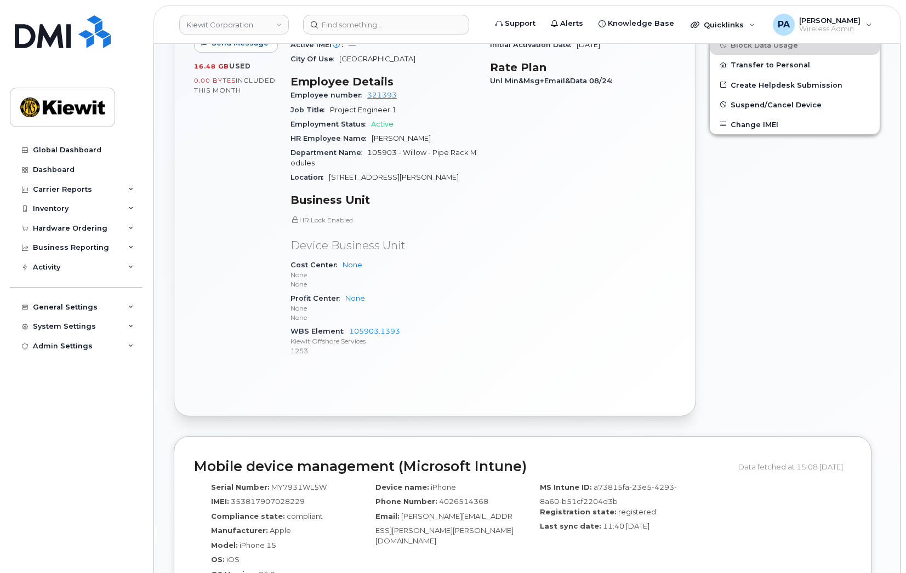
scroll to position [164, 0]
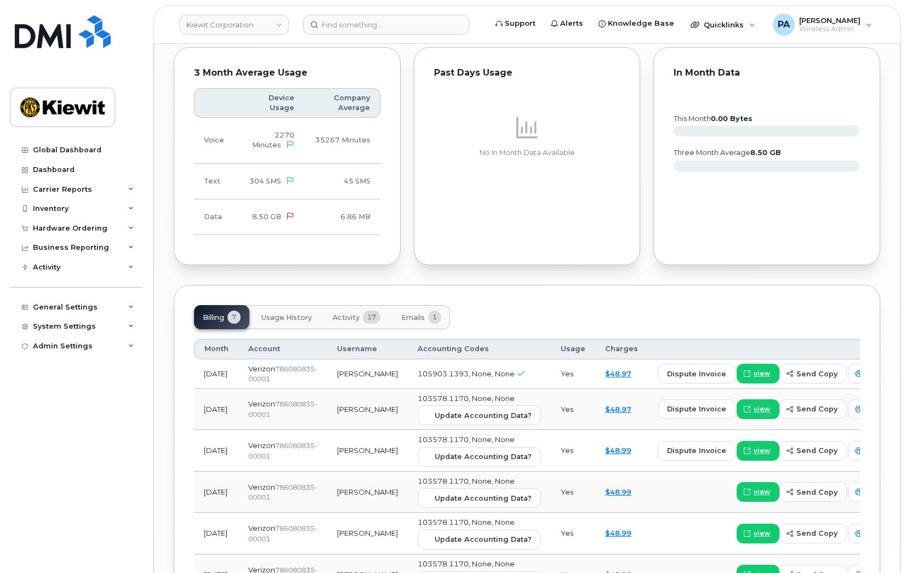
scroll to position [1041, 0]
